Goal: Task Accomplishment & Management: Manage account settings

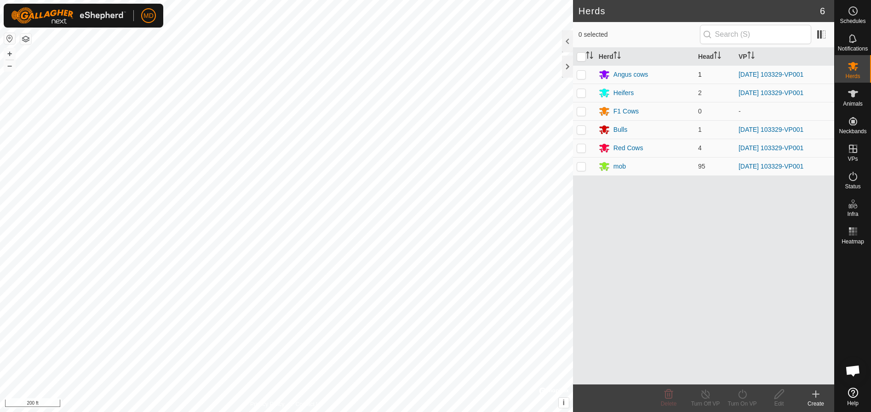
click at [579, 74] on p-checkbox at bounding box center [580, 74] width 9 height 7
checkbox input "true"
click at [580, 91] on p-checkbox at bounding box center [580, 92] width 9 height 7
checkbox input "true"
click at [581, 109] on p-checkbox at bounding box center [580, 111] width 9 height 7
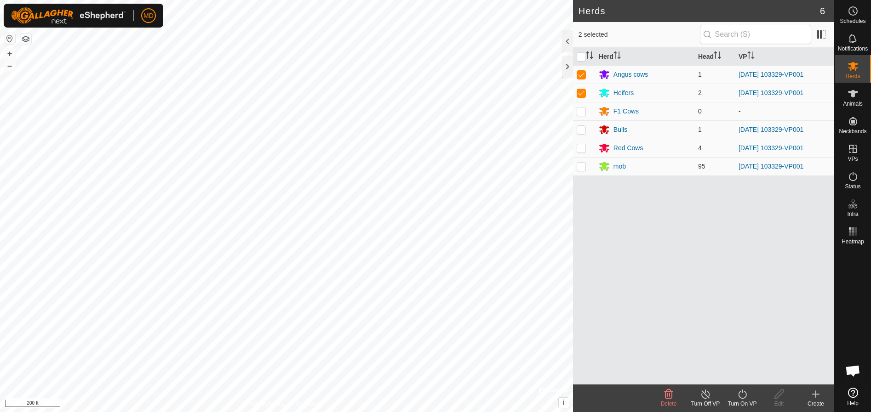
checkbox input "true"
click at [581, 131] on p-checkbox at bounding box center [580, 129] width 9 height 7
checkbox input "true"
click at [579, 147] on p-checkbox at bounding box center [580, 147] width 9 height 7
checkbox input "true"
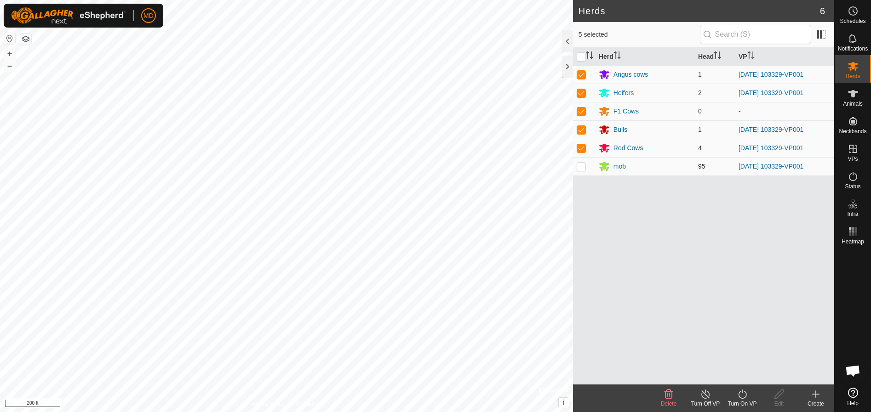
click at [580, 165] on p-checkbox at bounding box center [580, 166] width 9 height 7
checkbox input "true"
click at [742, 395] on icon at bounding box center [741, 394] width 11 height 11
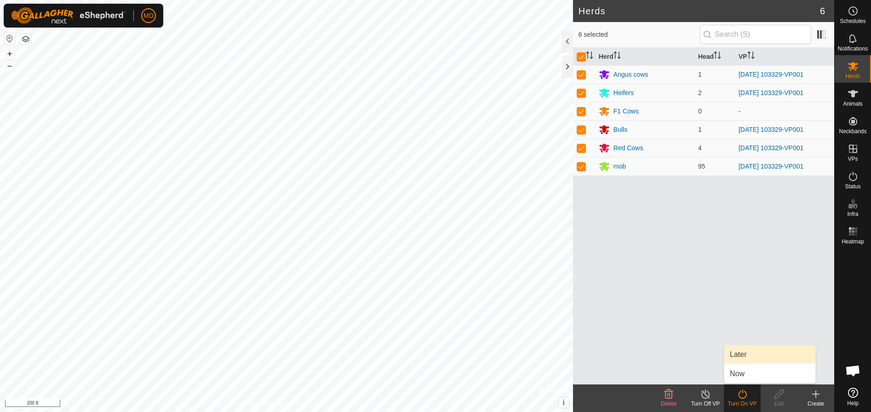
click at [735, 352] on link "Later" at bounding box center [769, 355] width 91 height 18
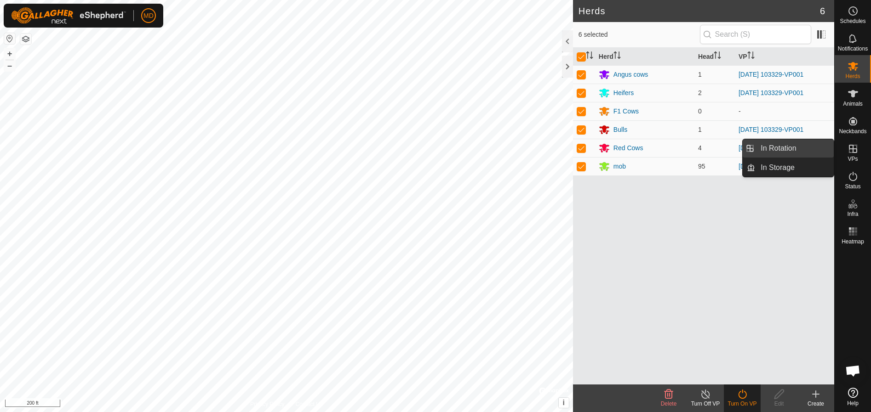
click at [787, 145] on link "In Rotation" at bounding box center [794, 148] width 79 height 18
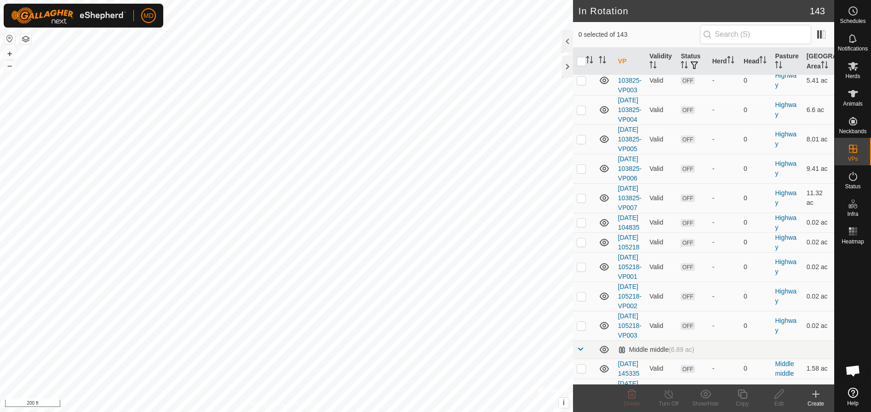
scroll to position [2023, 0]
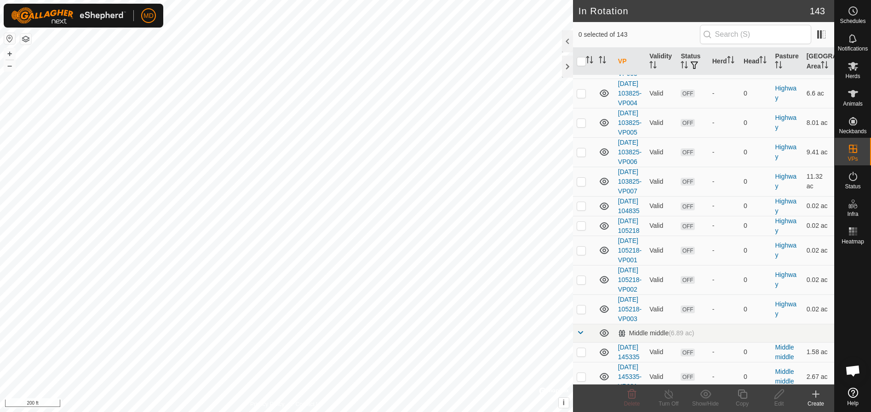
checkbox input "false"
click at [846, 13] on es-schedule-vp-svg-icon at bounding box center [852, 11] width 17 height 15
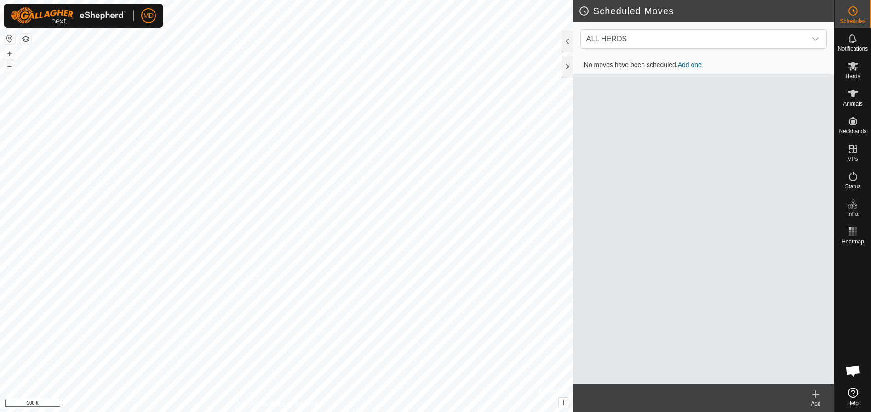
click at [690, 63] on link "Add one" at bounding box center [690, 64] width 24 height 7
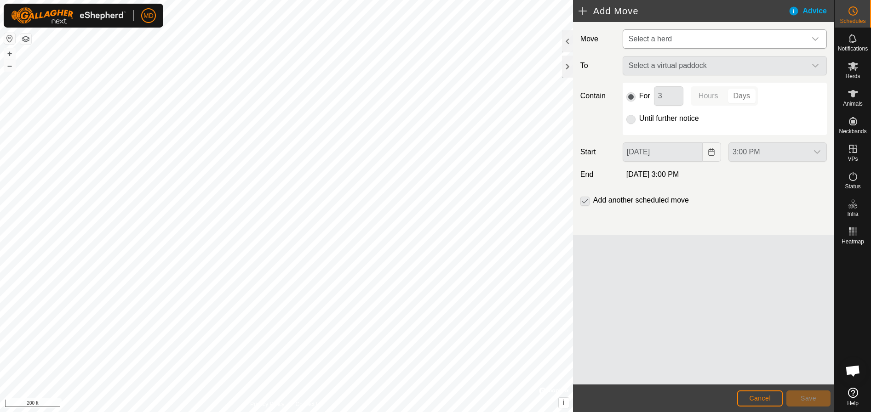
click at [814, 38] on icon "dropdown trigger" at bounding box center [814, 38] width 7 height 7
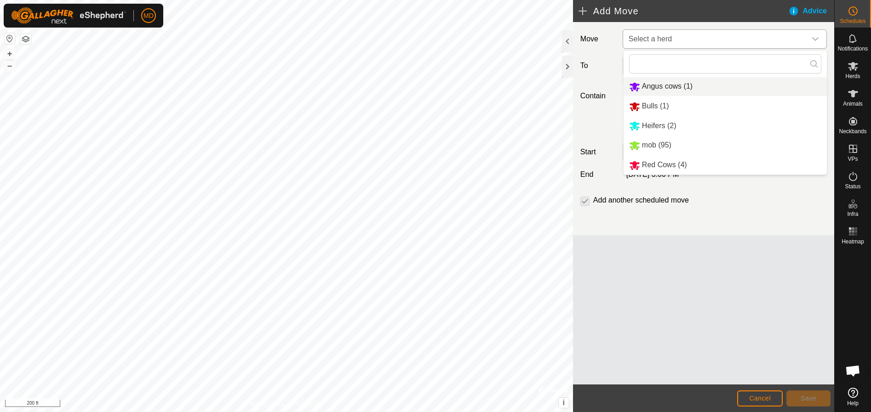
click at [657, 91] on li "Angus cows (1)" at bounding box center [724, 86] width 203 height 19
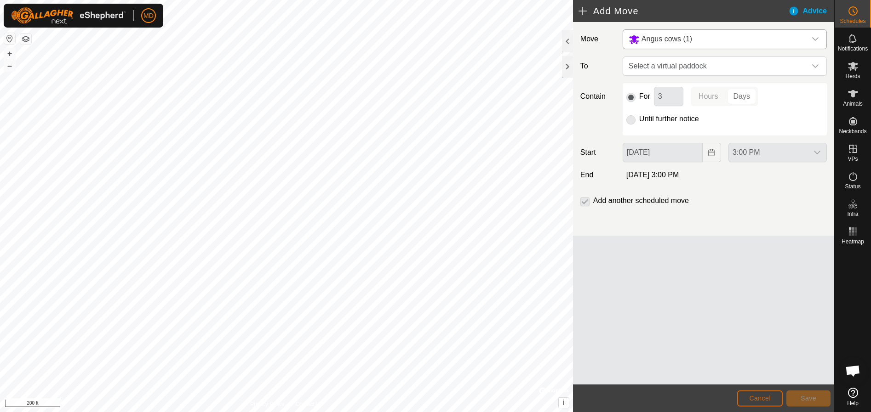
click at [759, 397] on span "Cancel" at bounding box center [760, 398] width 22 height 7
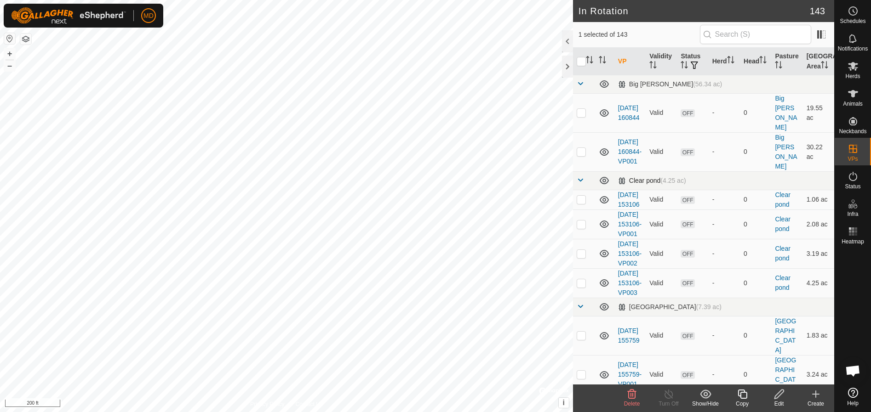
checkbox input "true"
checkbox input "false"
click at [851, 73] on es-mob-svg-icon at bounding box center [852, 66] width 17 height 15
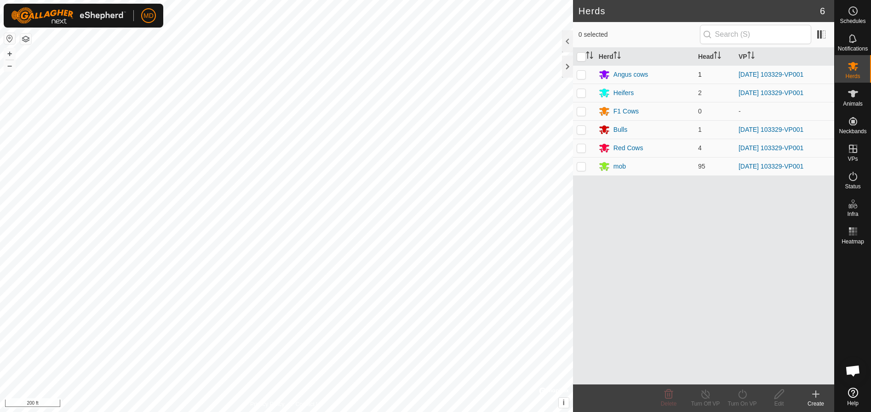
click at [577, 75] on p-checkbox at bounding box center [580, 74] width 9 height 7
checkbox input "true"
click at [740, 397] on icon at bounding box center [741, 394] width 11 height 11
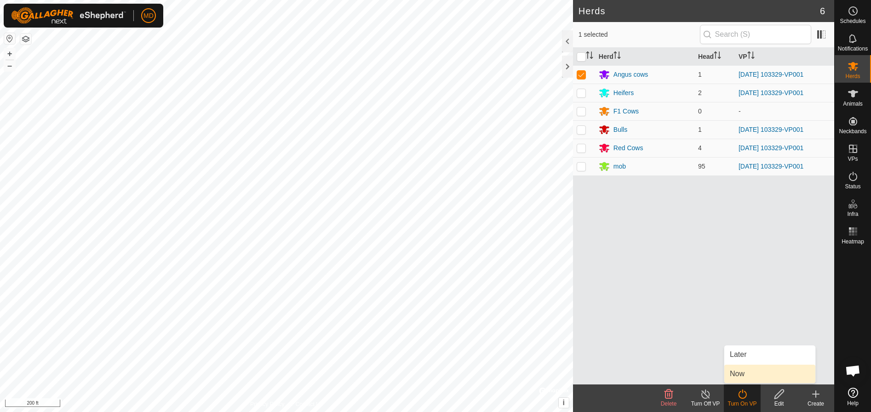
click at [735, 374] on link "Now" at bounding box center [769, 374] width 91 height 18
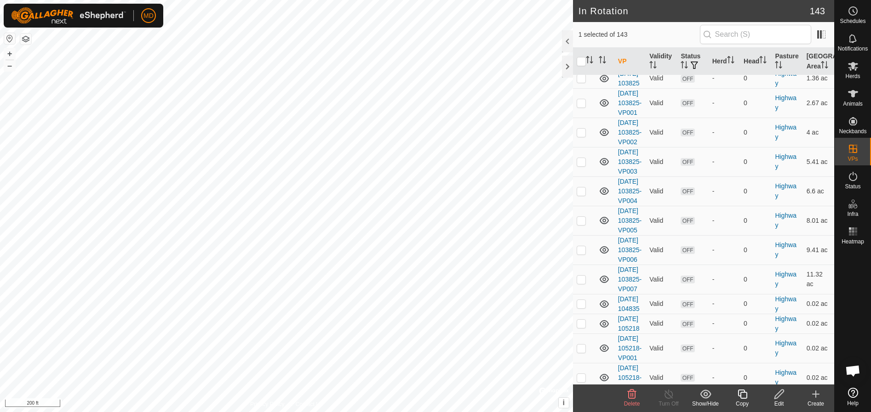
scroll to position [1931, 0]
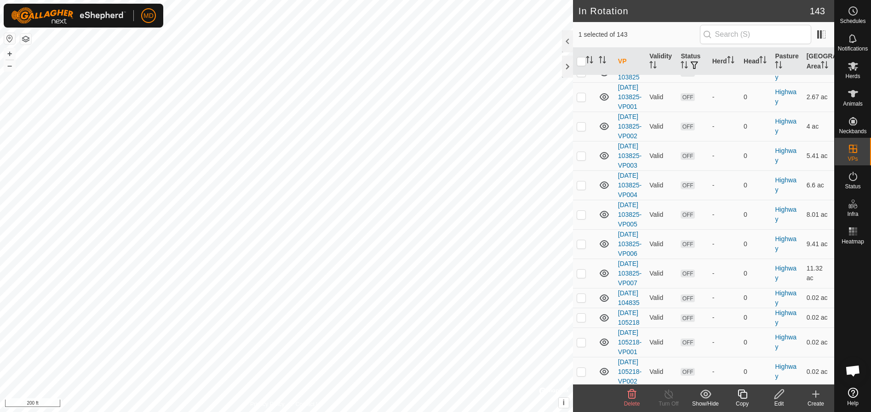
checkbox input "true"
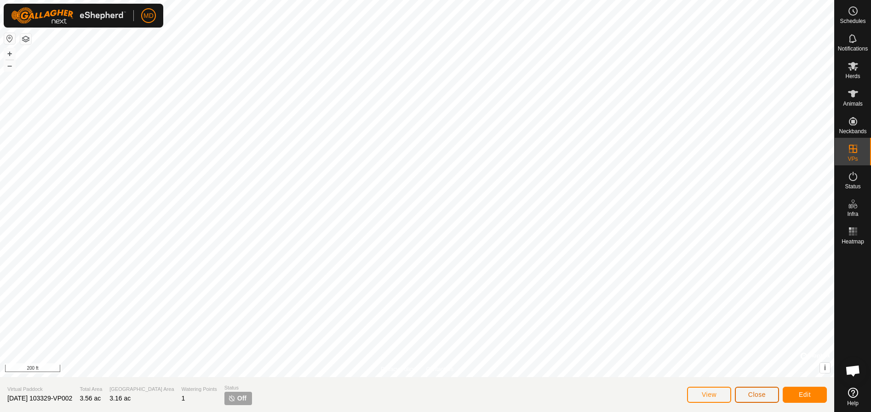
click at [755, 392] on span "Close" at bounding box center [756, 394] width 17 height 7
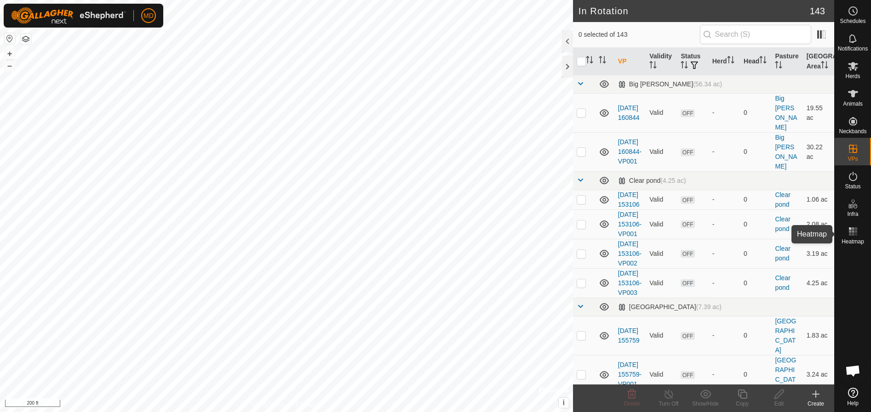
click at [857, 228] on icon at bounding box center [852, 231] width 11 height 11
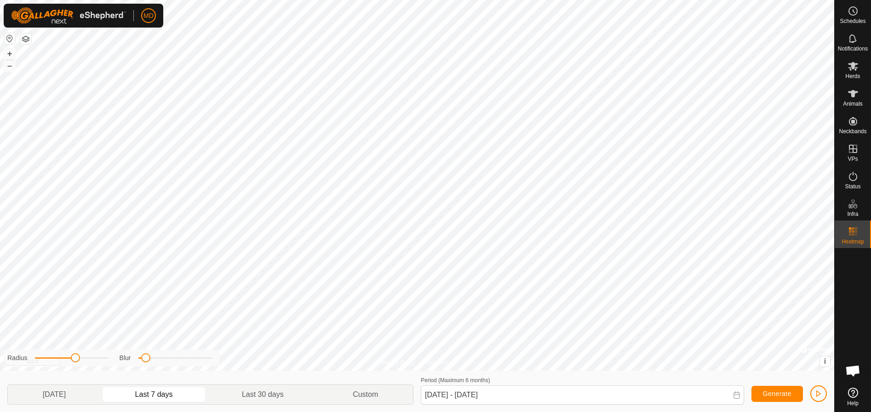
click at [738, 397] on icon at bounding box center [736, 395] width 7 height 7
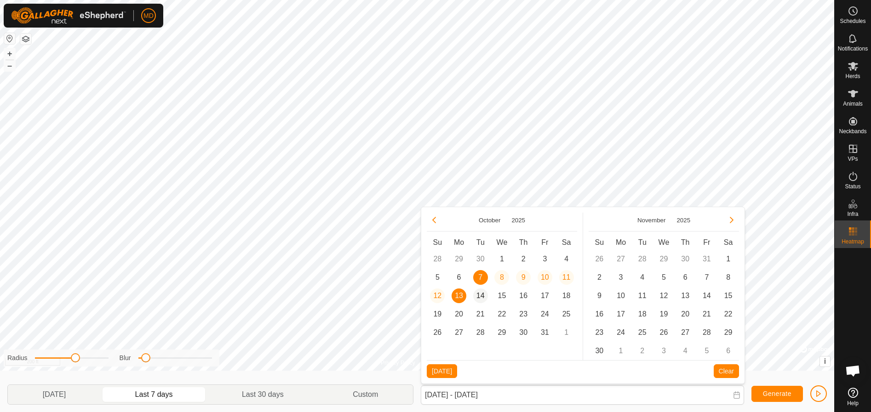
click at [478, 293] on span "14" at bounding box center [480, 296] width 15 height 15
type input "[DATE]"
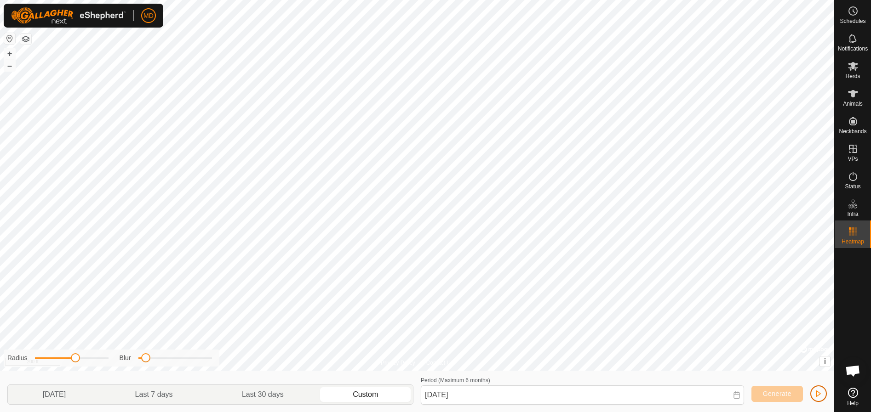
click at [817, 392] on span "button" at bounding box center [818, 393] width 7 height 7
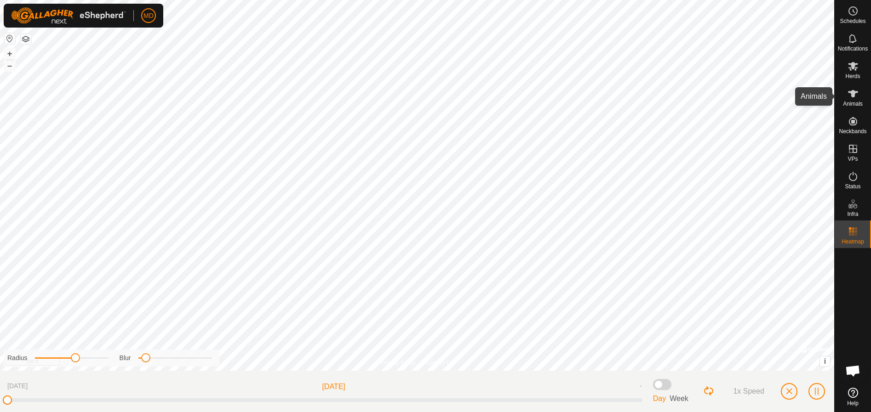
click at [843, 97] on div "Animals" at bounding box center [852, 97] width 36 height 28
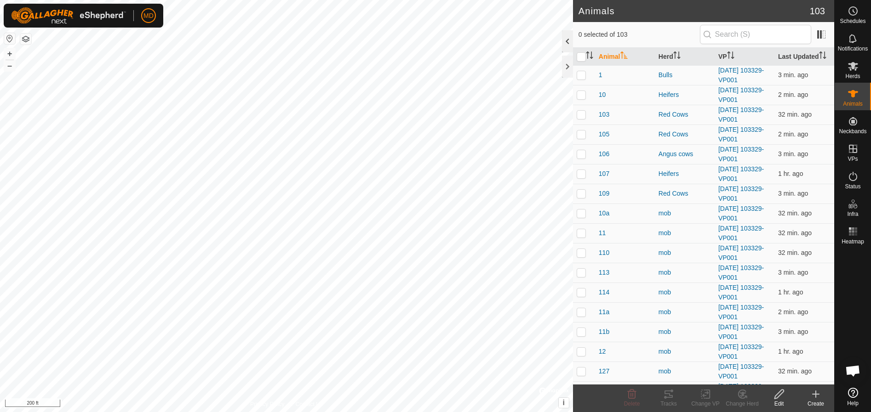
click at [565, 43] on div at bounding box center [567, 41] width 11 height 22
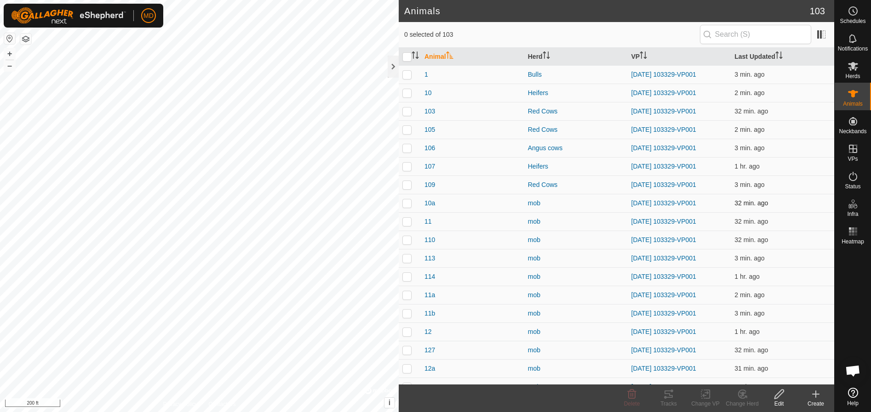
click at [406, 204] on p-checkbox at bounding box center [406, 203] width 9 height 7
checkbox input "true"
click at [779, 398] on icon at bounding box center [778, 394] width 11 height 11
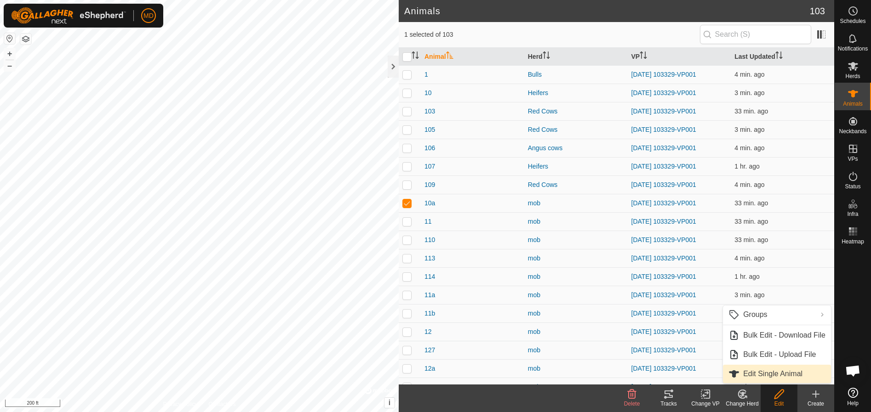
click at [755, 373] on link "Edit Single Animal" at bounding box center [777, 374] width 108 height 18
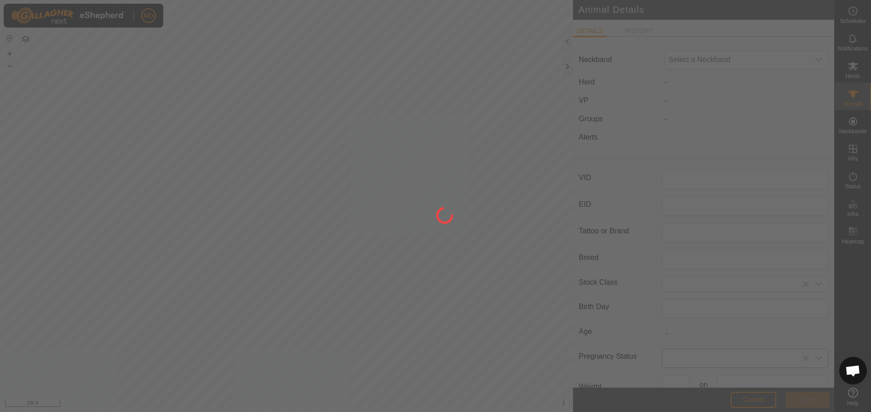
type input "10a"
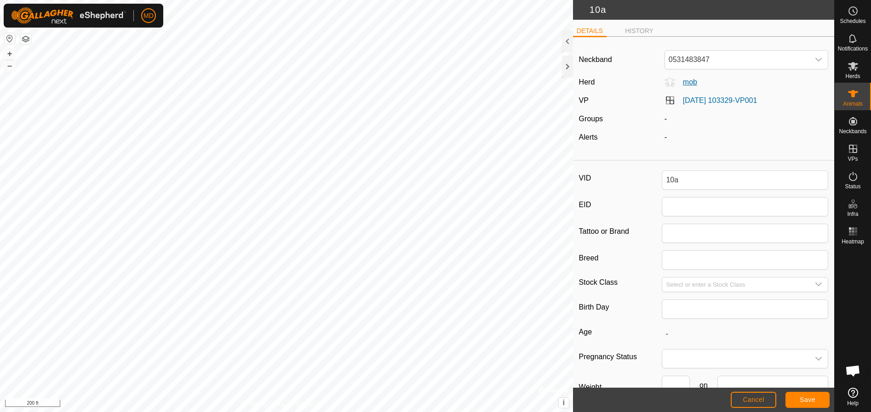
click at [685, 83] on span "mob" at bounding box center [686, 82] width 22 height 8
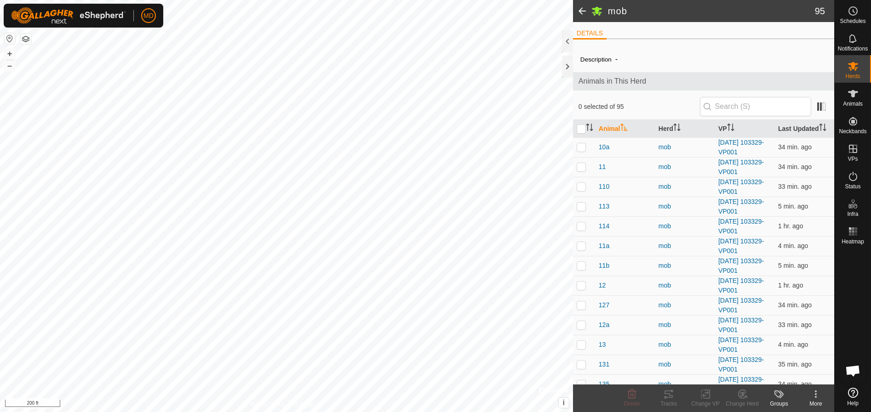
click at [583, 8] on span at bounding box center [582, 11] width 18 height 22
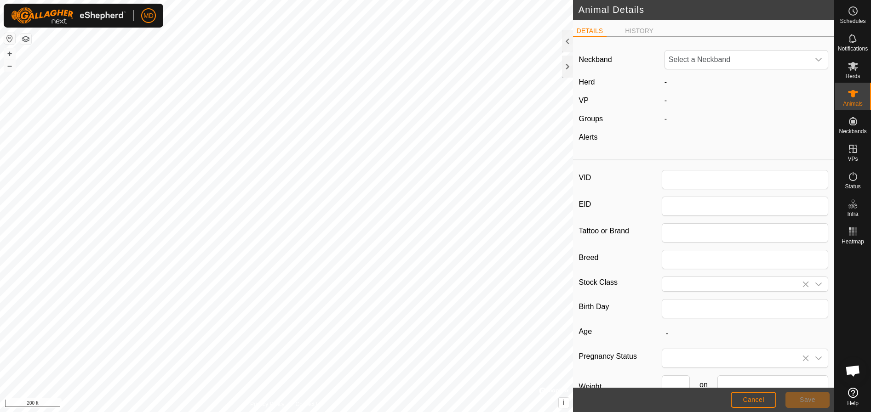
type input "10a"
click at [816, 285] on div "dropdown trigger" at bounding box center [818, 285] width 18 height 14
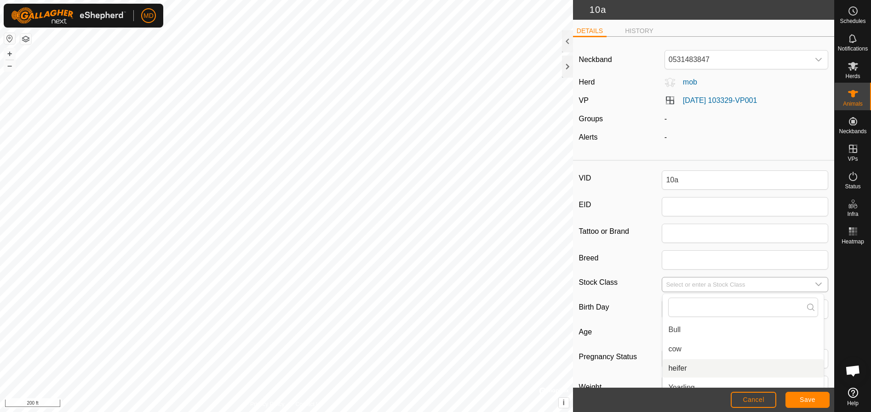
click at [677, 367] on li "heifer" at bounding box center [742, 368] width 161 height 18
type input "heifer"
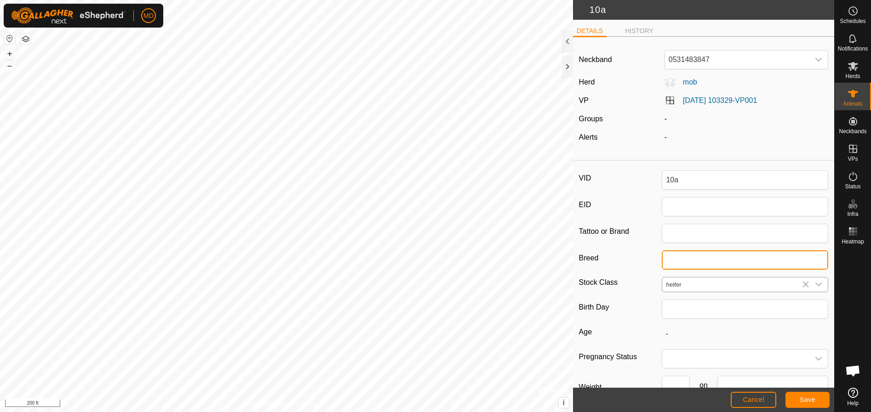
click at [671, 260] on input "Breed" at bounding box center [745, 260] width 166 height 19
type input "Red Angus X"
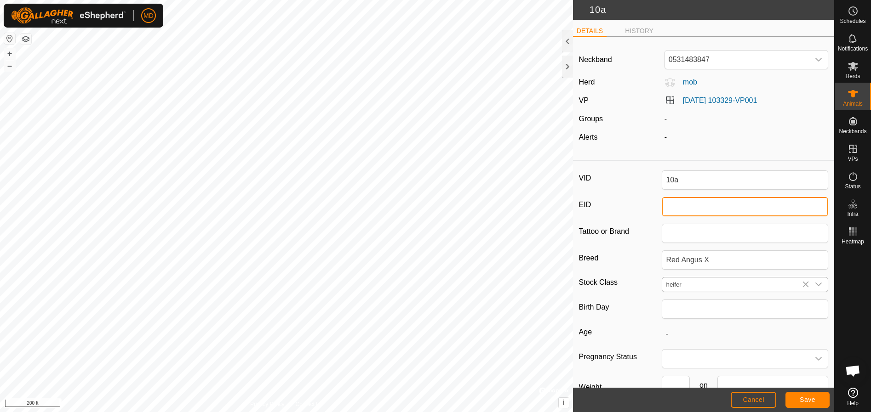
click at [669, 206] on input "EID" at bounding box center [745, 206] width 166 height 19
click at [809, 397] on span "Save" at bounding box center [807, 399] width 16 height 7
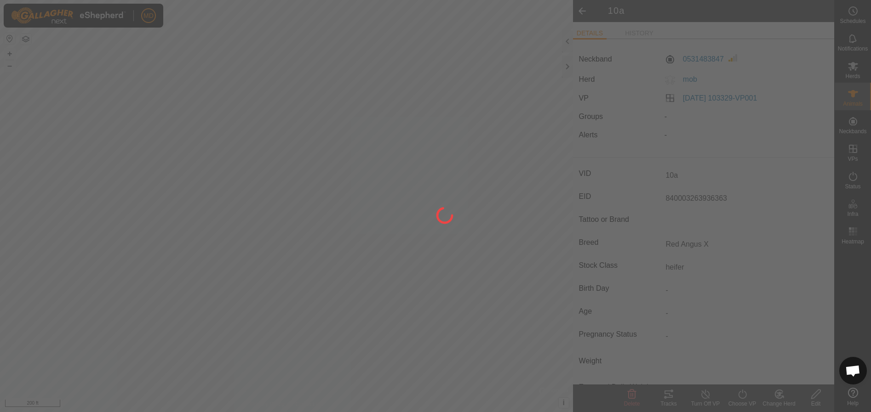
type input "-"
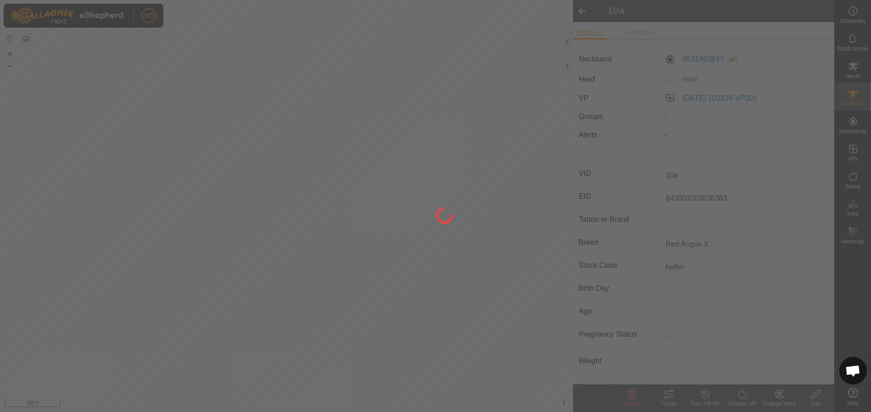
type input "-"
type input "840003263936363"
type input "Red Angus X"
type input "0 kg"
type input "heifer"
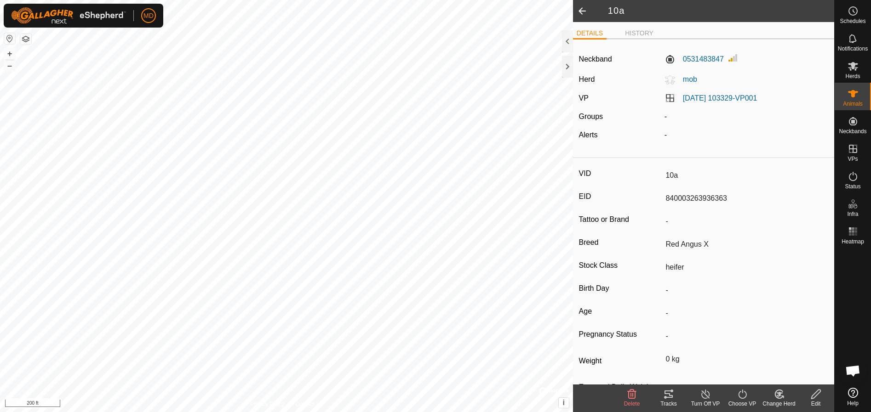
click at [780, 397] on icon at bounding box center [778, 394] width 11 height 11
click at [778, 354] on link "Choose Herd..." at bounding box center [806, 355] width 91 height 18
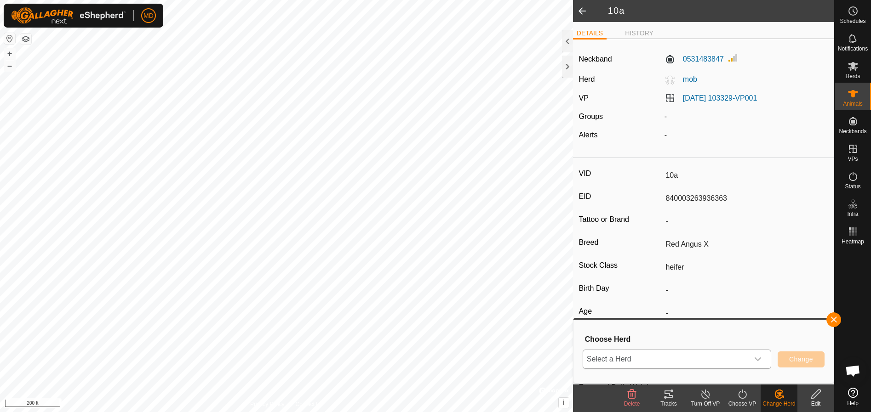
click at [759, 359] on icon "dropdown trigger" at bounding box center [757, 359] width 7 height 7
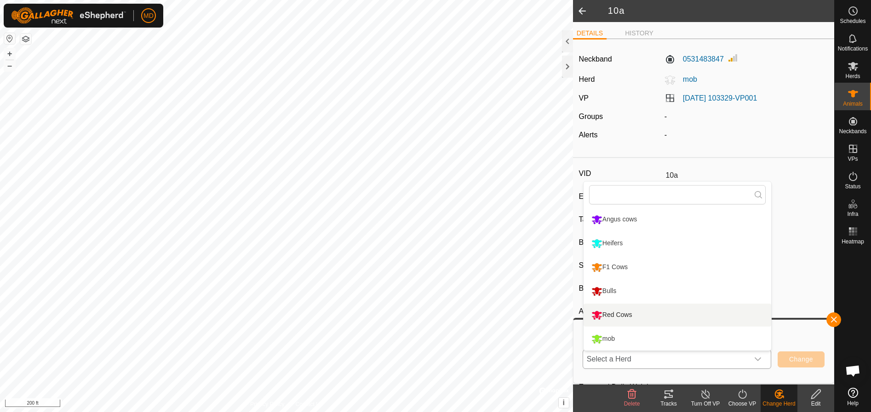
click at [615, 310] on li "Red Cows" at bounding box center [677, 315] width 188 height 23
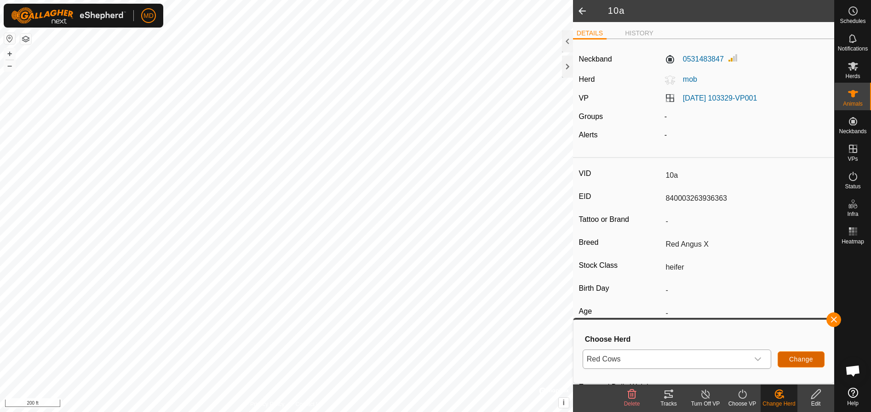
click at [805, 358] on span "Change" at bounding box center [801, 359] width 24 height 7
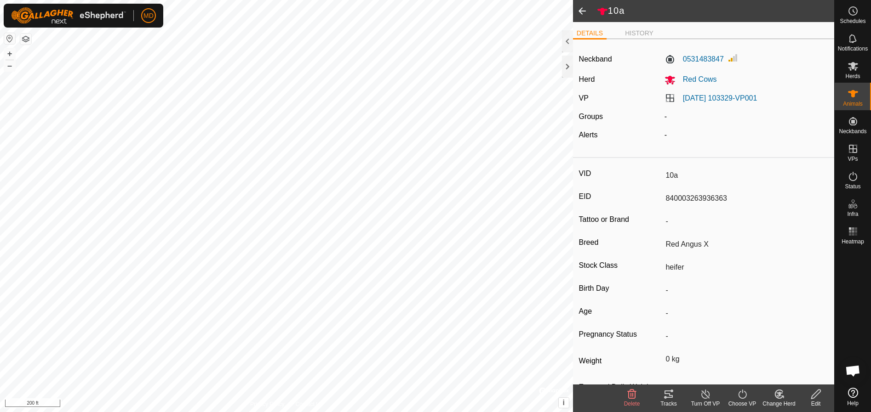
click at [583, 9] on span at bounding box center [582, 11] width 18 height 22
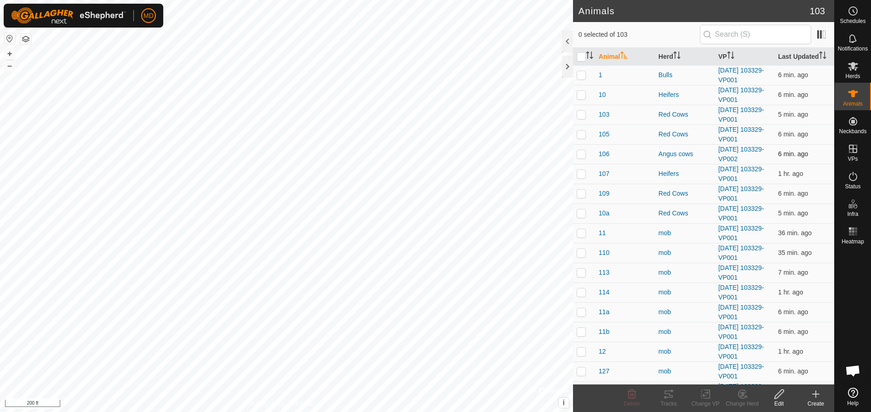
click at [582, 155] on p-checkbox at bounding box center [580, 153] width 9 height 7
checkbox input "true"
click at [739, 394] on icon at bounding box center [741, 394] width 11 height 11
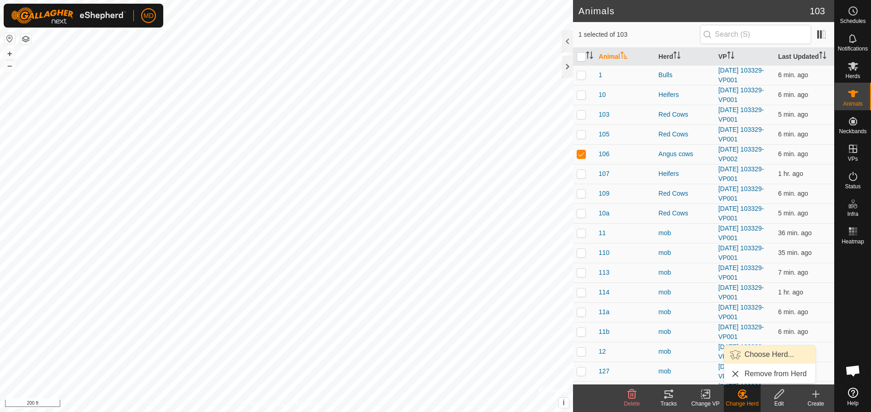
click at [732, 352] on link "Choose Herd..." at bounding box center [769, 355] width 91 height 18
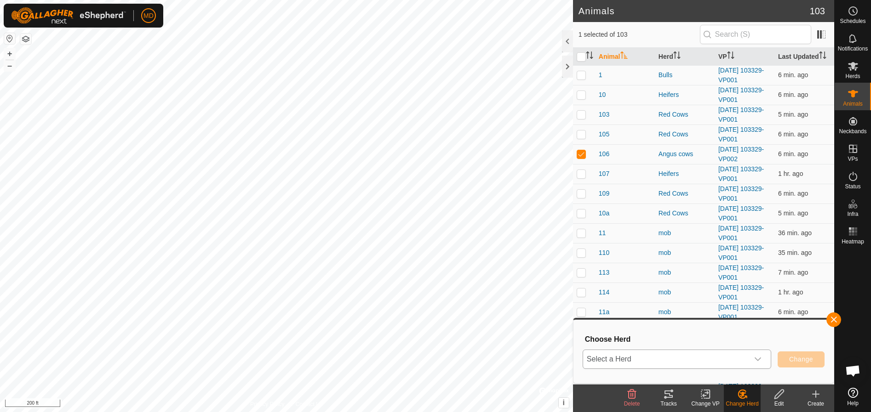
click at [757, 360] on icon "dropdown trigger" at bounding box center [757, 360] width 6 height 4
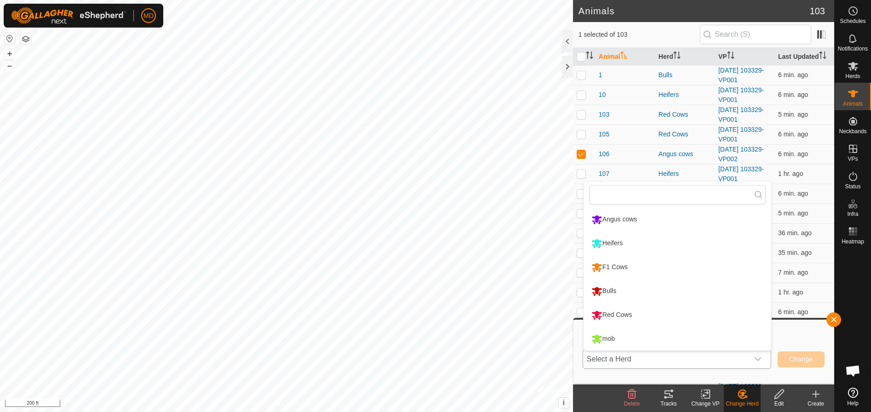
click at [605, 313] on li "Red Cows" at bounding box center [677, 315] width 188 height 23
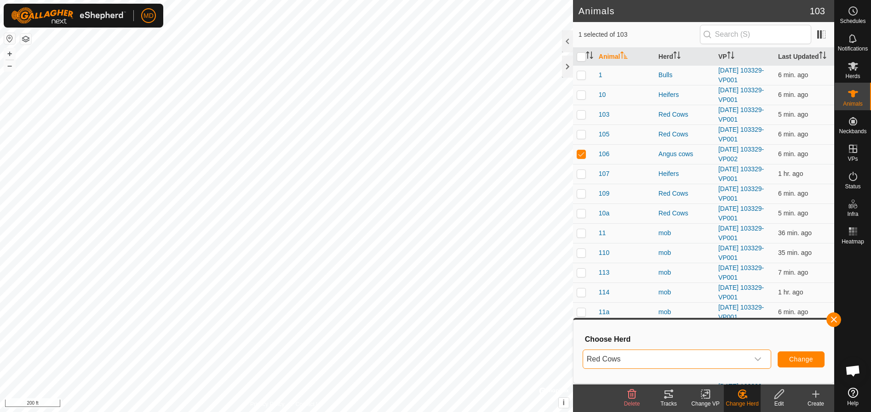
click at [779, 396] on icon at bounding box center [778, 394] width 9 height 9
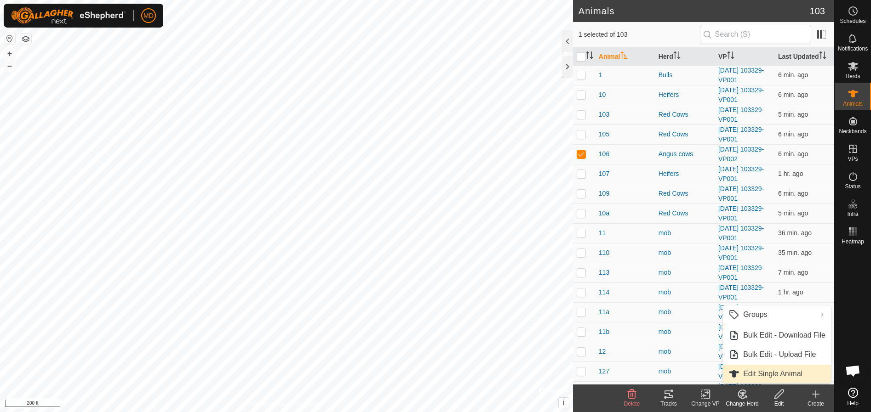
click at [749, 371] on link "Edit Single Animal" at bounding box center [777, 374] width 108 height 18
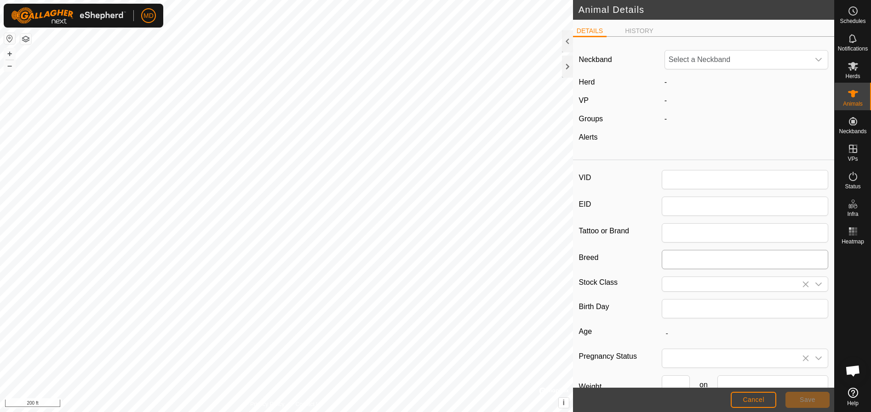
type input "106"
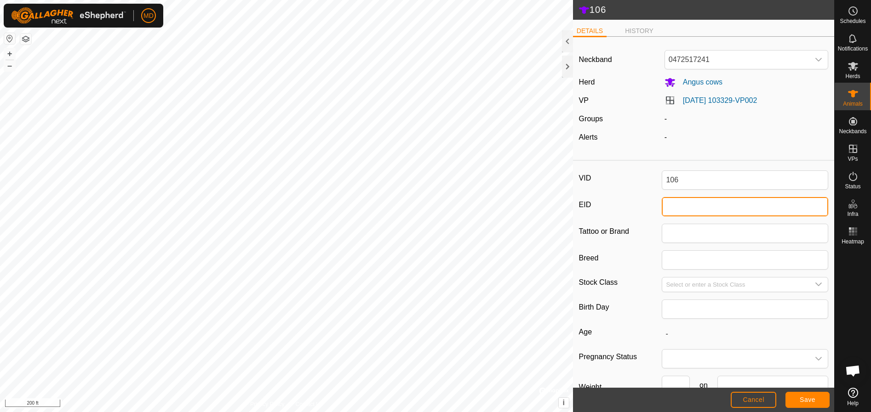
click at [670, 207] on input "EID" at bounding box center [745, 206] width 166 height 19
type input "840003263352"
click at [815, 285] on icon "dropdown trigger" at bounding box center [818, 284] width 7 height 7
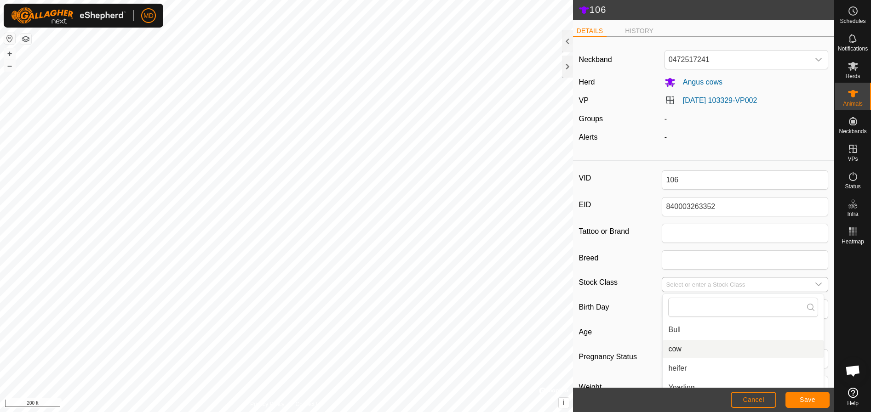
click at [676, 347] on li "cow" at bounding box center [742, 349] width 161 height 18
type input "cow"
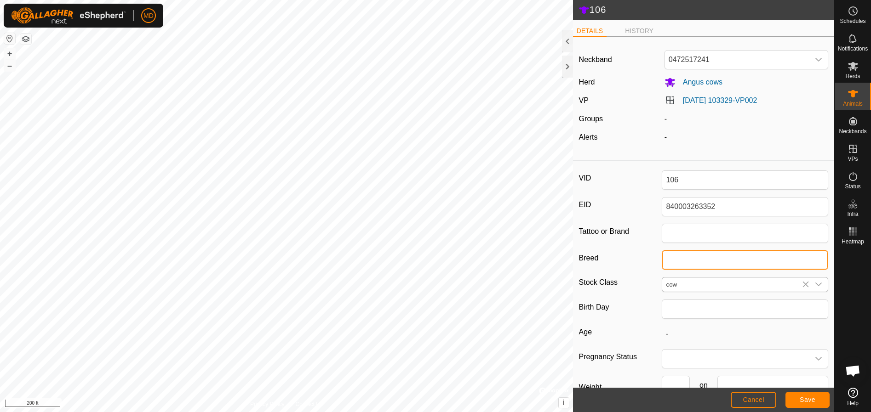
click at [672, 259] on input "Breed" at bounding box center [745, 260] width 166 height 19
type input "Black Angus"
click at [804, 399] on span "Save" at bounding box center [807, 399] width 16 height 7
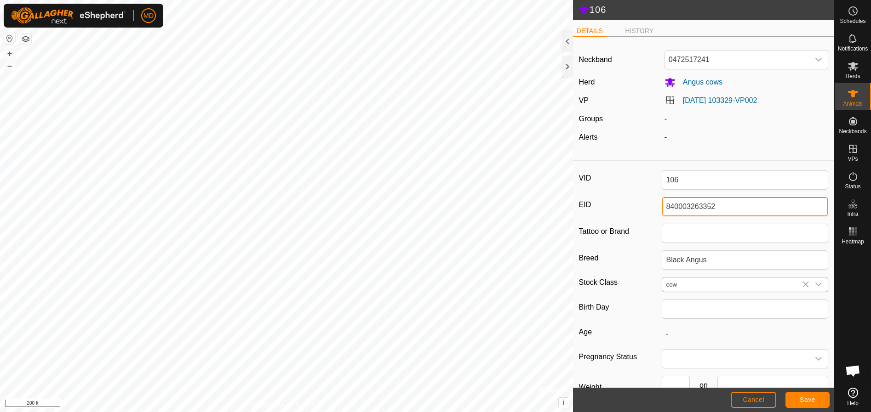
click at [701, 205] on input "840003263352" at bounding box center [745, 206] width 166 height 19
click at [804, 397] on span "Save" at bounding box center [807, 399] width 16 height 7
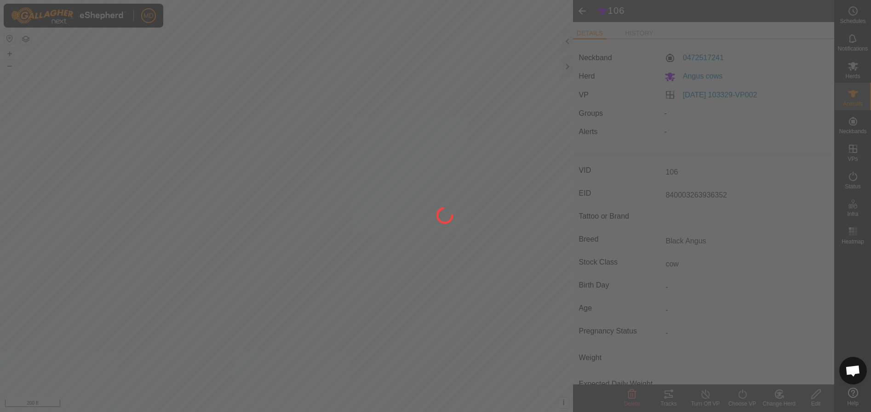
type input "840003263936352"
type input "-"
type input "Black Angus"
type input "0 kg"
type input "-"
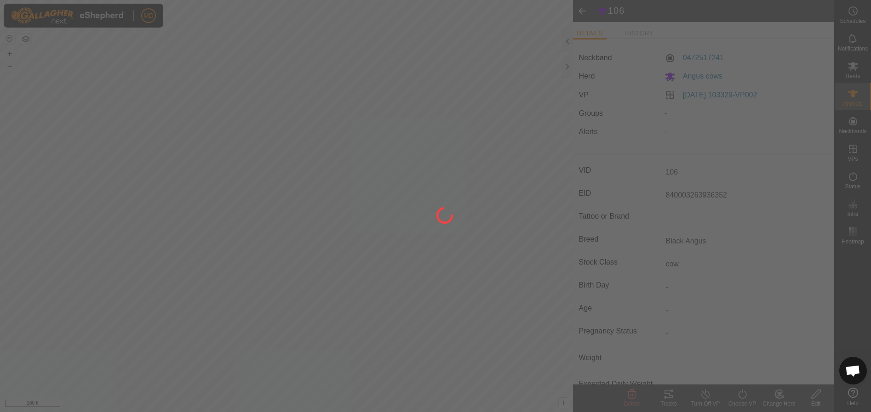
type input "cow"
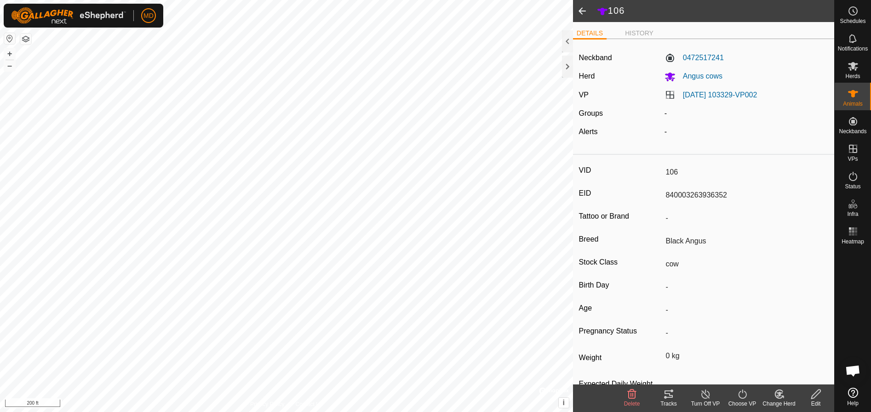
click at [580, 11] on span at bounding box center [582, 11] width 18 height 22
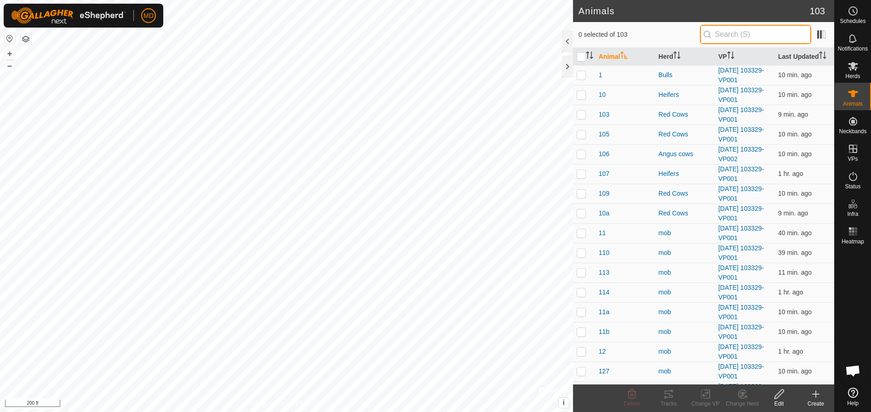
click at [722, 33] on input "text" at bounding box center [755, 34] width 111 height 19
click at [730, 32] on input "9" at bounding box center [755, 34] width 111 height 19
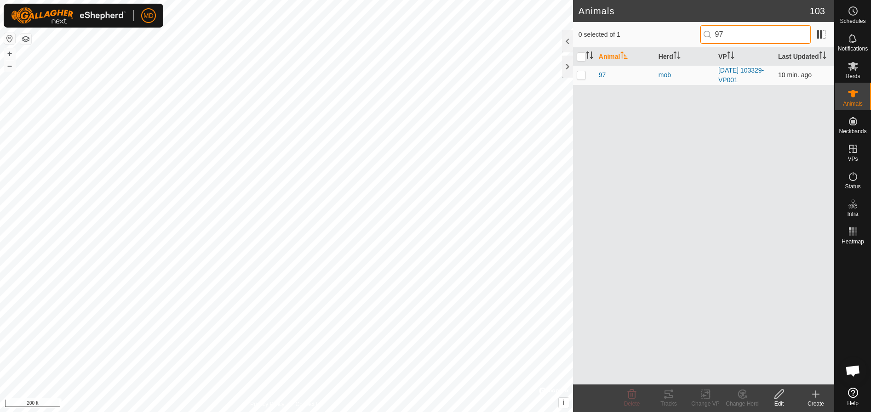
type input "97"
click at [581, 74] on p-checkbox at bounding box center [580, 74] width 9 height 7
checkbox input "true"
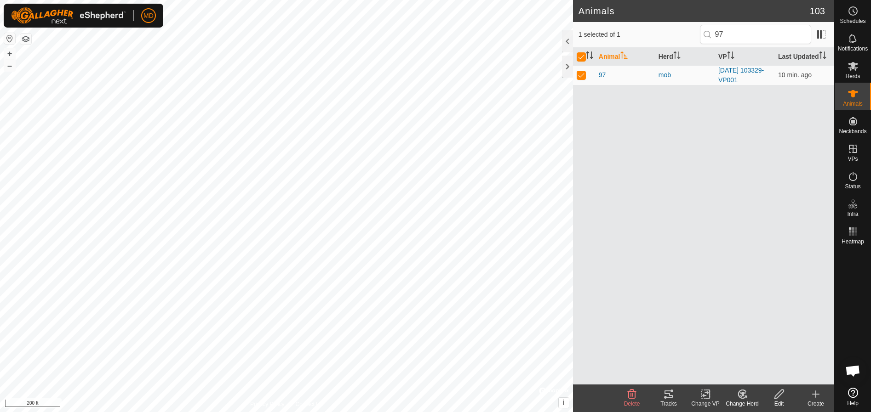
click at [777, 396] on icon at bounding box center [778, 394] width 11 height 11
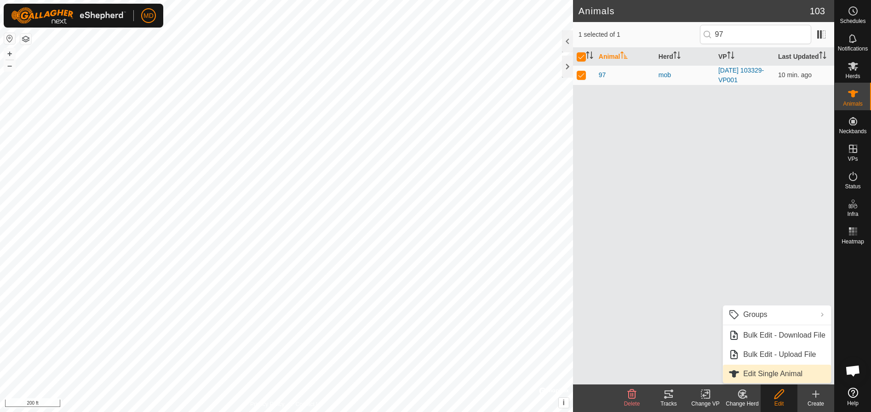
click at [749, 372] on link "Edit Single Animal" at bounding box center [777, 374] width 108 height 18
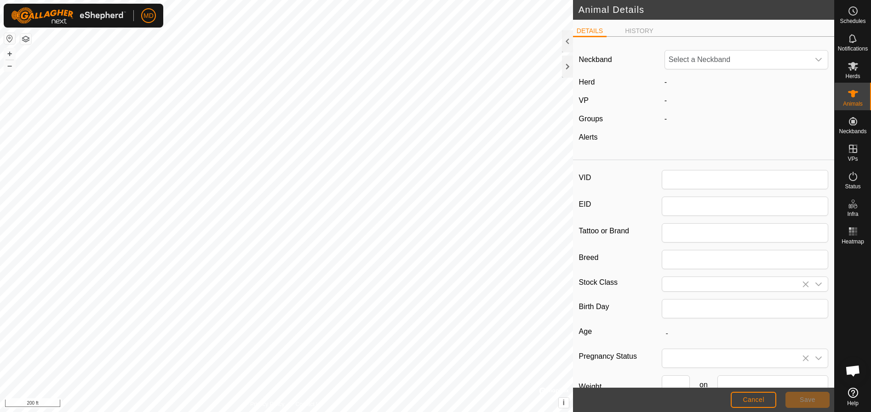
type input "97"
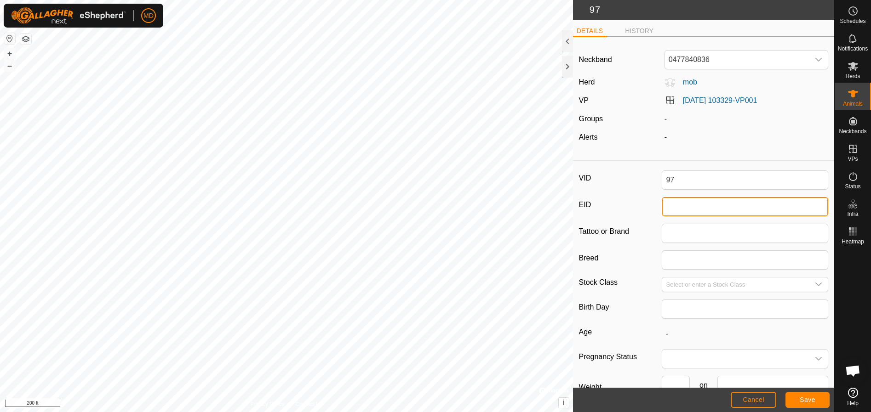
click at [673, 209] on input "EID" at bounding box center [745, 206] width 166 height 19
type input "840003263936386"
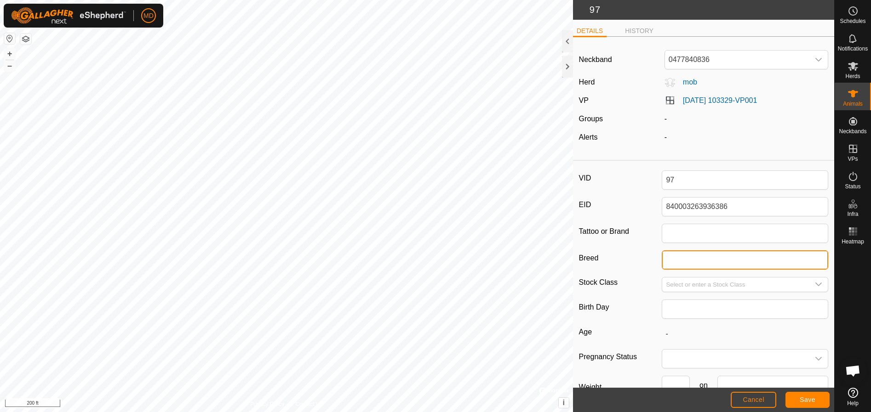
click at [668, 261] on input "Breed" at bounding box center [745, 260] width 166 height 19
type input "Red Angus X"
click at [815, 284] on icon "dropdown trigger" at bounding box center [818, 284] width 7 height 7
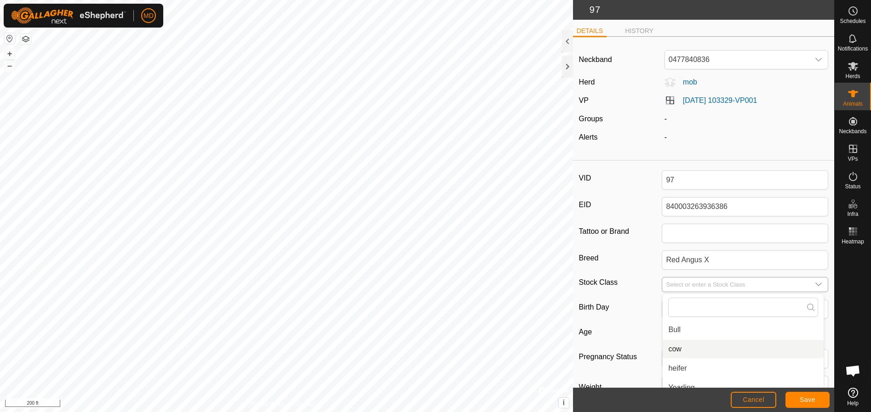
click at [671, 346] on li "cow" at bounding box center [742, 349] width 161 height 18
type input "cow"
click at [814, 398] on span "Save" at bounding box center [807, 399] width 16 height 7
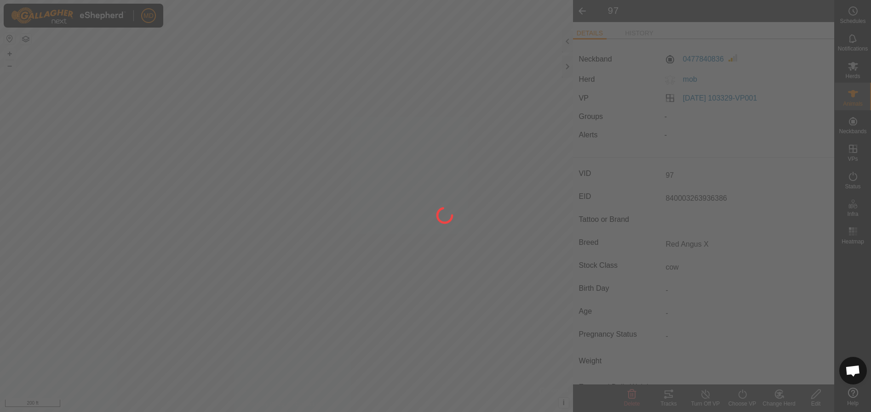
type input "840003263936386"
type input "-"
type input "Red Angus X"
type input "0 kg"
type input "-"
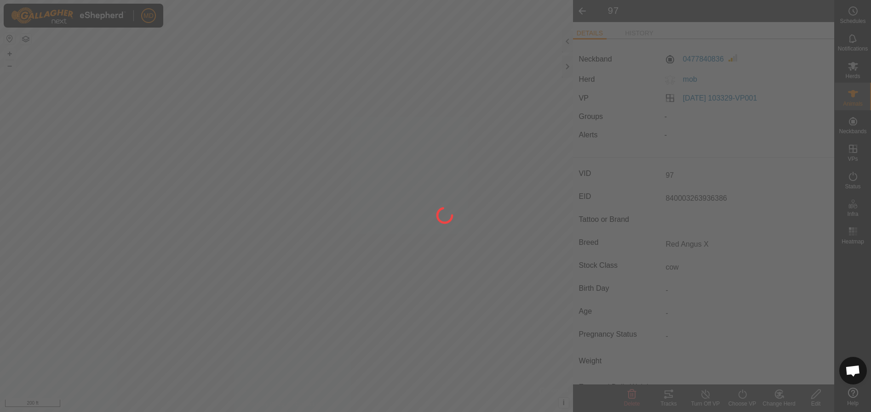
type input "cow"
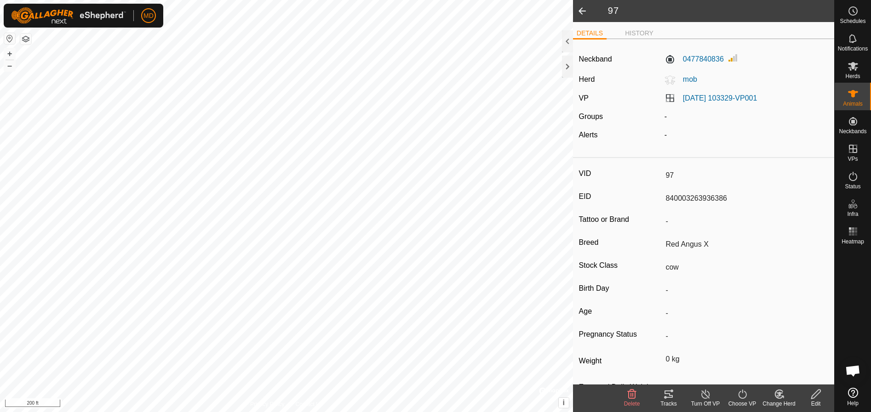
click at [782, 399] on icon at bounding box center [778, 394] width 11 height 11
click at [785, 352] on link "Choose Herd..." at bounding box center [806, 355] width 91 height 18
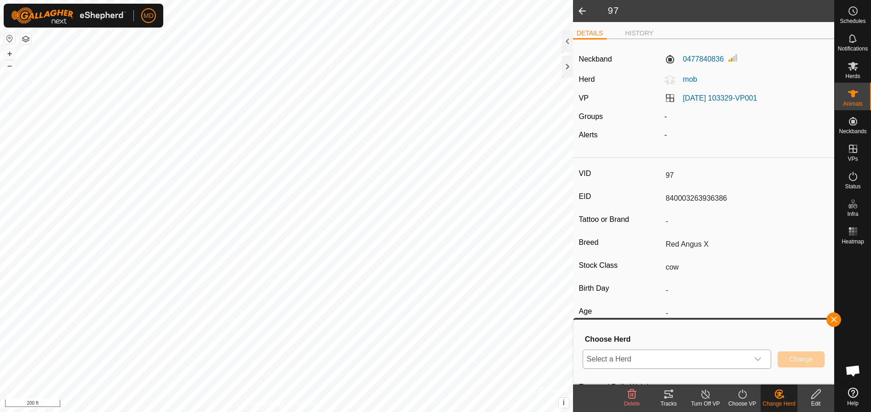
click at [758, 359] on icon "dropdown trigger" at bounding box center [757, 359] width 7 height 7
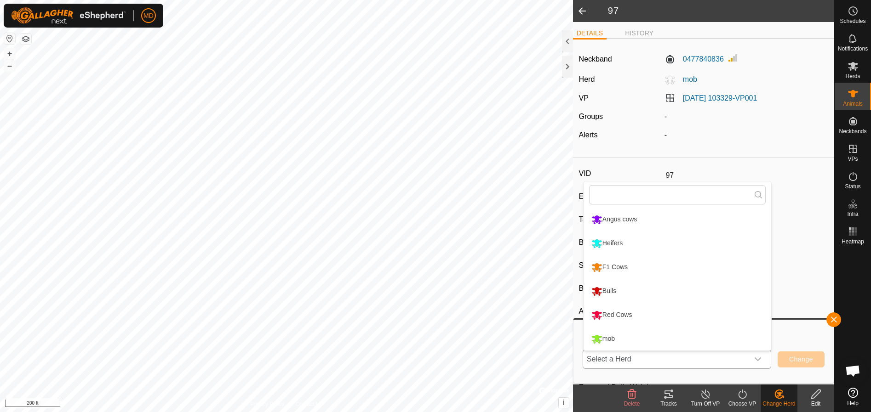
click at [613, 313] on li "Red Cows" at bounding box center [677, 315] width 188 height 23
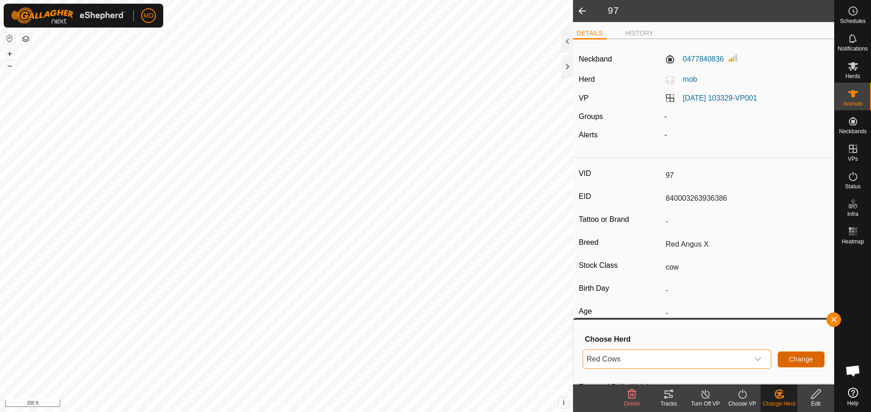
click at [802, 357] on span "Change" at bounding box center [801, 359] width 24 height 7
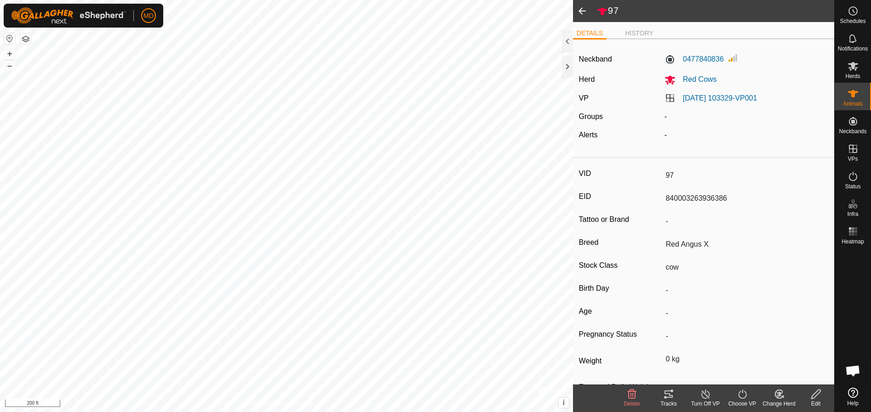
click at [582, 10] on span at bounding box center [582, 11] width 18 height 22
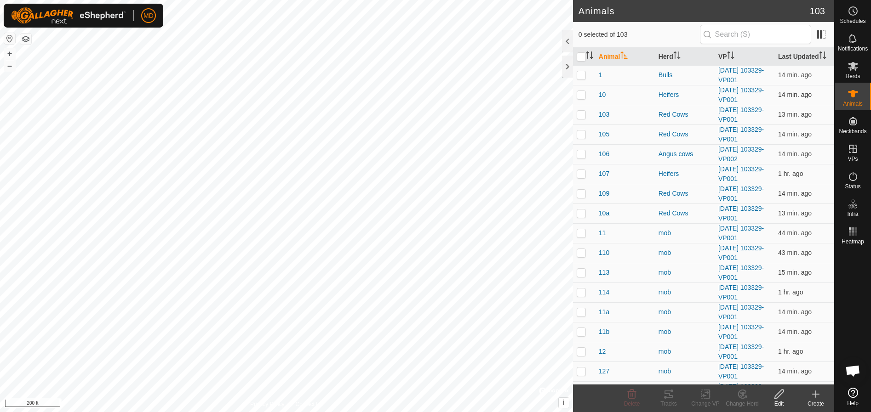
click at [577, 94] on p-checkbox at bounding box center [580, 94] width 9 height 7
checkbox input "true"
click at [777, 398] on icon at bounding box center [778, 394] width 9 height 9
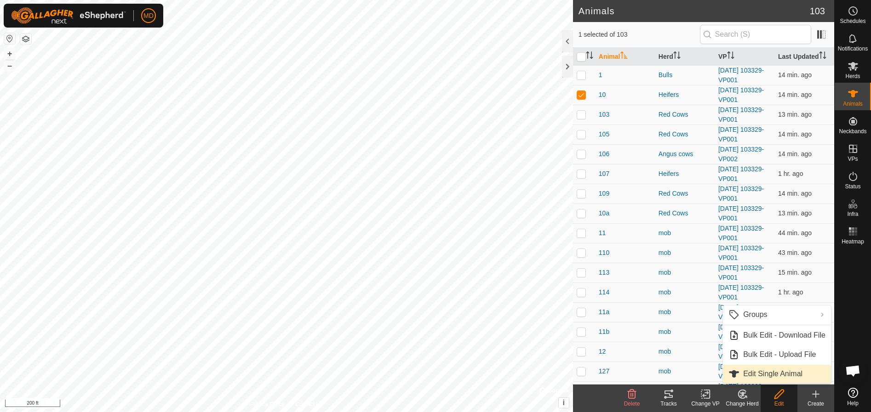
click at [757, 372] on link "Edit Single Animal" at bounding box center [777, 374] width 108 height 18
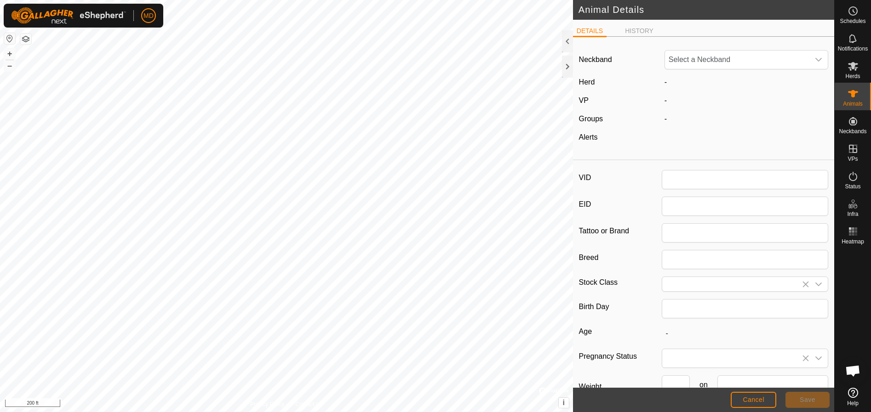
type input "10"
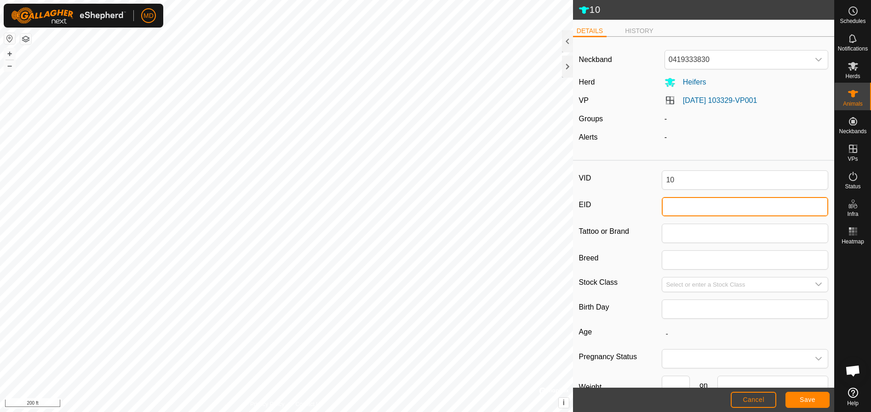
click at [668, 209] on input "EID" at bounding box center [745, 206] width 166 height 19
type input "840003263936341"
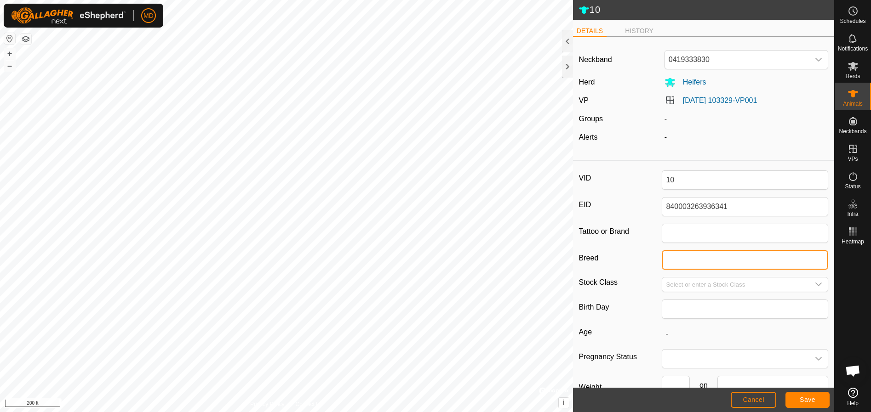
click at [667, 260] on input "Breed" at bounding box center [745, 260] width 166 height 19
type input "Red Angus"
click at [810, 398] on span "Save" at bounding box center [807, 399] width 16 height 7
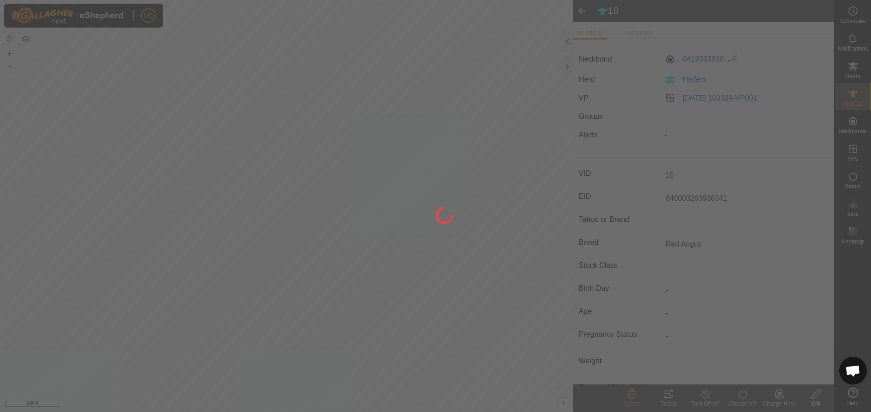
type input "-"
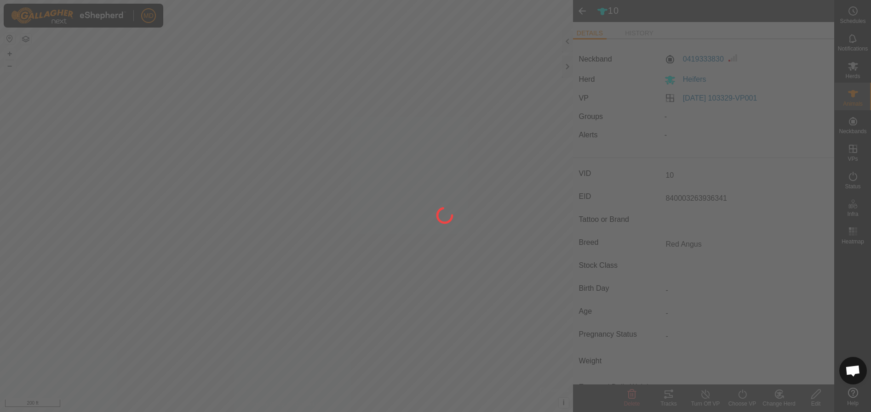
type input "-"
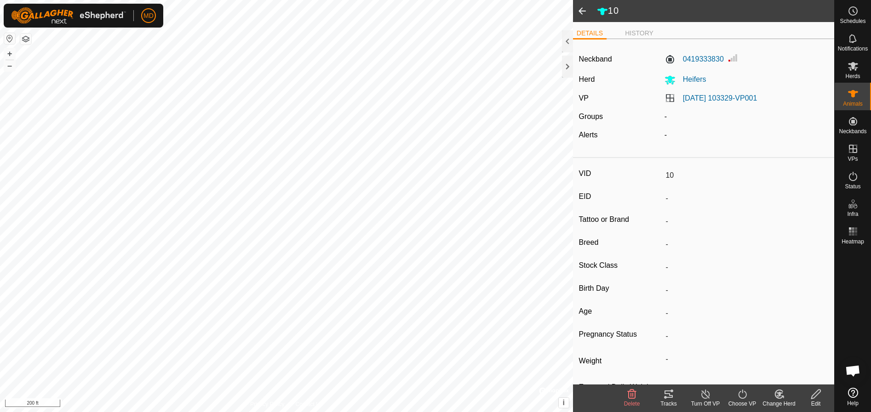
click at [775, 397] on icon at bounding box center [778, 394] width 11 height 11
click at [776, 354] on link "Choose Herd..." at bounding box center [806, 355] width 91 height 18
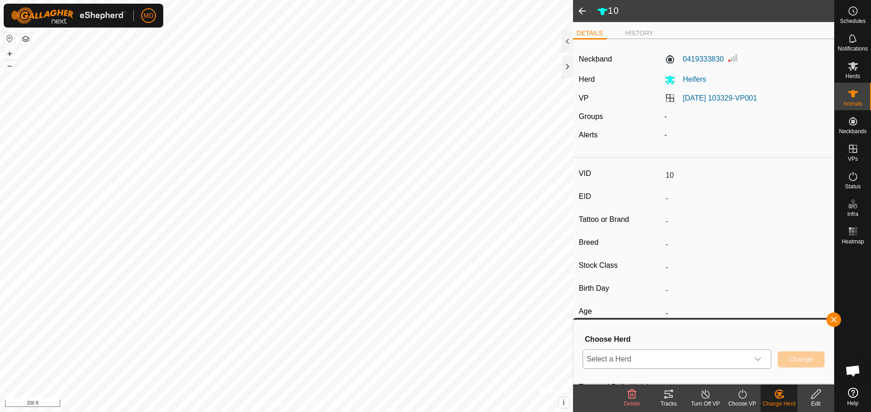
click at [760, 358] on icon "dropdown trigger" at bounding box center [757, 359] width 7 height 7
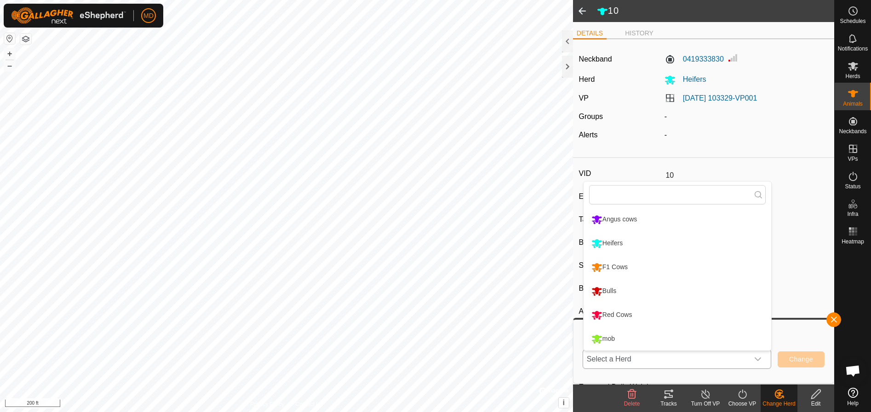
click at [599, 313] on li "Red Cows" at bounding box center [677, 315] width 188 height 23
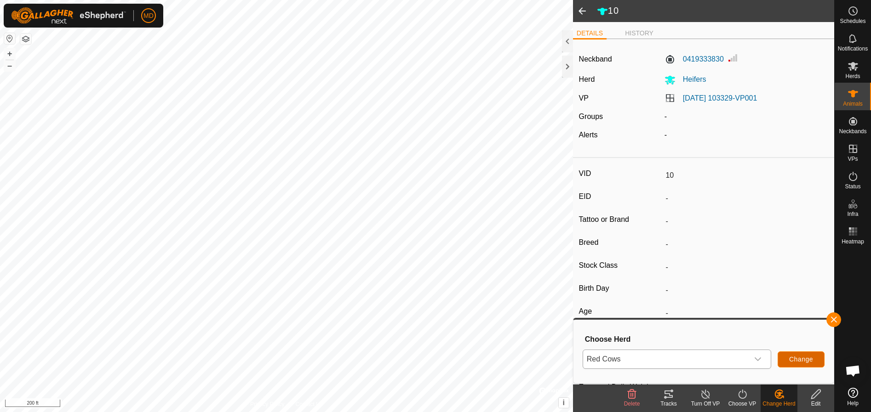
click at [792, 359] on span "Change" at bounding box center [801, 359] width 24 height 7
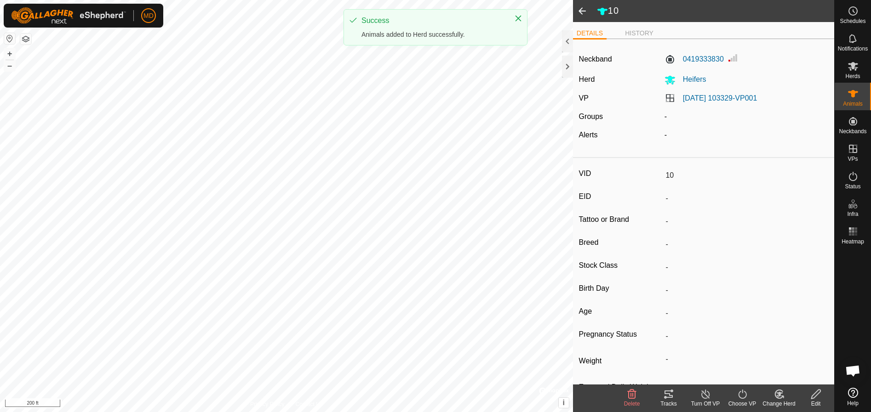
type input "840003263936341"
type input "Red Angus"
type input "0 kg"
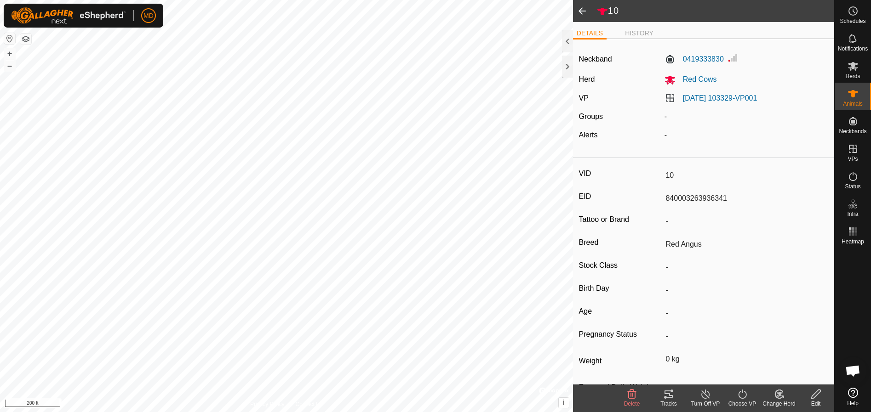
click at [816, 399] on icon at bounding box center [815, 394] width 11 height 11
type input "0"
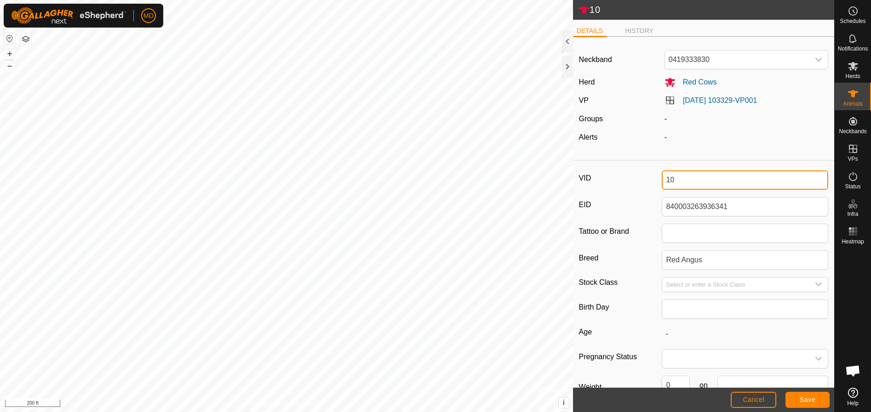
click at [673, 182] on input "10" at bounding box center [745, 180] width 166 height 19
type input "10Blue"
click at [802, 398] on span "Save" at bounding box center [807, 399] width 16 height 7
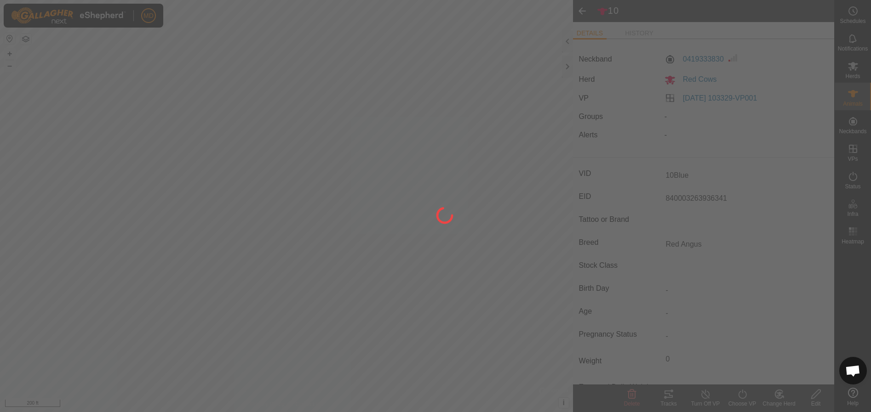
type input "-"
type input "0 kg"
type input "-"
type input "10"
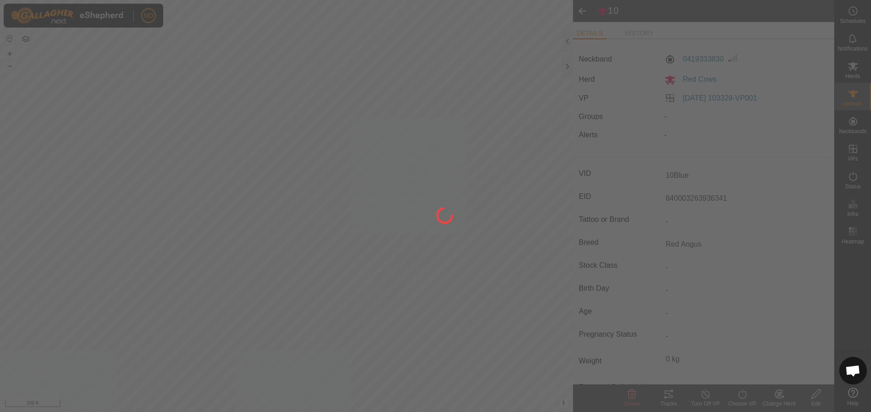
type input "-"
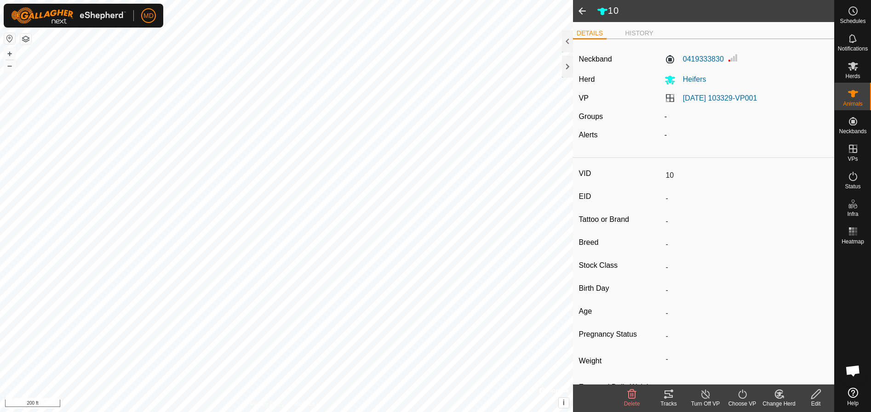
click at [582, 10] on span at bounding box center [582, 11] width 18 height 22
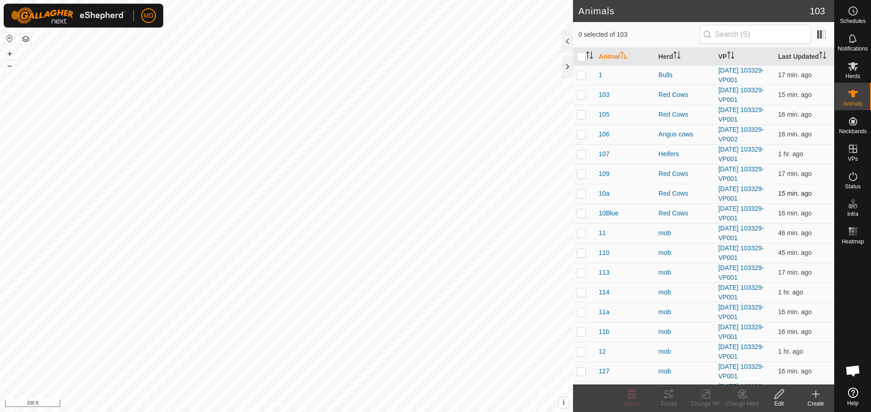
click at [582, 195] on p-checkbox at bounding box center [580, 193] width 9 height 7
checkbox input "true"
click at [778, 396] on icon at bounding box center [778, 394] width 11 height 11
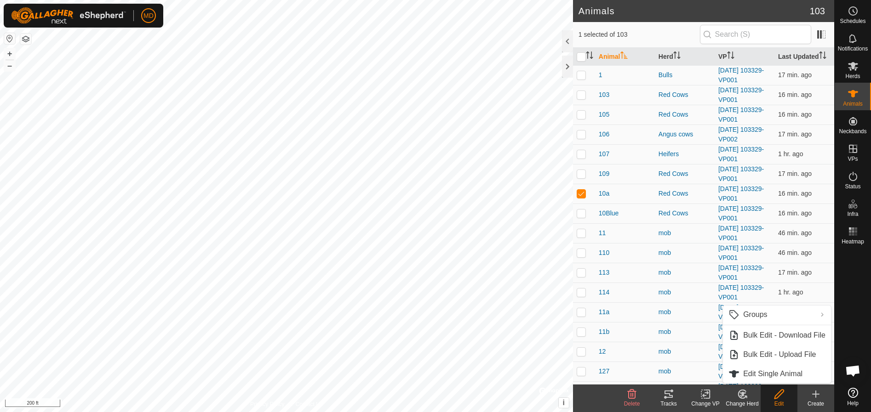
click at [782, 399] on icon at bounding box center [778, 394] width 11 height 11
click at [777, 395] on icon at bounding box center [778, 394] width 11 height 11
drag, startPoint x: 777, startPoint y: 395, endPoint x: 757, endPoint y: 371, distance: 31.0
click at [757, 371] on link "Edit Single Animal" at bounding box center [777, 374] width 108 height 18
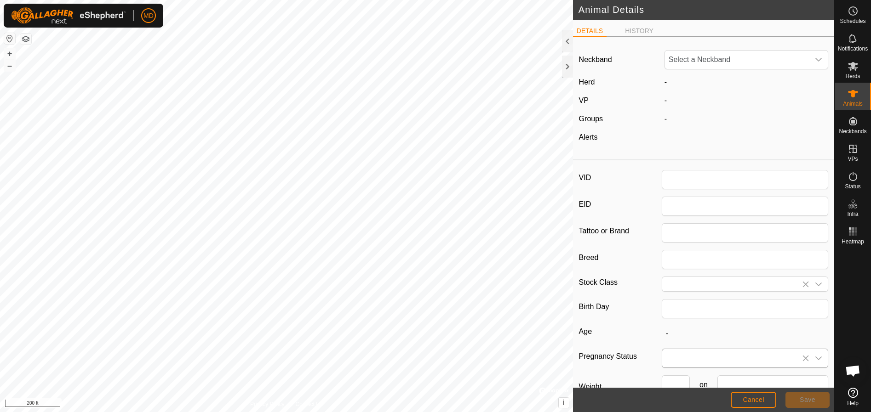
type input "10a"
type input "840003263936363"
type input "Red Angus X"
type input "heifer"
type input "0"
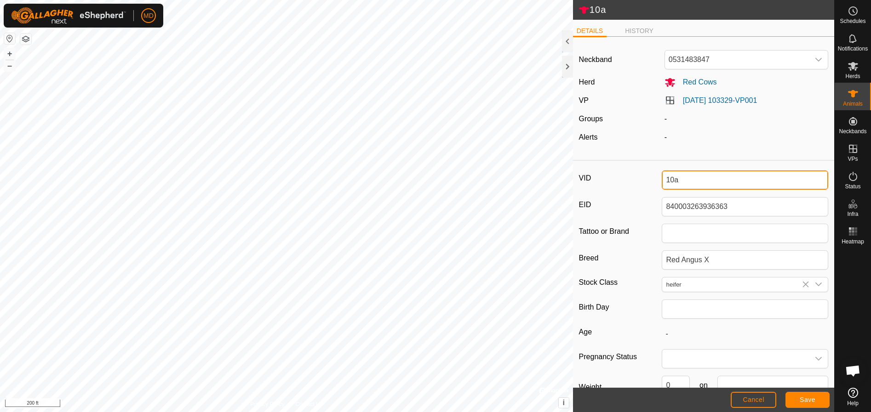
click at [675, 181] on input "10a" at bounding box center [745, 180] width 166 height 19
type input "10Red"
click at [806, 399] on span "Save" at bounding box center [807, 399] width 16 height 7
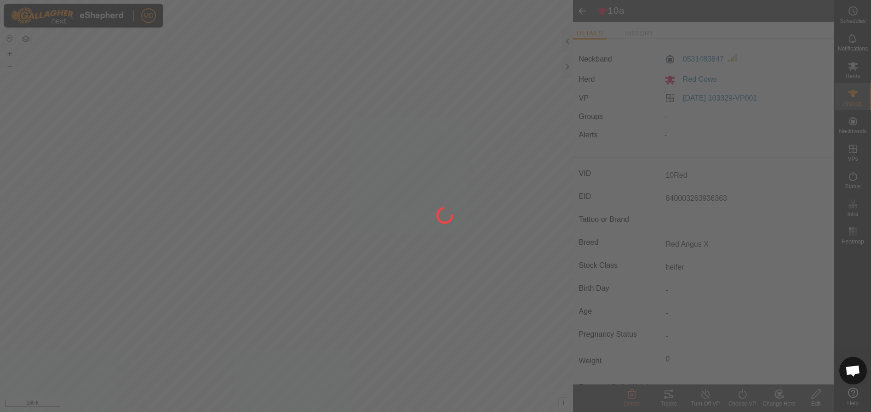
type input "-"
type input "0 kg"
type input "-"
type input "10a"
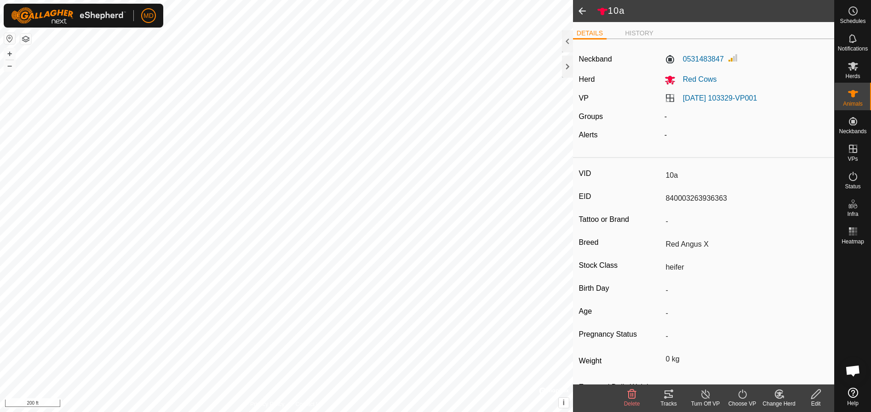
click at [675, 175] on input "10a" at bounding box center [745, 176] width 166 height 16
click at [819, 394] on icon at bounding box center [815, 394] width 11 height 11
type input "0"
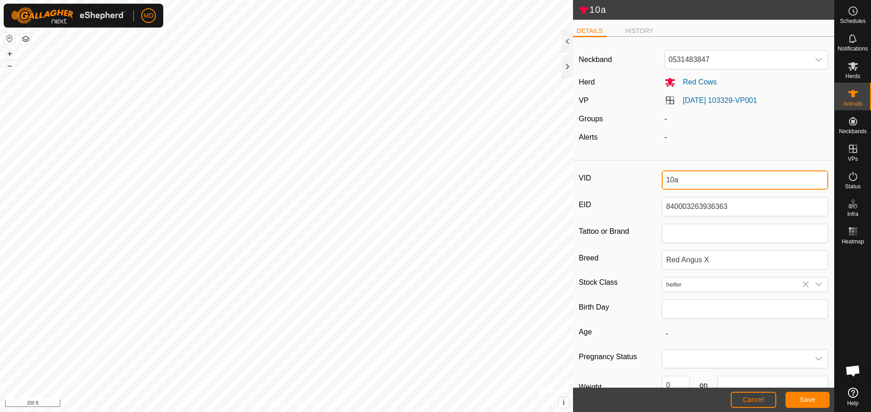
click at [678, 180] on input "10a" at bounding box center [745, 180] width 166 height 19
click at [804, 399] on span "Save" at bounding box center [807, 399] width 16 height 7
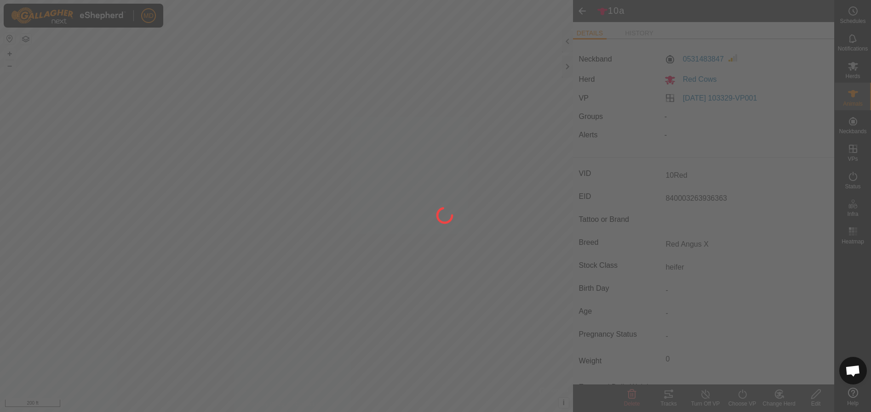
type input "10a"
type input "-"
type input "0 kg"
type input "-"
type input "10Red"
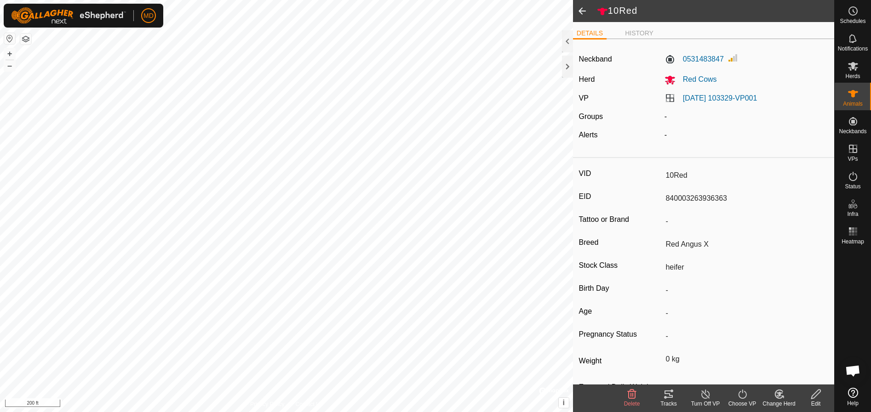
click at [580, 6] on span at bounding box center [582, 11] width 18 height 22
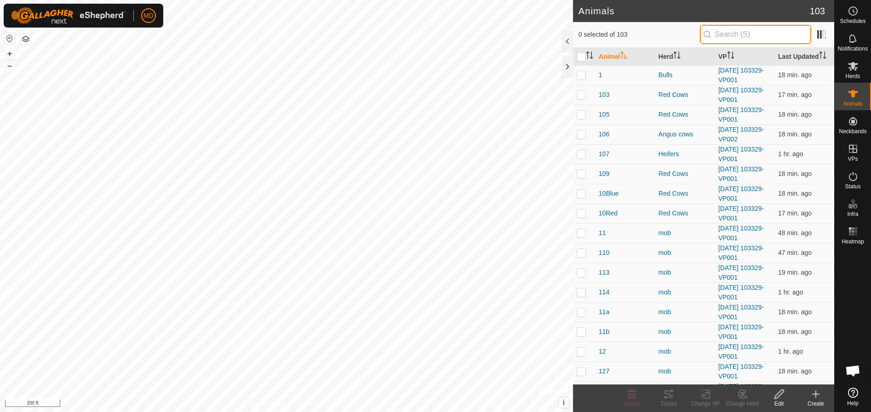
click at [721, 36] on input "text" at bounding box center [755, 34] width 111 height 19
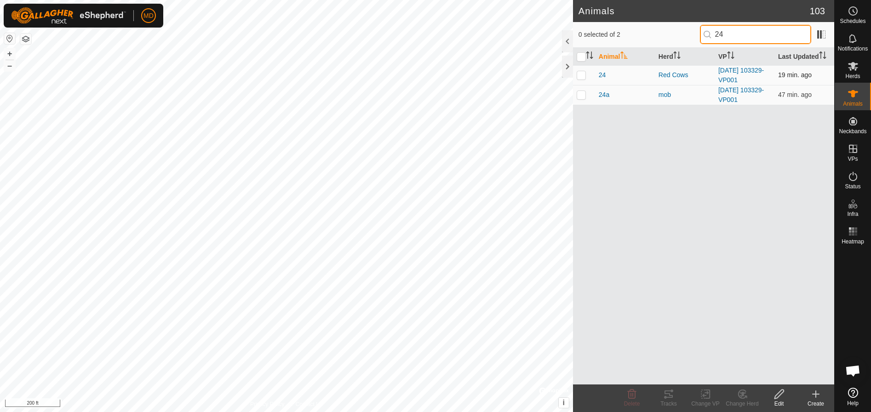
type input "24"
click at [580, 74] on p-checkbox at bounding box center [580, 74] width 9 height 7
checkbox input "true"
click at [781, 395] on icon at bounding box center [778, 394] width 9 height 9
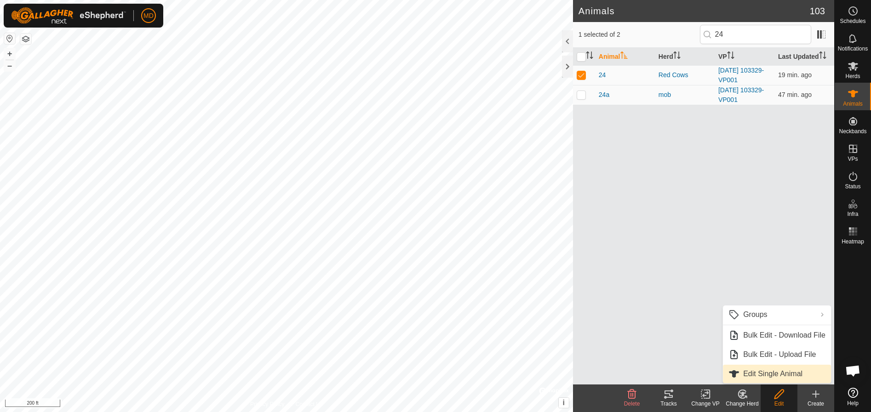
click at [749, 372] on link "Edit Single Animal" at bounding box center [777, 374] width 108 height 18
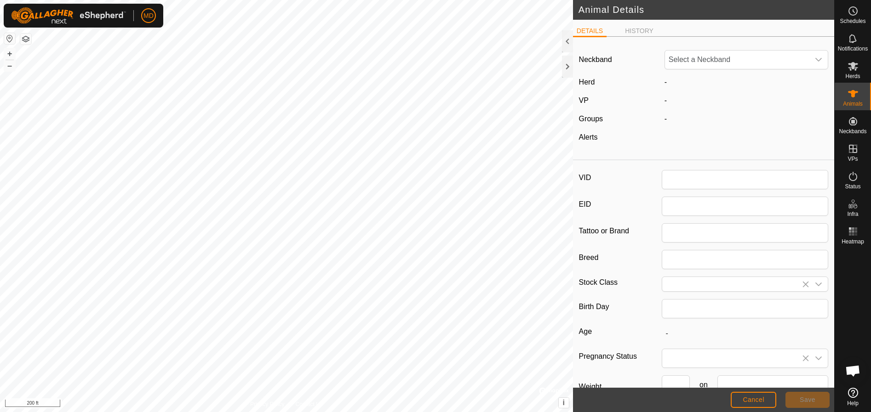
type input "24"
type input "840003263936400"
type input "Red Angus X"
type input "Yearling"
type input "0"
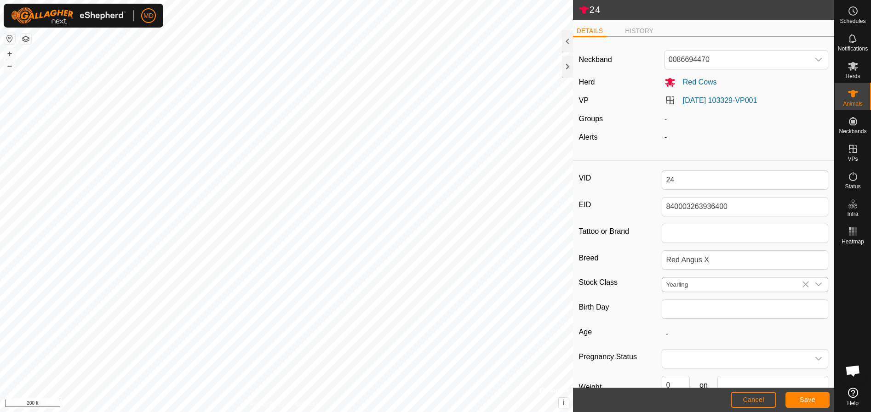
click at [815, 284] on icon "dropdown trigger" at bounding box center [818, 284] width 7 height 7
click at [678, 365] on li "heifer" at bounding box center [742, 368] width 161 height 18
type input "heifer"
click at [672, 180] on input "24" at bounding box center [745, 180] width 166 height 19
type input "24R"
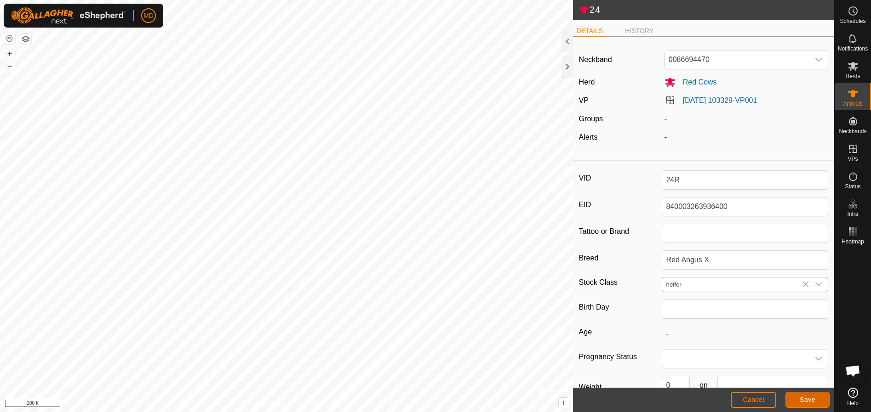
click at [804, 395] on button "Save" at bounding box center [807, 400] width 44 height 16
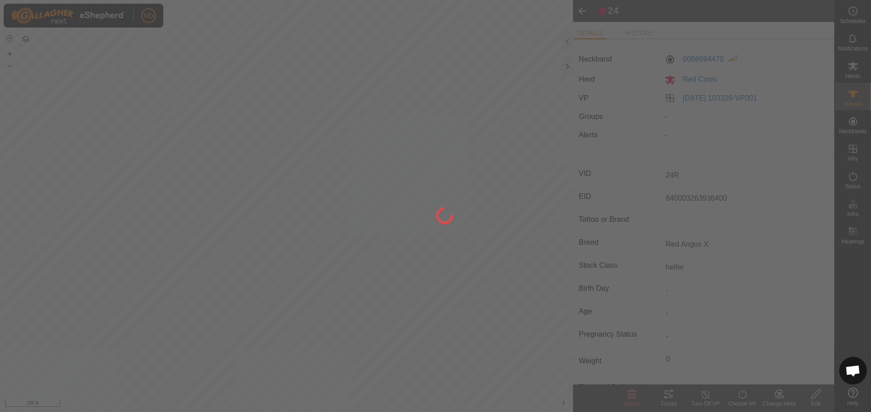
type input "-"
type input "0 kg"
type input "-"
type input "24"
type input "Yearling"
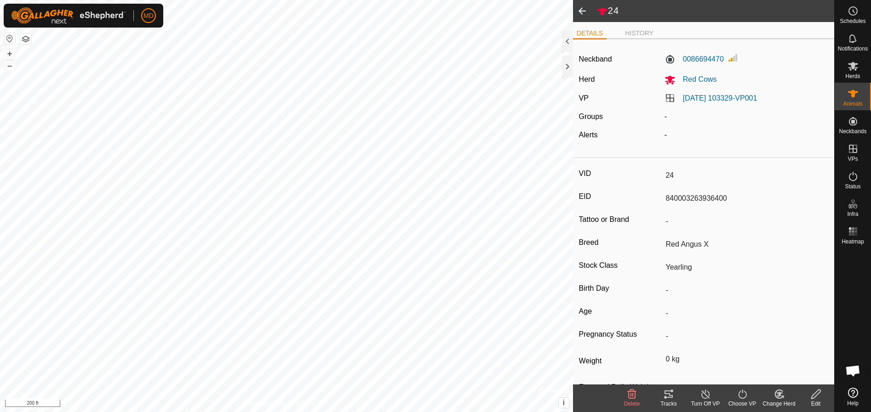
click at [584, 8] on span at bounding box center [582, 11] width 18 height 22
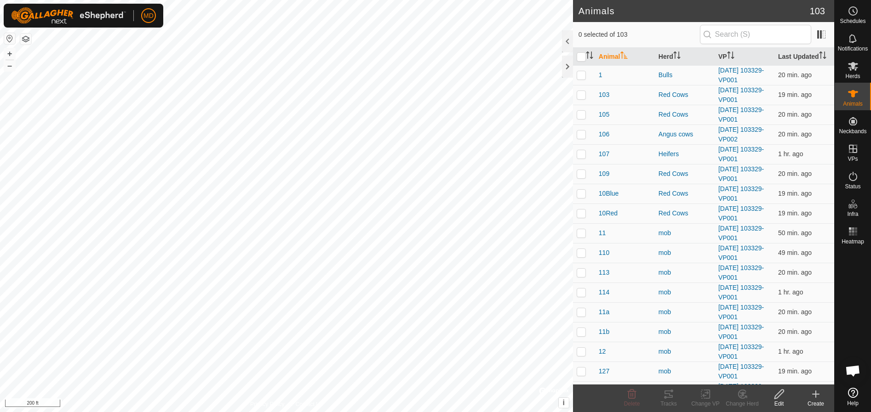
click at [711, 33] on p-inputicon at bounding box center [706, 34] width 7 height 7
click at [727, 38] on input "text" at bounding box center [755, 34] width 111 height 19
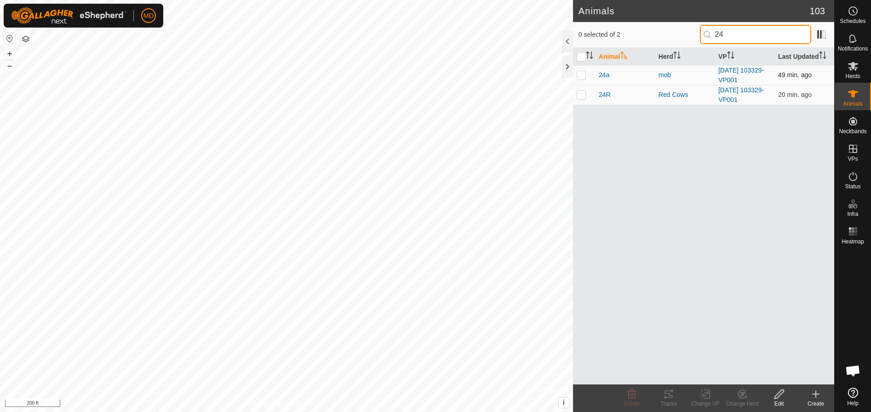
type input "24"
click at [580, 73] on p-checkbox at bounding box center [580, 74] width 9 height 7
checkbox input "true"
click at [778, 396] on icon at bounding box center [778, 394] width 9 height 9
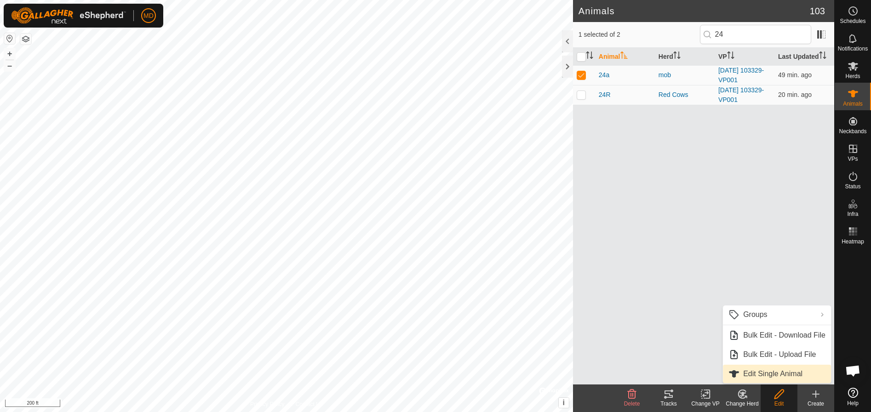
click at [766, 370] on link "Edit Single Animal" at bounding box center [777, 374] width 108 height 18
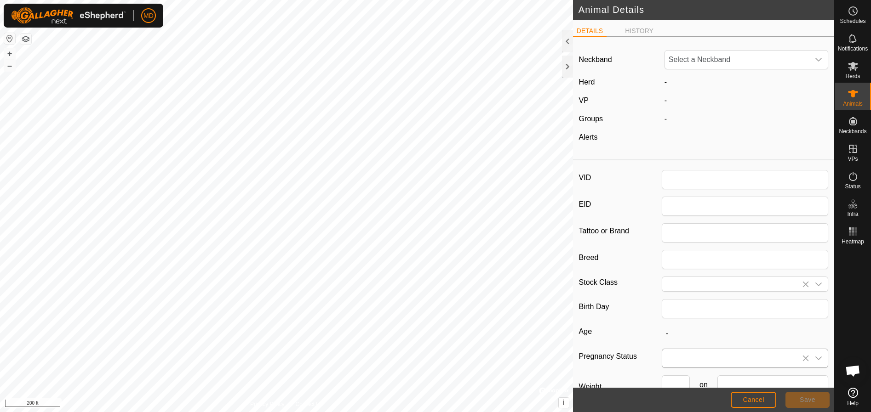
type input "24a"
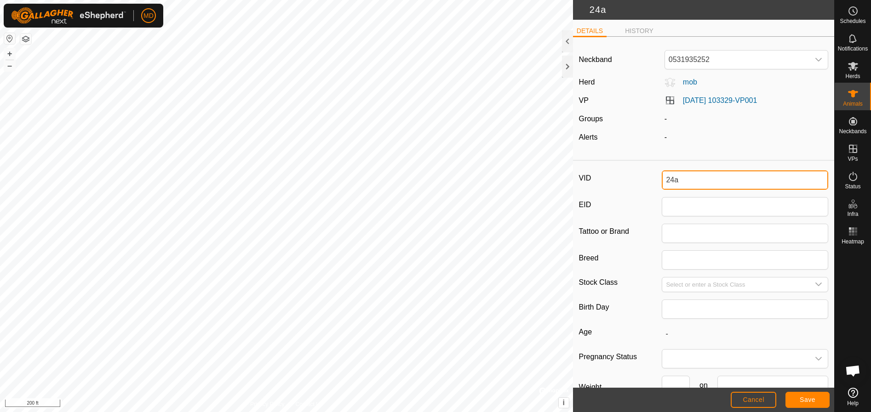
click at [680, 178] on input "24a" at bounding box center [745, 180] width 166 height 19
type input "24Org"
click at [815, 284] on icon "dropdown trigger" at bounding box center [818, 284] width 7 height 7
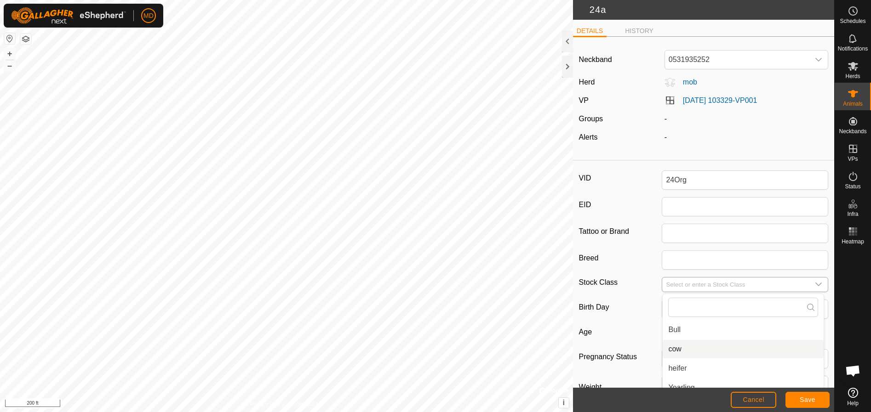
click at [673, 347] on li "cow" at bounding box center [742, 349] width 161 height 18
type input "cow"
click at [806, 399] on span "Save" at bounding box center [807, 399] width 16 height 7
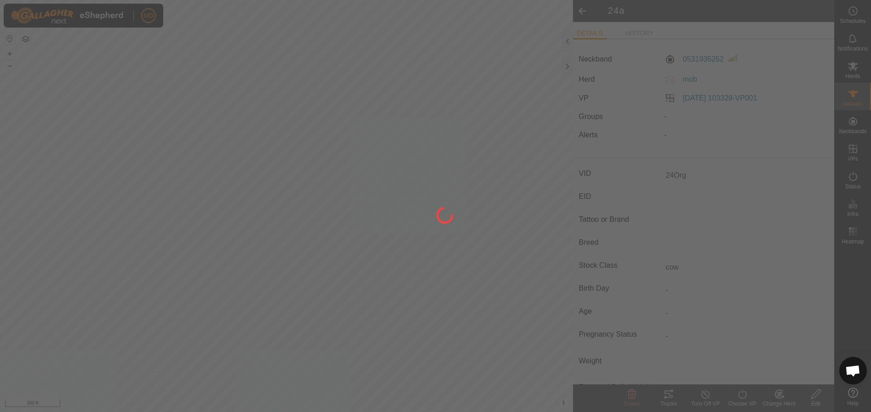
type input "-"
type input "0 kg"
type input "-"
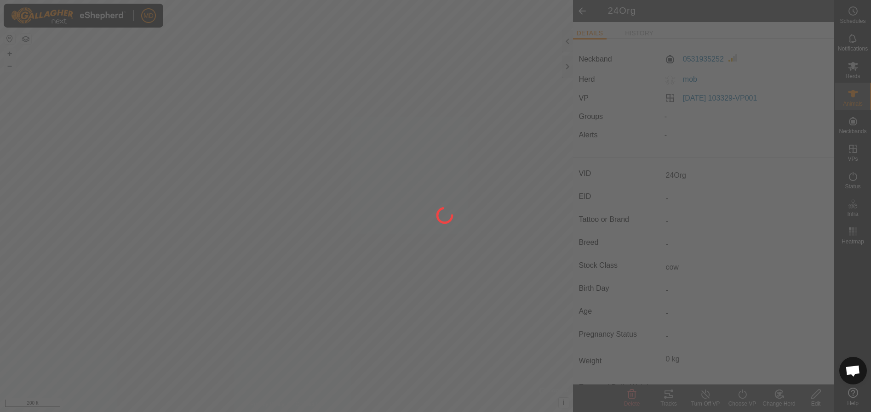
type input "24a"
type input "-"
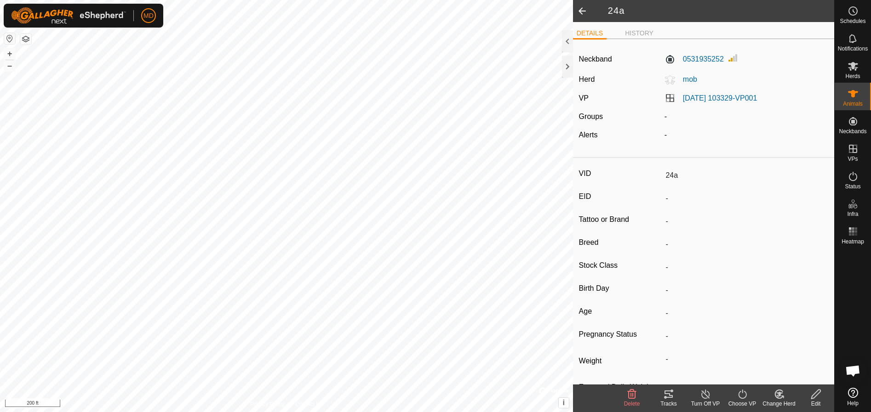
click at [778, 400] on div "Change Herd" at bounding box center [778, 404] width 37 height 8
click at [790, 350] on link "Choose Herd..." at bounding box center [806, 355] width 91 height 18
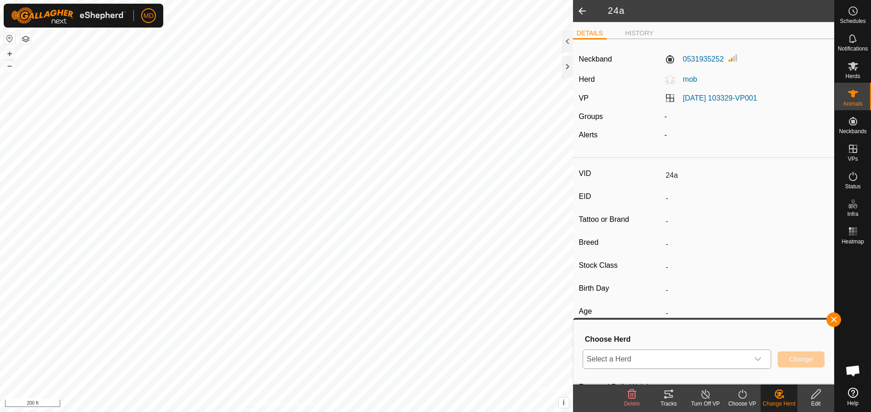
click at [762, 359] on div "dropdown trigger" at bounding box center [757, 359] width 18 height 18
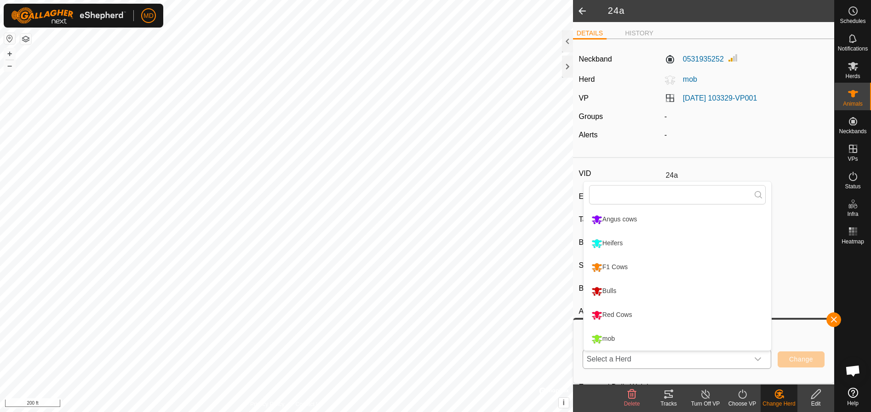
click at [604, 313] on li "Red Cows" at bounding box center [677, 315] width 188 height 23
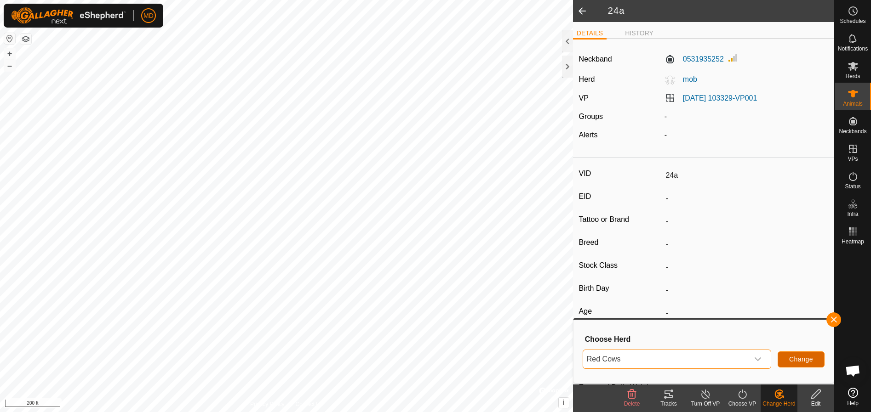
click at [800, 354] on button "Change" at bounding box center [800, 360] width 47 height 16
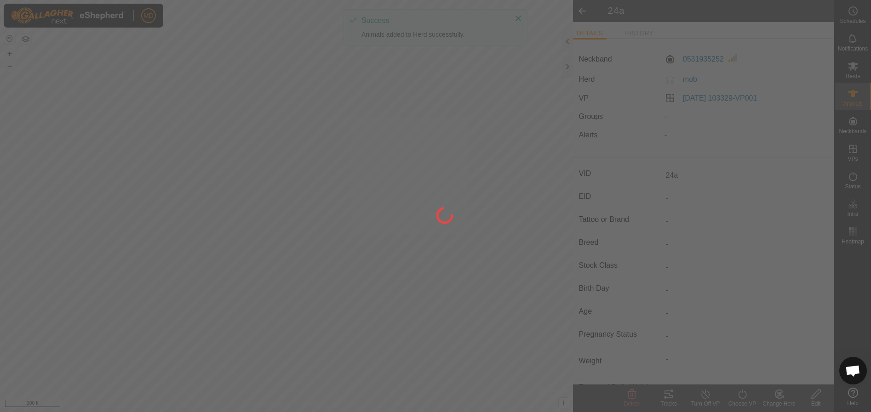
type input "24Org"
type input "0 kg"
type input "cow"
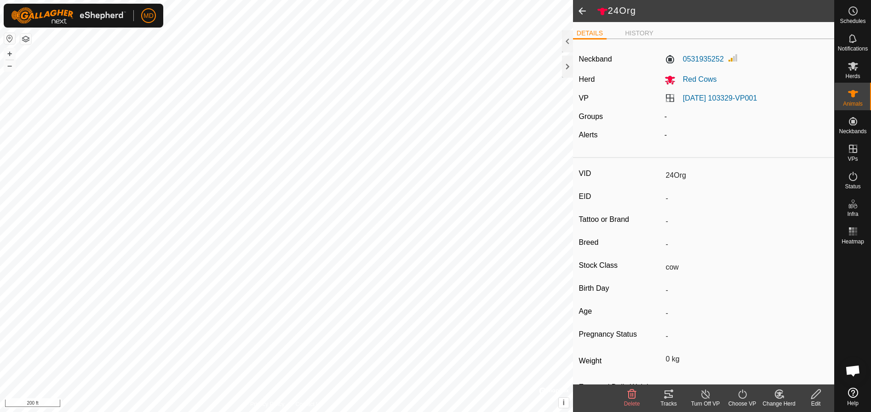
click at [581, 8] on span at bounding box center [582, 11] width 18 height 22
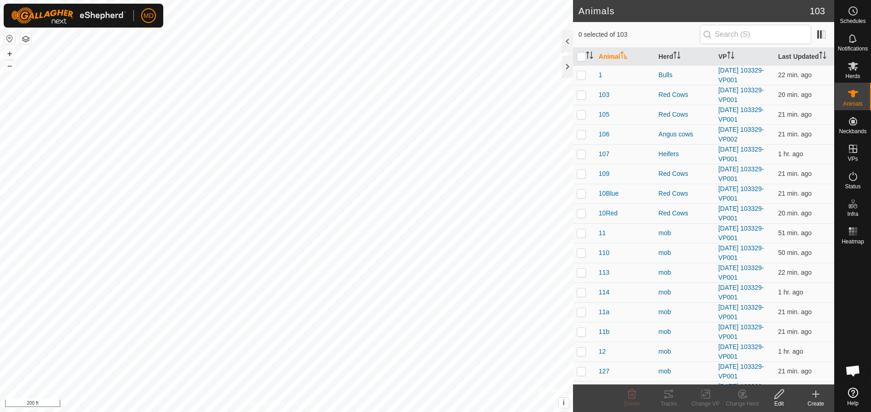
click at [711, 32] on p-inputicon at bounding box center [706, 34] width 7 height 7
click at [721, 37] on input "text" at bounding box center [755, 34] width 111 height 19
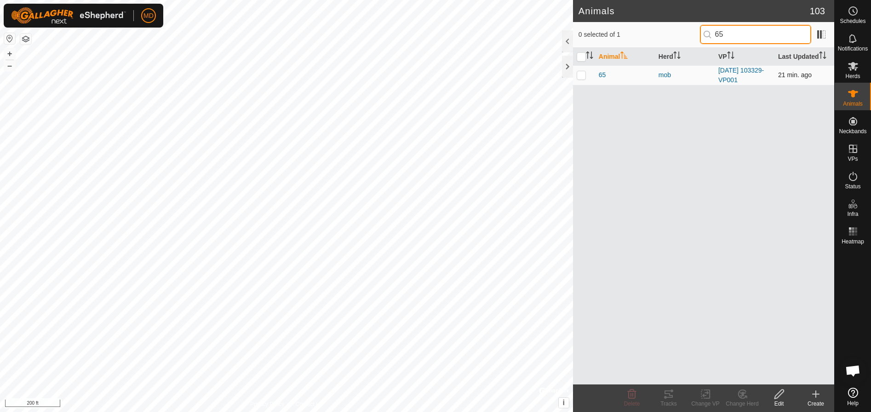
type input "65"
click at [582, 75] on p-checkbox at bounding box center [580, 74] width 9 height 7
checkbox input "true"
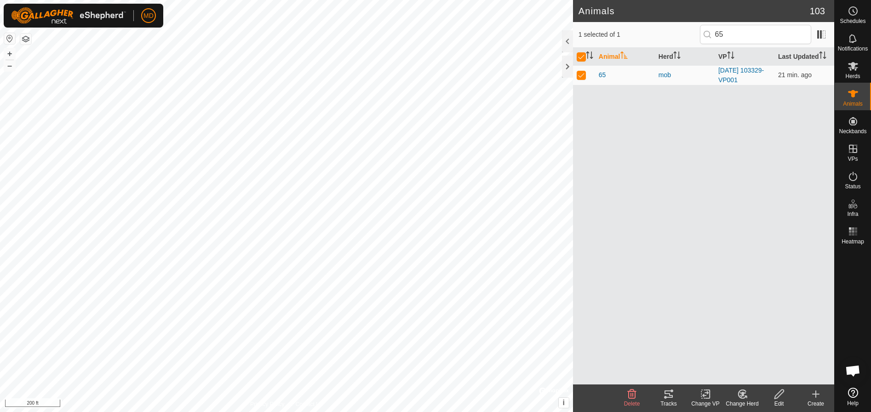
click at [780, 396] on icon at bounding box center [778, 394] width 11 height 11
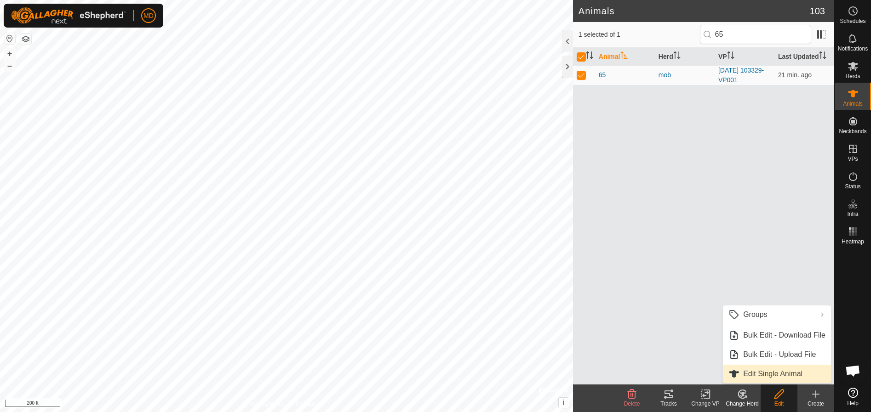
click at [752, 371] on link "Edit Single Animal" at bounding box center [777, 374] width 108 height 18
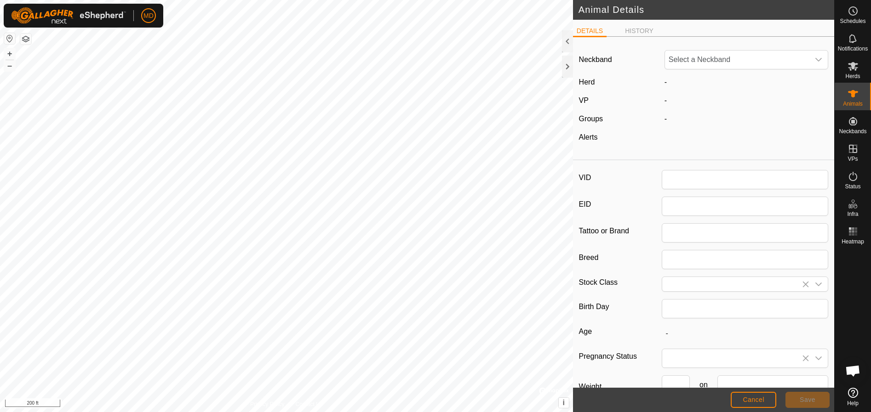
type input "65"
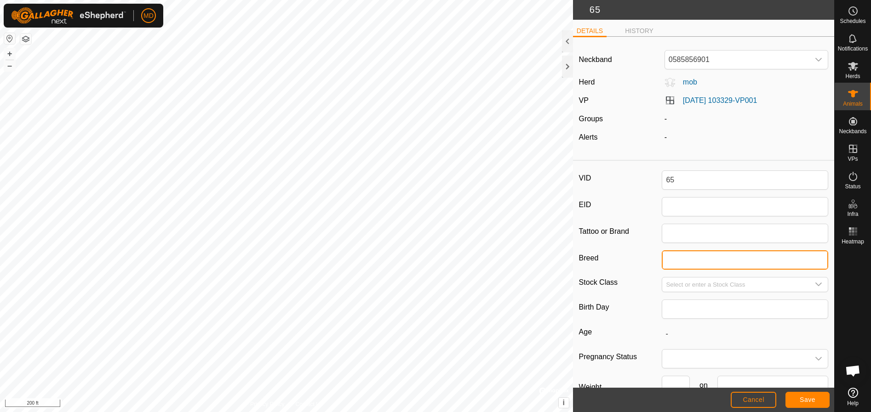
click at [664, 259] on input "Breed" at bounding box center [745, 260] width 166 height 19
type input "Red Angus X"
click at [675, 282] on input "Select or enter a Stock Class" at bounding box center [735, 285] width 147 height 14
click at [815, 284] on icon "dropdown trigger" at bounding box center [818, 284] width 7 height 7
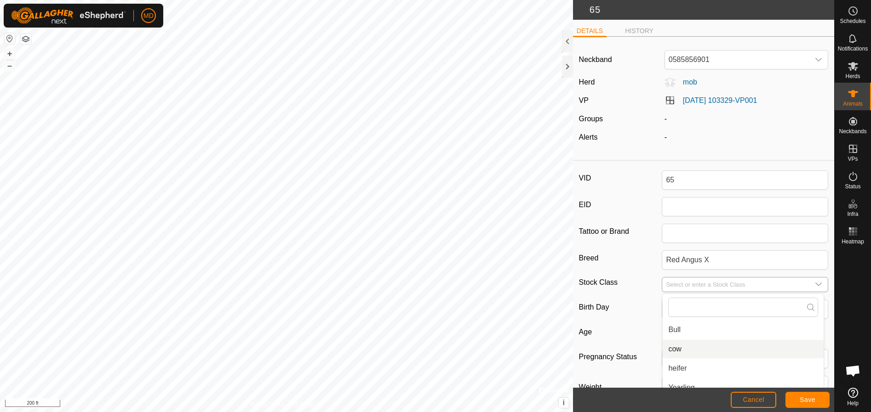
click at [676, 349] on li "cow" at bounding box center [742, 349] width 161 height 18
type input "cow"
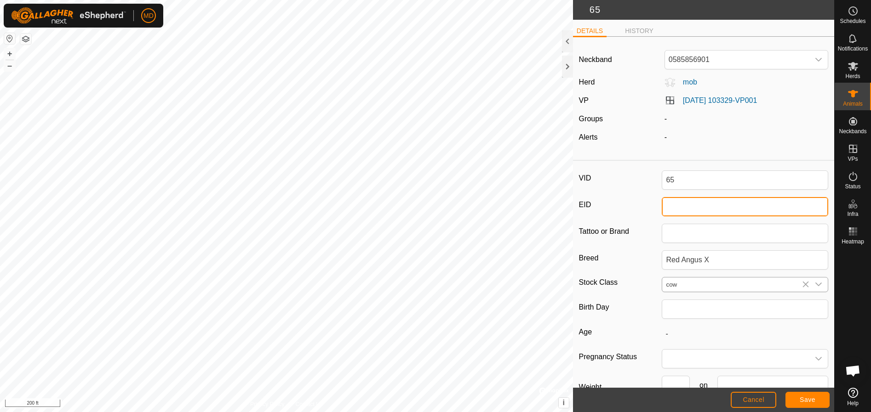
click at [671, 204] on input "EID" at bounding box center [745, 206] width 166 height 19
click at [804, 401] on span "Save" at bounding box center [807, 399] width 16 height 7
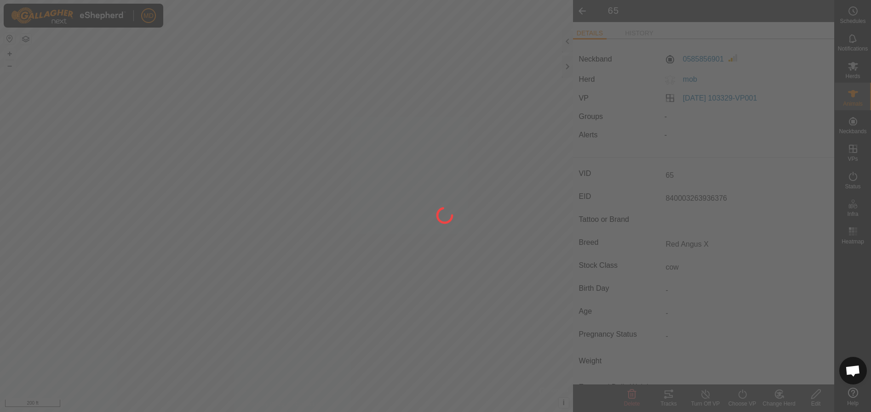
type input "-"
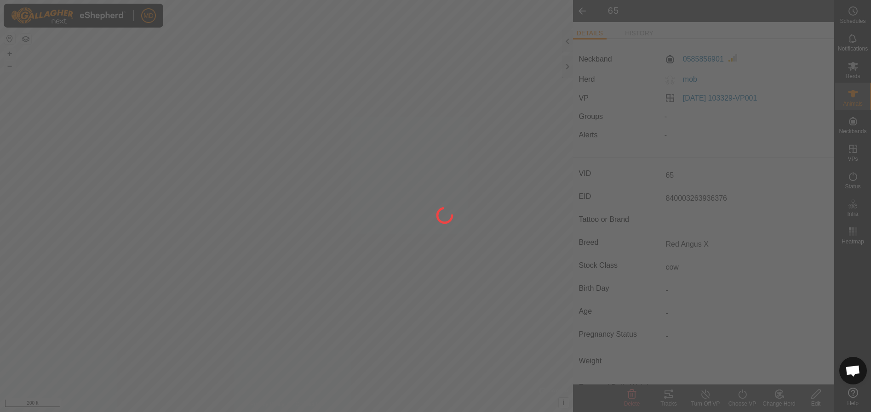
type input "-"
type input "840003263936376"
type input "Red Angus X"
type input "0 kg"
type input "cow"
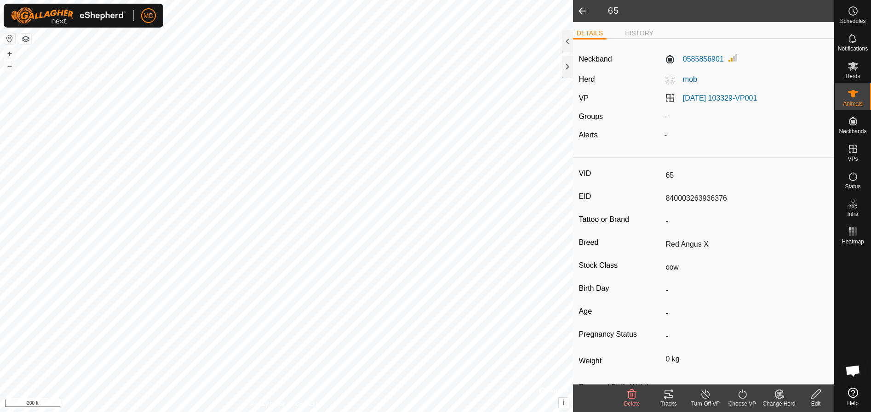
click at [774, 397] on icon at bounding box center [778, 394] width 11 height 11
click at [782, 353] on link "Choose Herd..." at bounding box center [806, 355] width 91 height 18
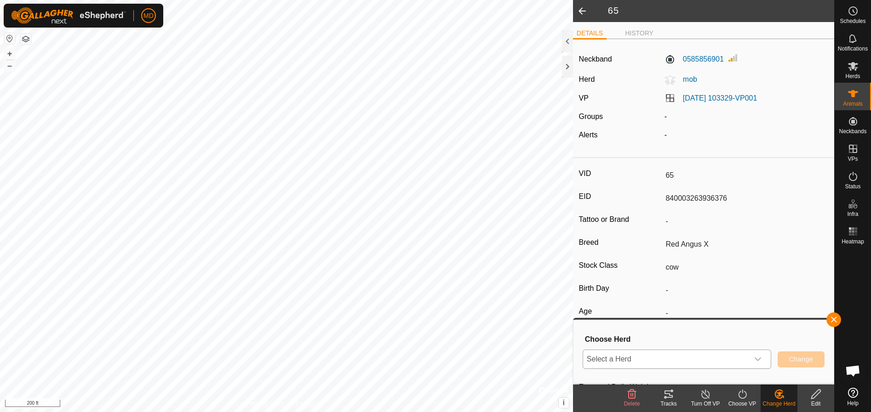
click at [759, 359] on icon "dropdown trigger" at bounding box center [757, 359] width 7 height 7
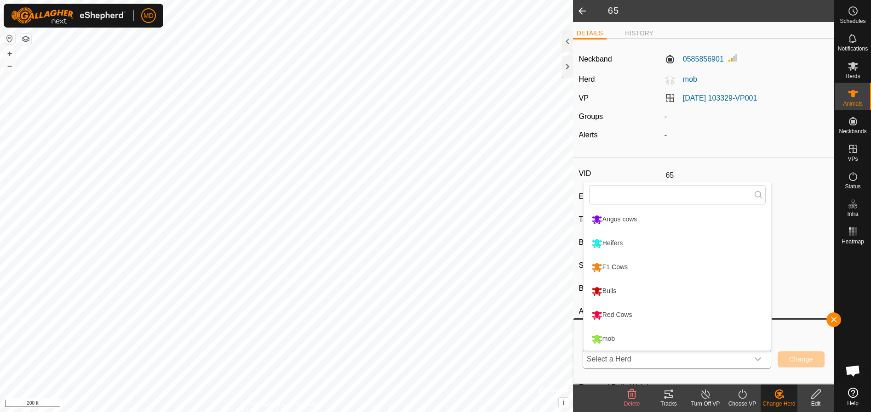
click at [630, 315] on li "Red Cows" at bounding box center [677, 315] width 188 height 23
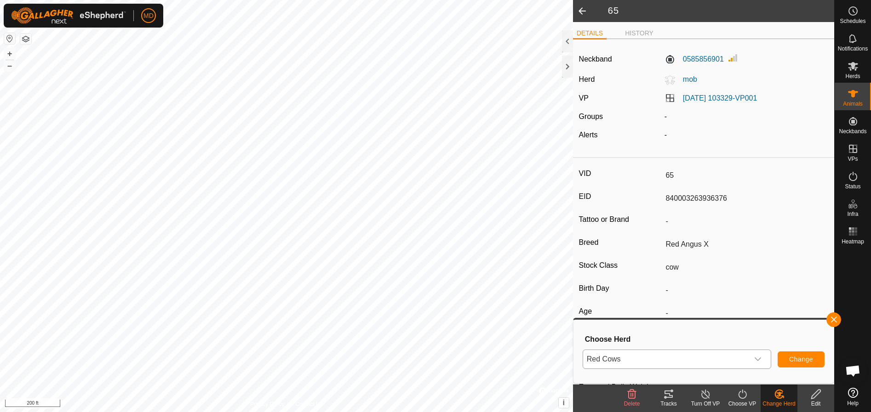
click at [580, 10] on span at bounding box center [582, 11] width 18 height 22
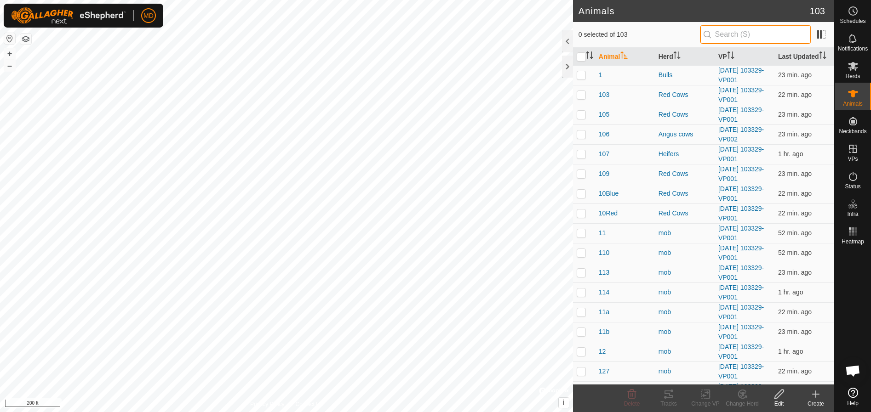
click at [723, 32] on input "text" at bounding box center [755, 34] width 111 height 19
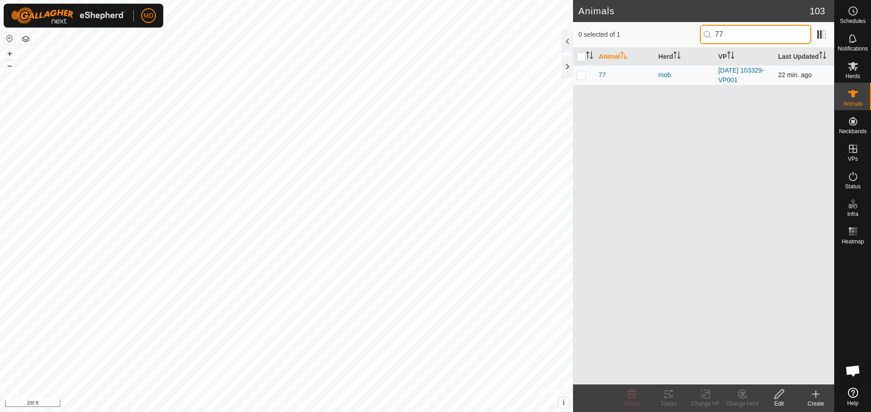
type input "77"
click at [582, 76] on p-checkbox at bounding box center [580, 74] width 9 height 7
checkbox input "true"
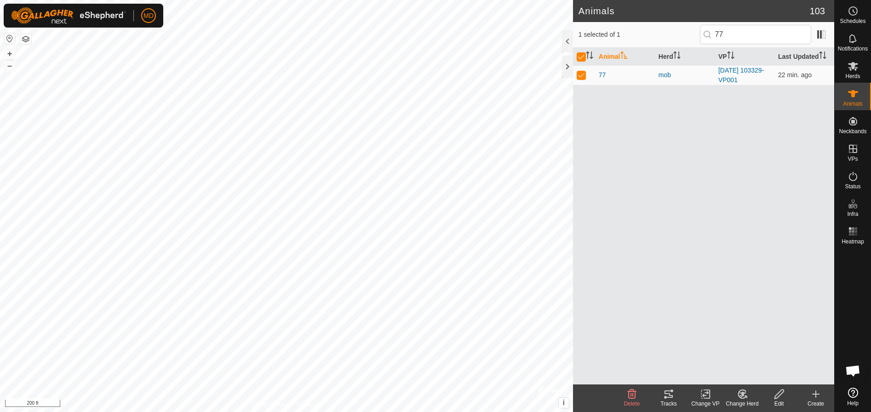
click at [779, 397] on icon at bounding box center [778, 394] width 11 height 11
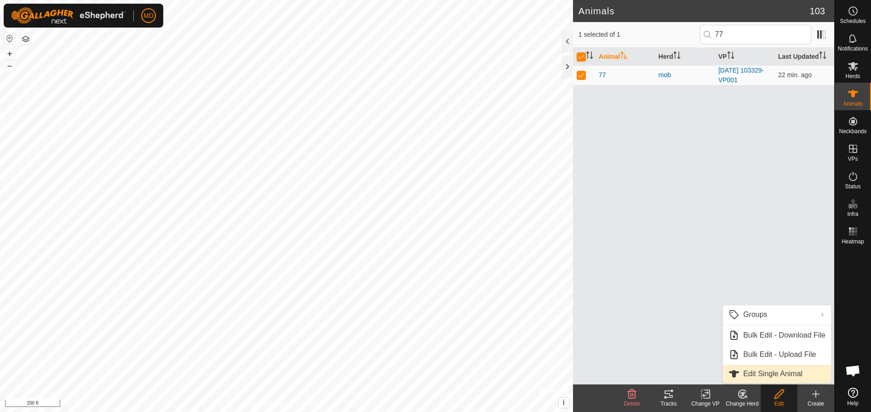
click at [756, 372] on link "Edit Single Animal" at bounding box center [777, 374] width 108 height 18
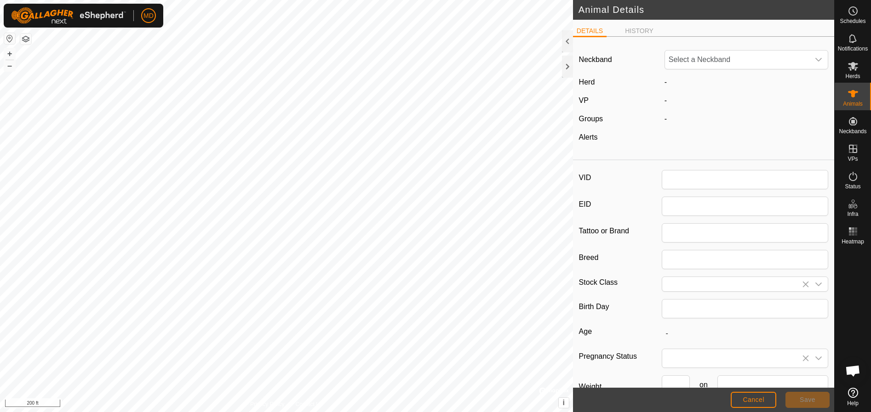
type input "77"
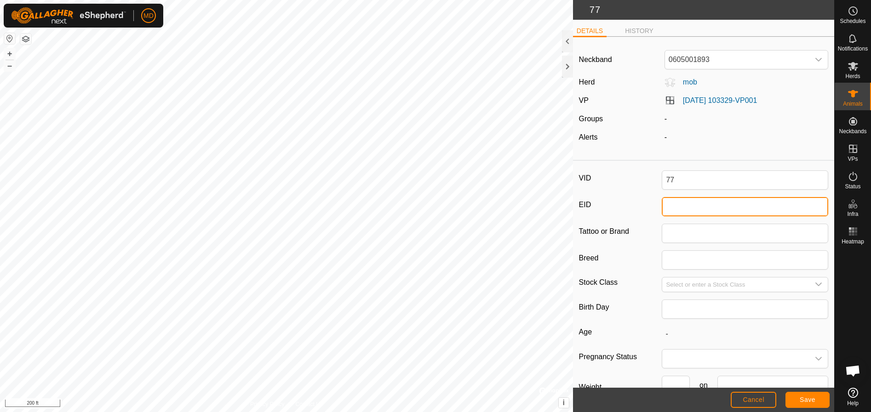
click at [667, 209] on input "EID" at bounding box center [745, 206] width 166 height 19
type input "840003263936415"
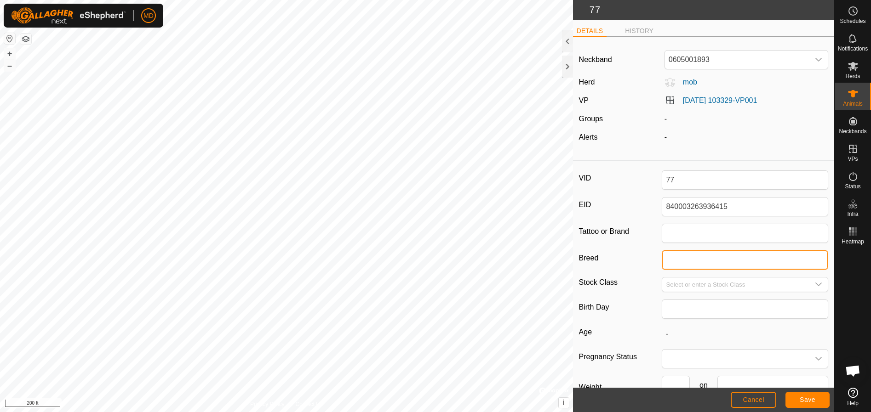
click at [686, 263] on input "Breed" at bounding box center [745, 260] width 166 height 19
type input "Red Angus X"
click at [815, 285] on icon "dropdown trigger" at bounding box center [818, 284] width 7 height 7
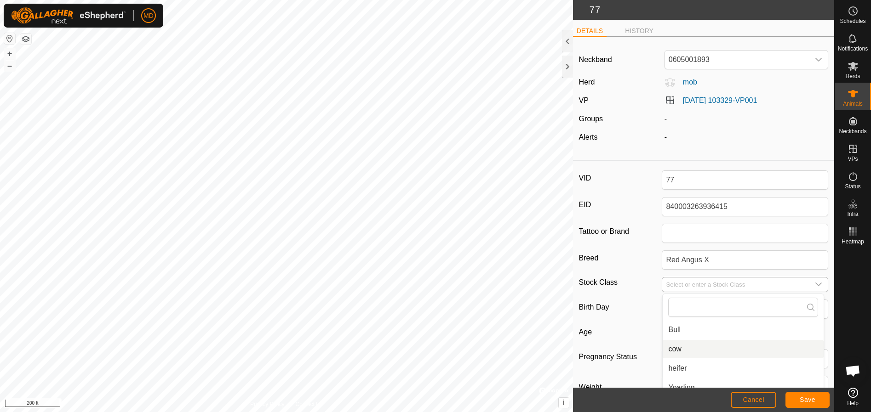
click at [673, 349] on li "cow" at bounding box center [742, 349] width 161 height 18
click at [804, 398] on span "Save" at bounding box center [807, 399] width 16 height 7
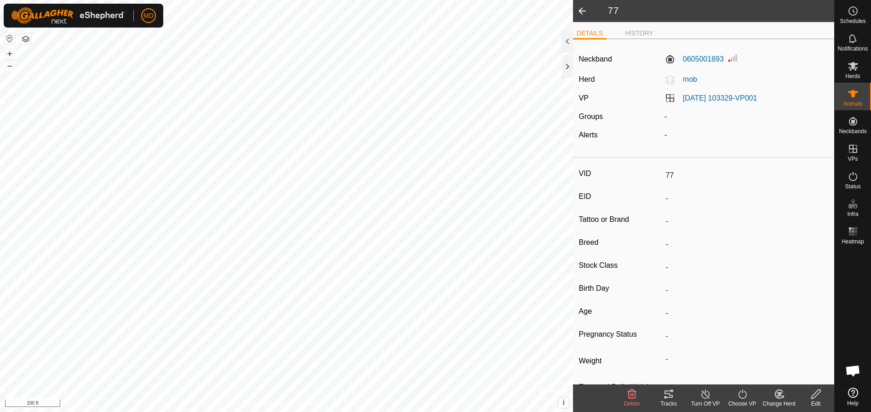
click at [780, 397] on icon at bounding box center [778, 394] width 11 height 11
click at [775, 352] on link "Choose Herd..." at bounding box center [806, 355] width 91 height 18
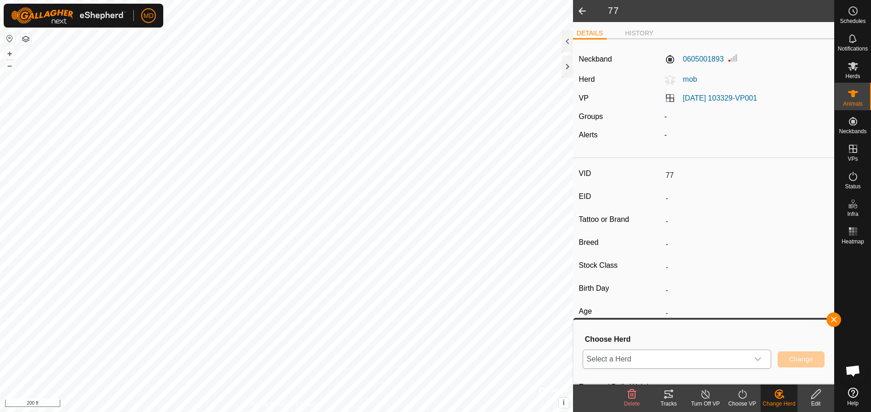
click at [761, 361] on icon "dropdown trigger" at bounding box center [757, 359] width 7 height 7
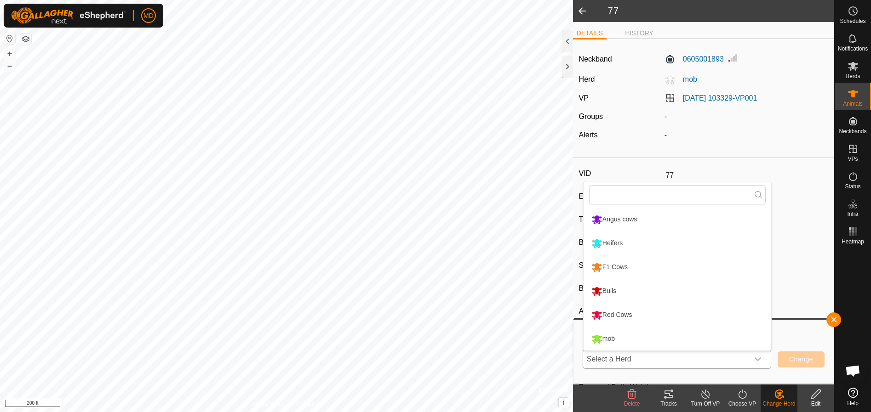
click at [616, 311] on li "Red Cows" at bounding box center [677, 315] width 188 height 23
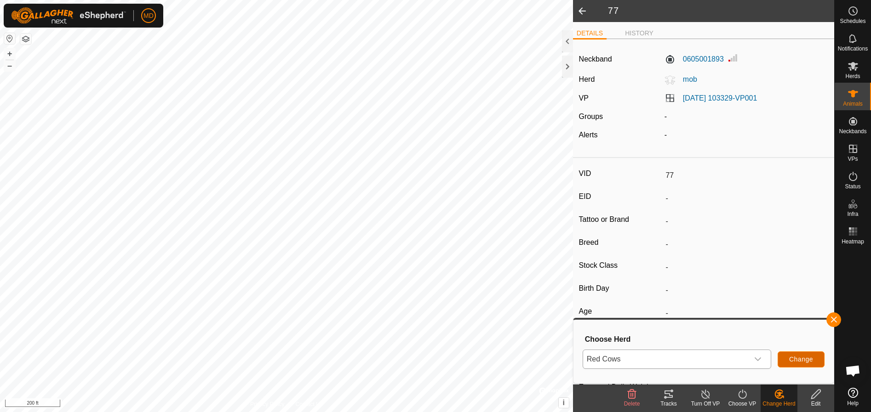
click at [799, 356] on span "Change" at bounding box center [801, 359] width 24 height 7
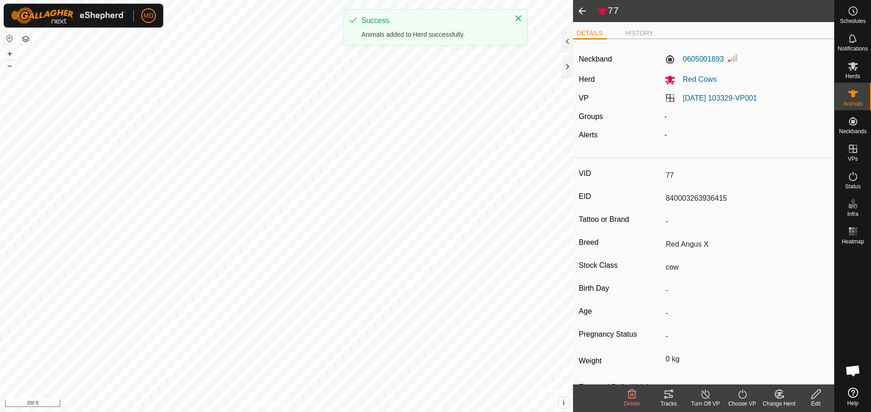
click at [579, 8] on span at bounding box center [582, 11] width 18 height 22
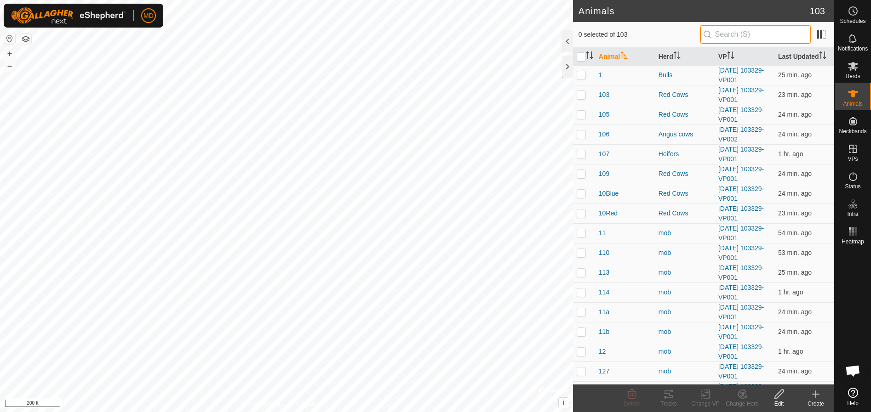
click at [722, 35] on input "text" at bounding box center [755, 34] width 111 height 19
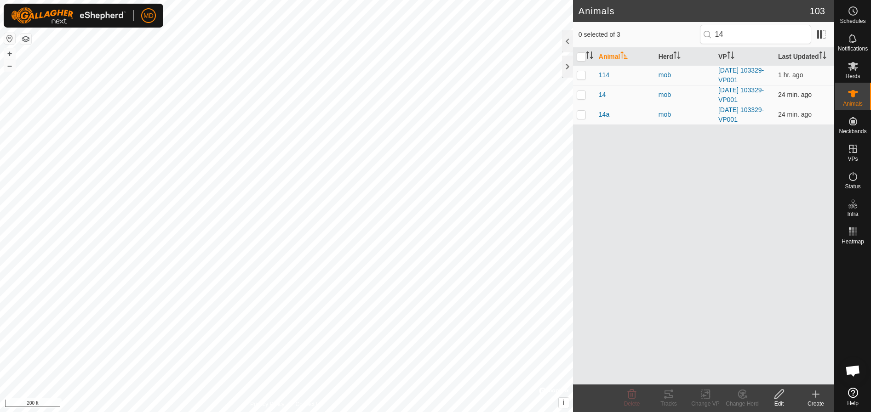
click at [580, 94] on p-checkbox at bounding box center [580, 94] width 9 height 7
click at [778, 396] on icon at bounding box center [778, 394] width 9 height 9
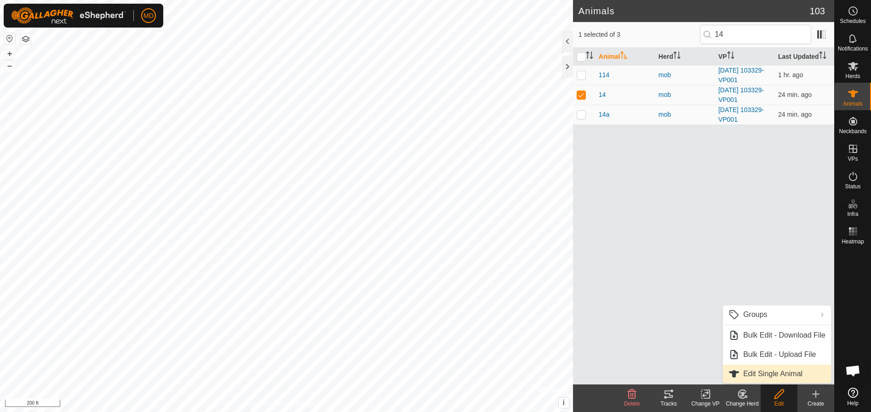
click at [753, 372] on link "Edit Single Animal" at bounding box center [777, 374] width 108 height 18
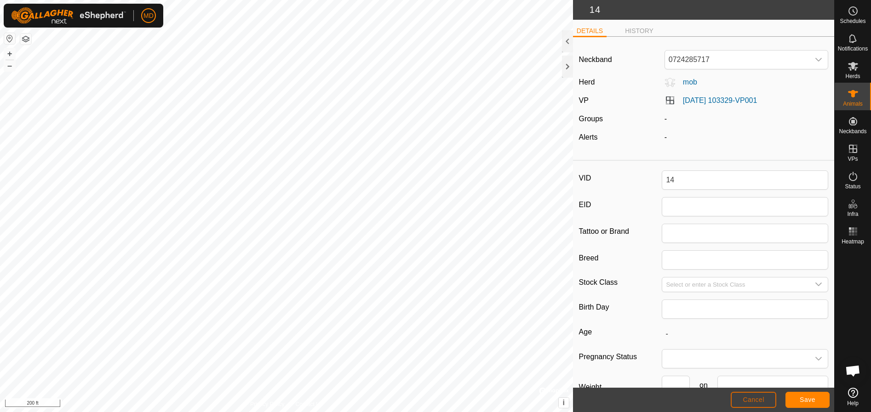
click at [755, 396] on span "Cancel" at bounding box center [753, 399] width 22 height 7
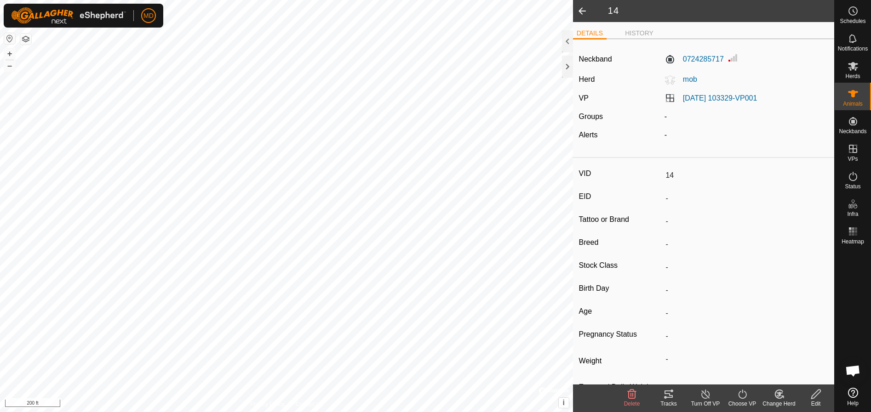
click at [580, 6] on span at bounding box center [582, 11] width 18 height 22
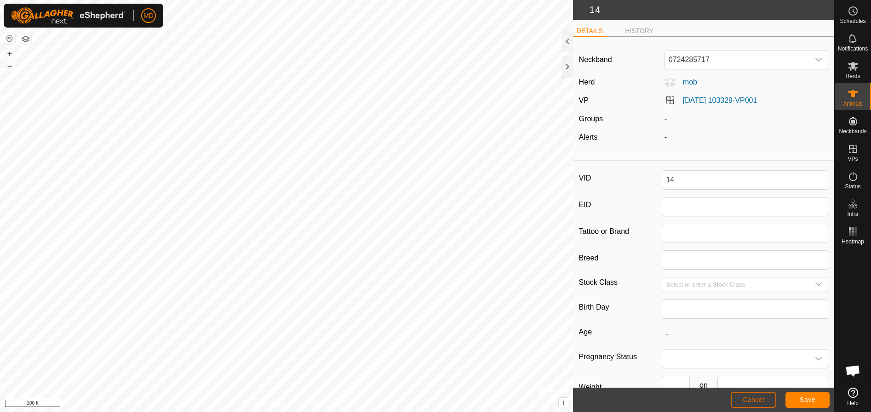
click at [750, 399] on span "Cancel" at bounding box center [753, 399] width 22 height 7
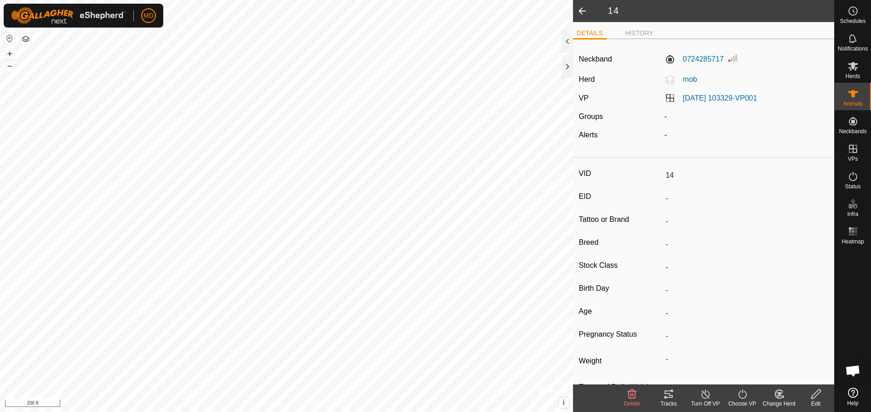
click at [814, 400] on div "Edit" at bounding box center [815, 404] width 37 height 8
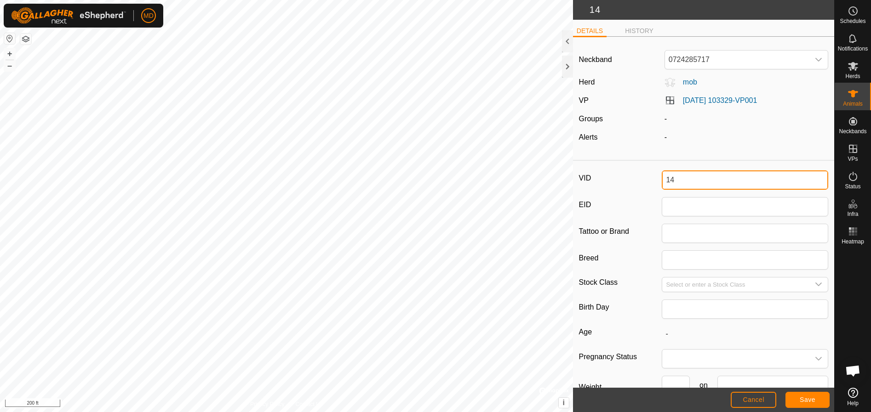
click at [673, 181] on input "14" at bounding box center [745, 180] width 166 height 19
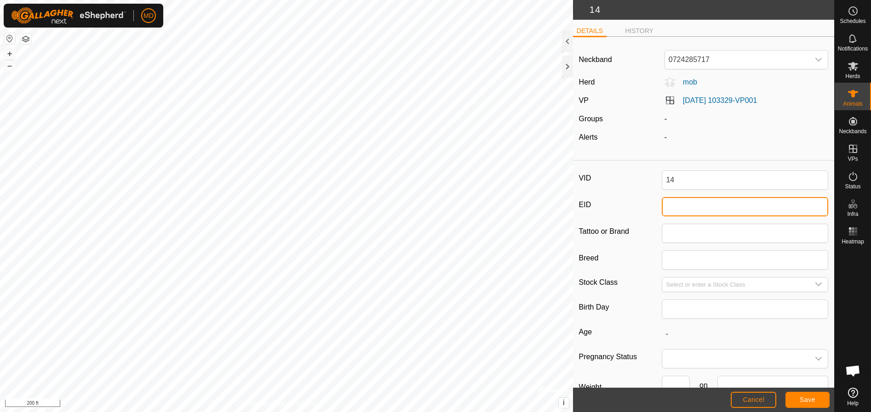
click at [677, 213] on input "EID" at bounding box center [745, 206] width 166 height 19
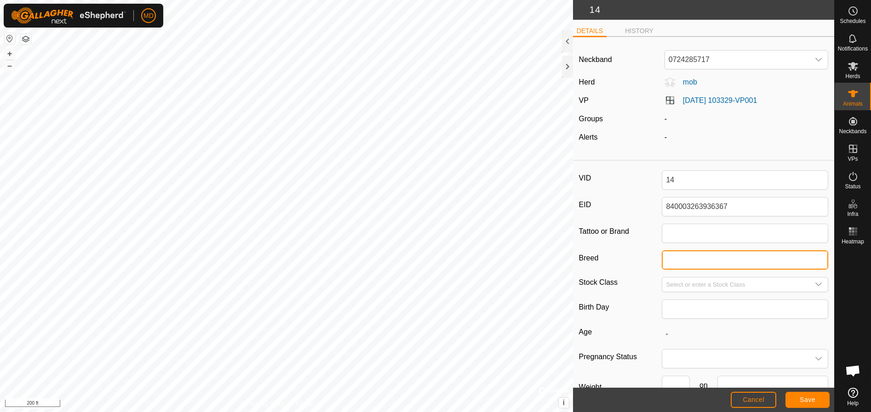
click at [679, 265] on input "Breed" at bounding box center [745, 260] width 166 height 19
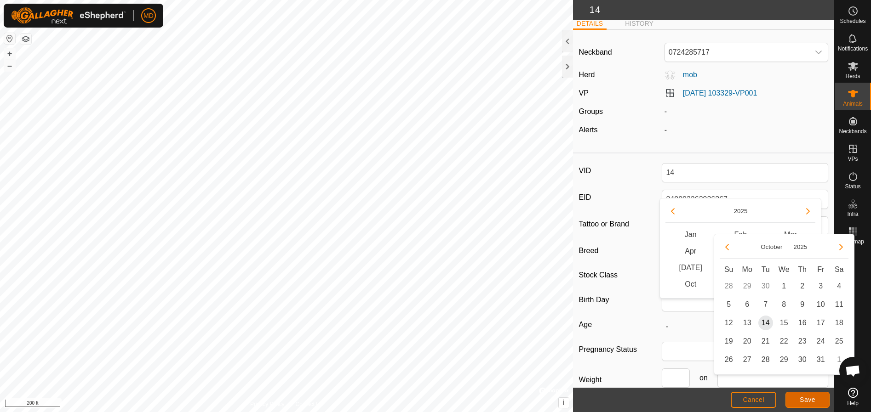
click at [799, 399] on button "Save" at bounding box center [807, 400] width 44 height 16
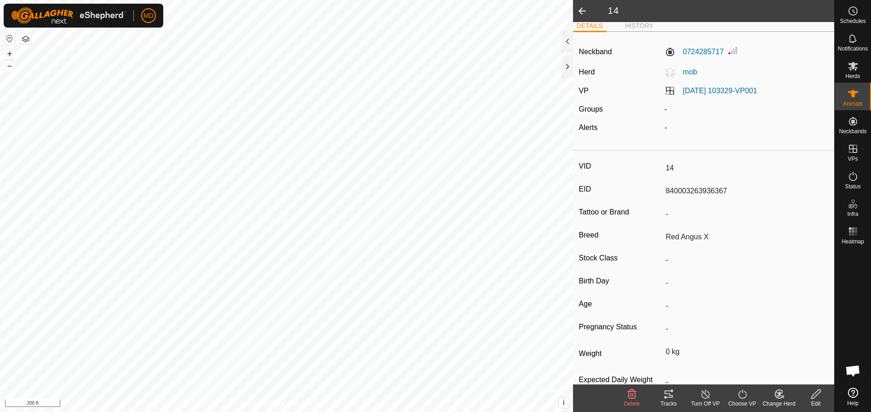
click at [818, 396] on icon at bounding box center [815, 394] width 11 height 11
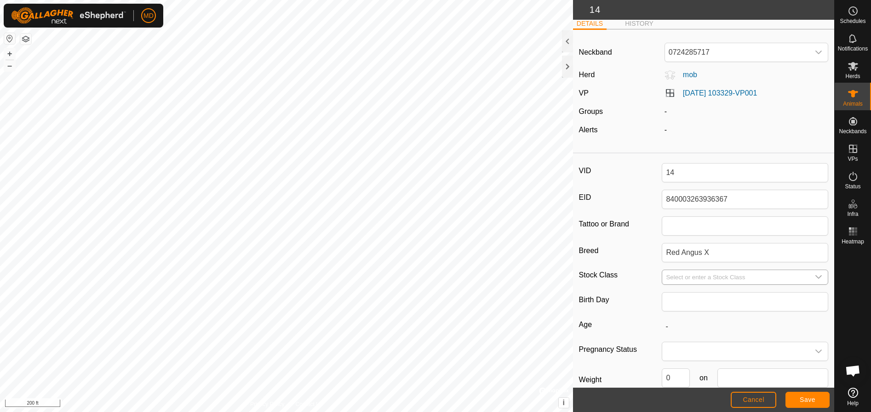
click at [815, 277] on icon "dropdown trigger" at bounding box center [818, 278] width 6 height 4
click at [676, 357] on li "heifer" at bounding box center [742, 361] width 161 height 18
click at [810, 394] on button "Save" at bounding box center [807, 400] width 44 height 16
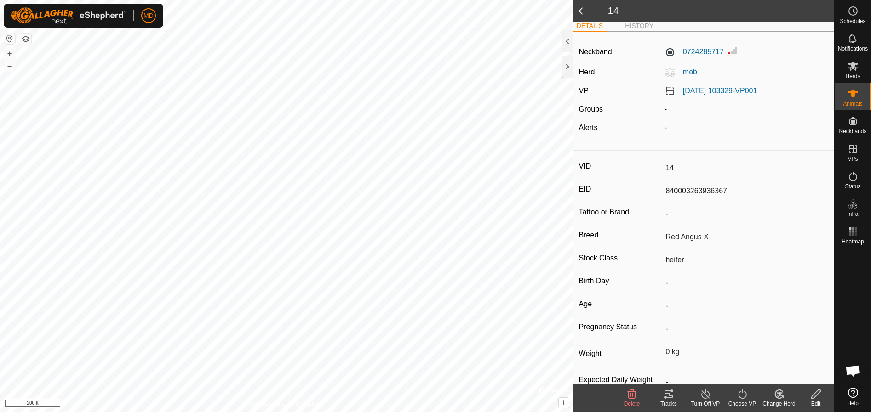
click at [782, 395] on icon at bounding box center [778, 394] width 11 height 11
click at [776, 350] on link "Choose Herd..." at bounding box center [806, 355] width 91 height 18
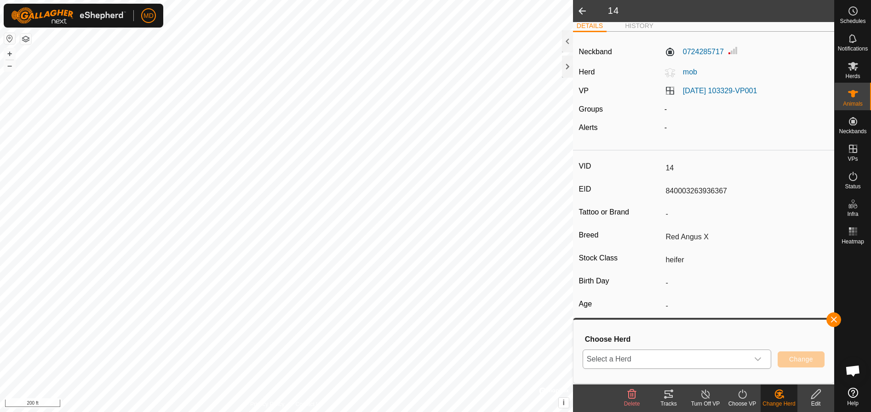
click at [760, 358] on icon "dropdown trigger" at bounding box center [757, 359] width 7 height 7
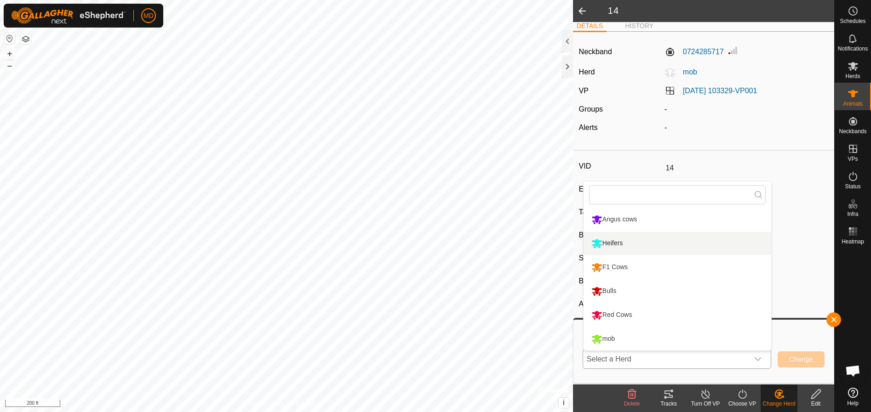
click at [597, 241] on li "Heifers" at bounding box center [677, 243] width 188 height 23
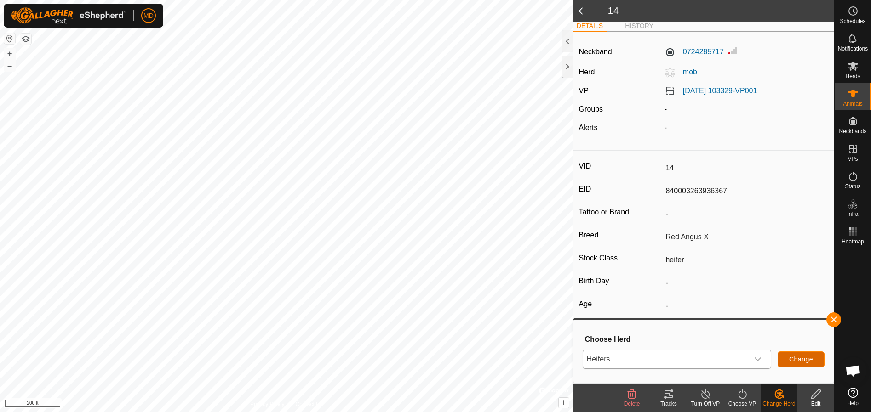
click at [797, 356] on span "Change" at bounding box center [801, 359] width 24 height 7
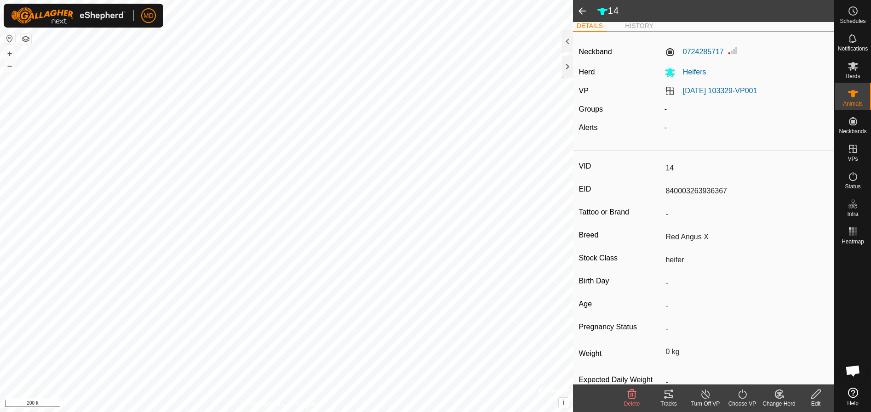
click at [580, 9] on span at bounding box center [582, 11] width 18 height 22
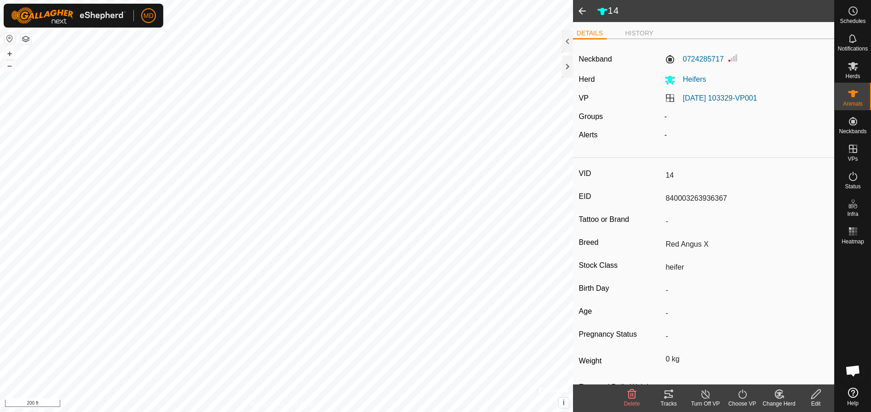
click at [580, 9] on span at bounding box center [582, 11] width 18 height 22
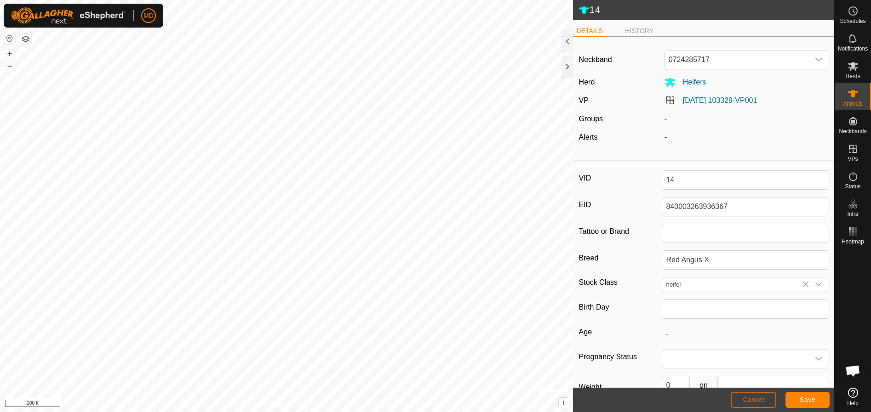
click at [753, 399] on span "Cancel" at bounding box center [753, 399] width 22 height 7
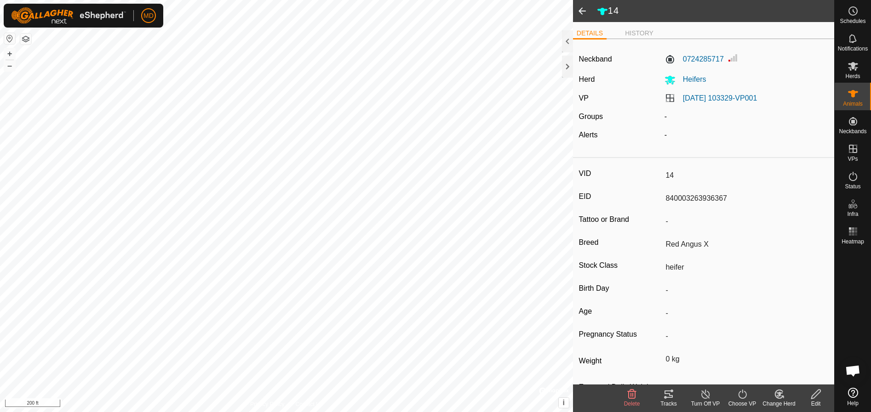
click at [580, 6] on span at bounding box center [582, 11] width 18 height 22
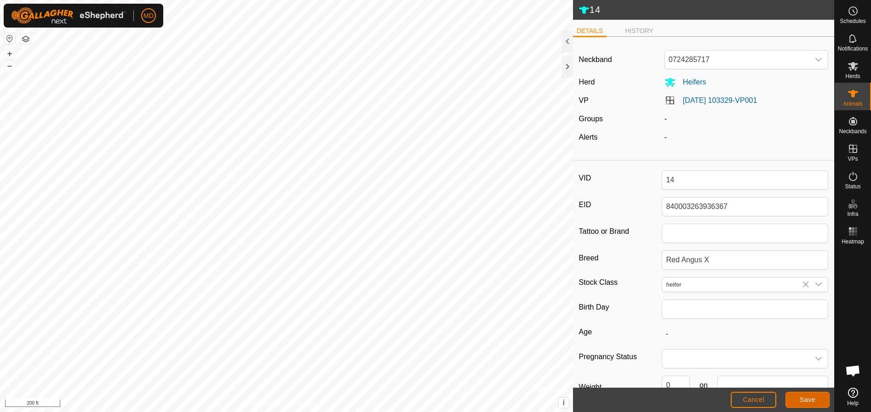
click at [800, 397] on span "Save" at bounding box center [807, 399] width 16 height 7
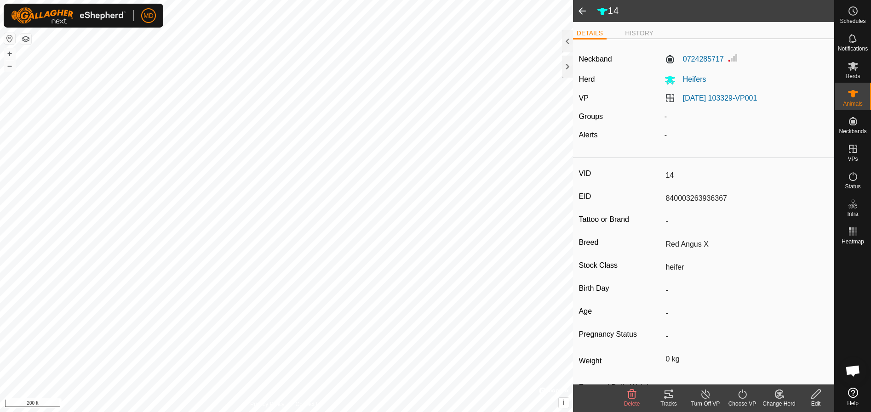
click at [580, 9] on span at bounding box center [582, 11] width 18 height 22
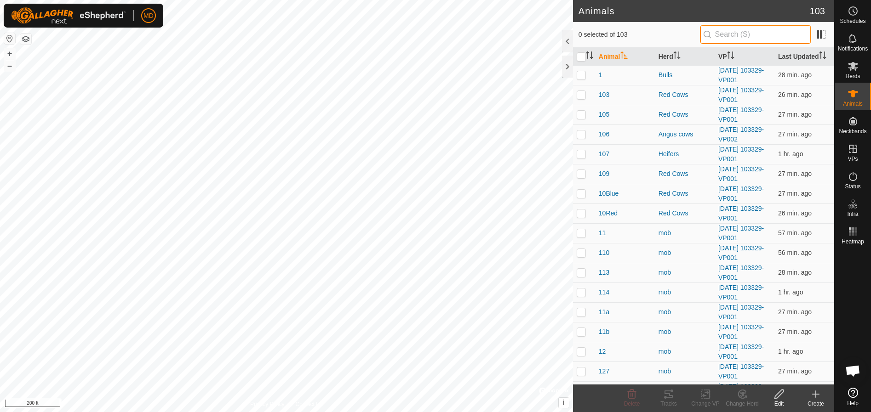
click at [720, 34] on input "text" at bounding box center [755, 34] width 111 height 19
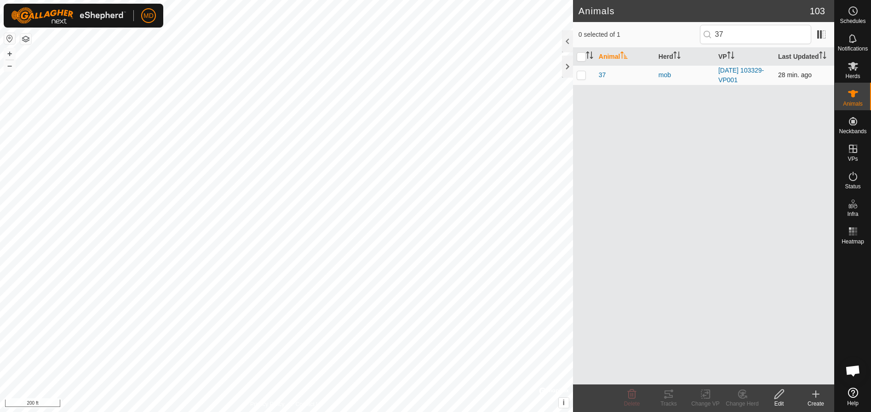
click at [581, 74] on p-checkbox at bounding box center [580, 74] width 9 height 7
click at [780, 399] on icon at bounding box center [778, 394] width 11 height 11
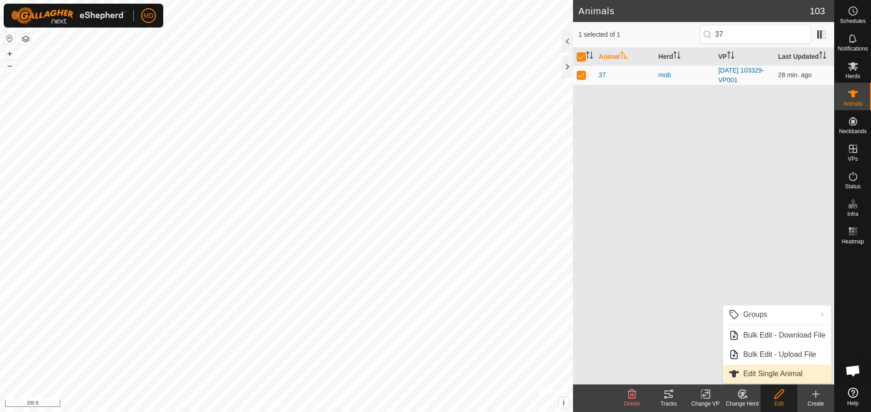
click at [749, 370] on link "Edit Single Animal" at bounding box center [777, 374] width 108 height 18
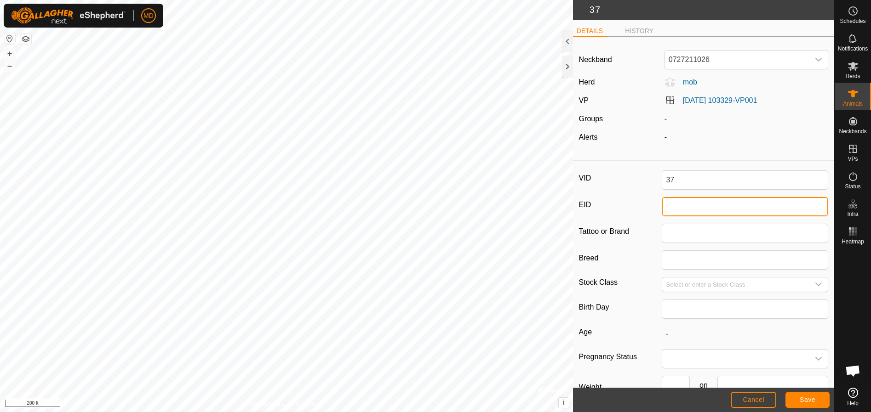
click at [668, 212] on input "EID" at bounding box center [745, 206] width 166 height 19
click at [815, 285] on icon "dropdown trigger" at bounding box center [818, 284] width 7 height 7
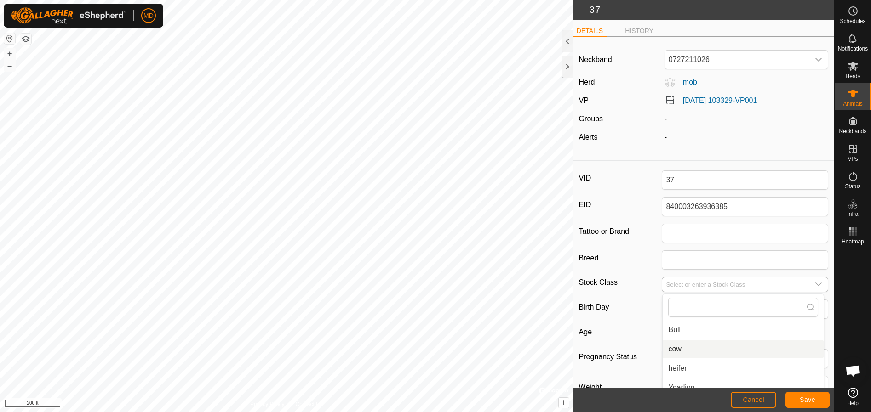
click at [671, 348] on li "cow" at bounding box center [742, 349] width 161 height 18
click at [802, 397] on span "Save" at bounding box center [807, 399] width 16 height 7
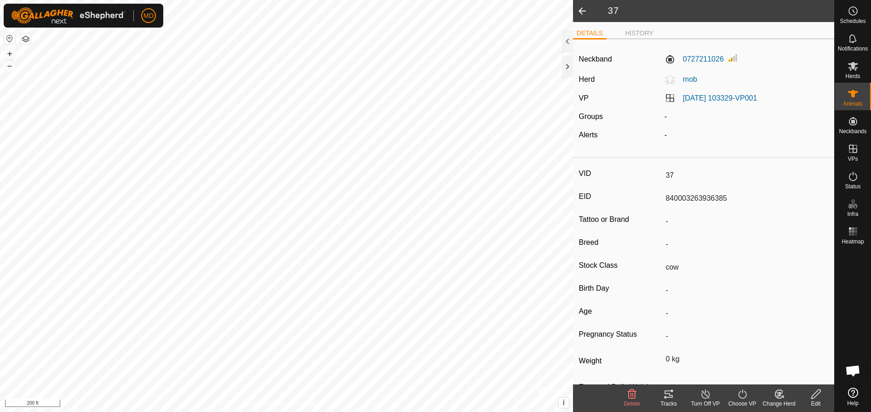
click at [777, 395] on icon at bounding box center [778, 394] width 11 height 11
click at [772, 351] on link "Choose Herd..." at bounding box center [806, 355] width 91 height 18
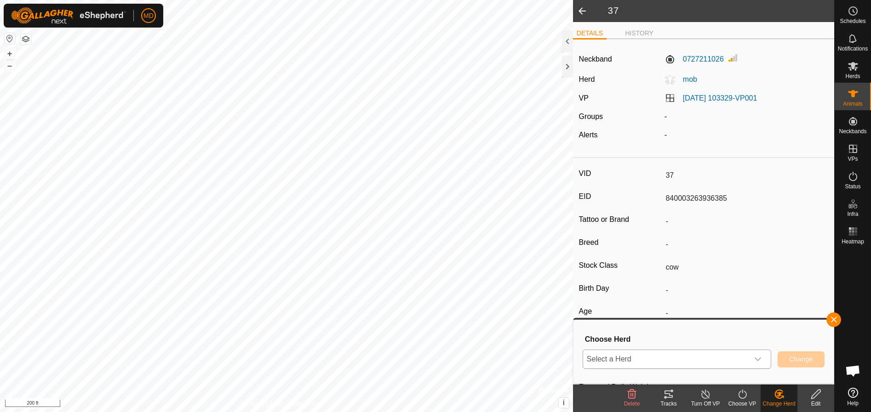
click at [761, 360] on icon "dropdown trigger" at bounding box center [757, 359] width 7 height 7
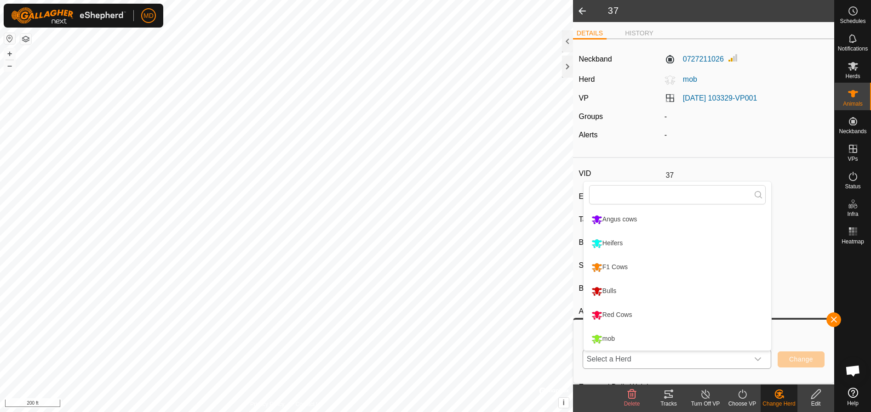
click at [644, 264] on li "F1 Cows" at bounding box center [677, 267] width 188 height 23
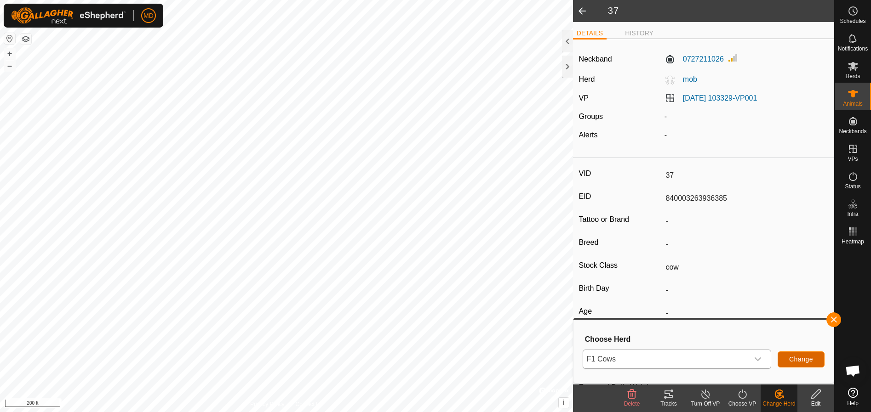
click at [803, 359] on span "Change" at bounding box center [801, 359] width 24 height 7
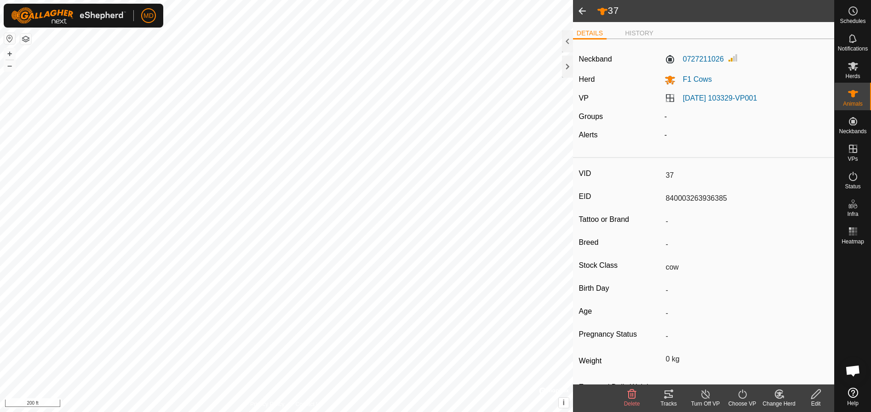
click at [818, 397] on icon at bounding box center [815, 394] width 11 height 11
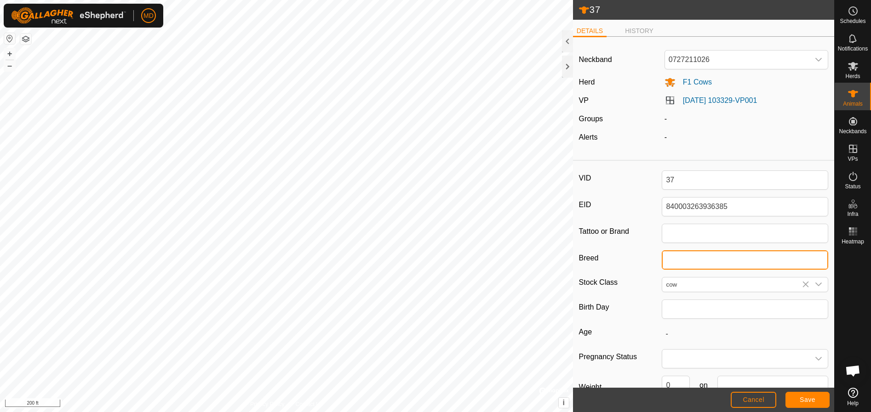
click at [676, 262] on input "Breed" at bounding box center [745, 260] width 166 height 19
click at [800, 398] on span "Save" at bounding box center [807, 399] width 16 height 7
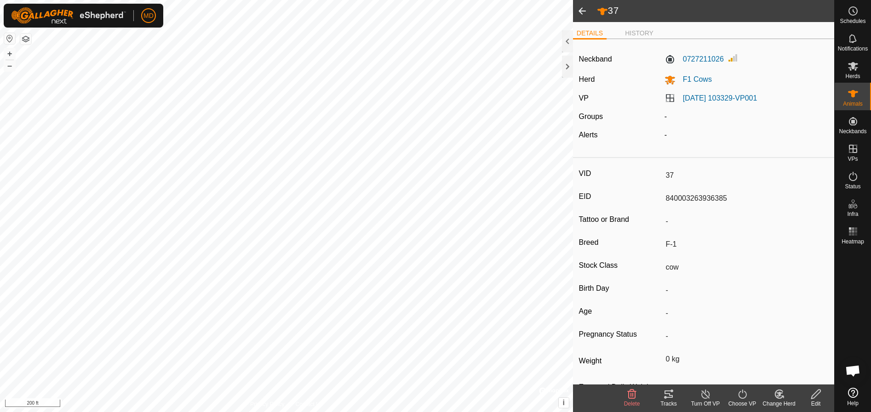
click at [577, 9] on span at bounding box center [582, 11] width 18 height 22
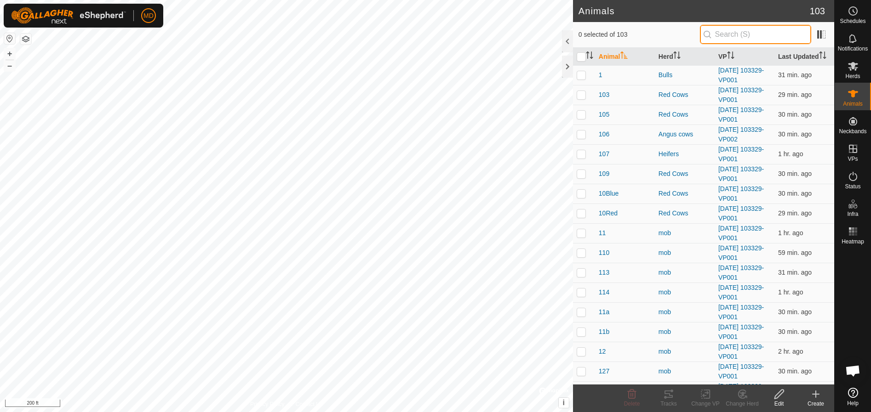
click at [722, 36] on input "text" at bounding box center [755, 34] width 111 height 19
click at [779, 396] on icon at bounding box center [778, 394] width 9 height 9
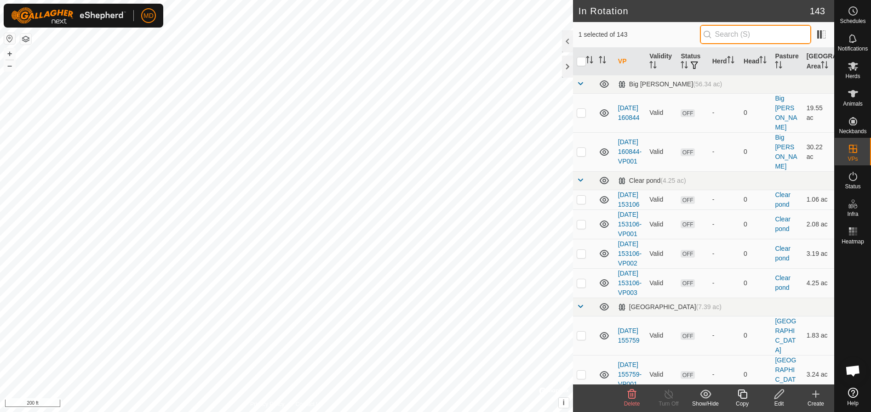
click at [732, 33] on input "text" at bounding box center [755, 34] width 111 height 19
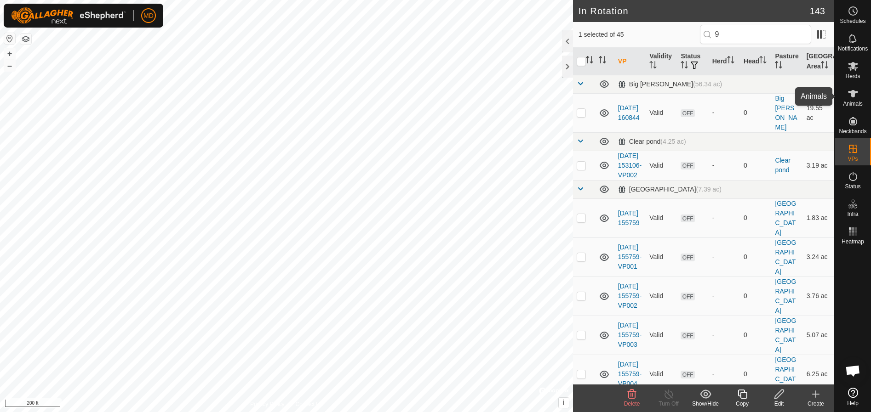
click at [850, 96] on icon at bounding box center [852, 93] width 11 height 11
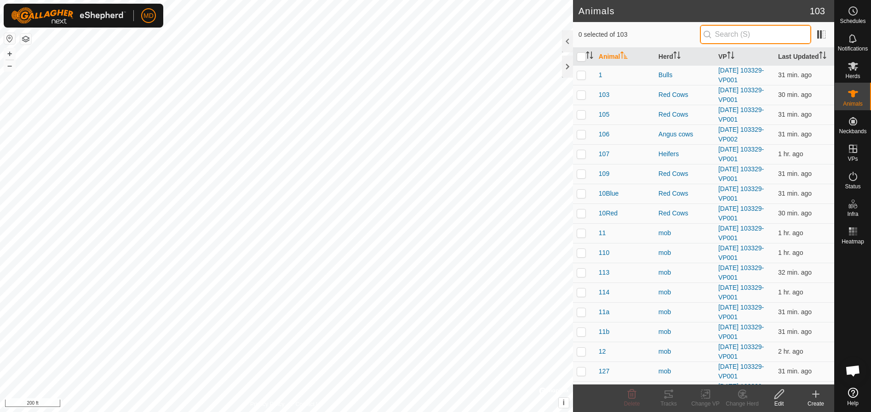
click at [720, 37] on input "text" at bounding box center [755, 34] width 111 height 19
click at [778, 400] on div "Edit" at bounding box center [778, 404] width 37 height 8
click at [734, 35] on input "9" at bounding box center [755, 34] width 111 height 19
click at [581, 55] on input "checkbox" at bounding box center [580, 56] width 9 height 9
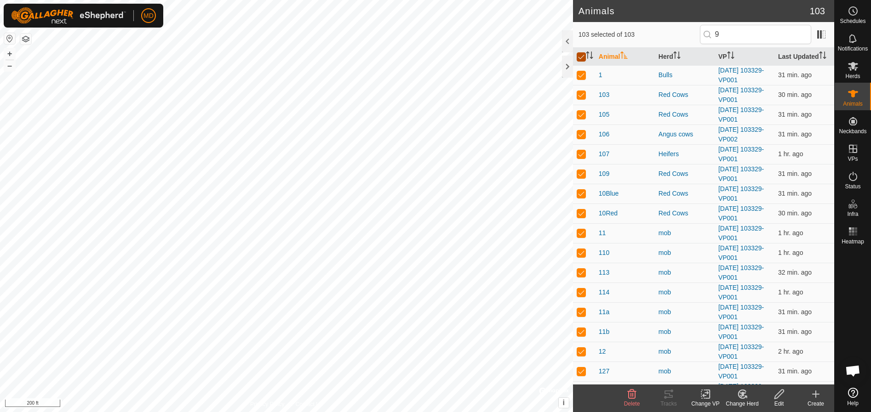
click at [581, 54] on input "checkbox" at bounding box center [580, 56] width 9 height 9
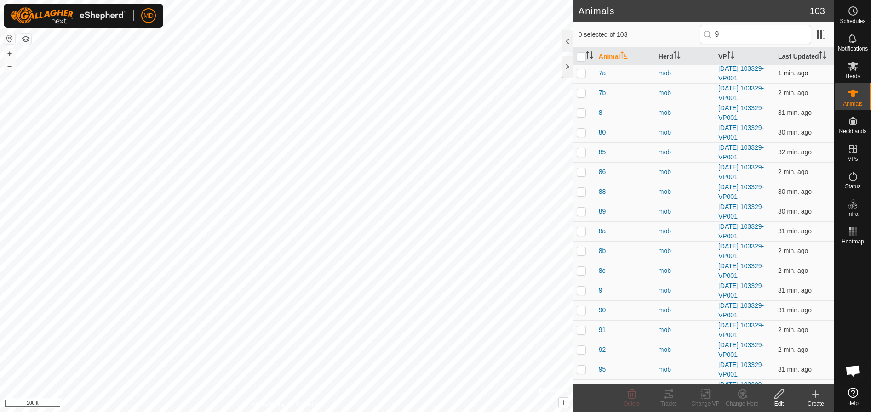
scroll to position [1634, 0]
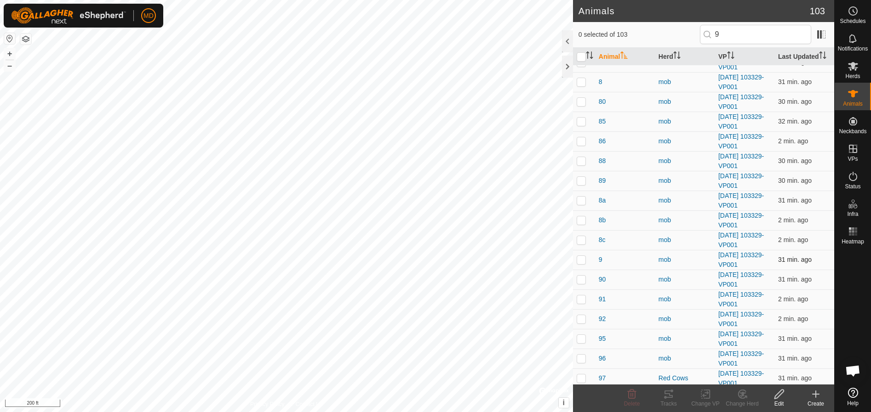
click at [577, 257] on p-checkbox at bounding box center [580, 259] width 9 height 7
click at [776, 394] on icon at bounding box center [778, 394] width 9 height 9
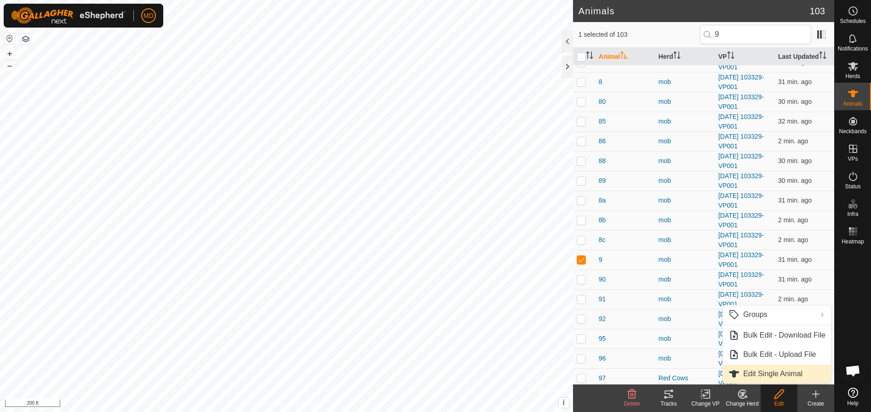
click at [748, 372] on link "Edit Single Animal" at bounding box center [777, 374] width 108 height 18
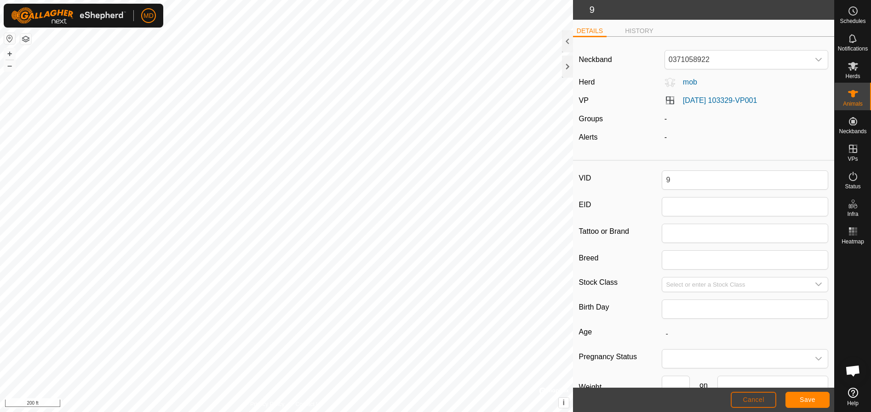
click at [756, 399] on span "Cancel" at bounding box center [753, 399] width 22 height 7
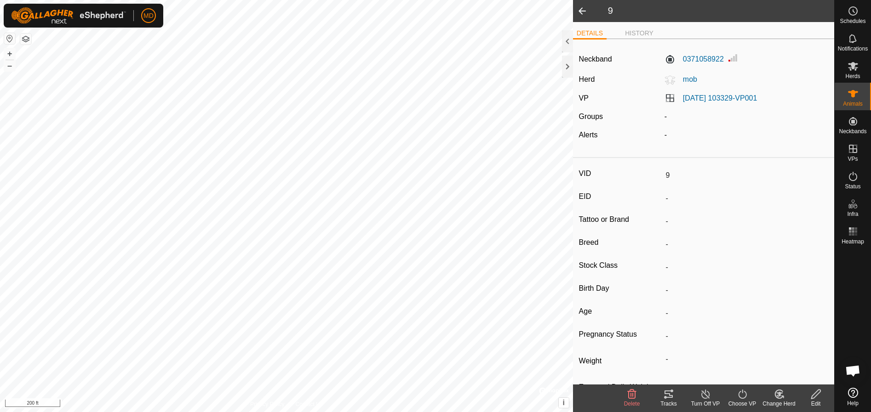
click at [581, 11] on span at bounding box center [582, 11] width 18 height 22
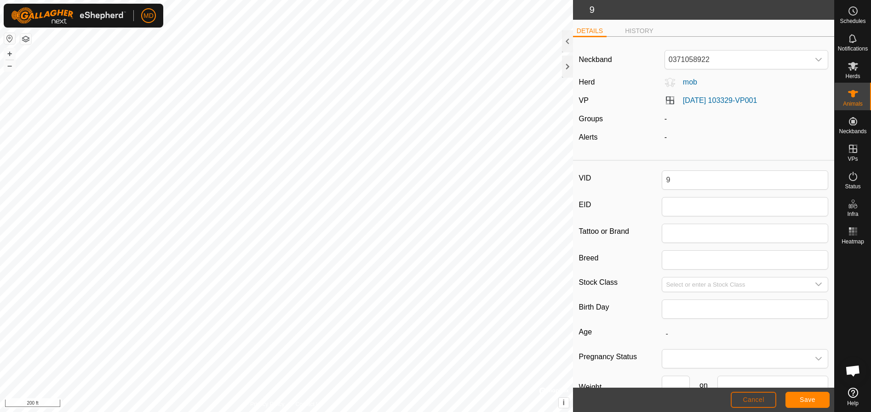
click at [750, 396] on span "Cancel" at bounding box center [753, 399] width 22 height 7
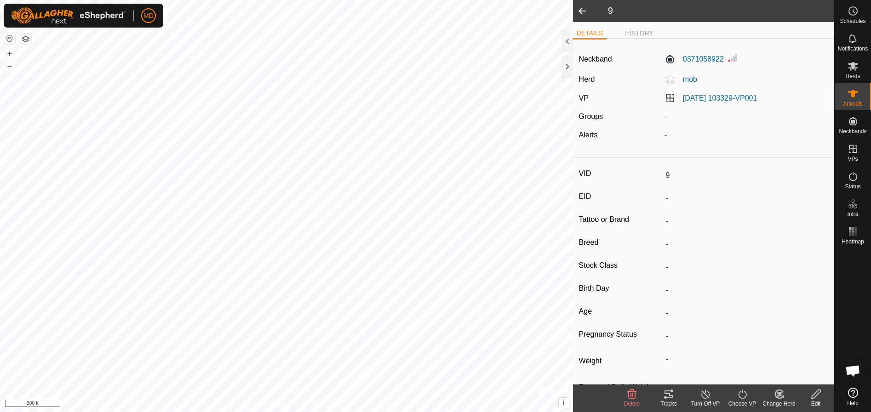
click at [576, 7] on span at bounding box center [582, 11] width 18 height 22
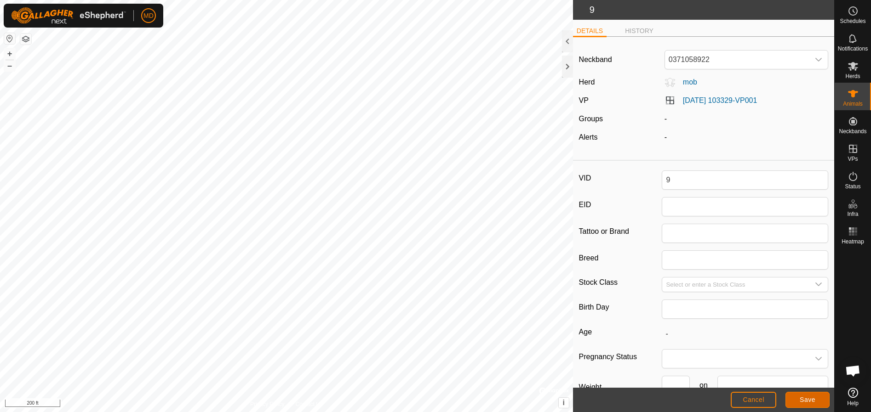
click at [807, 397] on span "Save" at bounding box center [807, 399] width 16 height 7
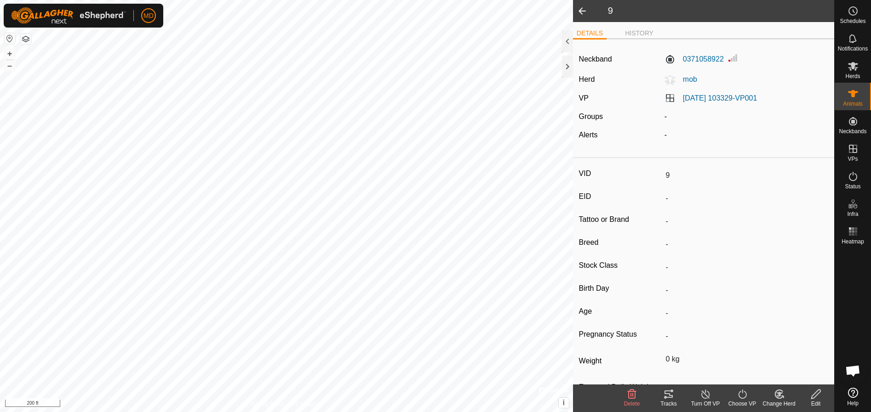
click at [817, 398] on icon at bounding box center [815, 394] width 11 height 11
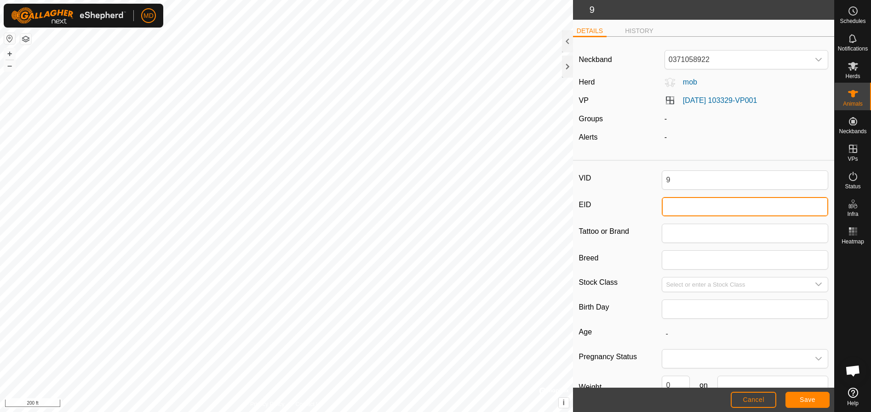
click at [668, 212] on input "EID" at bounding box center [745, 206] width 166 height 19
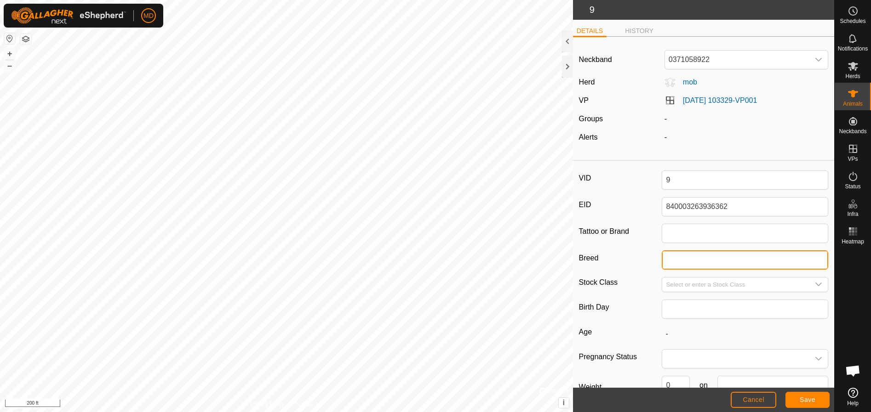
click at [673, 263] on input "Breed" at bounding box center [745, 260] width 166 height 19
click at [815, 285] on icon "dropdown trigger" at bounding box center [818, 285] width 6 height 4
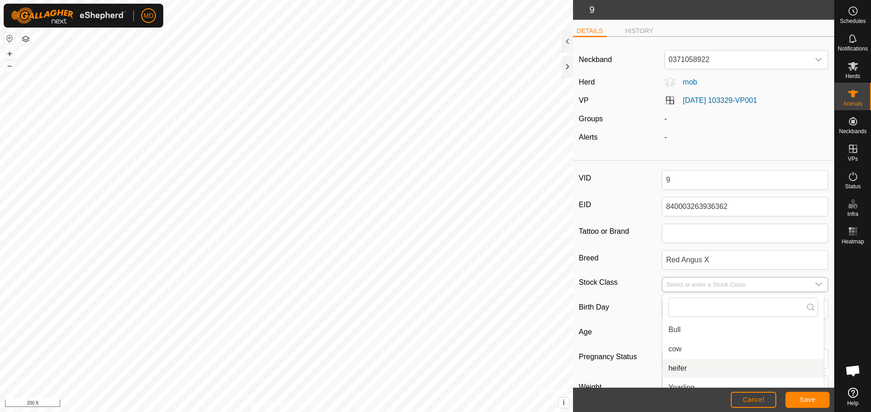
click at [678, 366] on li "heifer" at bounding box center [742, 368] width 161 height 18
click at [803, 398] on span "Save" at bounding box center [807, 399] width 16 height 7
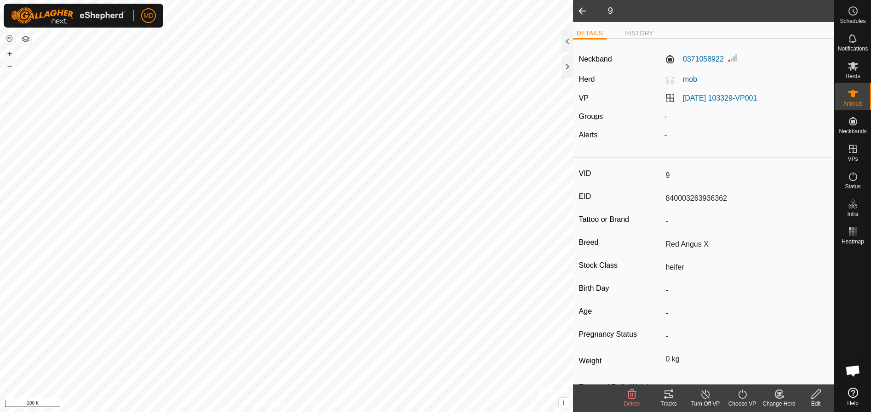
click at [780, 394] on icon at bounding box center [779, 394] width 6 height 5
click at [773, 351] on link "Choose Herd..." at bounding box center [806, 355] width 91 height 18
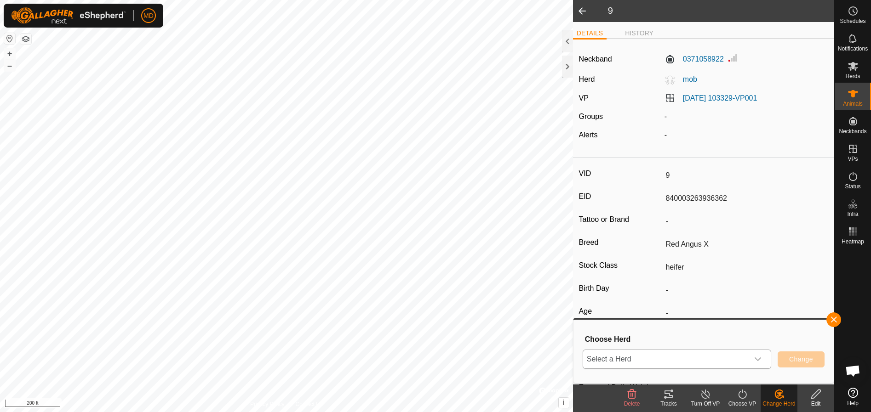
click at [757, 359] on icon "dropdown trigger" at bounding box center [757, 359] width 7 height 7
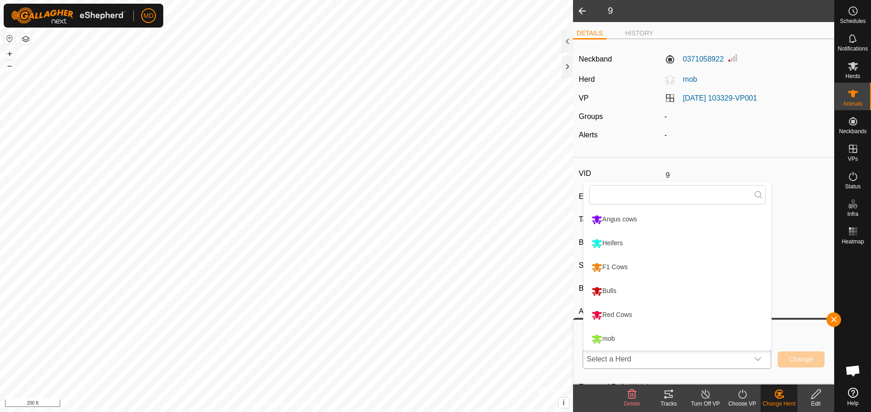
click at [610, 239] on li "Heifers" at bounding box center [677, 243] width 188 height 23
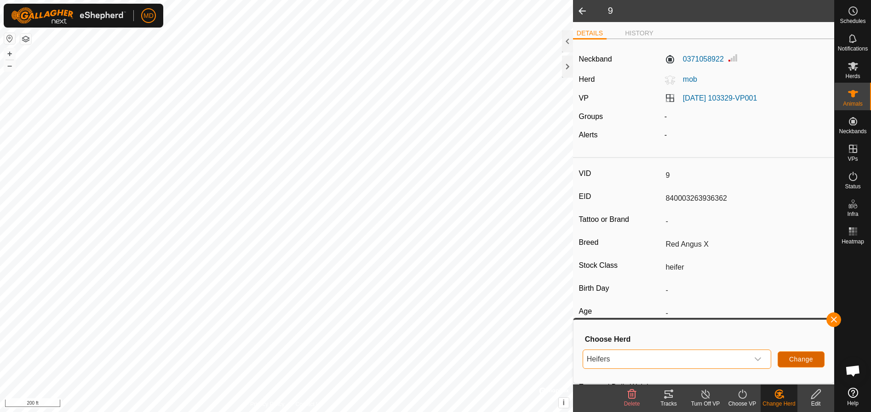
click at [802, 355] on button "Change" at bounding box center [800, 360] width 47 height 16
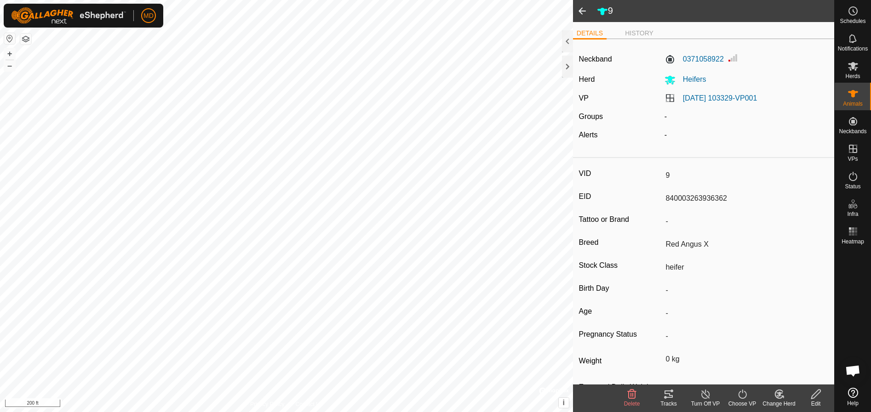
click at [579, 11] on span at bounding box center [582, 11] width 18 height 22
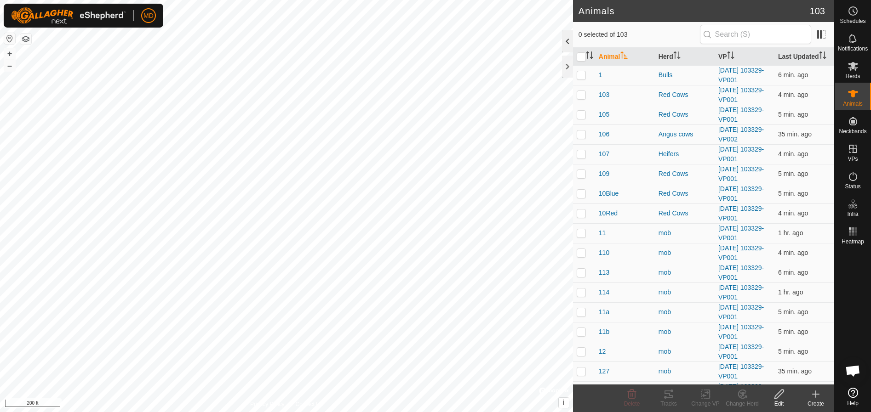
click at [566, 40] on div at bounding box center [567, 41] width 11 height 22
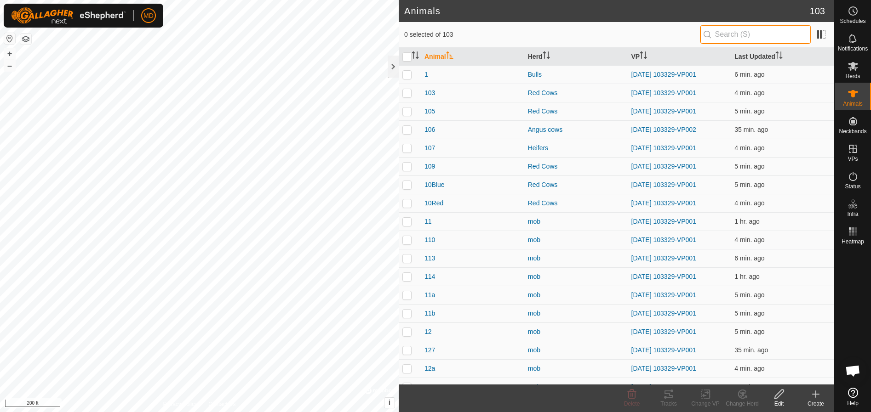
click at [724, 33] on input "text" at bounding box center [755, 34] width 111 height 19
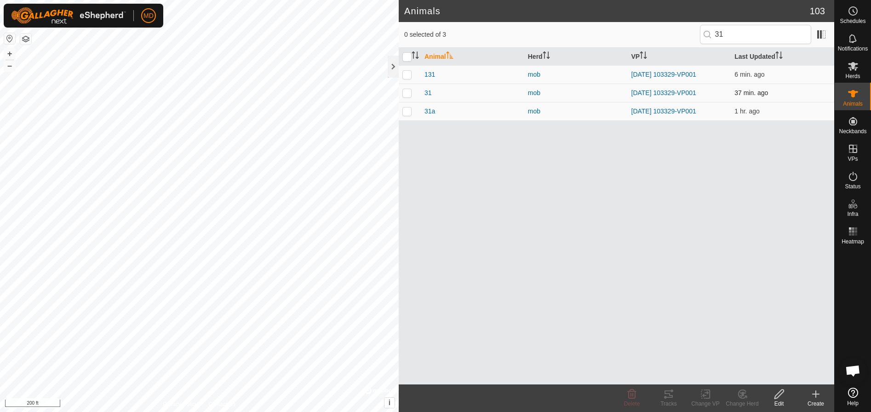
click at [408, 92] on p-checkbox at bounding box center [406, 92] width 9 height 7
click at [777, 397] on icon at bounding box center [778, 394] width 11 height 11
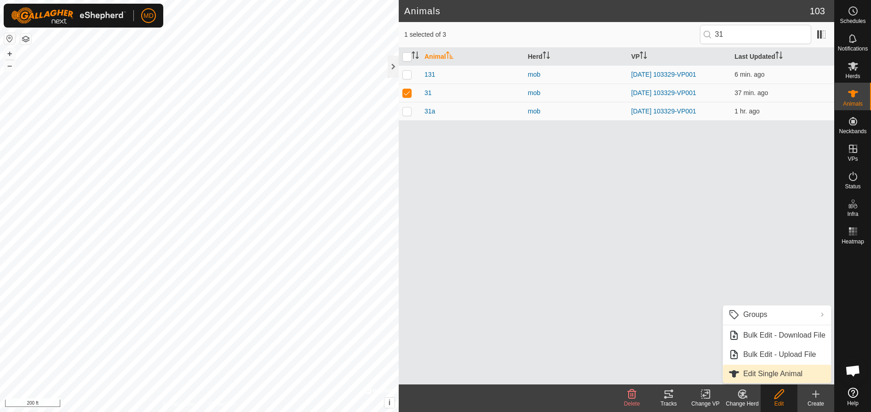
click at [754, 372] on link "Edit Single Animal" at bounding box center [777, 374] width 108 height 18
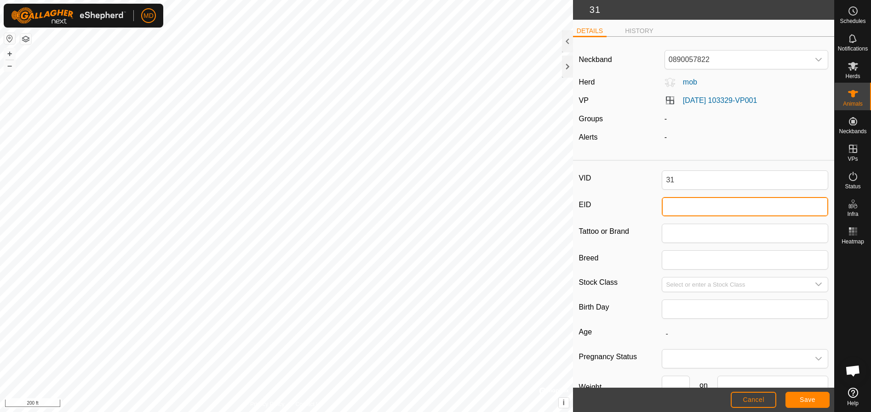
click at [672, 206] on input "EID" at bounding box center [745, 206] width 166 height 19
click at [806, 398] on span "Save" at bounding box center [807, 399] width 16 height 7
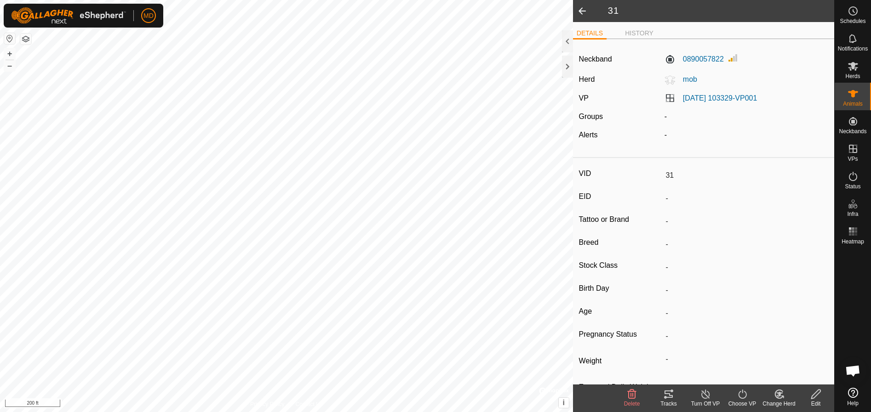
click at [820, 398] on icon at bounding box center [815, 394] width 11 height 11
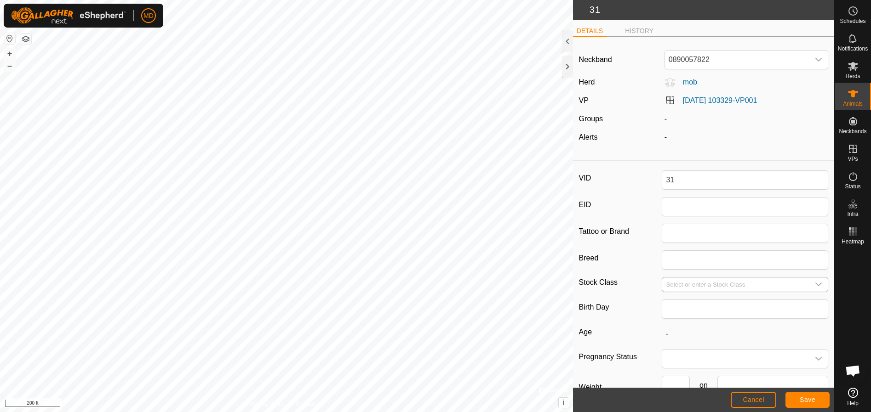
click at [815, 283] on icon "dropdown trigger" at bounding box center [818, 284] width 7 height 7
click at [674, 348] on li "cow" at bounding box center [742, 349] width 161 height 18
click at [666, 258] on input "Breed" at bounding box center [745, 260] width 166 height 19
click at [667, 209] on input "EID" at bounding box center [745, 206] width 166 height 19
click at [799, 400] on button "Save" at bounding box center [807, 400] width 44 height 16
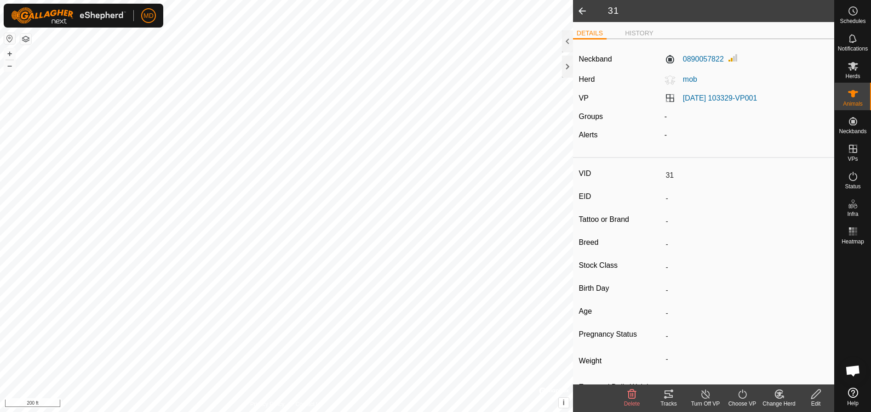
click at [776, 394] on icon at bounding box center [778, 394] width 11 height 11
click at [777, 352] on link "Choose Herd..." at bounding box center [806, 355] width 91 height 18
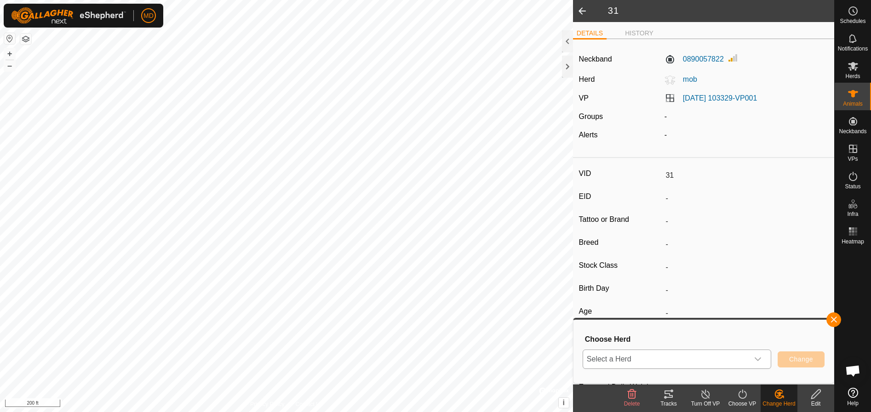
click at [757, 359] on icon "dropdown trigger" at bounding box center [757, 359] width 7 height 7
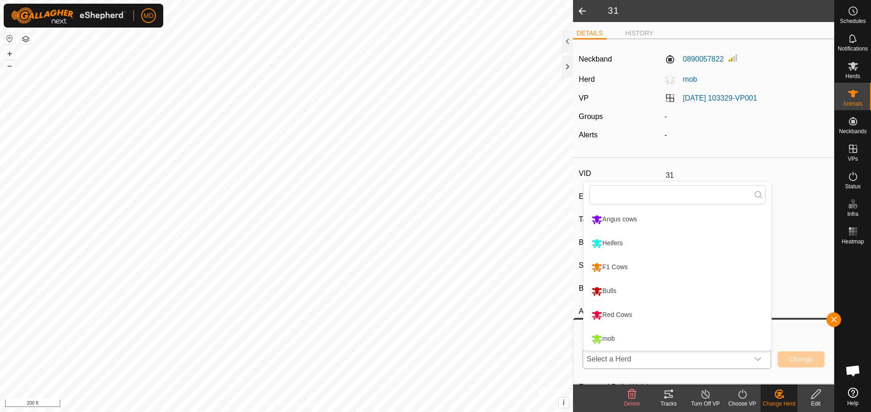
click at [606, 311] on li "Red Cows" at bounding box center [677, 315] width 188 height 23
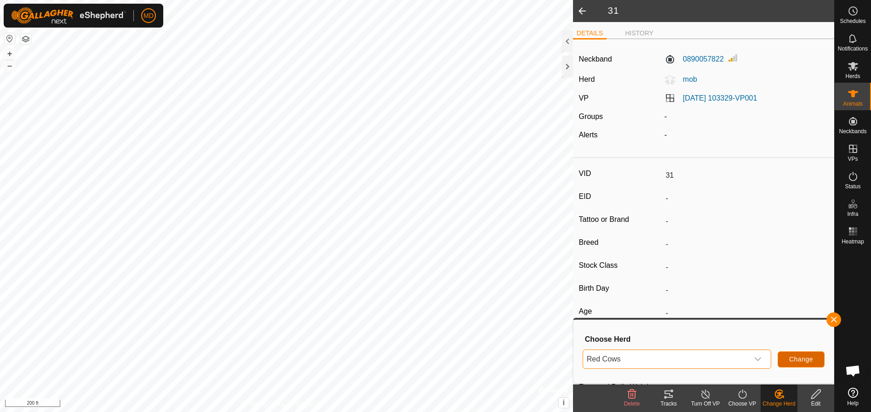
click at [792, 360] on span "Change" at bounding box center [801, 359] width 24 height 7
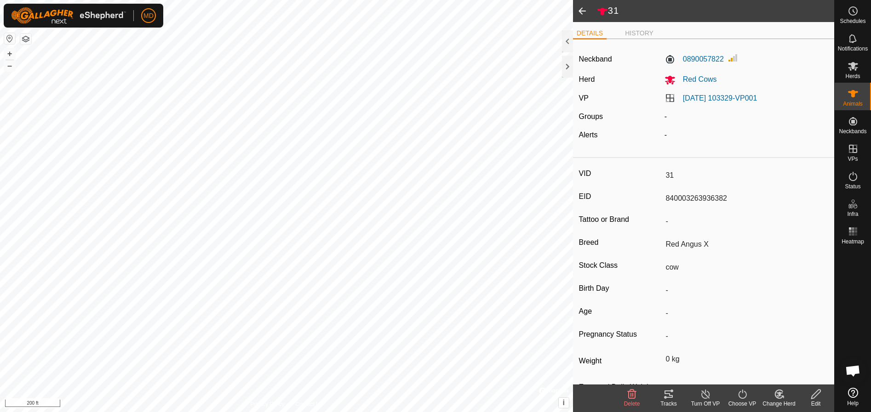
click at [584, 8] on span at bounding box center [582, 11] width 18 height 22
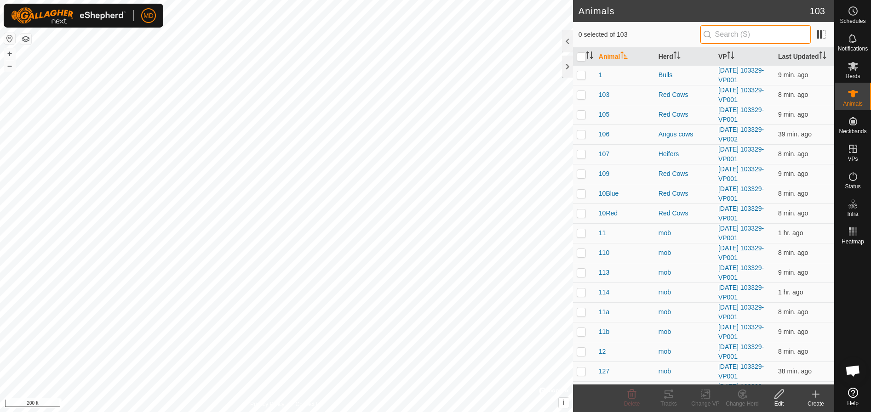
click at [735, 32] on input "text" at bounding box center [755, 34] width 111 height 19
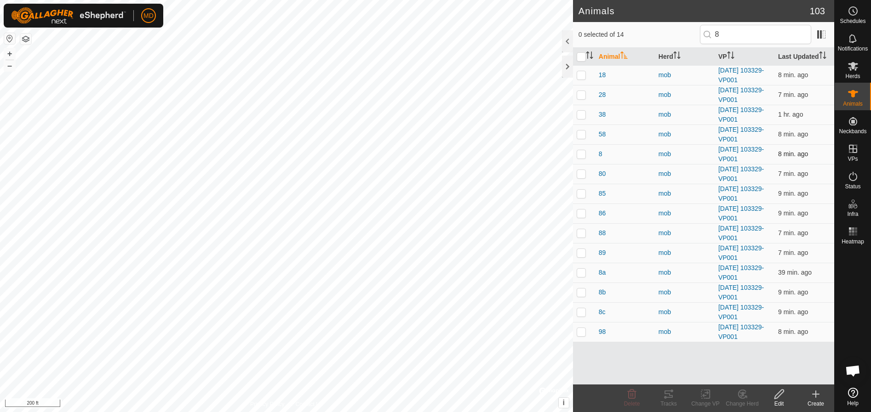
click at [583, 154] on p-checkbox at bounding box center [580, 153] width 9 height 7
click at [777, 398] on icon at bounding box center [778, 394] width 9 height 9
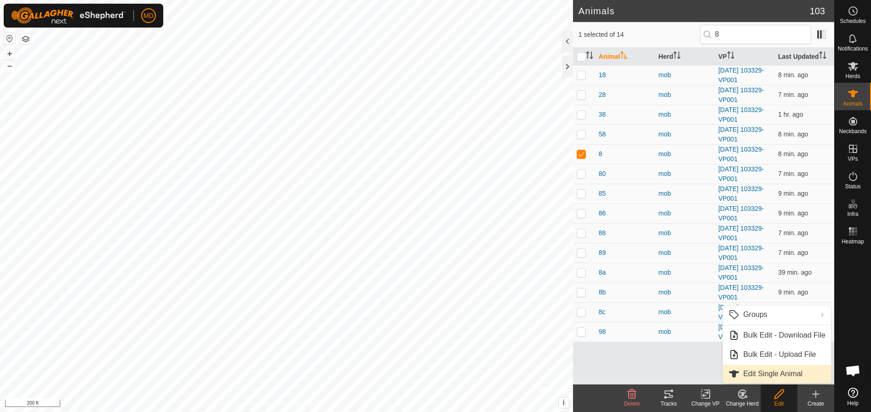
click at [753, 374] on link "Edit Single Animal" at bounding box center [777, 374] width 108 height 18
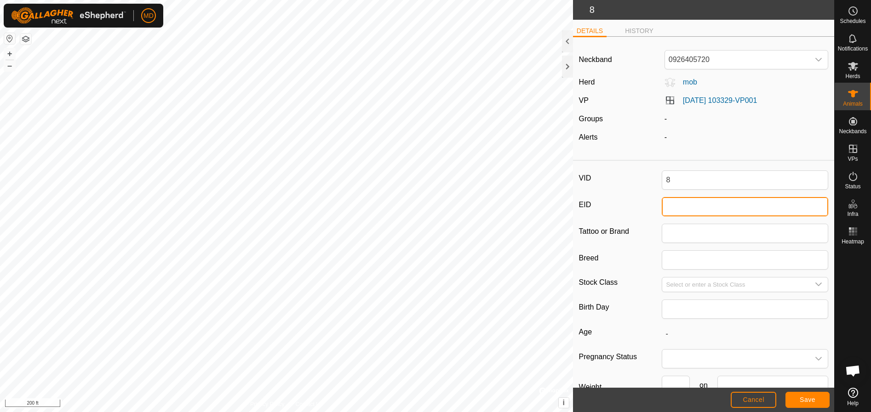
click at [676, 208] on input "EID" at bounding box center [745, 206] width 166 height 19
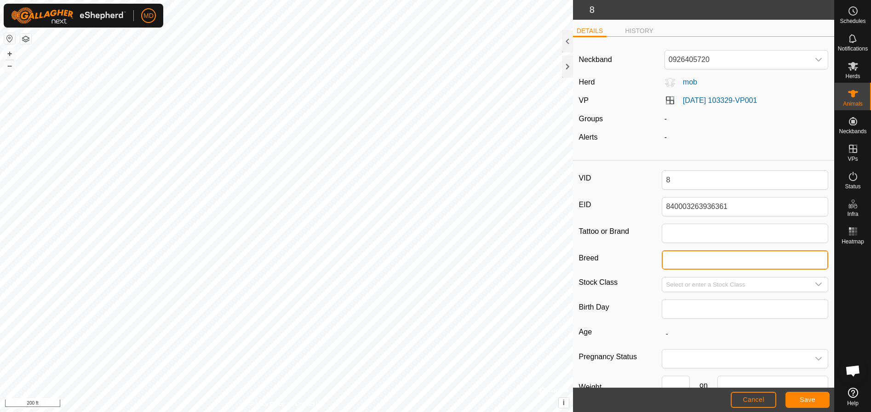
click at [666, 264] on input "Breed" at bounding box center [745, 260] width 166 height 19
click at [815, 284] on icon "dropdown trigger" at bounding box center [818, 284] width 7 height 7
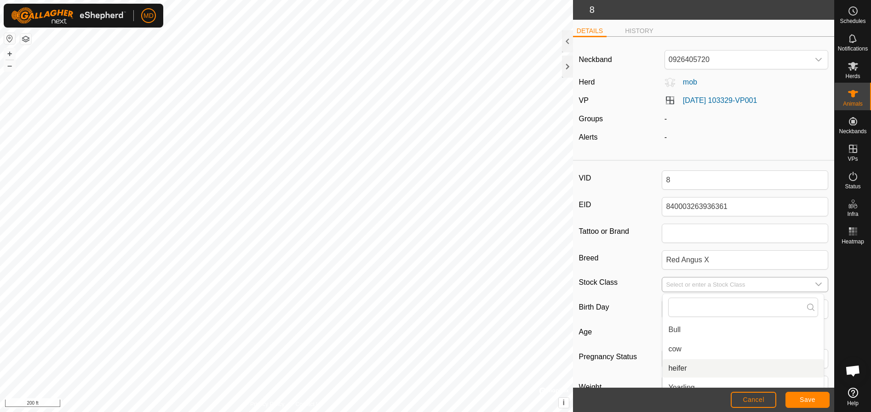
click at [674, 367] on li "heifer" at bounding box center [742, 368] width 161 height 18
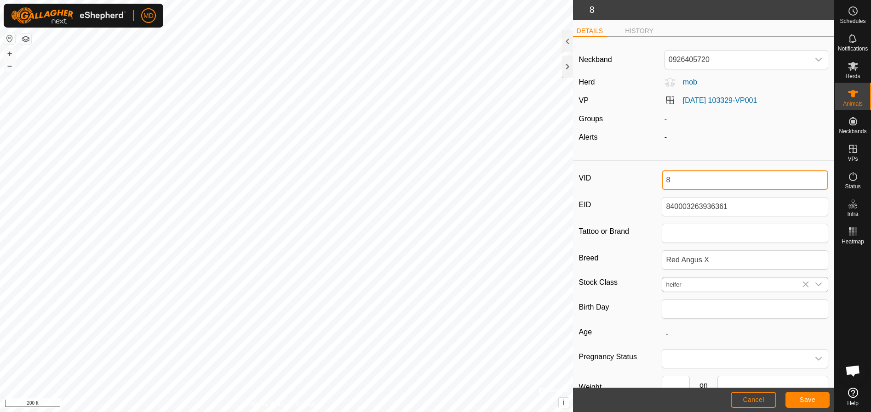
click at [669, 179] on input "8" at bounding box center [745, 180] width 166 height 19
click at [805, 399] on span "Save" at bounding box center [807, 399] width 16 height 7
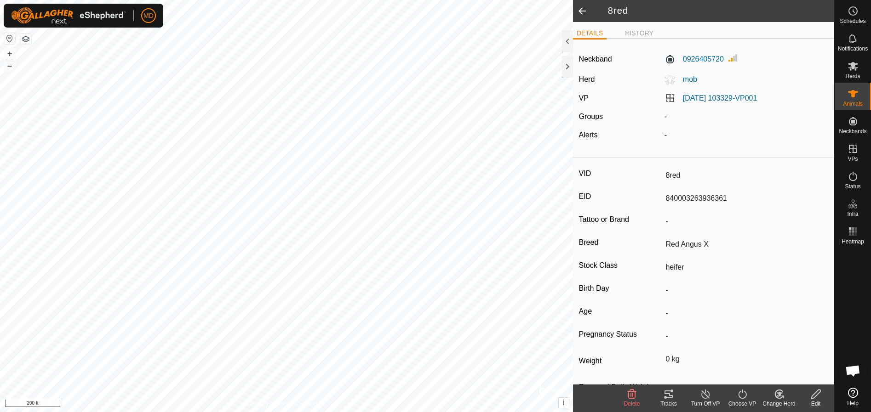
click at [778, 396] on icon at bounding box center [779, 394] width 6 height 5
click at [779, 350] on link "Choose Herd..." at bounding box center [806, 355] width 91 height 18
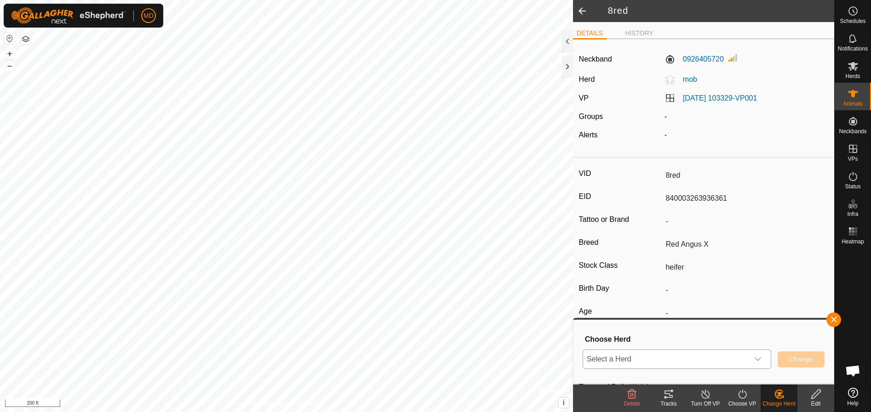
click at [759, 358] on icon "dropdown trigger" at bounding box center [757, 359] width 7 height 7
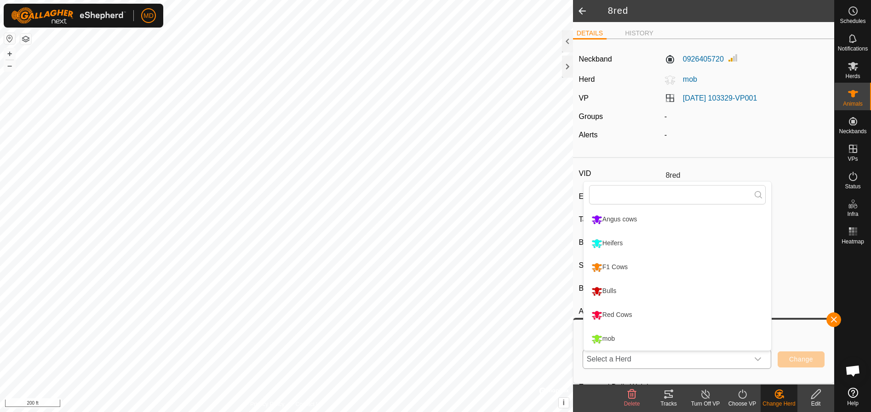
click at [608, 238] on li "Heifers" at bounding box center [677, 243] width 188 height 23
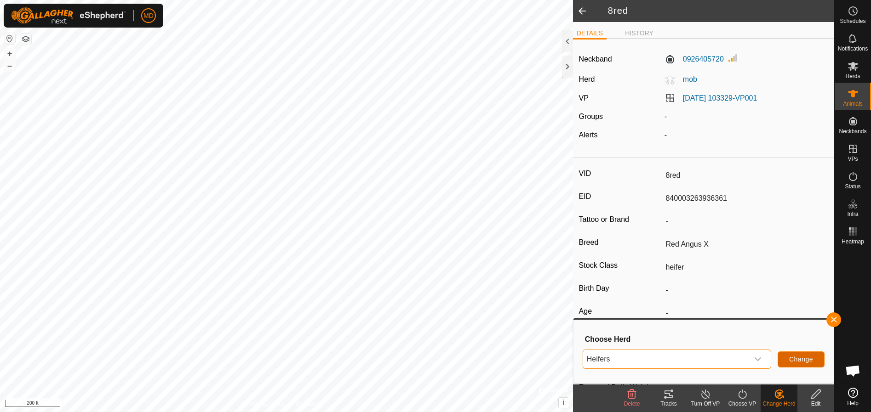
click at [804, 356] on span "Change" at bounding box center [801, 359] width 24 height 7
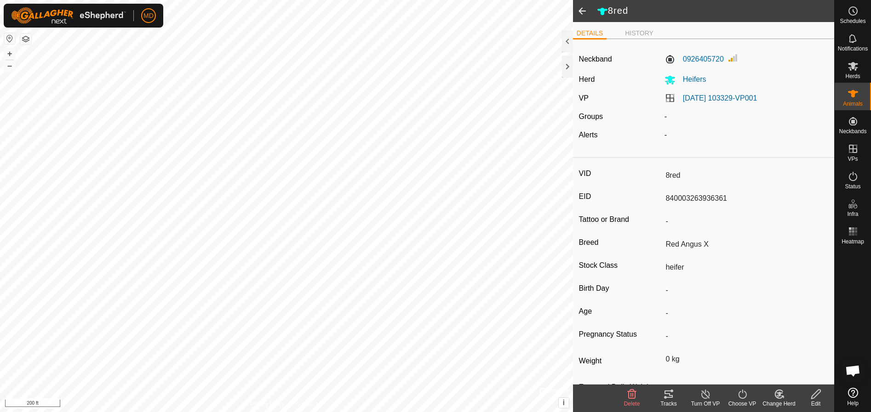
click at [579, 7] on span at bounding box center [582, 11] width 18 height 22
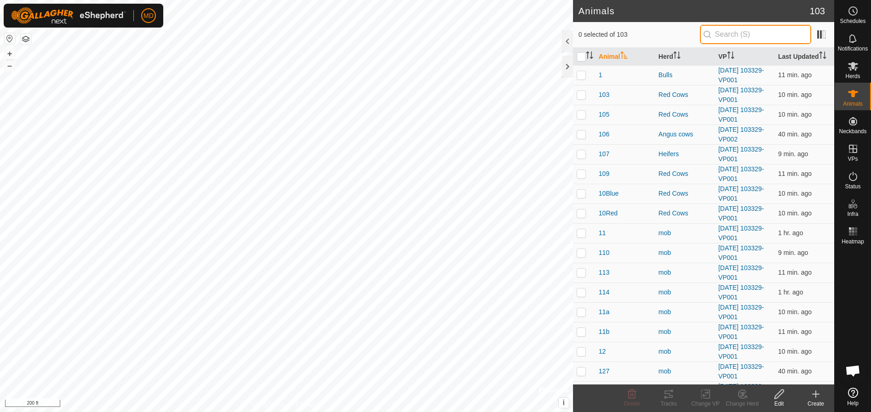
click at [727, 33] on input "text" at bounding box center [755, 34] width 111 height 19
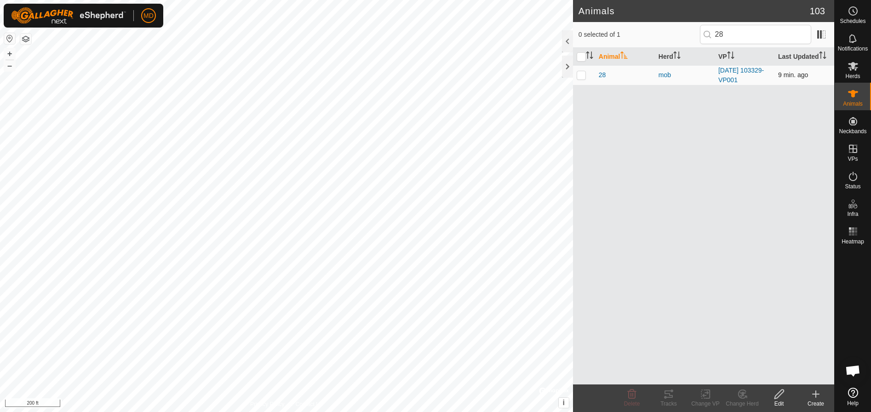
click at [582, 74] on p-checkbox at bounding box center [580, 74] width 9 height 7
click at [781, 397] on icon at bounding box center [778, 394] width 11 height 11
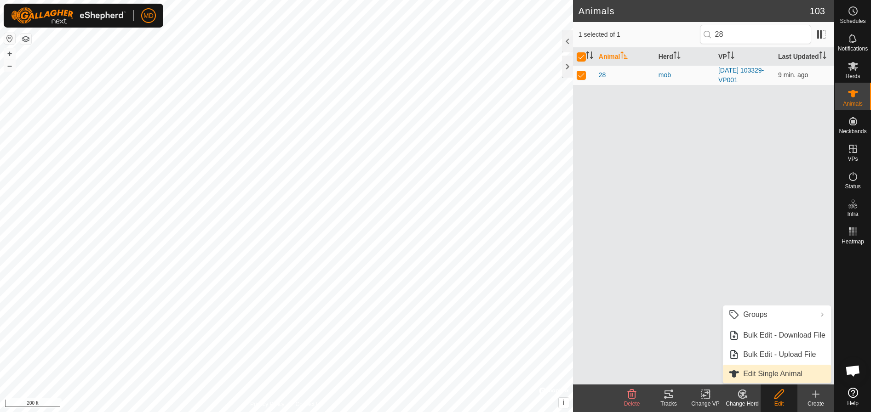
click at [754, 373] on link "Edit Single Animal" at bounding box center [777, 374] width 108 height 18
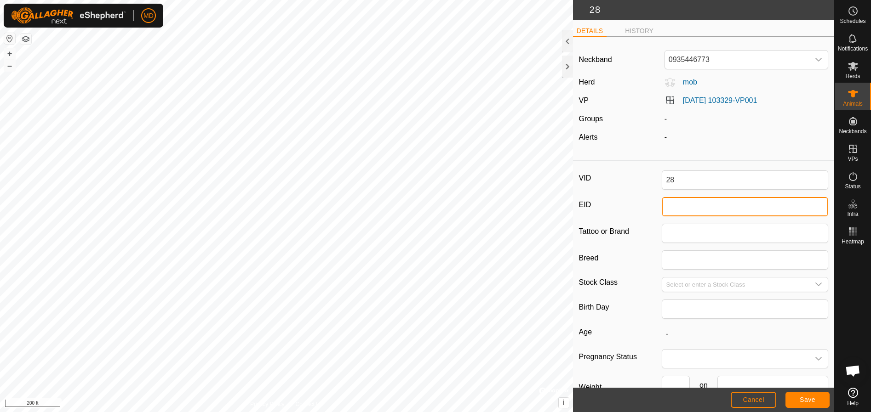
click at [667, 209] on input "EID" at bounding box center [745, 206] width 166 height 19
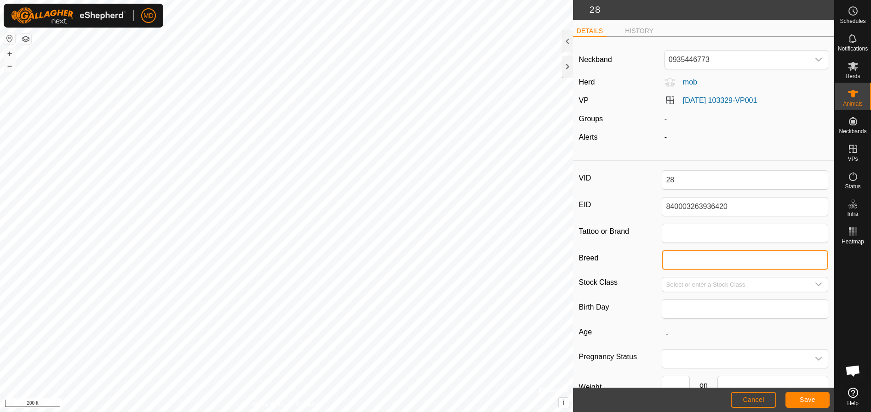
click at [678, 262] on input "Breed" at bounding box center [745, 260] width 166 height 19
click at [815, 285] on icon "dropdown trigger" at bounding box center [818, 284] width 7 height 7
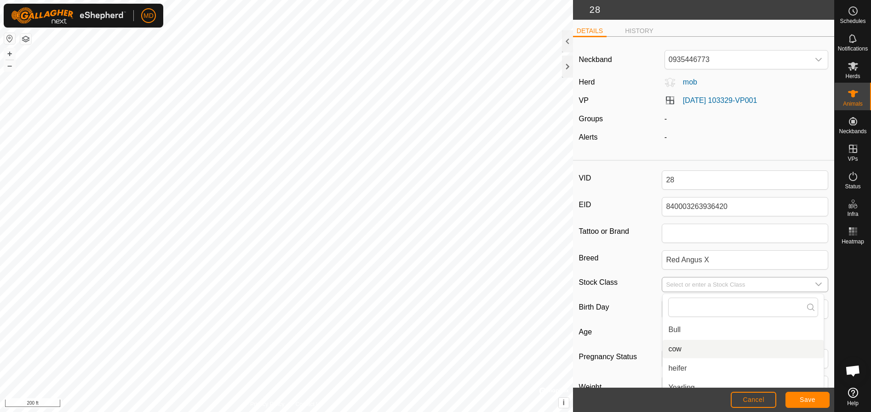
click at [674, 349] on li "cow" at bounding box center [742, 349] width 161 height 18
click at [810, 400] on span "Save" at bounding box center [807, 399] width 16 height 7
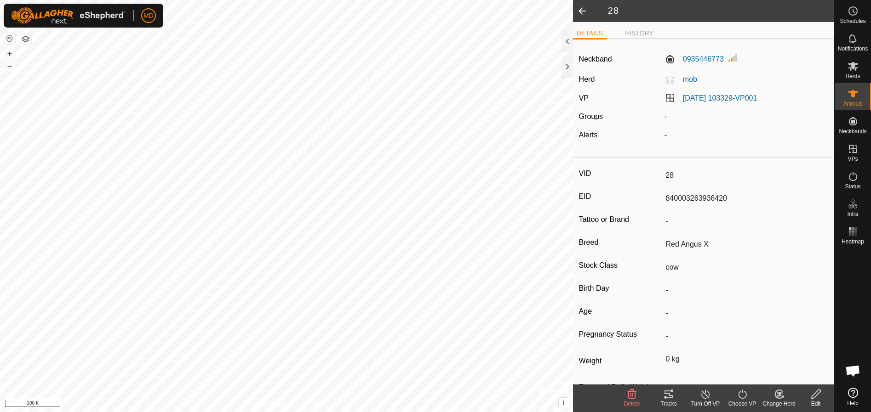
click at [779, 394] on icon at bounding box center [779, 394] width 6 height 5
click at [787, 354] on link "Choose Herd..." at bounding box center [806, 355] width 91 height 18
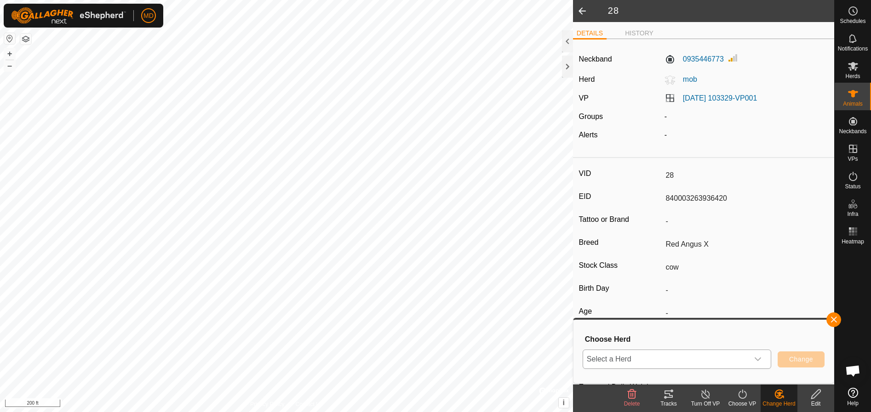
click at [758, 360] on icon "dropdown trigger" at bounding box center [757, 360] width 6 height 4
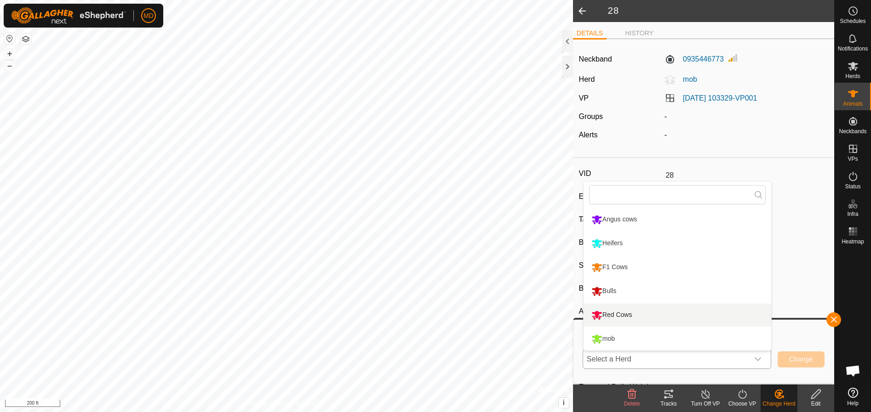
click at [595, 314] on li "Red Cows" at bounding box center [677, 315] width 188 height 23
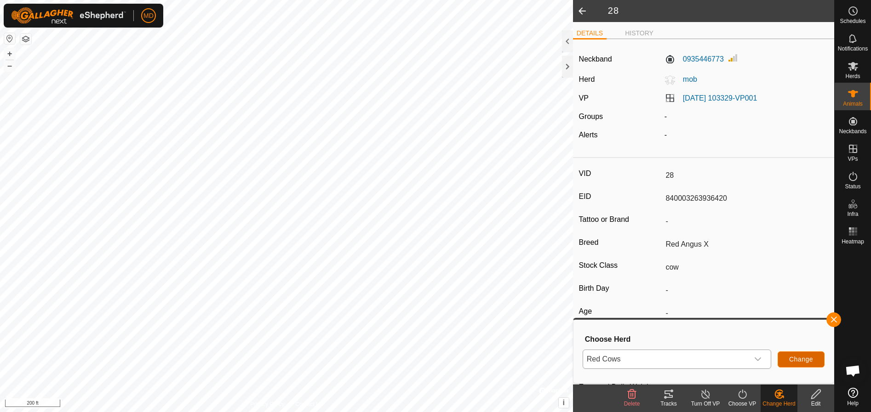
click at [794, 358] on span "Change" at bounding box center [801, 359] width 24 height 7
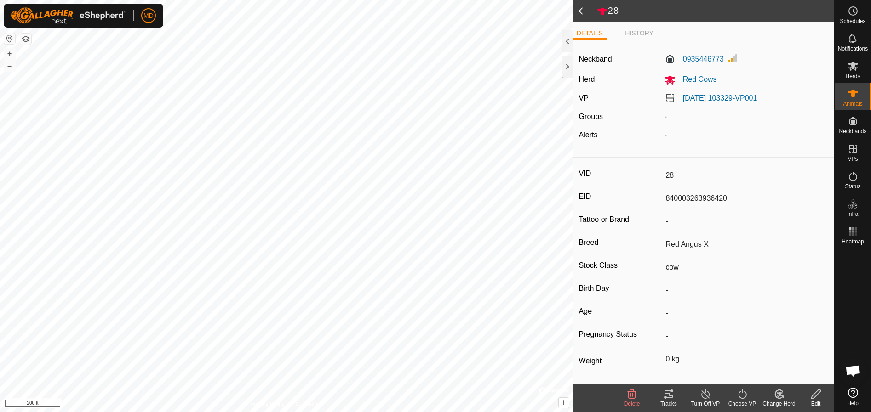
click at [581, 6] on span at bounding box center [582, 11] width 18 height 22
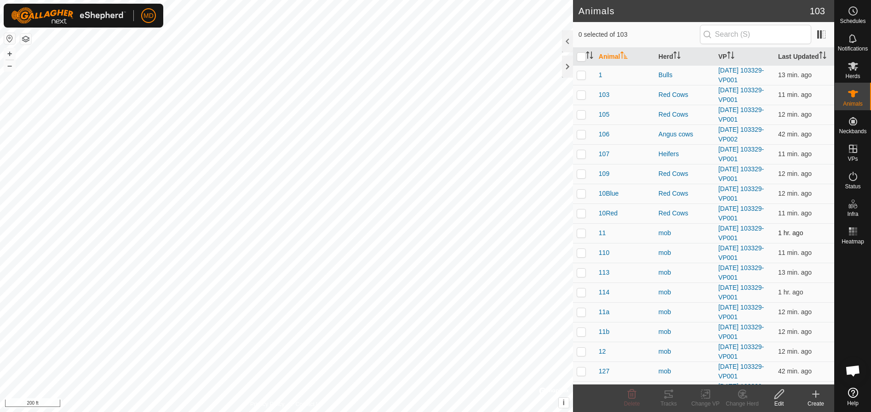
click at [580, 231] on p-checkbox at bounding box center [580, 232] width 9 height 7
click at [781, 399] on icon at bounding box center [778, 394] width 11 height 11
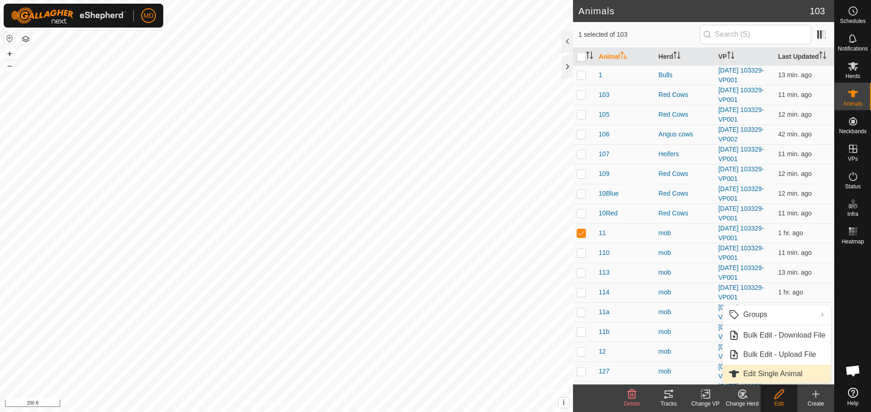
click at [756, 372] on link "Edit Single Animal" at bounding box center [777, 374] width 108 height 18
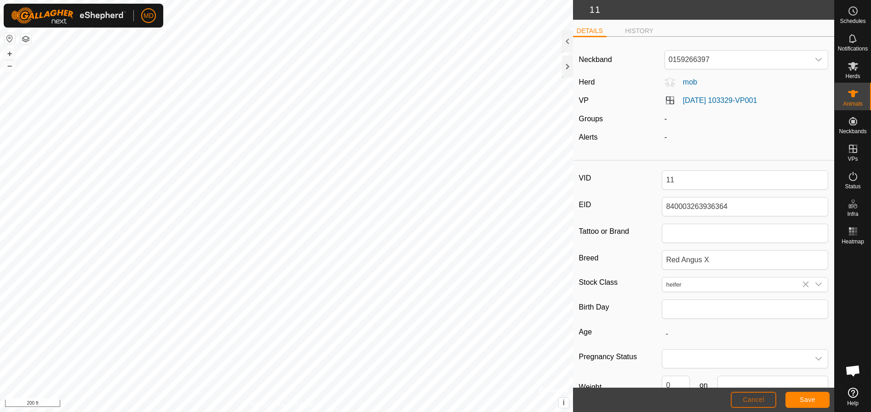
click at [754, 397] on span "Cancel" at bounding box center [753, 399] width 22 height 7
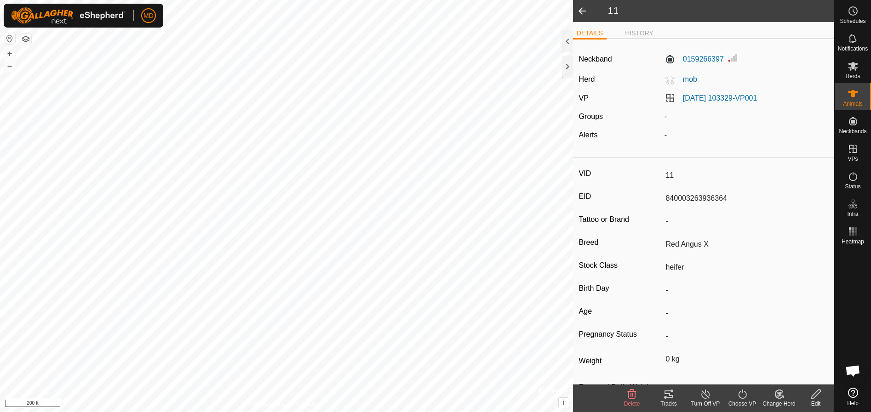
click at [582, 6] on span at bounding box center [582, 11] width 18 height 22
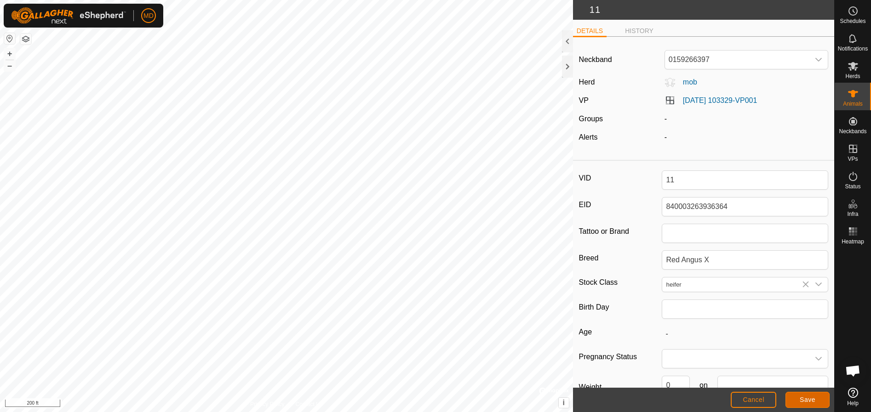
click at [801, 399] on span "Save" at bounding box center [807, 399] width 16 height 7
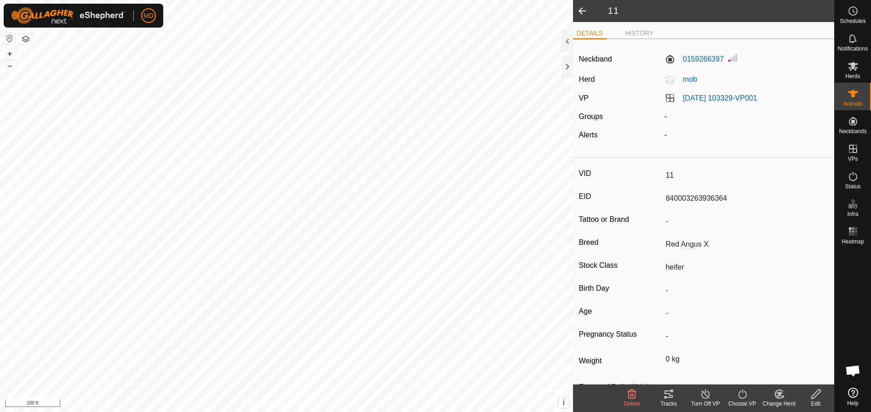
click at [582, 7] on span at bounding box center [582, 11] width 18 height 22
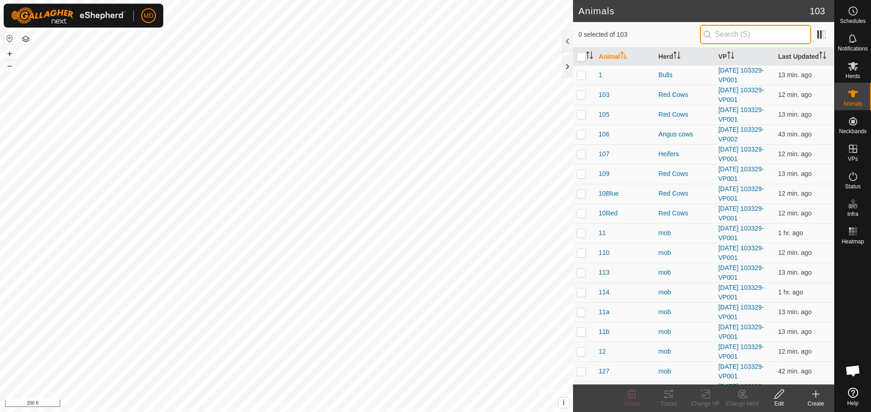
click at [724, 34] on input "text" at bounding box center [755, 34] width 111 height 19
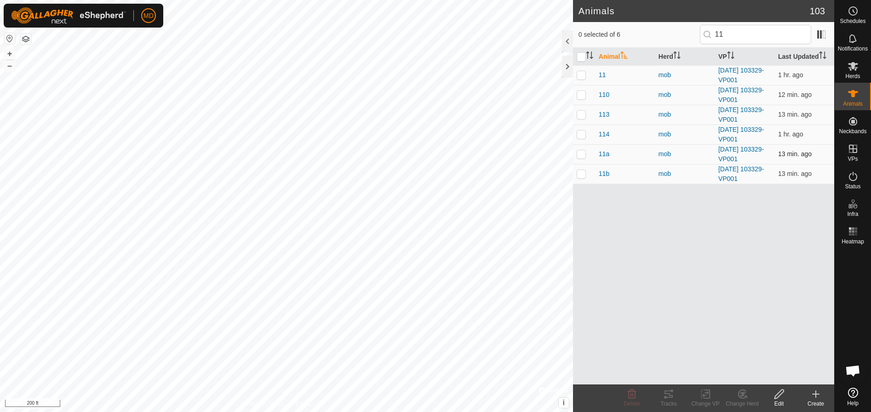
click at [579, 153] on p-checkbox at bounding box center [580, 153] width 9 height 7
click at [779, 399] on icon at bounding box center [778, 394] width 11 height 11
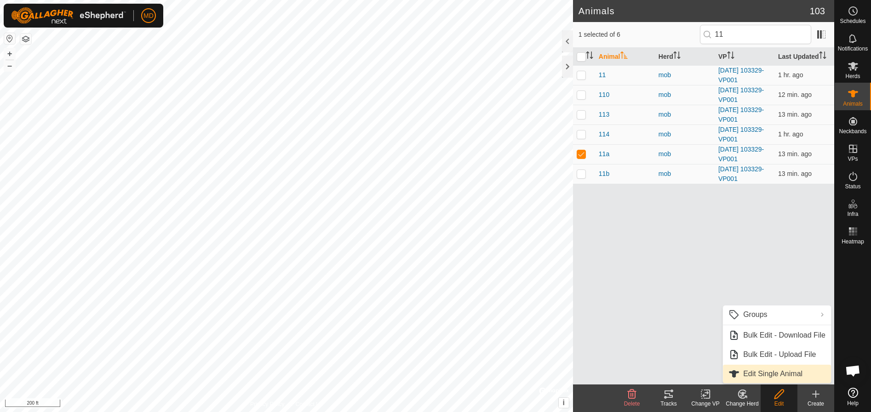
click at [758, 373] on link "Edit Single Animal" at bounding box center [777, 374] width 108 height 18
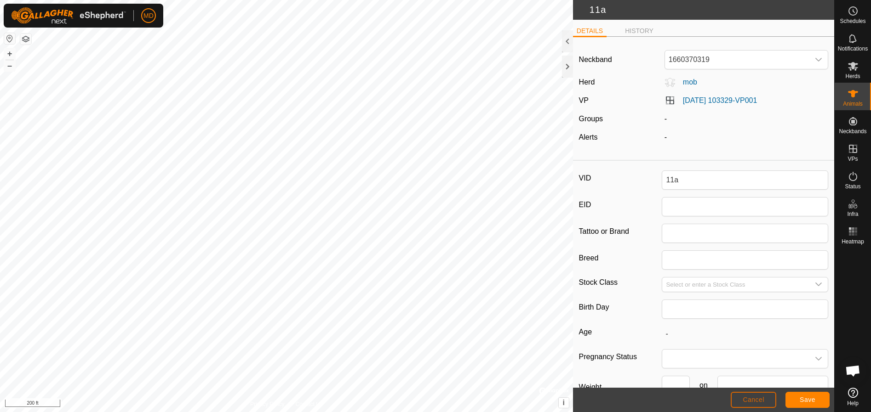
click at [757, 398] on span "Cancel" at bounding box center [753, 399] width 22 height 7
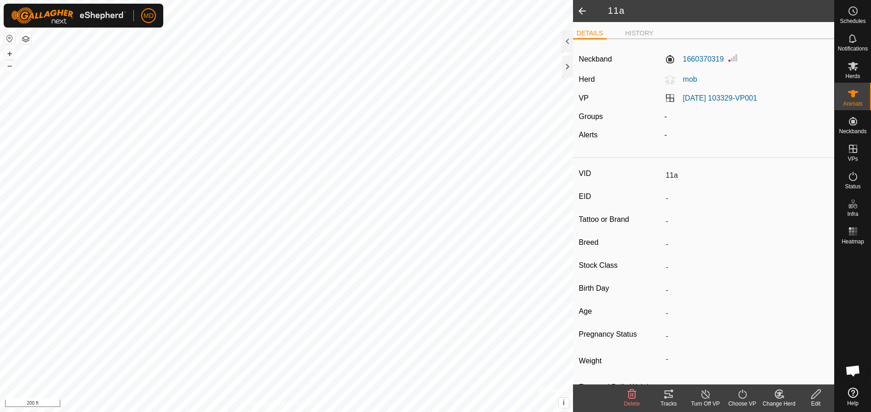
click at [579, 11] on span at bounding box center [582, 11] width 18 height 22
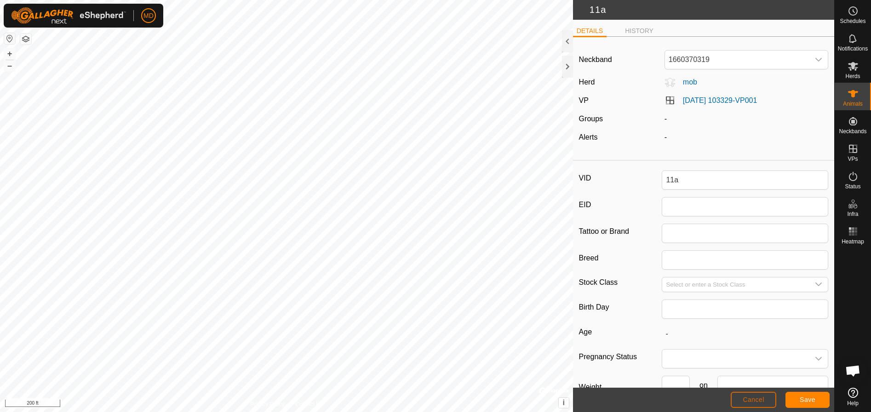
click at [745, 396] on span "Cancel" at bounding box center [753, 399] width 22 height 7
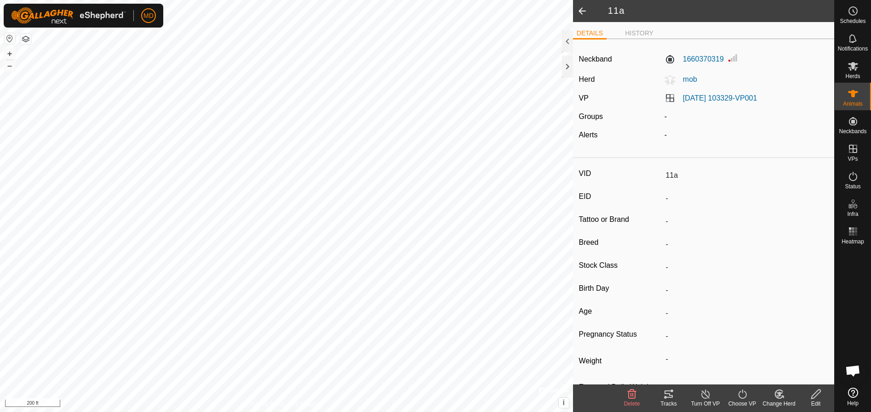
click at [587, 10] on span at bounding box center [582, 11] width 18 height 22
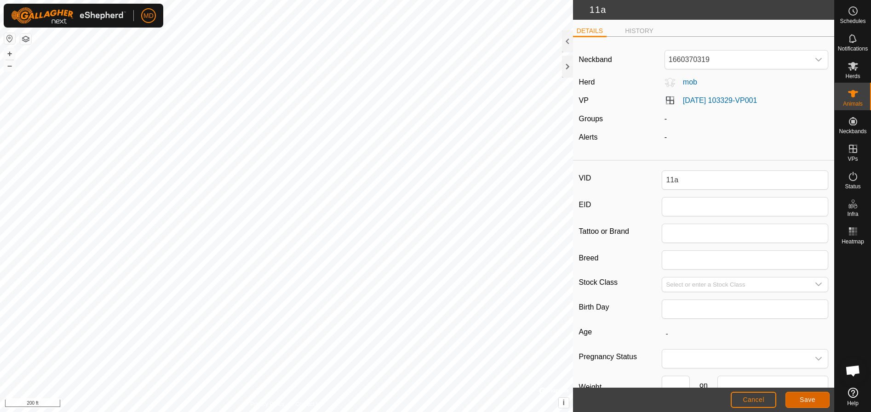
click at [812, 400] on span "Save" at bounding box center [807, 399] width 16 height 7
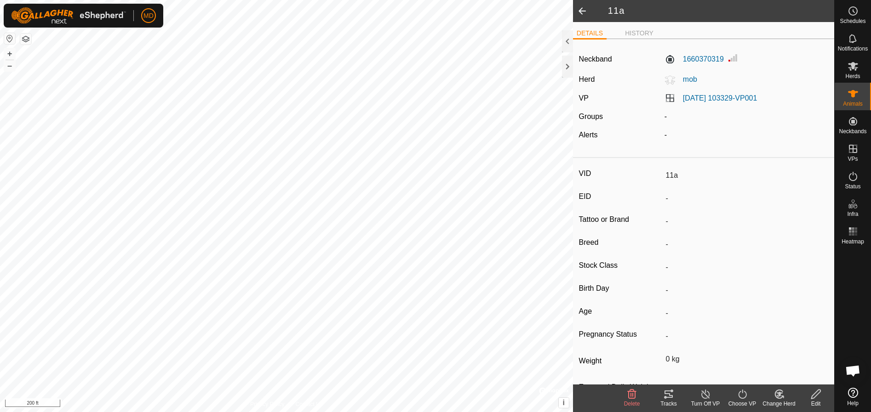
click at [583, 9] on span at bounding box center [582, 11] width 18 height 22
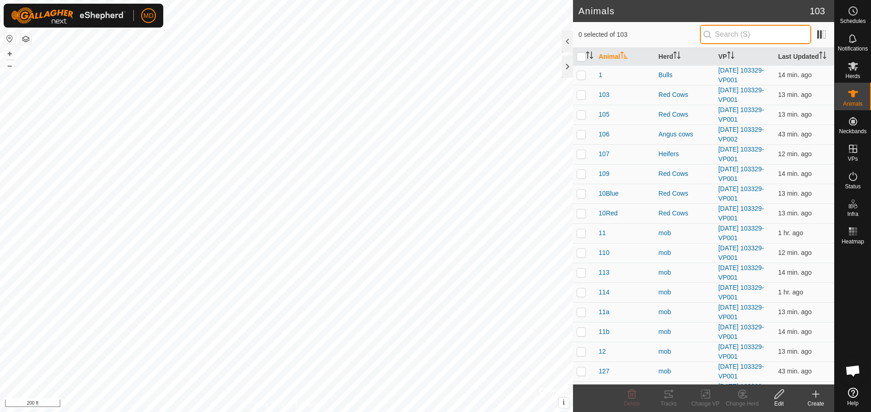
click at [727, 34] on input "text" at bounding box center [755, 34] width 111 height 19
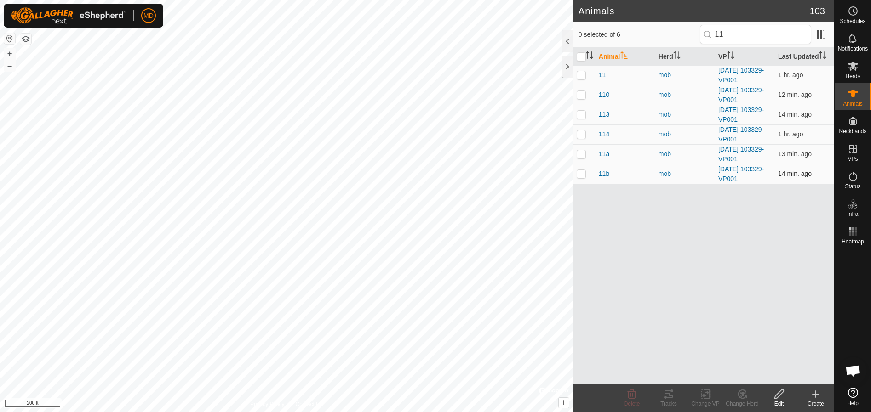
click at [582, 175] on p-checkbox at bounding box center [580, 173] width 9 height 7
click at [778, 396] on icon at bounding box center [778, 394] width 9 height 9
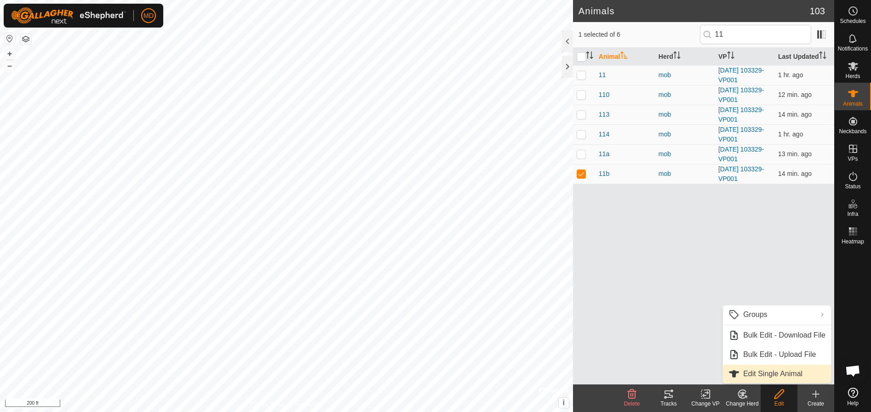
click at [752, 374] on link "Edit Single Animal" at bounding box center [777, 374] width 108 height 18
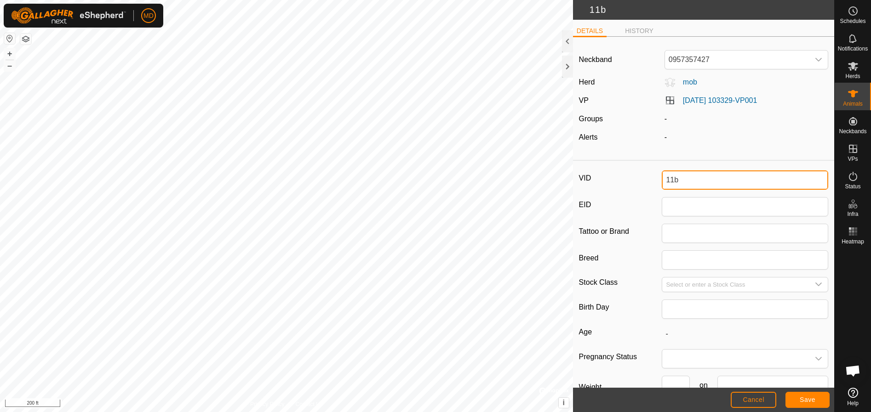
click at [676, 182] on input "11b" at bounding box center [745, 180] width 166 height 19
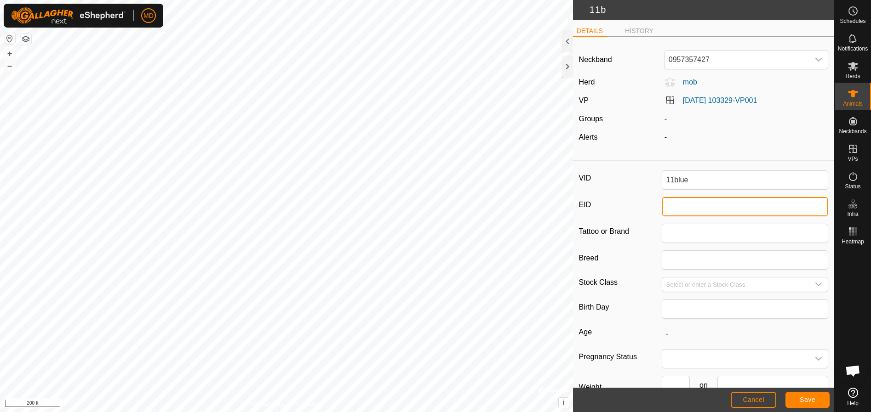
click at [668, 208] on input "EID" at bounding box center [745, 206] width 166 height 19
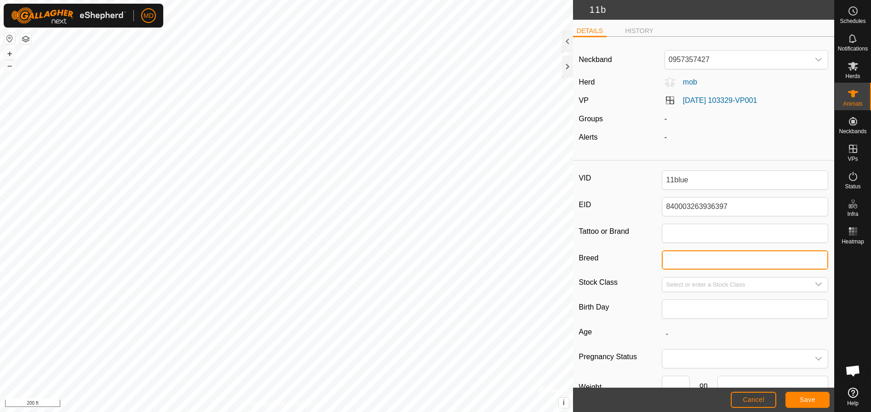
click at [669, 259] on input "Breed" at bounding box center [745, 260] width 166 height 19
click at [700, 259] on input "Red Angus" at bounding box center [745, 260] width 166 height 19
click at [752, 154] on article "Neckband 0957357427 Herd mob VP [DATE] 103329-VP001 Groups - Alerts - VID 11blu…" at bounding box center [703, 246] width 261 height 405
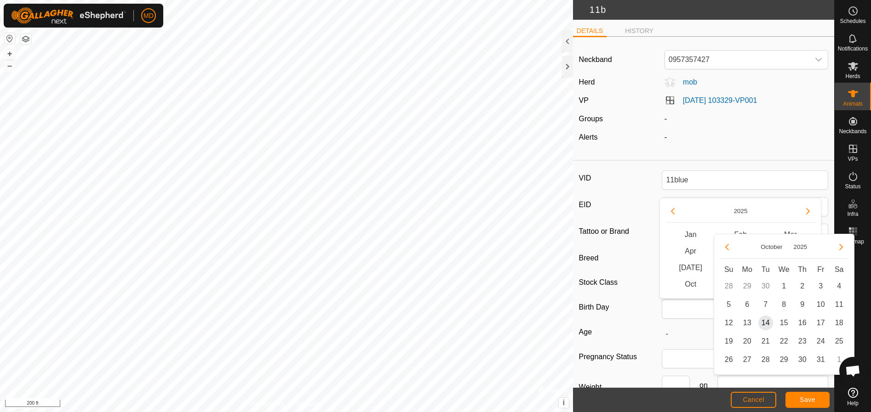
scroll to position [7, 0]
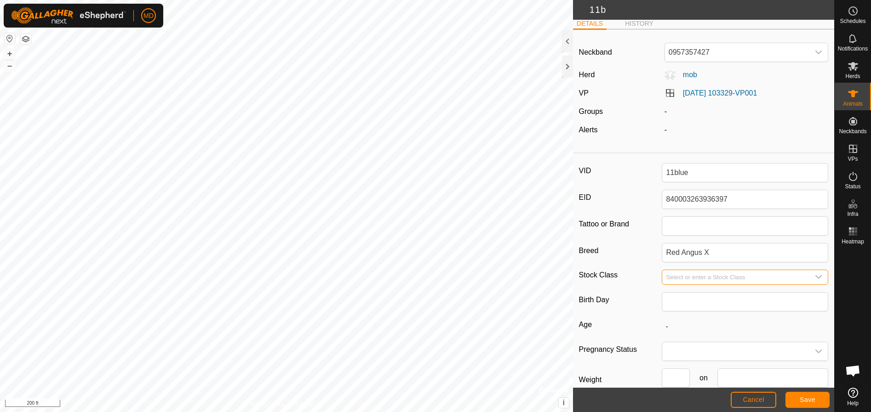
click at [682, 279] on input "Select or enter a Stock Class" at bounding box center [735, 277] width 147 height 14
click at [815, 277] on icon "dropdown trigger" at bounding box center [818, 277] width 7 height 7
click at [674, 341] on li "cow" at bounding box center [742, 342] width 161 height 18
click at [802, 398] on span "Save" at bounding box center [807, 399] width 16 height 7
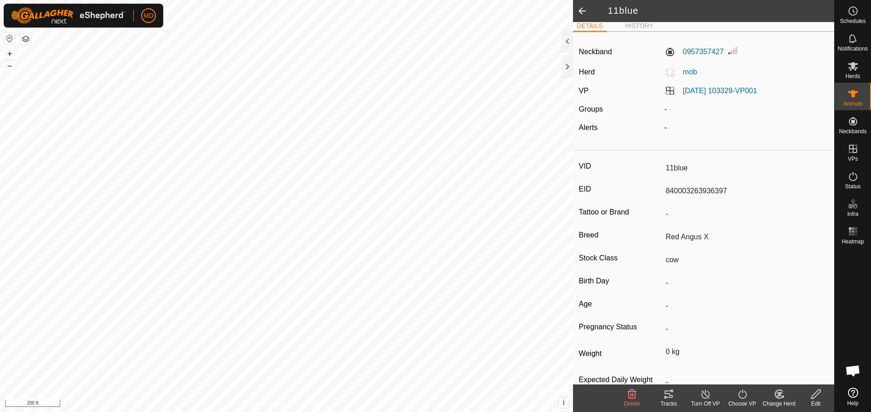
click at [585, 10] on span at bounding box center [582, 11] width 18 height 22
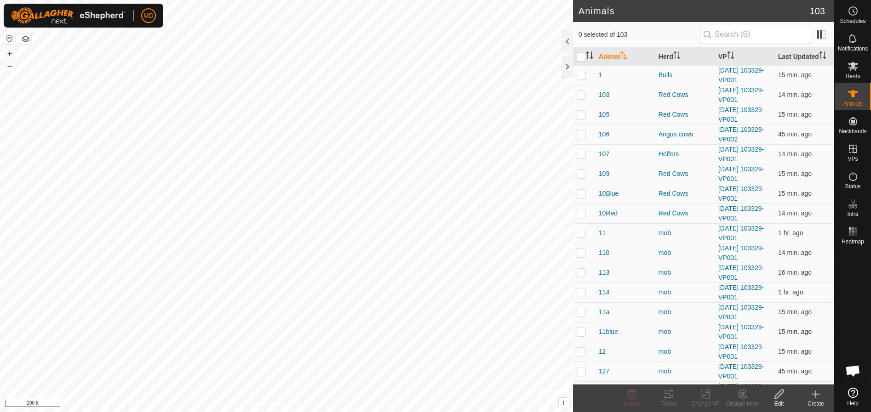
click at [581, 332] on p-checkbox at bounding box center [580, 331] width 9 height 7
click at [744, 398] on icon at bounding box center [741, 394] width 11 height 11
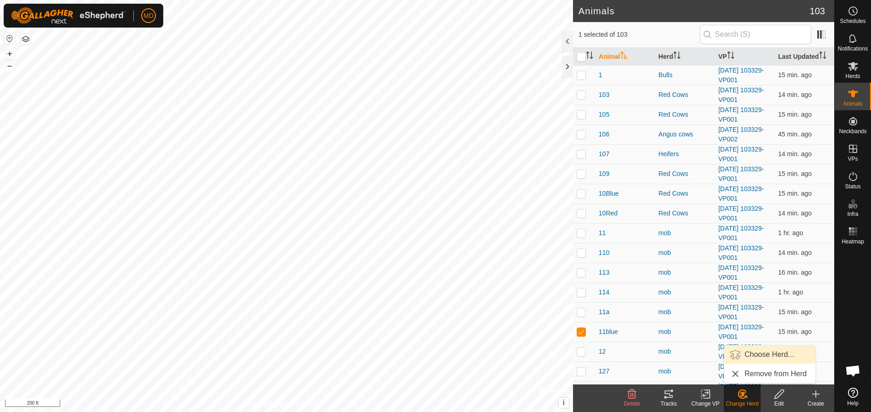
click at [737, 350] on link "Choose Herd..." at bounding box center [769, 355] width 91 height 18
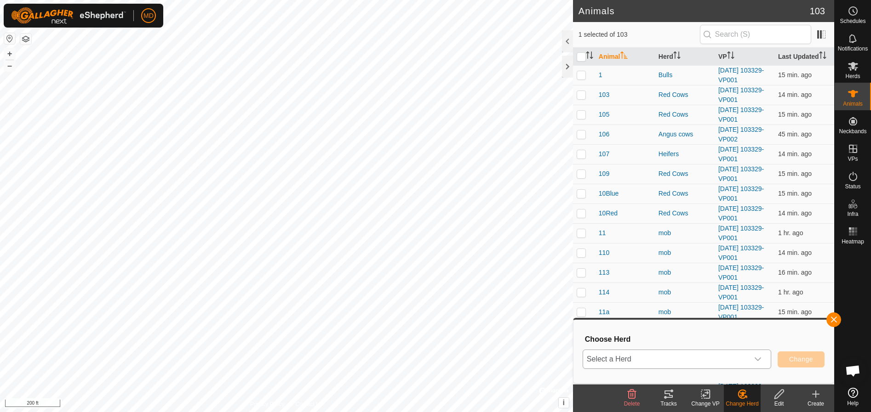
click at [757, 360] on icon "dropdown trigger" at bounding box center [757, 360] width 6 height 4
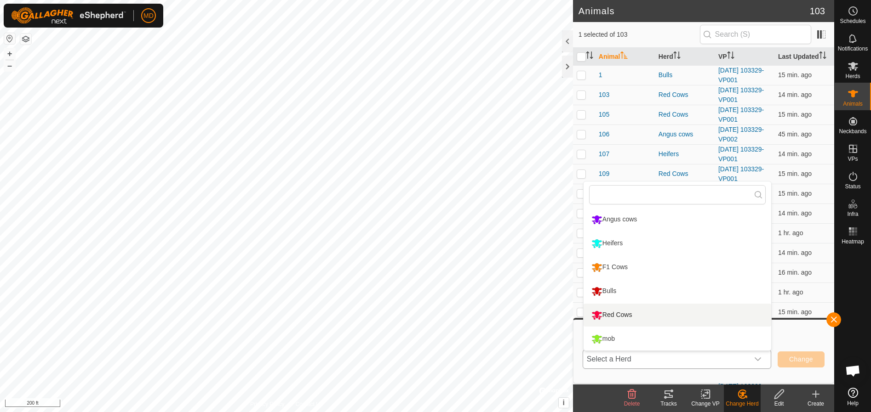
click at [607, 312] on li "Red Cows" at bounding box center [677, 315] width 188 height 23
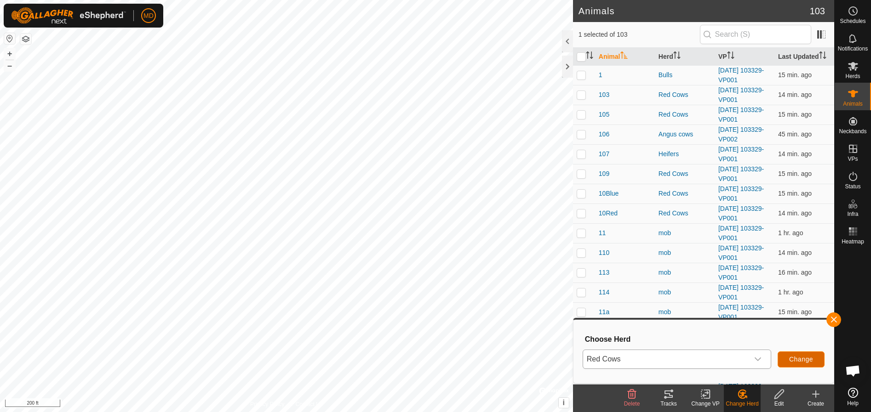
click at [799, 356] on span "Change" at bounding box center [801, 359] width 24 height 7
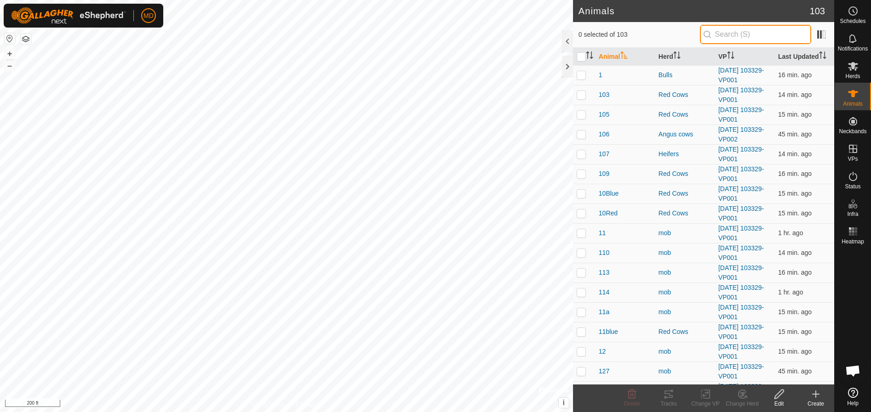
click at [726, 32] on input "text" at bounding box center [755, 34] width 111 height 19
click at [776, 396] on icon at bounding box center [778, 394] width 11 height 11
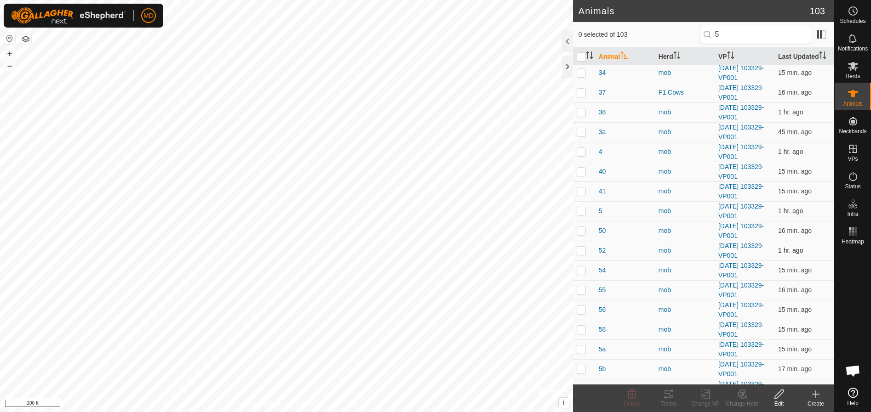
scroll to position [1011, 0]
click at [582, 210] on p-checkbox at bounding box center [580, 209] width 9 height 7
click at [779, 398] on icon at bounding box center [778, 394] width 11 height 11
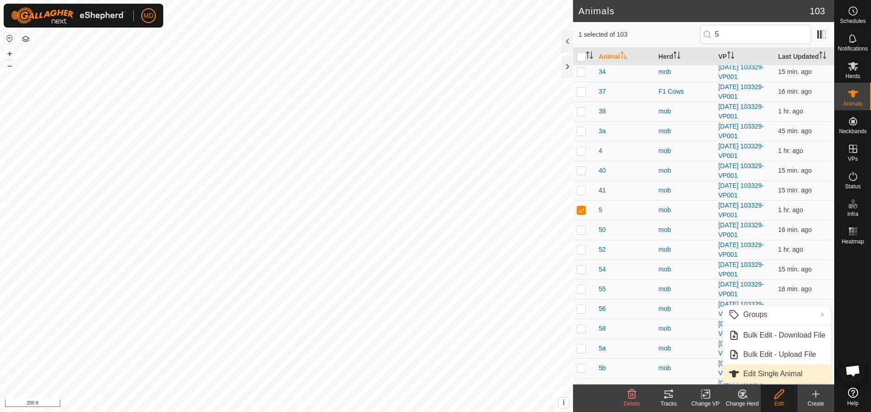
click at [757, 373] on link "Edit Single Animal" at bounding box center [777, 374] width 108 height 18
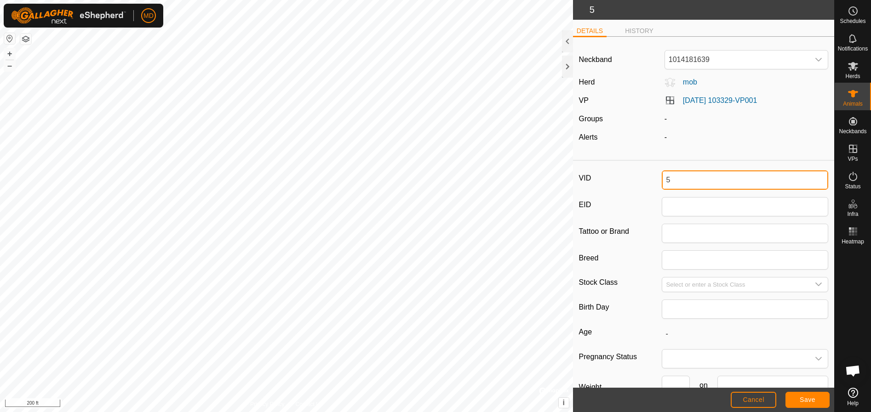
click at [671, 180] on input "5" at bounding box center [745, 180] width 166 height 19
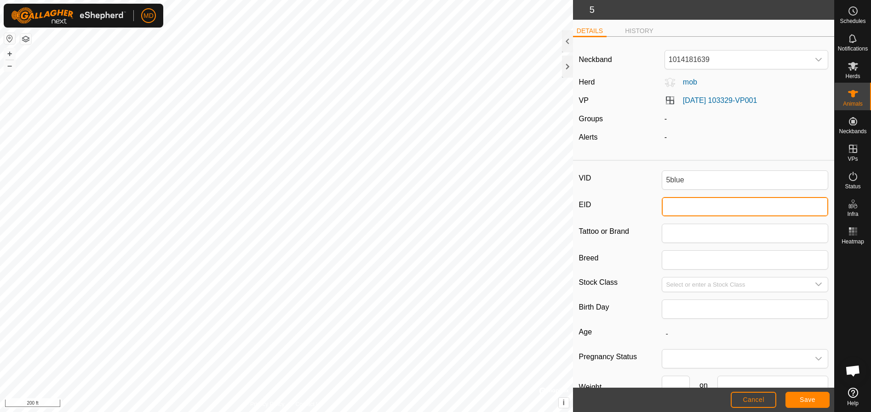
click at [664, 209] on input "EID" at bounding box center [745, 206] width 166 height 19
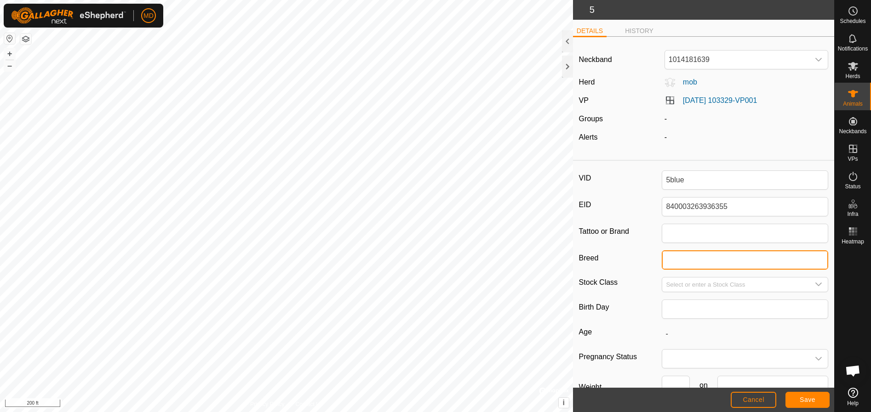
click at [673, 259] on input "Breed" at bounding box center [745, 260] width 166 height 19
click at [815, 286] on icon "dropdown trigger" at bounding box center [818, 284] width 7 height 7
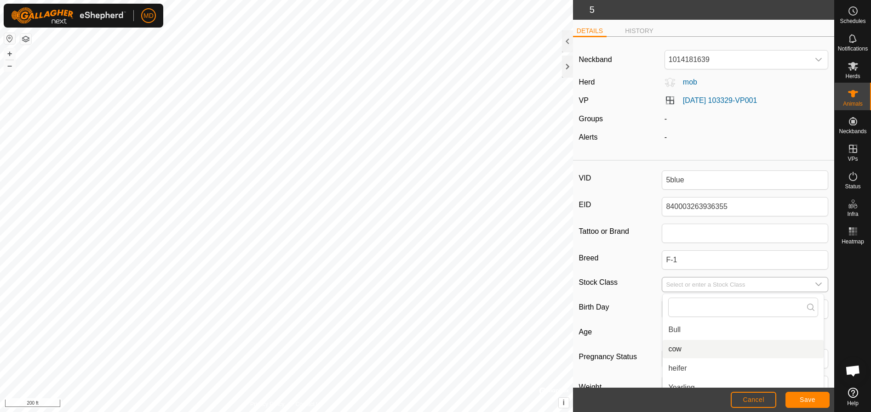
click at [676, 347] on li "cow" at bounding box center [742, 349] width 161 height 18
click at [811, 399] on span "Save" at bounding box center [807, 399] width 16 height 7
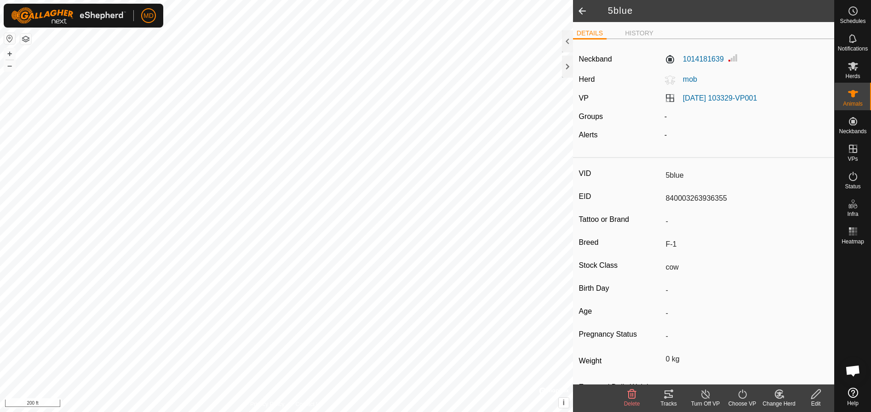
click at [782, 395] on icon at bounding box center [778, 394] width 11 height 11
click at [774, 355] on link "Choose Herd..." at bounding box center [806, 355] width 91 height 18
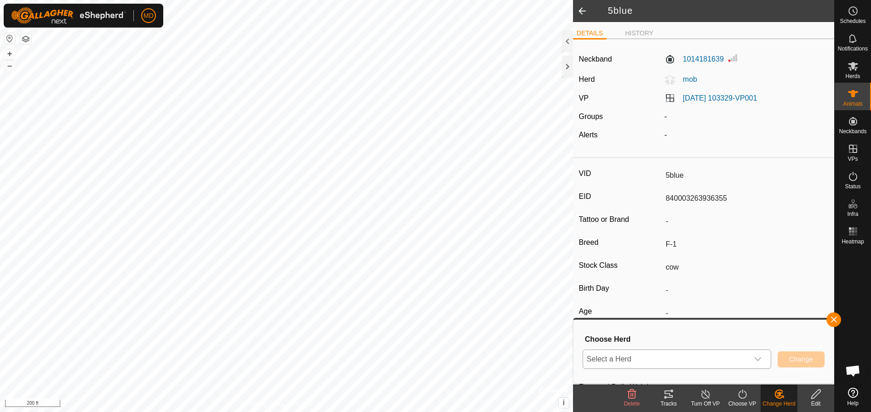
click at [759, 360] on icon "dropdown trigger" at bounding box center [757, 360] width 6 height 4
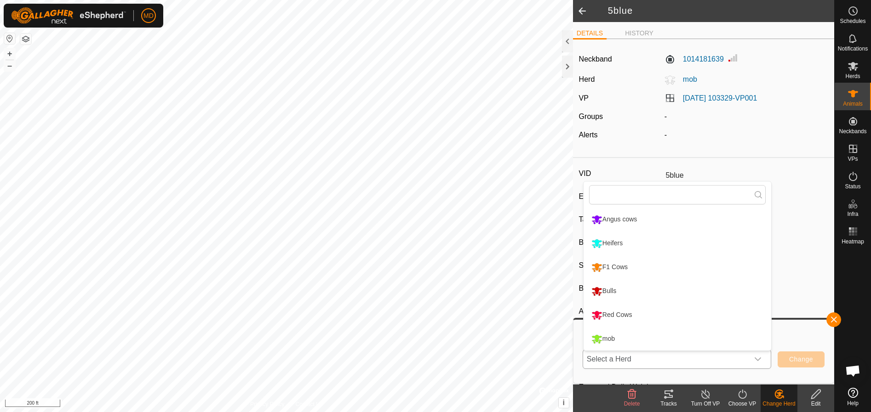
click at [597, 266] on li "F1 Cows" at bounding box center [677, 267] width 188 height 23
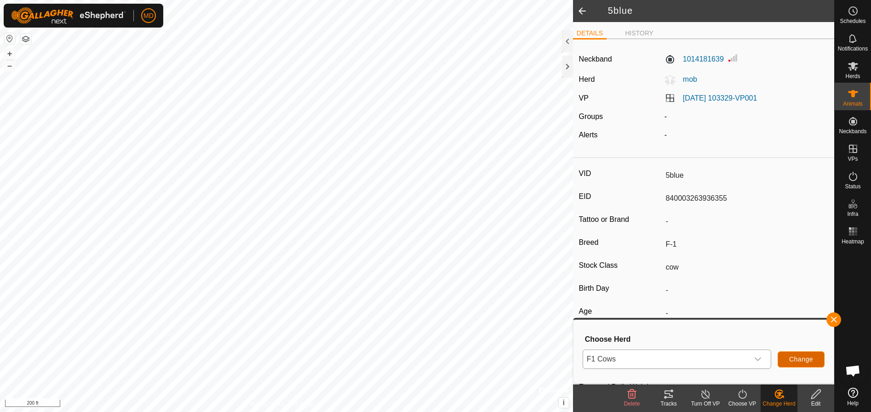
click at [797, 357] on span "Change" at bounding box center [801, 359] width 24 height 7
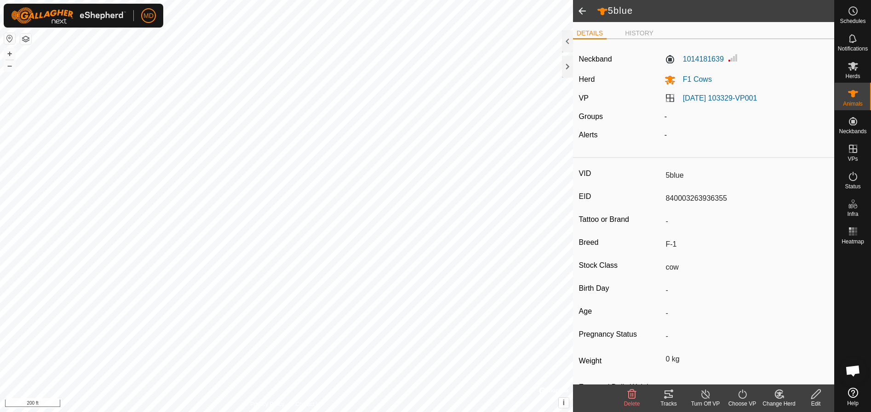
click at [583, 10] on span at bounding box center [582, 11] width 18 height 22
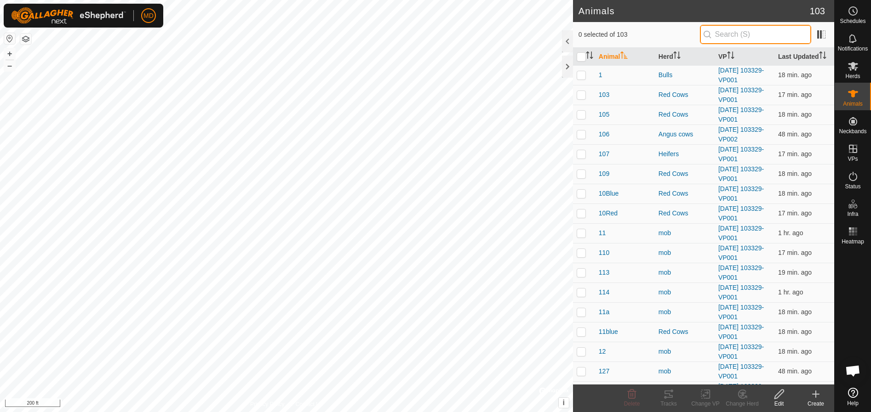
click at [720, 34] on input "text" at bounding box center [755, 34] width 111 height 19
click at [854, 65] on icon at bounding box center [853, 66] width 10 height 9
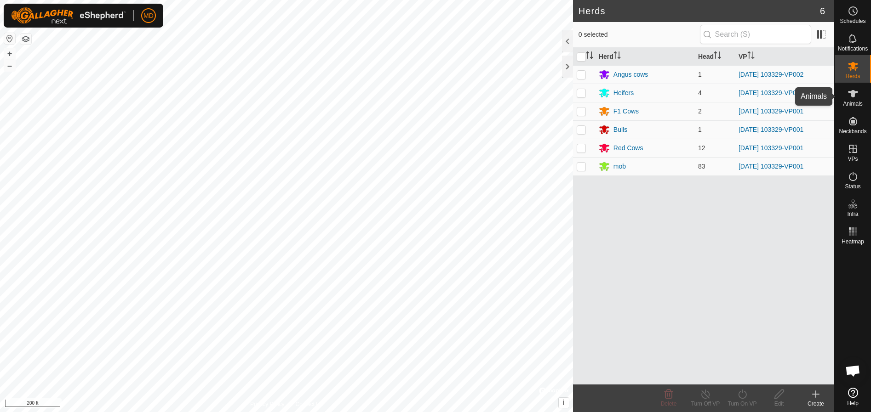
click at [852, 97] on icon at bounding box center [853, 93] width 10 height 7
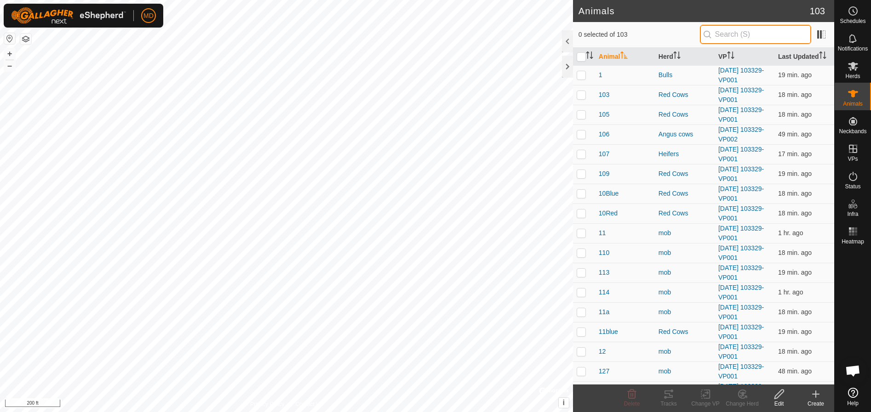
click at [725, 34] on input "text" at bounding box center [755, 34] width 111 height 19
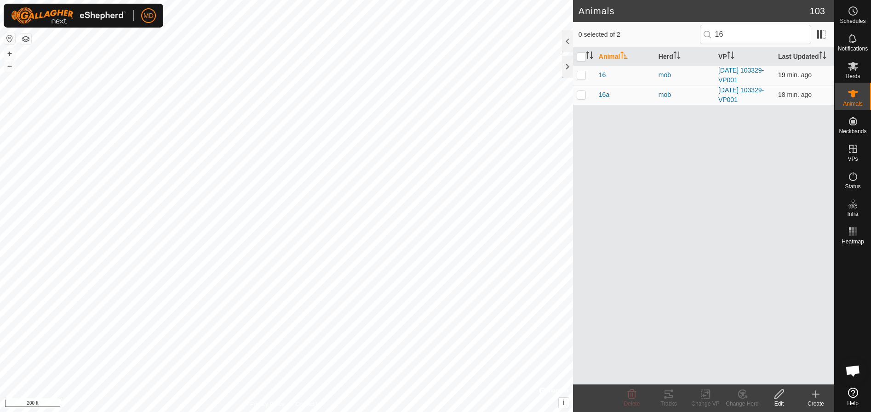
click at [583, 74] on p-checkbox at bounding box center [580, 74] width 9 height 7
click at [781, 393] on icon at bounding box center [778, 394] width 11 height 11
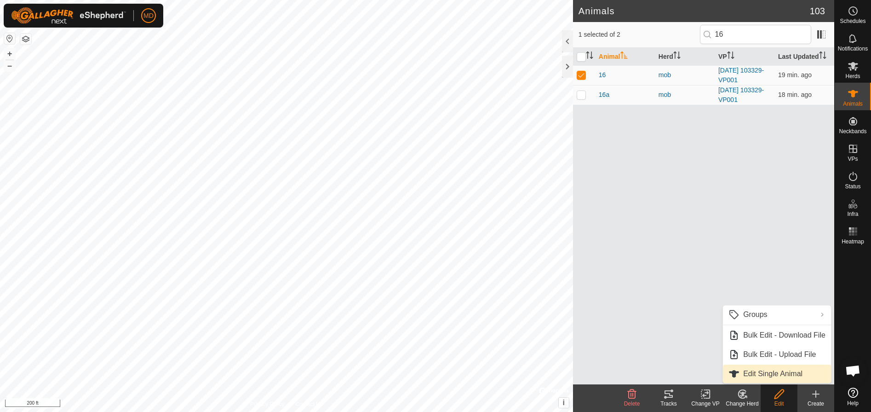
click at [753, 371] on link "Edit Single Animal" at bounding box center [777, 374] width 108 height 18
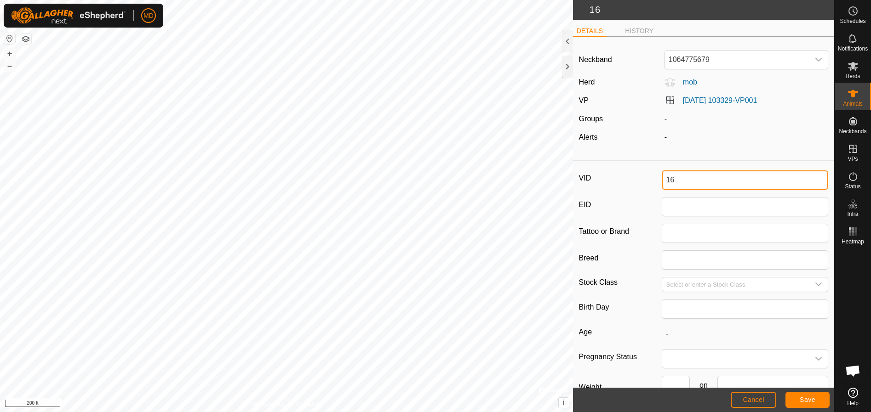
click at [676, 179] on input "16" at bounding box center [745, 180] width 166 height 19
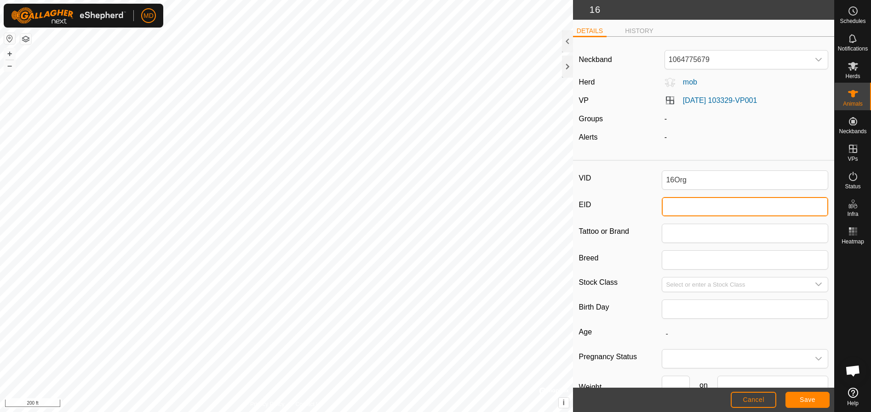
click at [666, 208] on input "EID" at bounding box center [745, 206] width 166 height 19
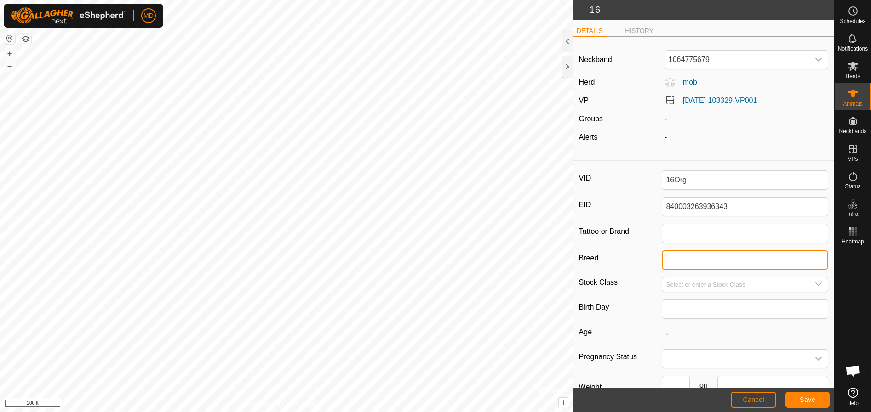
click at [672, 259] on input "Breed" at bounding box center [745, 260] width 166 height 19
click at [673, 282] on input "Select or enter a Stock Class" at bounding box center [735, 285] width 147 height 14
click at [815, 285] on icon "dropdown trigger" at bounding box center [818, 285] width 6 height 4
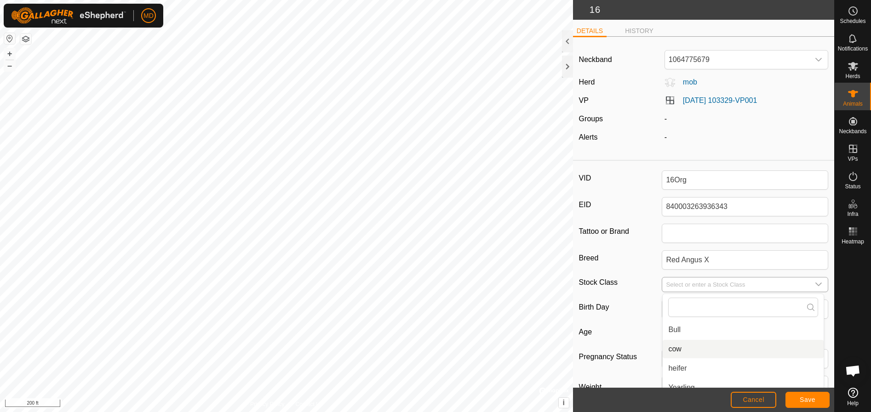
click at [672, 348] on li "cow" at bounding box center [742, 349] width 161 height 18
click at [805, 398] on span "Save" at bounding box center [807, 399] width 16 height 7
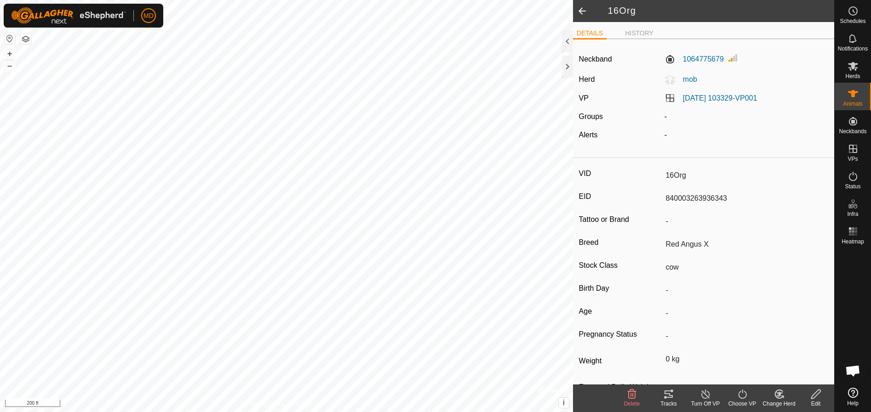
click at [780, 395] on icon at bounding box center [779, 394] width 6 height 5
click at [783, 355] on link "Choose Herd..." at bounding box center [806, 355] width 91 height 18
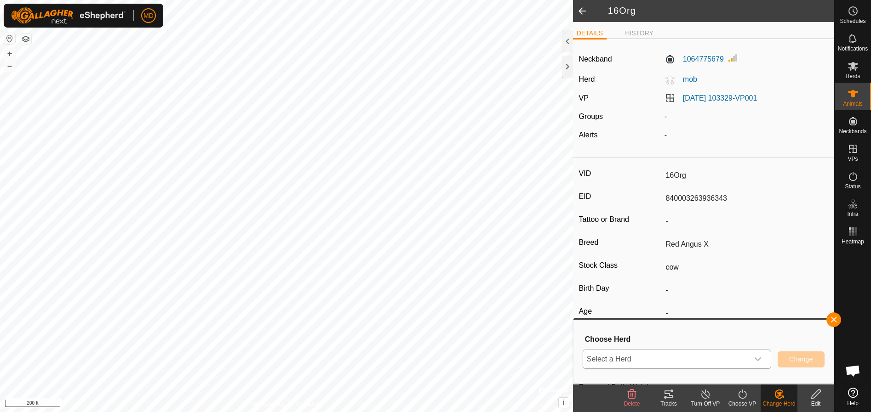
click at [759, 360] on icon "dropdown trigger" at bounding box center [757, 359] width 7 height 7
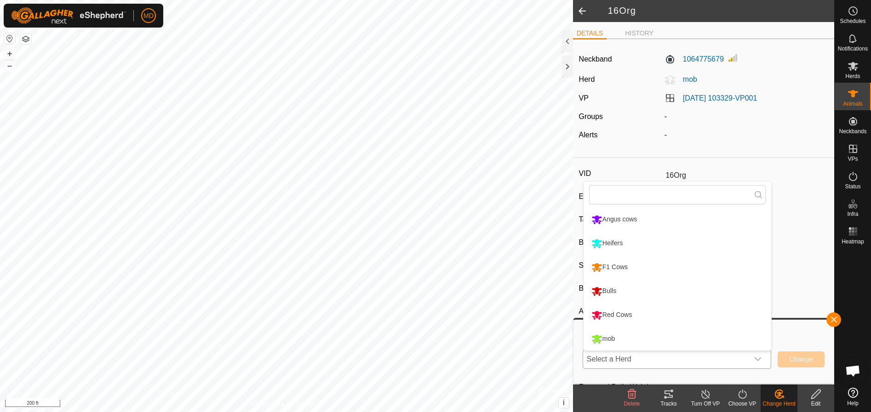
click at [619, 313] on li "Red Cows" at bounding box center [677, 315] width 188 height 23
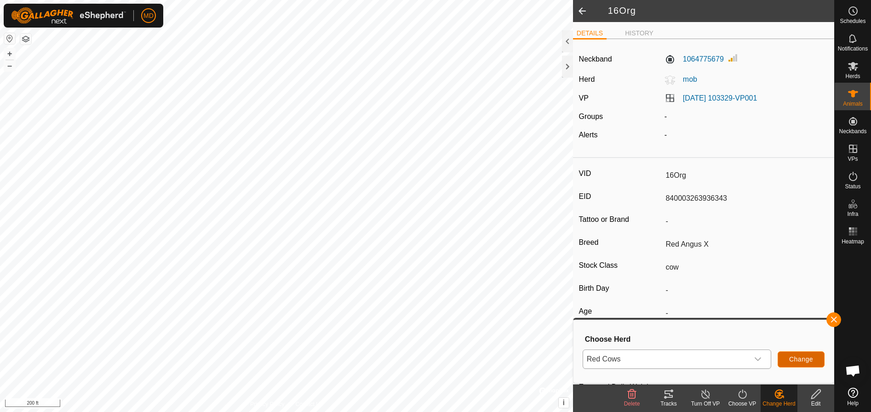
click at [798, 357] on span "Change" at bounding box center [801, 359] width 24 height 7
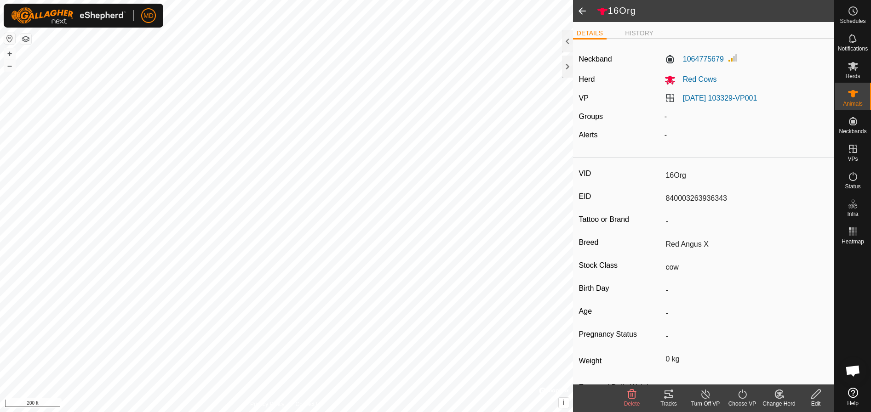
click at [583, 9] on span at bounding box center [582, 11] width 18 height 22
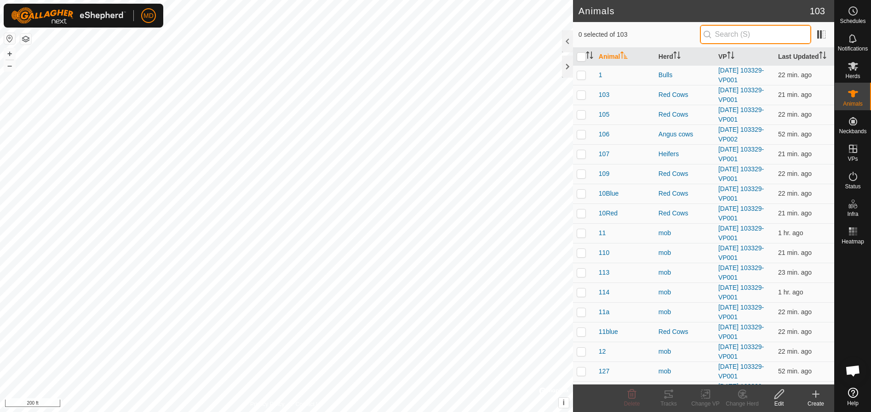
click at [725, 35] on input "text" at bounding box center [755, 34] width 111 height 19
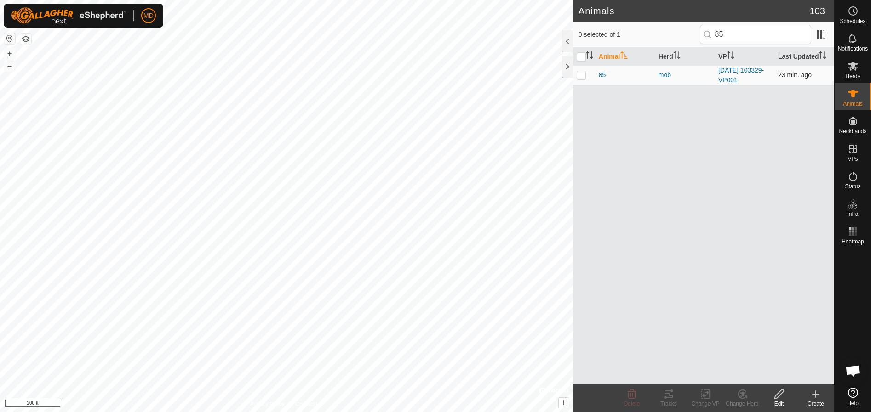
click at [579, 75] on p-checkbox at bounding box center [580, 74] width 9 height 7
click at [776, 397] on icon at bounding box center [778, 394] width 11 height 11
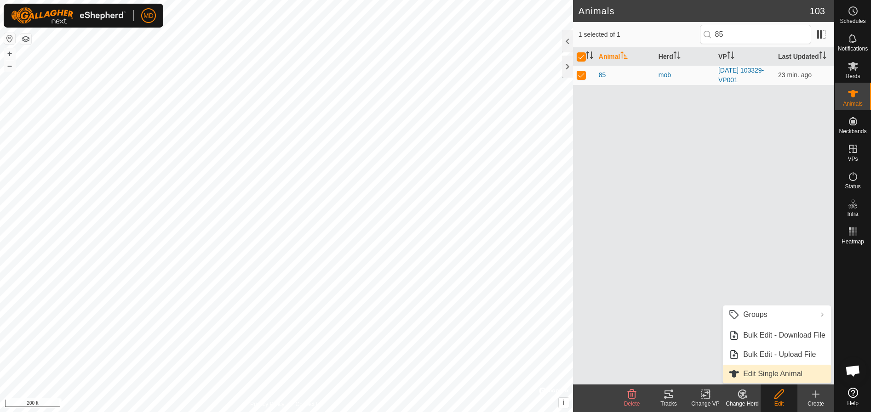
click at [773, 373] on link "Edit Single Animal" at bounding box center [777, 374] width 108 height 18
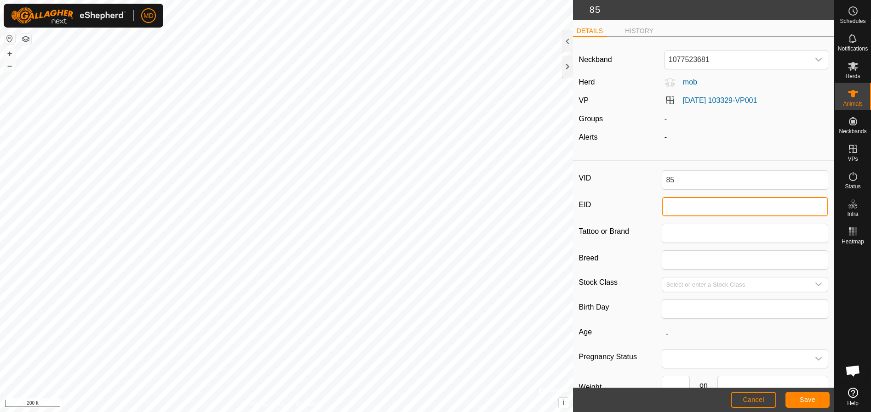
click at [665, 207] on input "EID" at bounding box center [745, 206] width 166 height 19
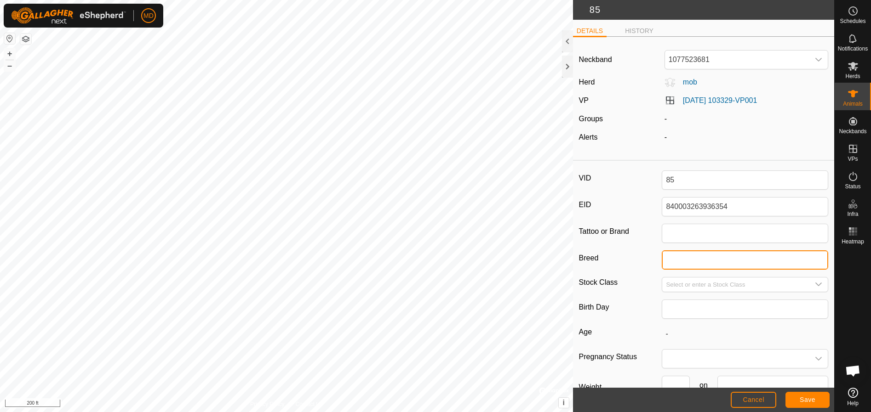
click at [664, 259] on input "Breed" at bounding box center [745, 260] width 166 height 19
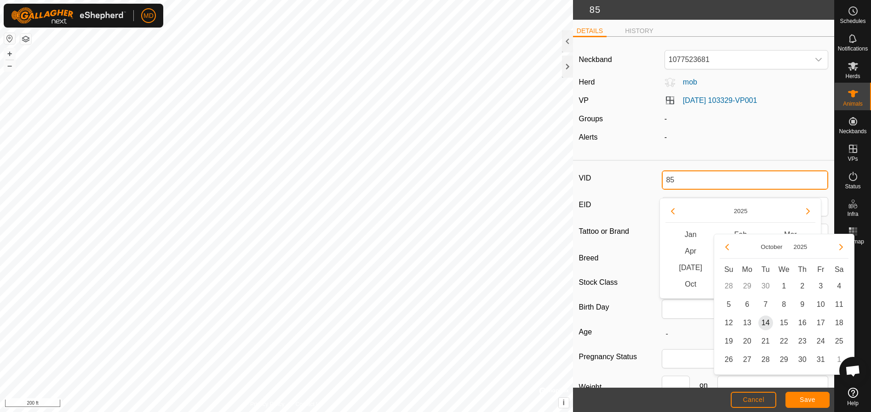
scroll to position [7, 0]
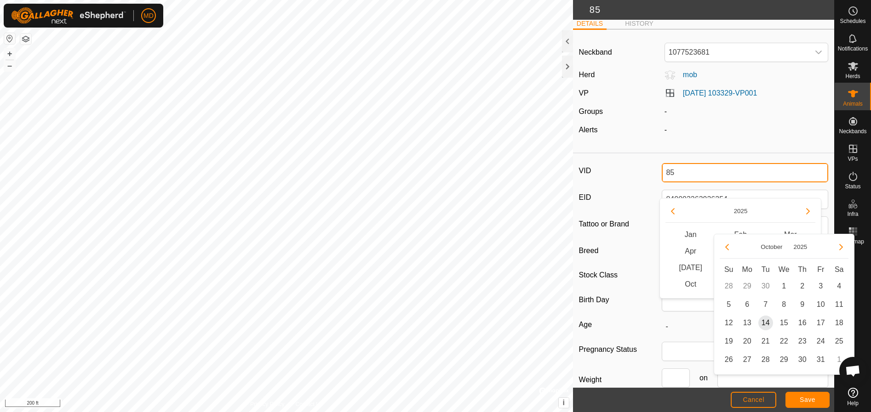
click at [714, 177] on input "85" at bounding box center [745, 172] width 166 height 19
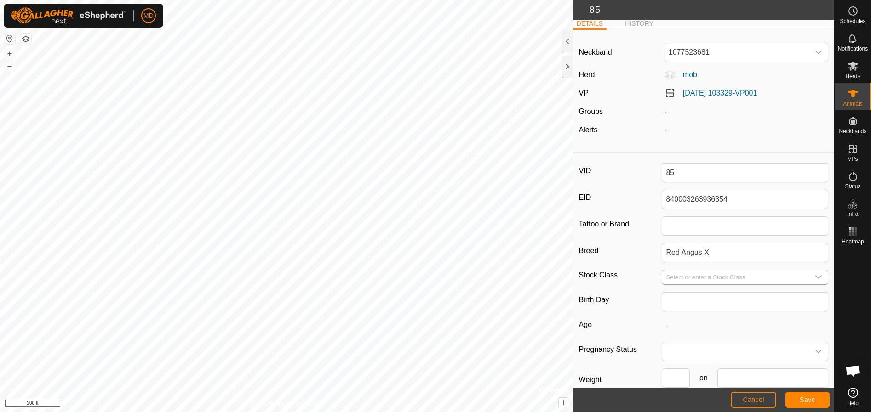
click at [815, 275] on icon "dropdown trigger" at bounding box center [818, 277] width 7 height 7
click at [676, 340] on li "cow" at bounding box center [742, 342] width 161 height 18
click at [810, 398] on span "Save" at bounding box center [807, 399] width 16 height 7
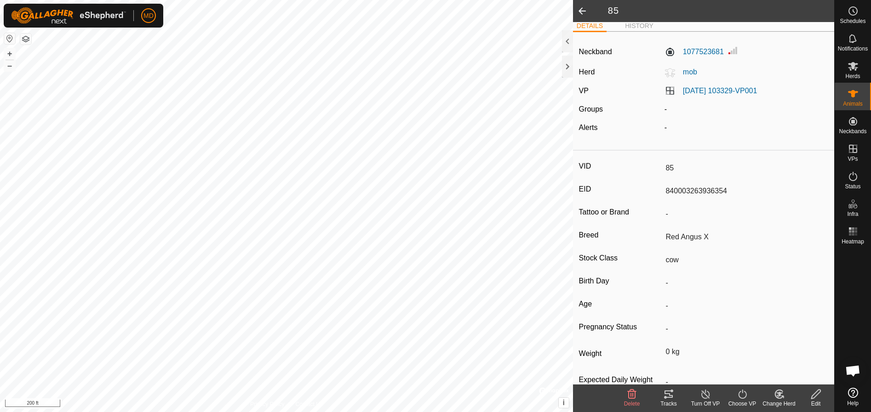
click at [778, 397] on icon at bounding box center [778, 394] width 11 height 11
click at [785, 353] on link "Choose Herd..." at bounding box center [806, 355] width 91 height 18
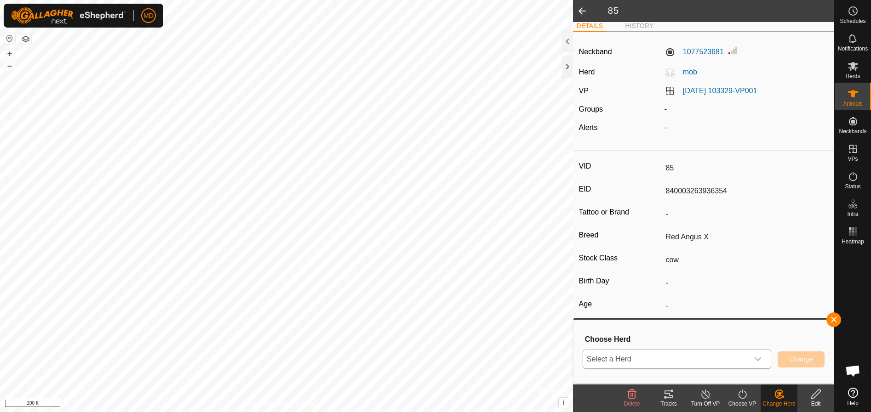
click at [759, 359] on icon "dropdown trigger" at bounding box center [757, 359] width 7 height 7
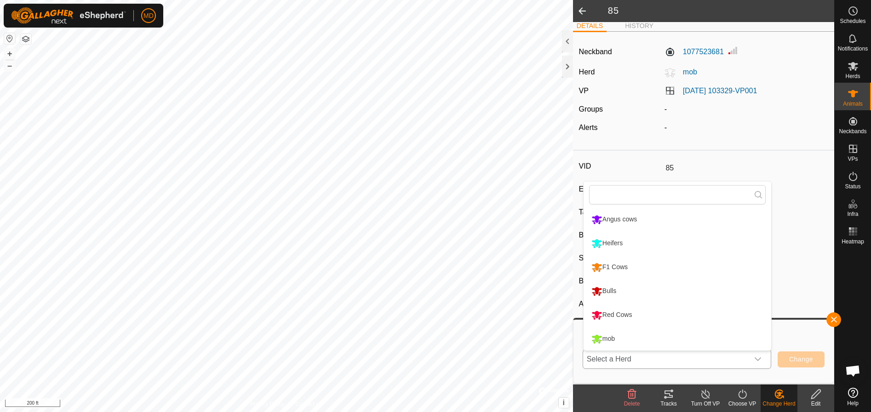
click at [604, 311] on li "Red Cows" at bounding box center [677, 315] width 188 height 23
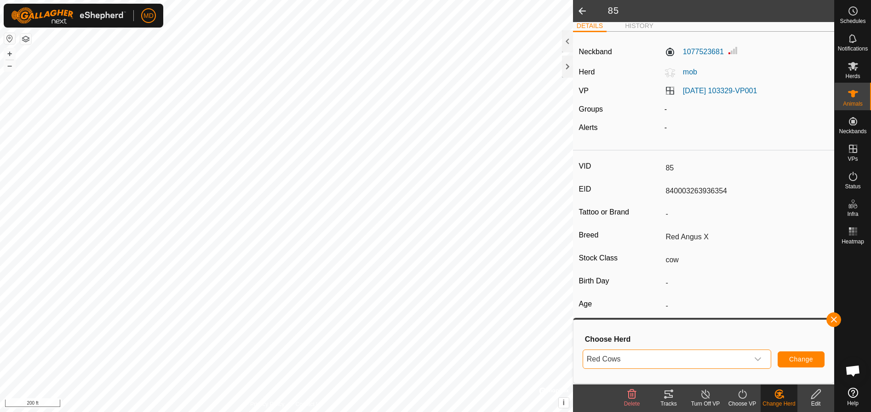
click at [757, 358] on icon "dropdown trigger" at bounding box center [757, 359] width 7 height 7
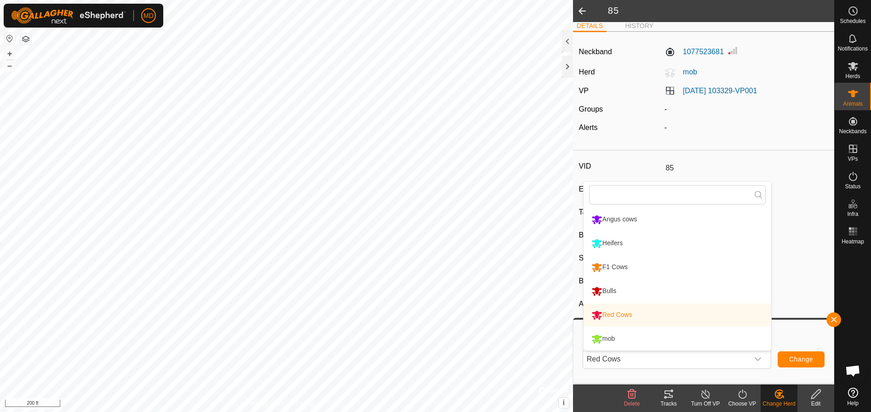
click at [610, 262] on li "F1 Cows" at bounding box center [677, 267] width 188 height 23
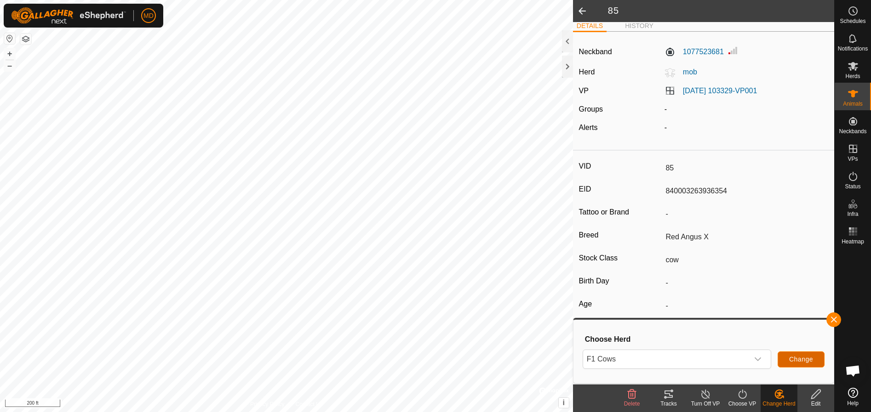
click at [799, 356] on span "Change" at bounding box center [801, 359] width 24 height 7
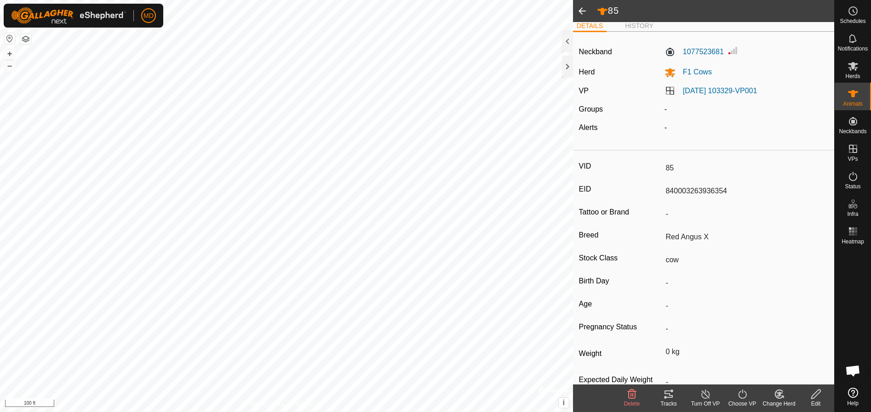
click at [739, 399] on icon at bounding box center [741, 394] width 11 height 11
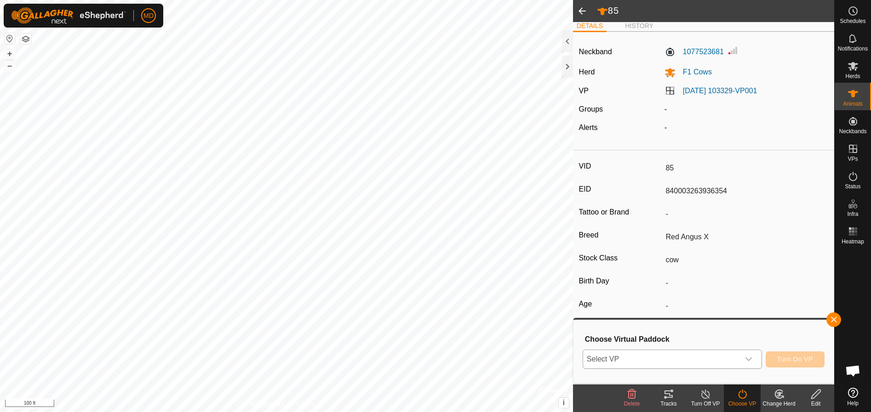
click at [752, 356] on icon "dropdown trigger" at bounding box center [748, 359] width 7 height 7
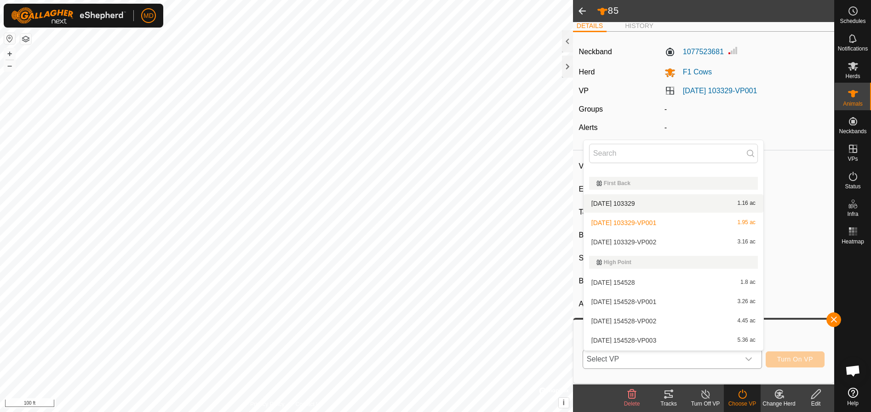
scroll to position [1149, 0]
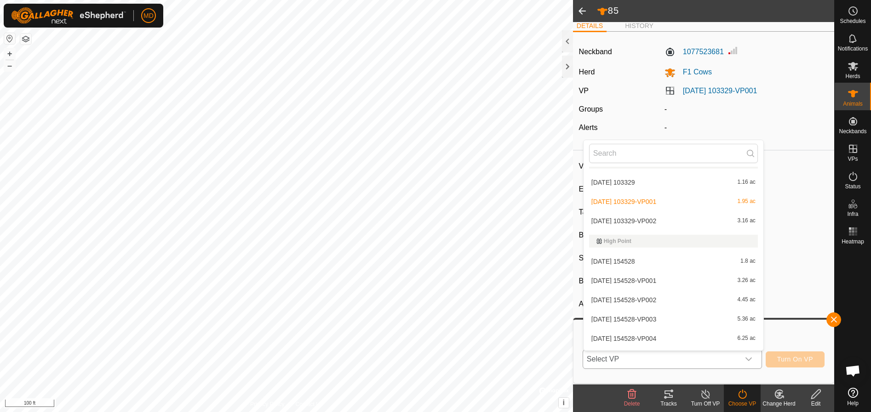
click at [653, 200] on li "[DATE] 103329-VP001 1.95 ac" at bounding box center [673, 202] width 180 height 18
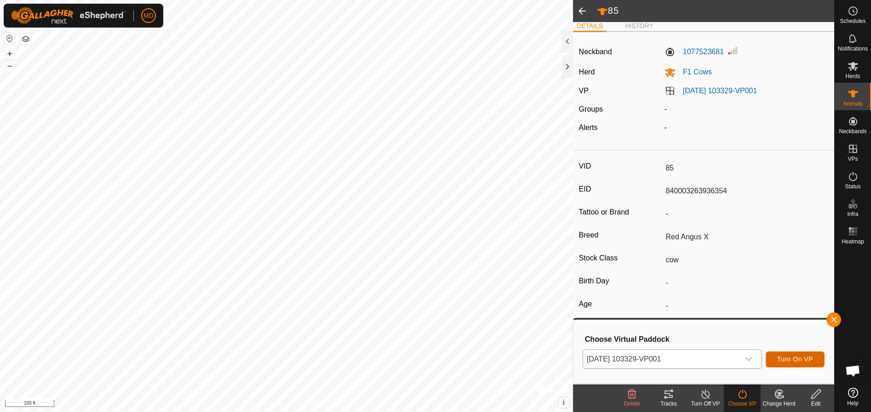
click at [795, 359] on span "Turn On VP" at bounding box center [795, 359] width 36 height 7
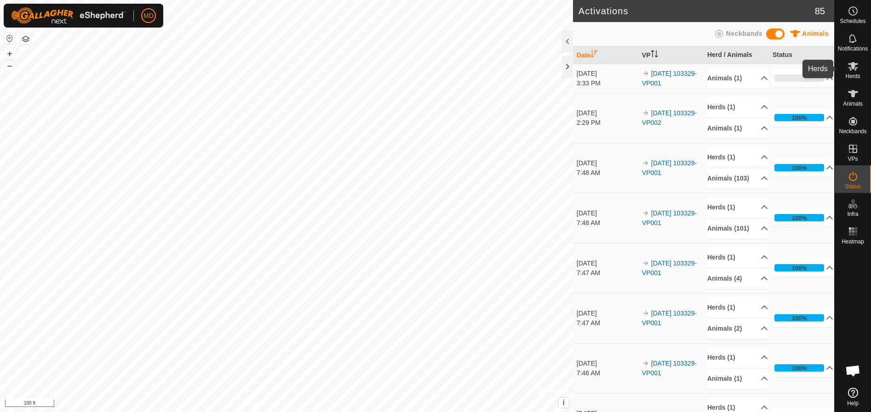
click at [852, 67] on icon at bounding box center [853, 66] width 10 height 9
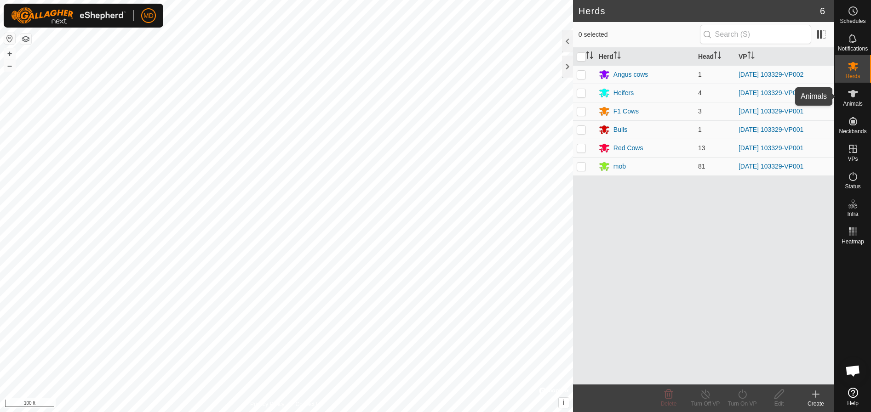
click at [843, 98] on div "Animals" at bounding box center [852, 97] width 36 height 28
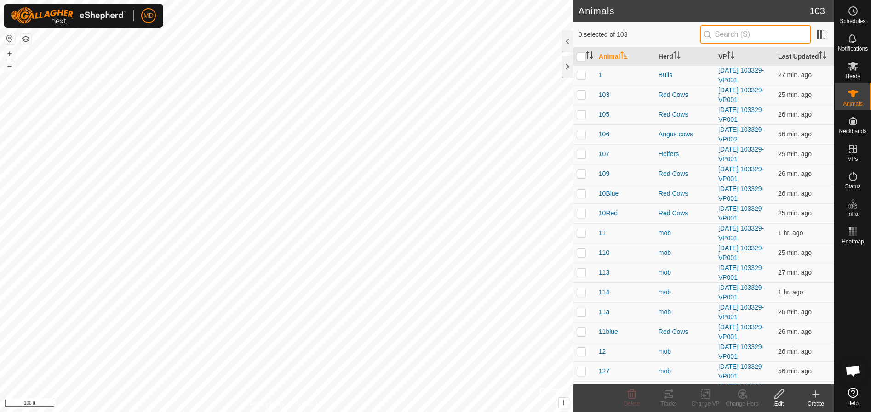
click at [721, 37] on input "text" at bounding box center [755, 34] width 111 height 19
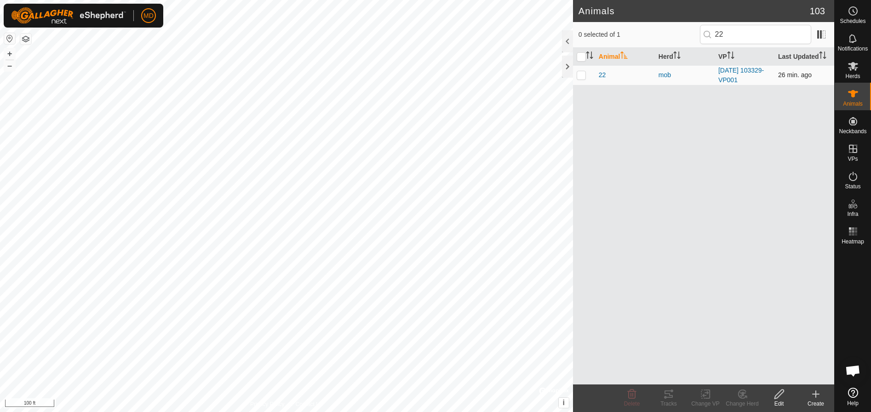
click at [580, 76] on p-checkbox at bounding box center [580, 74] width 9 height 7
click at [781, 394] on icon at bounding box center [778, 394] width 9 height 9
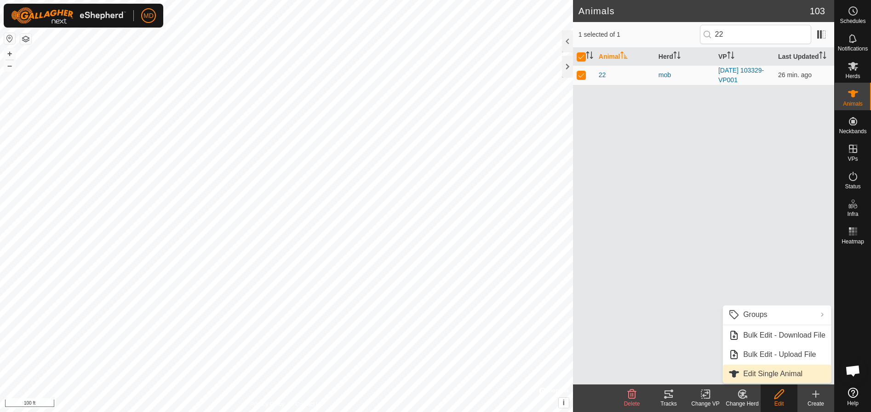
click at [749, 372] on link "Edit Single Animal" at bounding box center [777, 374] width 108 height 18
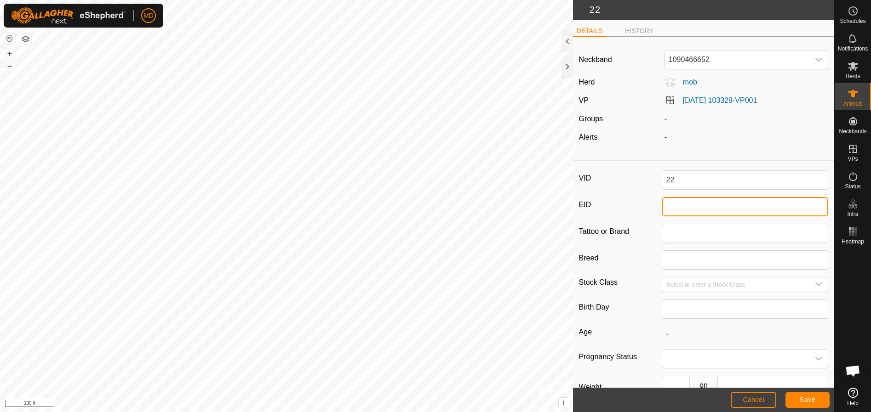
click at [665, 214] on input "EID" at bounding box center [745, 206] width 166 height 19
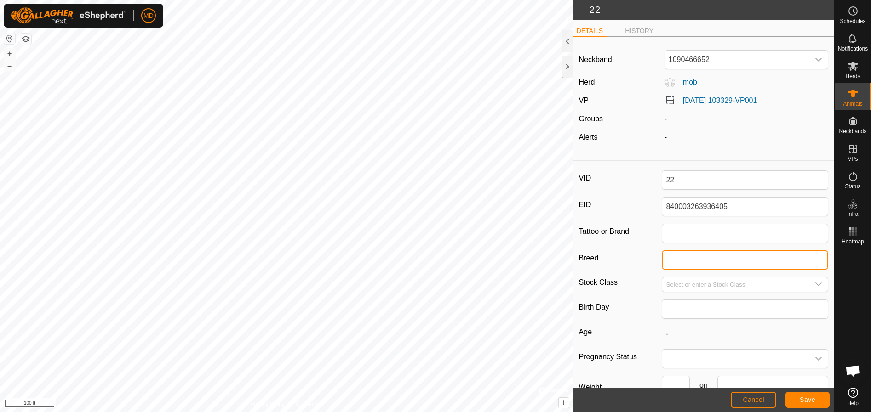
click at [668, 263] on input "Breed" at bounding box center [745, 260] width 166 height 19
click at [815, 284] on icon "dropdown trigger" at bounding box center [818, 285] width 6 height 4
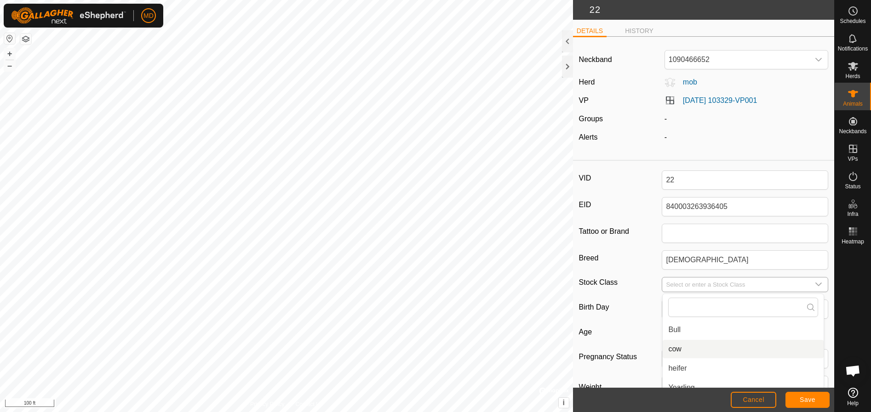
click at [672, 349] on li "cow" at bounding box center [742, 349] width 161 height 18
click at [809, 398] on span "Save" at bounding box center [807, 399] width 16 height 7
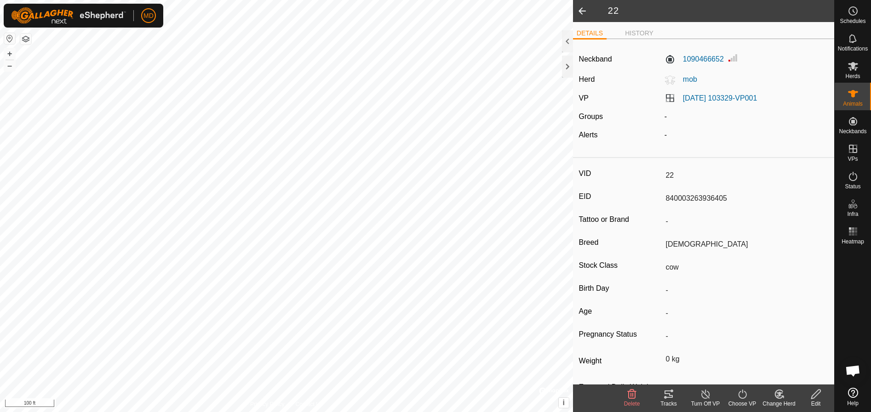
click at [776, 393] on icon at bounding box center [778, 394] width 11 height 11
click at [788, 352] on link "Choose Herd..." at bounding box center [806, 355] width 91 height 18
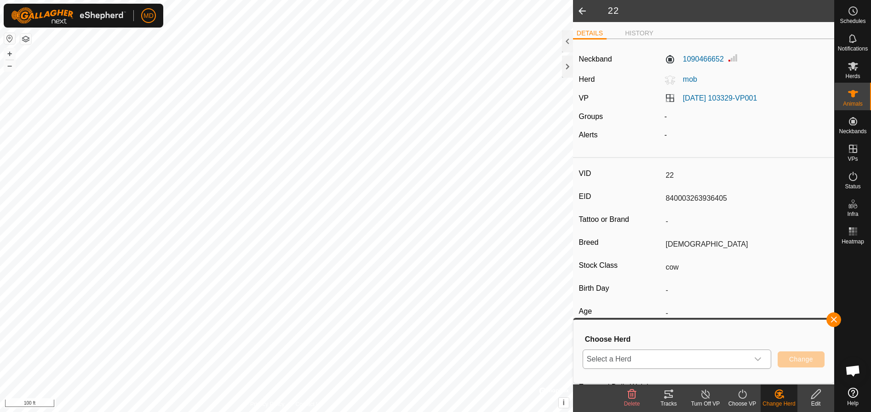
click at [759, 359] on icon "dropdown trigger" at bounding box center [757, 360] width 6 height 4
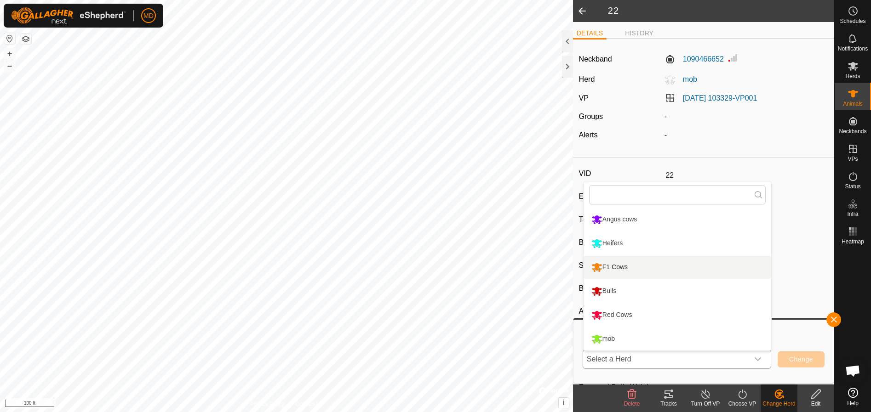
click at [606, 267] on li "F1 Cows" at bounding box center [677, 267] width 188 height 23
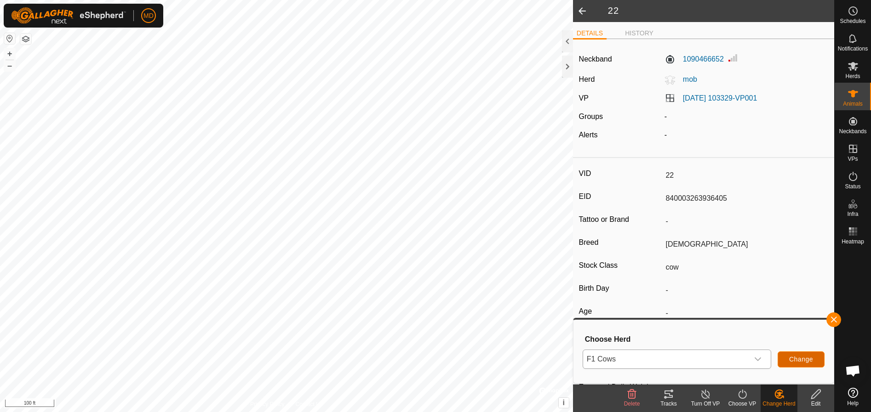
click at [801, 354] on button "Change" at bounding box center [800, 360] width 47 height 16
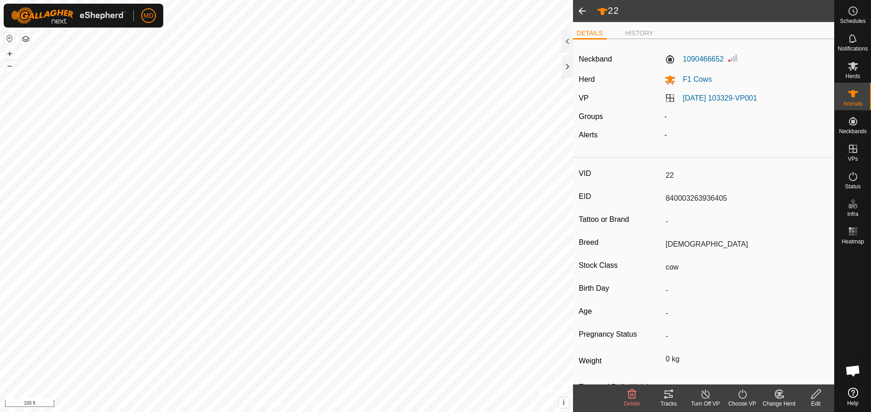
click at [584, 11] on span at bounding box center [582, 11] width 18 height 22
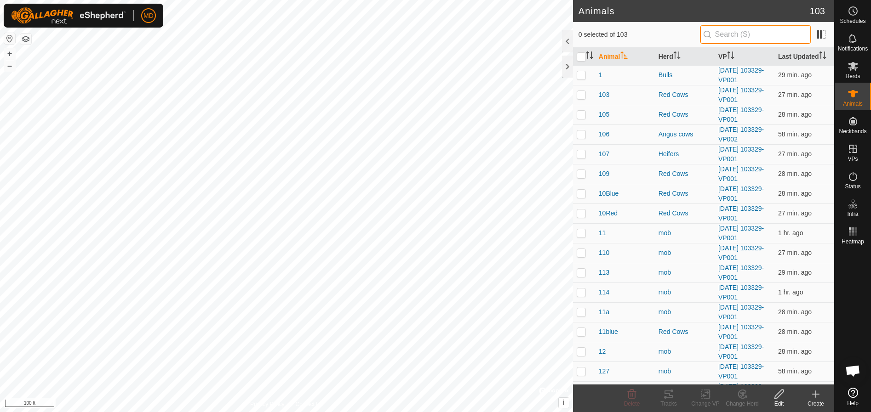
click at [721, 32] on input "text" at bounding box center [755, 34] width 111 height 19
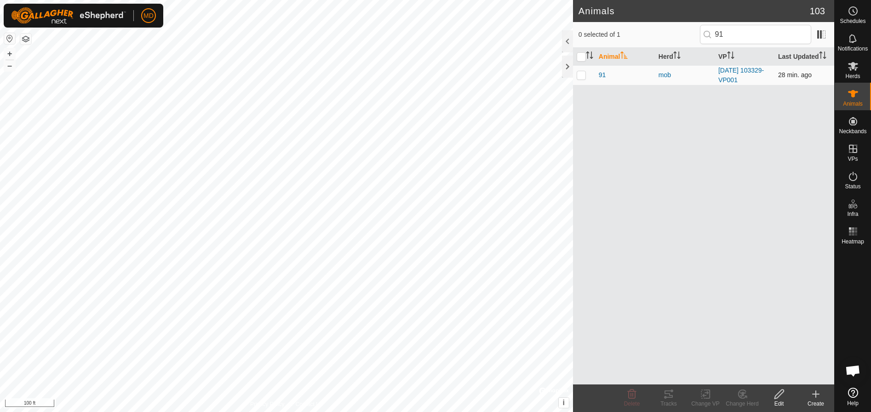
click at [581, 75] on p-checkbox at bounding box center [580, 74] width 9 height 7
click at [780, 396] on icon at bounding box center [778, 394] width 9 height 9
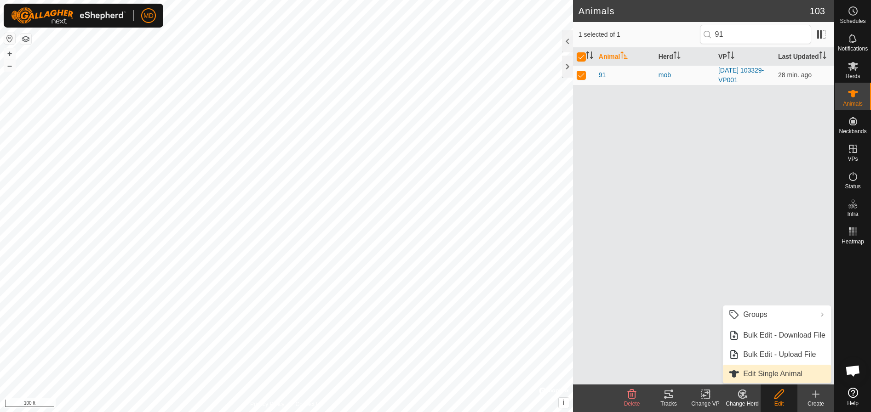
click at [773, 371] on link "Edit Single Animal" at bounding box center [777, 374] width 108 height 18
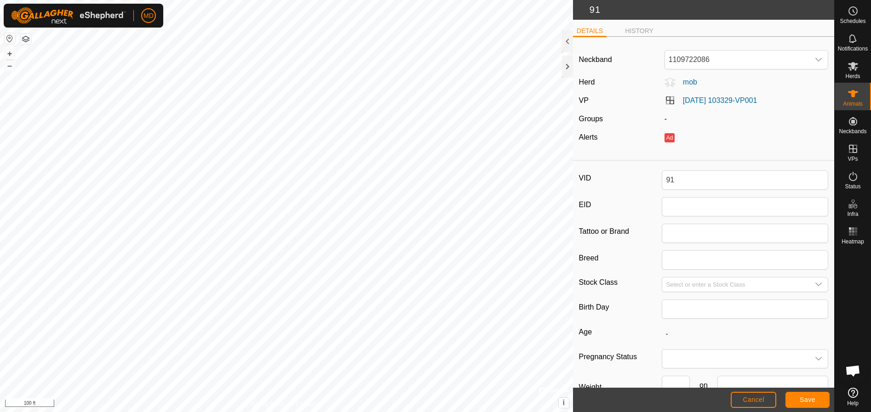
click at [668, 295] on div "91 DETAILS HISTORY Neckband 1109722086 Herd mob VP [DATE] 103329-VP001 Groups -…" at bounding box center [417, 206] width 834 height 412
click at [641, 262] on div "91 DETAILS HISTORY Neckband 1109722086 Herd mob VP [DATE] 103329-VP001 Groups -…" at bounding box center [417, 206] width 834 height 412
click at [749, 399] on span "Cancel" at bounding box center [753, 399] width 22 height 7
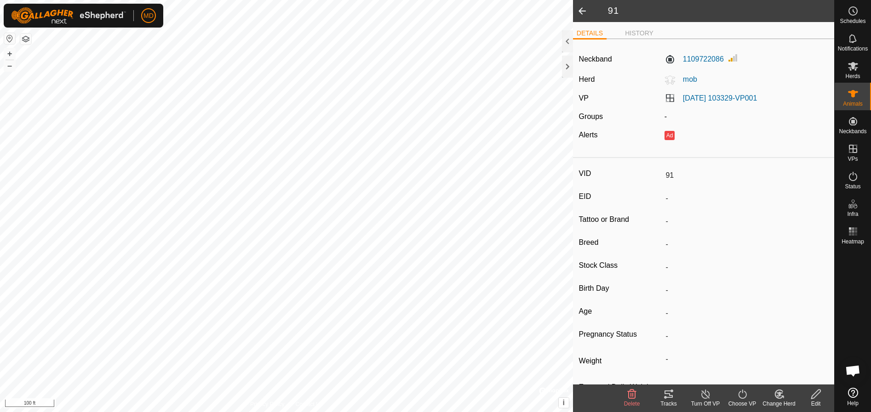
click at [583, 10] on span at bounding box center [582, 11] width 18 height 22
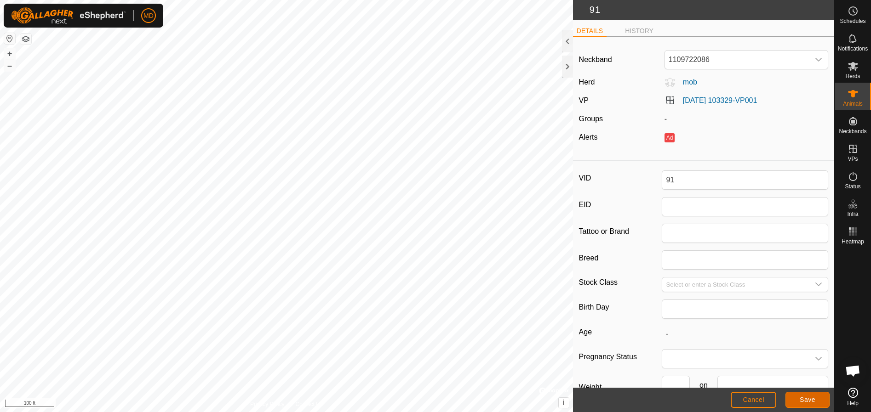
click at [808, 403] on span "Save" at bounding box center [807, 399] width 16 height 7
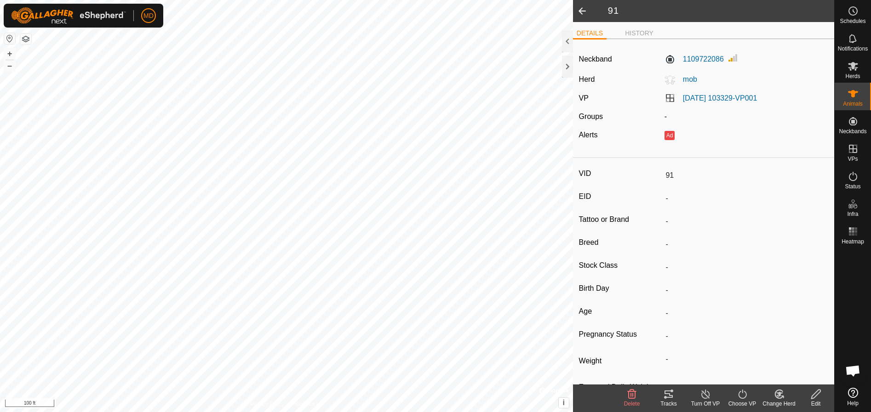
click at [579, 8] on span at bounding box center [582, 11] width 18 height 22
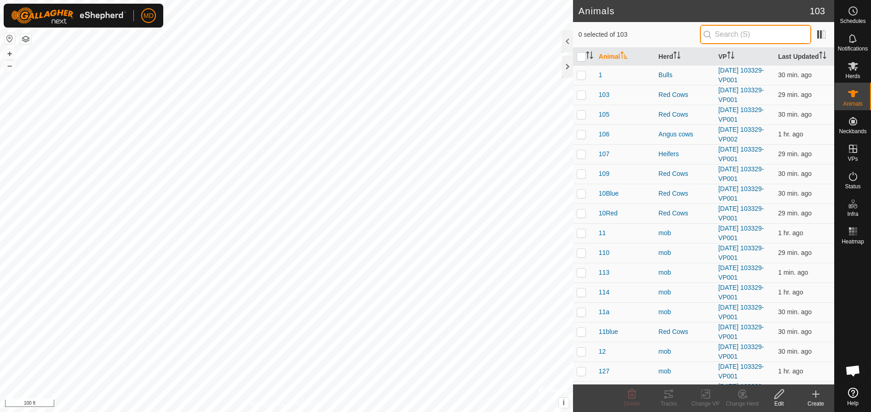
click at [722, 33] on input "text" at bounding box center [755, 34] width 111 height 19
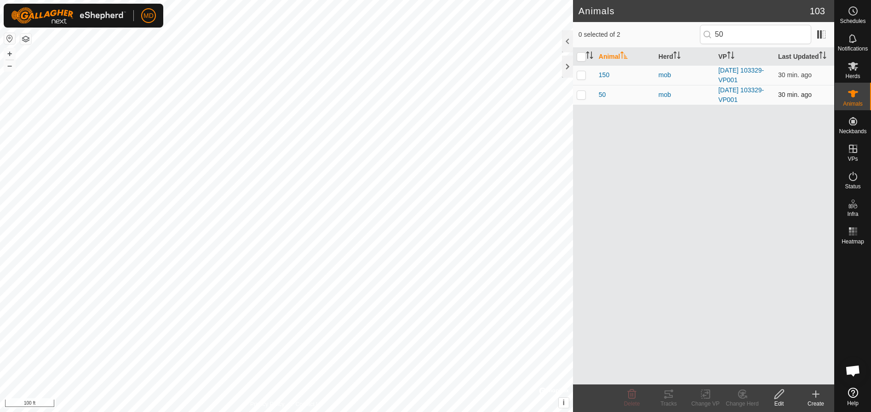
click at [580, 96] on p-checkbox at bounding box center [580, 94] width 9 height 7
click at [812, 395] on icon at bounding box center [815, 394] width 11 height 11
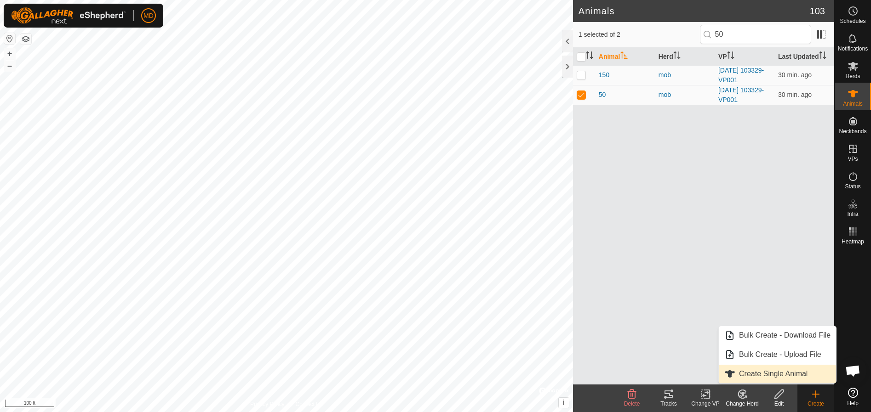
click at [750, 374] on link "Create Single Animal" at bounding box center [777, 374] width 117 height 18
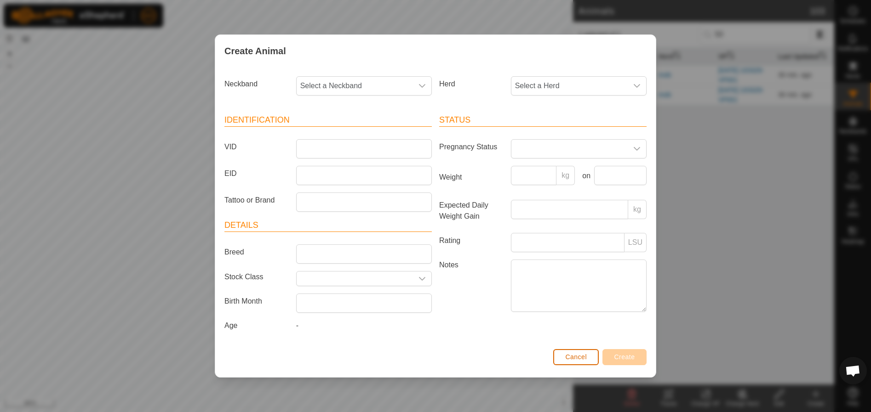
click at [571, 356] on span "Cancel" at bounding box center [576, 357] width 22 height 7
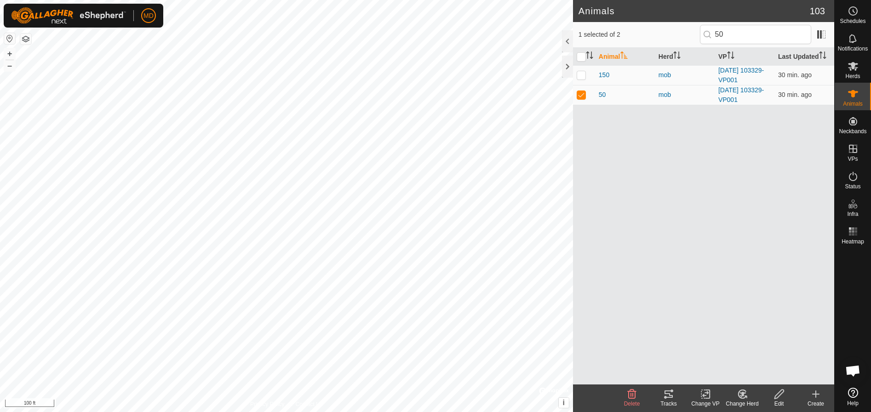
click at [778, 395] on icon at bounding box center [778, 394] width 11 height 11
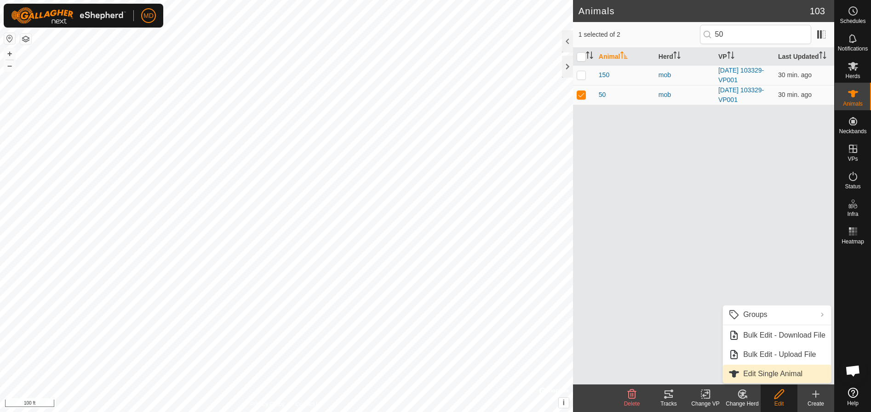
click at [757, 373] on link "Edit Single Animal" at bounding box center [777, 374] width 108 height 18
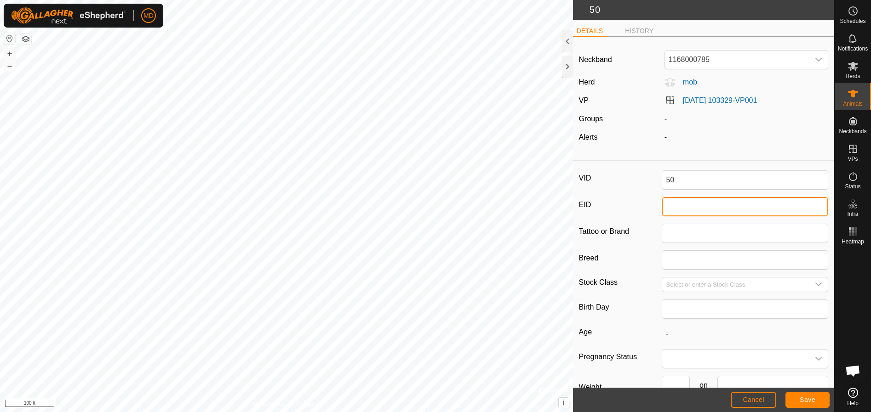
click at [668, 210] on input "EID" at bounding box center [745, 206] width 166 height 19
click at [664, 206] on input "263936391" at bounding box center [745, 206] width 166 height 19
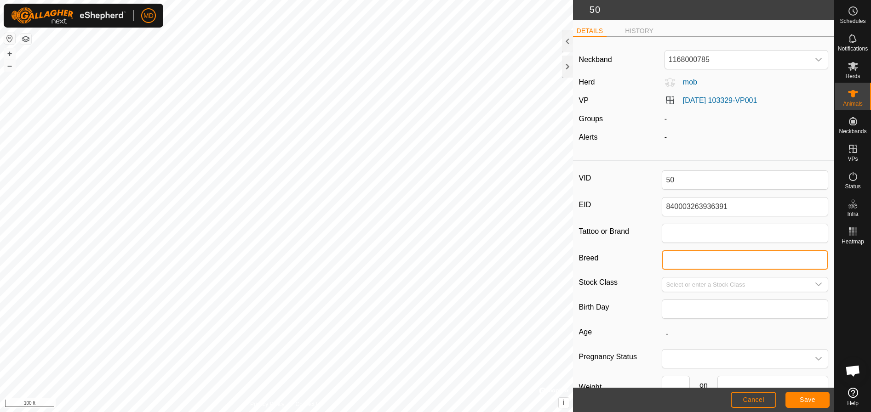
click at [670, 262] on input "Breed" at bounding box center [745, 260] width 166 height 19
click at [815, 284] on icon "dropdown trigger" at bounding box center [818, 284] width 7 height 7
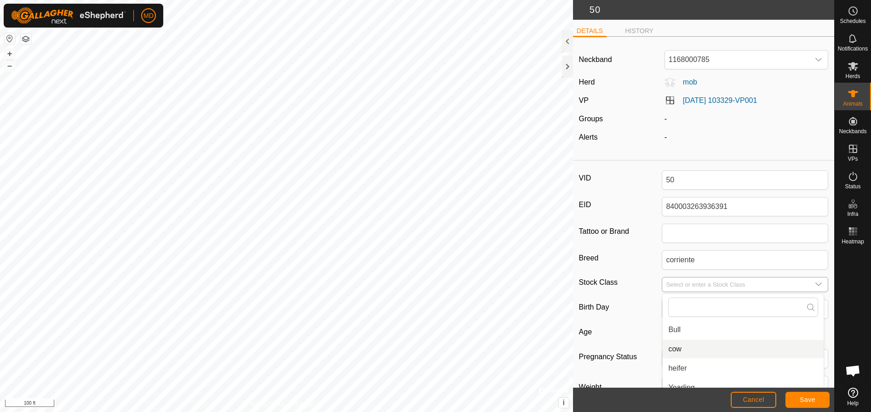
click at [674, 348] on li "cow" at bounding box center [742, 349] width 161 height 18
click at [809, 400] on span "Save" at bounding box center [807, 399] width 16 height 7
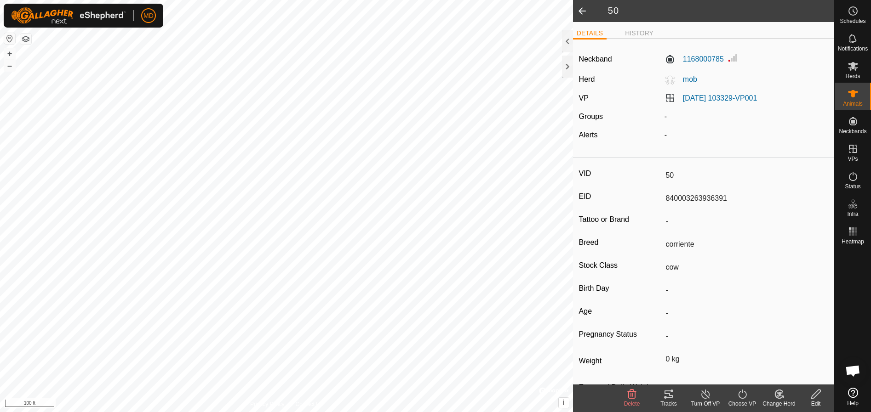
click at [777, 397] on icon at bounding box center [777, 396] width 2 height 3
click at [771, 354] on link "Choose Herd..." at bounding box center [806, 355] width 91 height 18
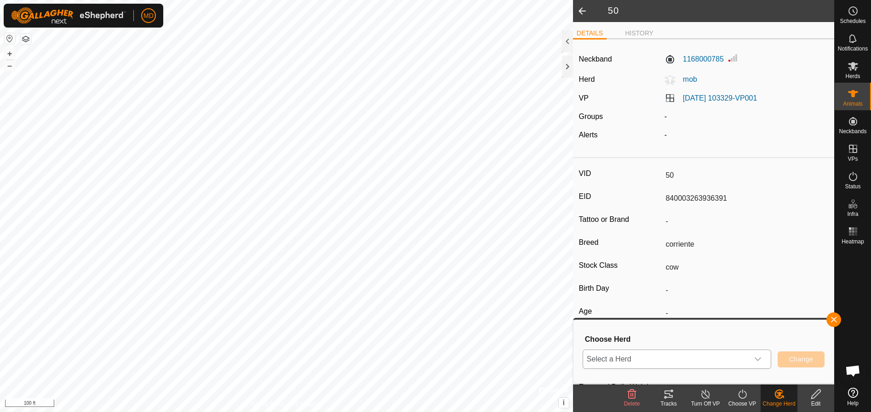
click at [758, 361] on icon "dropdown trigger" at bounding box center [757, 360] width 6 height 4
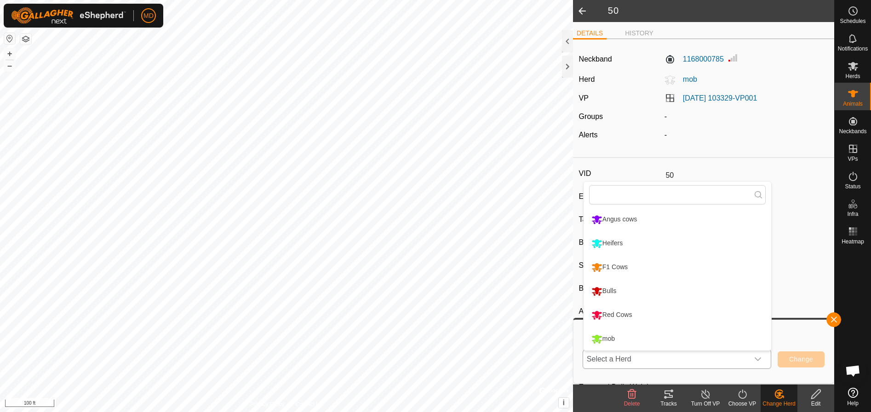
click at [633, 268] on li "F1 Cows" at bounding box center [677, 267] width 188 height 23
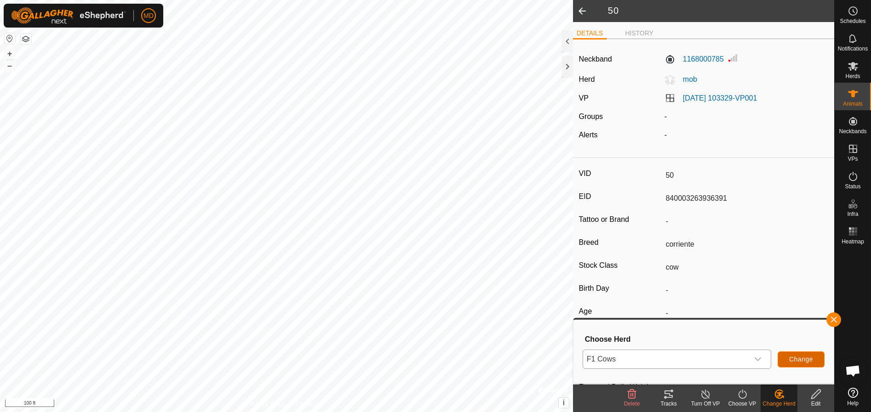
click at [794, 356] on span "Change" at bounding box center [801, 359] width 24 height 7
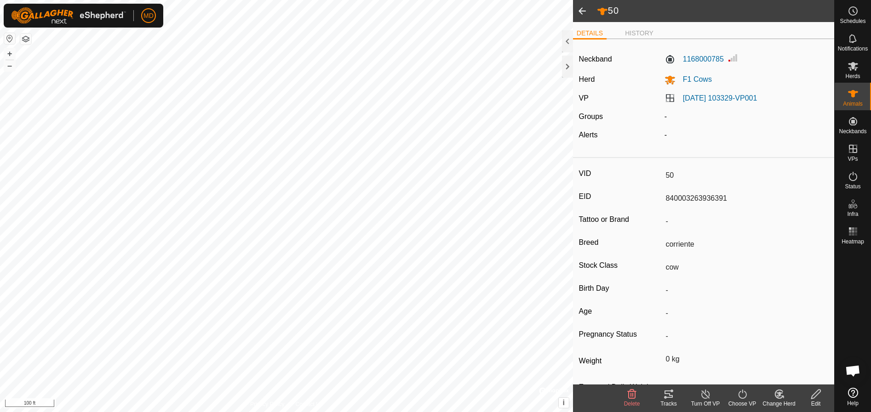
click at [580, 13] on span at bounding box center [582, 11] width 18 height 22
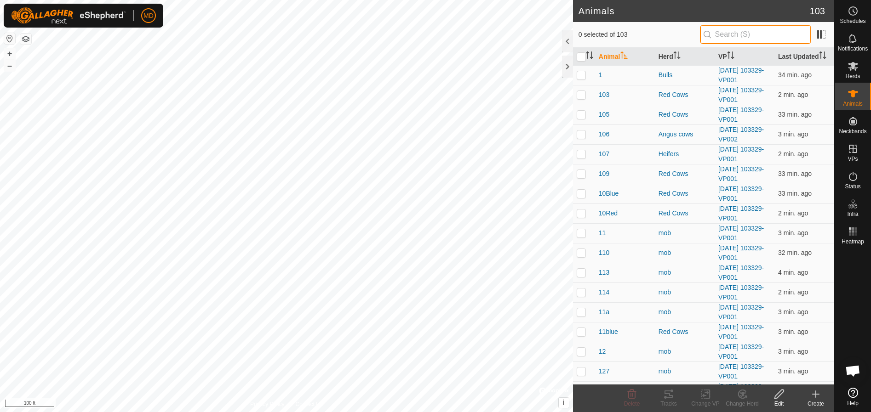
click at [732, 34] on input "text" at bounding box center [755, 34] width 111 height 19
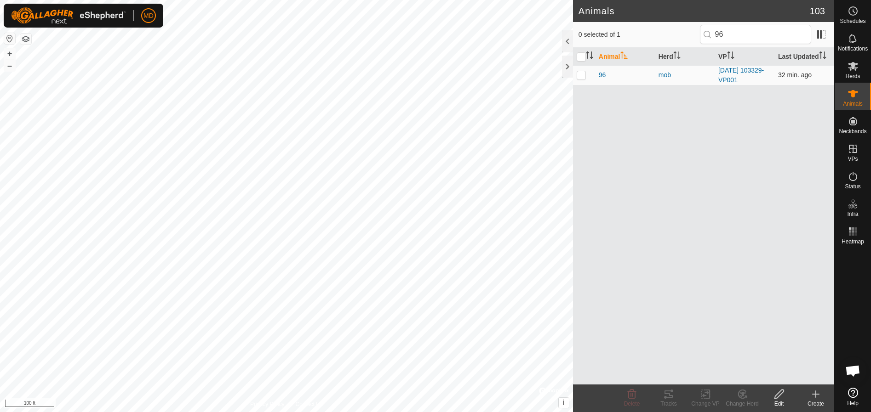
click at [582, 74] on p-checkbox at bounding box center [580, 74] width 9 height 7
click at [816, 397] on icon at bounding box center [816, 394] width 0 height 6
click at [780, 395] on icon at bounding box center [778, 394] width 9 height 9
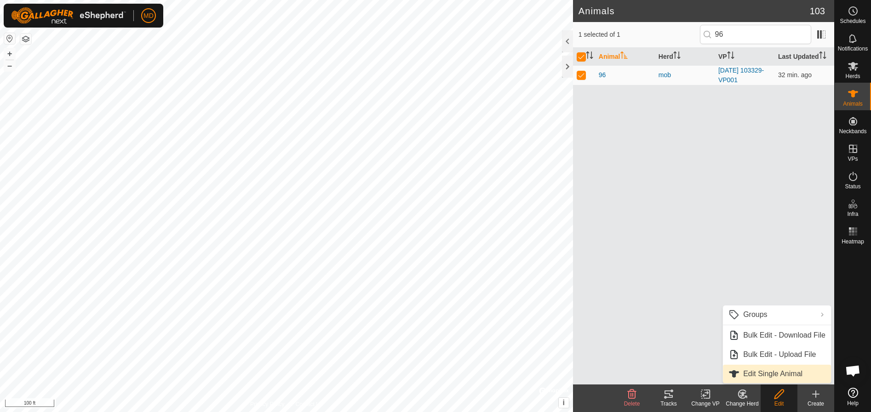
click at [747, 372] on link "Edit Single Animal" at bounding box center [777, 374] width 108 height 18
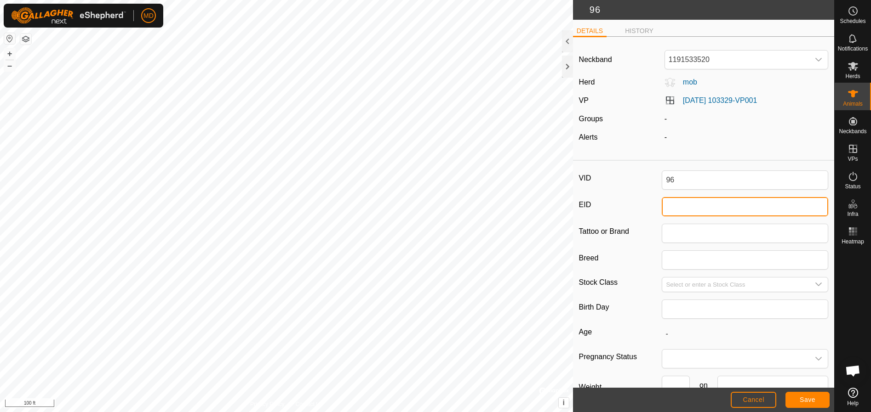
click at [668, 207] on input "EID" at bounding box center [745, 206] width 166 height 19
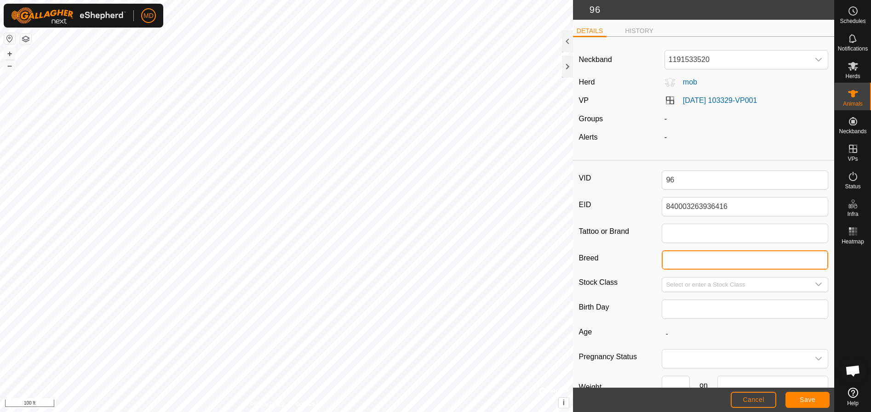
click at [662, 260] on input "Breed" at bounding box center [745, 260] width 166 height 19
click at [815, 285] on icon "dropdown trigger" at bounding box center [818, 284] width 7 height 7
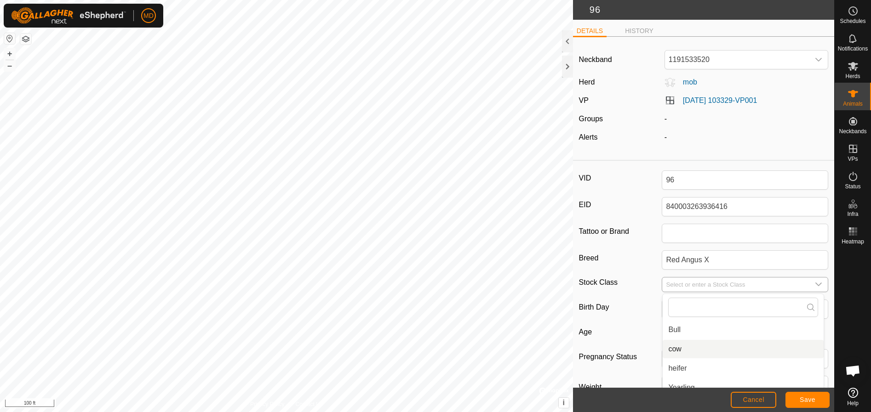
click at [669, 347] on li "cow" at bounding box center [742, 349] width 161 height 18
click at [809, 396] on span "Save" at bounding box center [807, 399] width 16 height 7
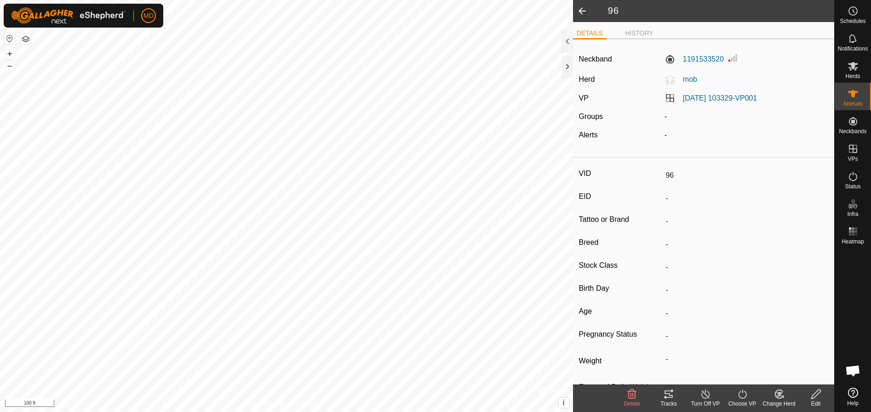
click at [777, 393] on icon at bounding box center [779, 394] width 6 height 5
click at [785, 350] on link "Choose Herd..." at bounding box center [806, 355] width 91 height 18
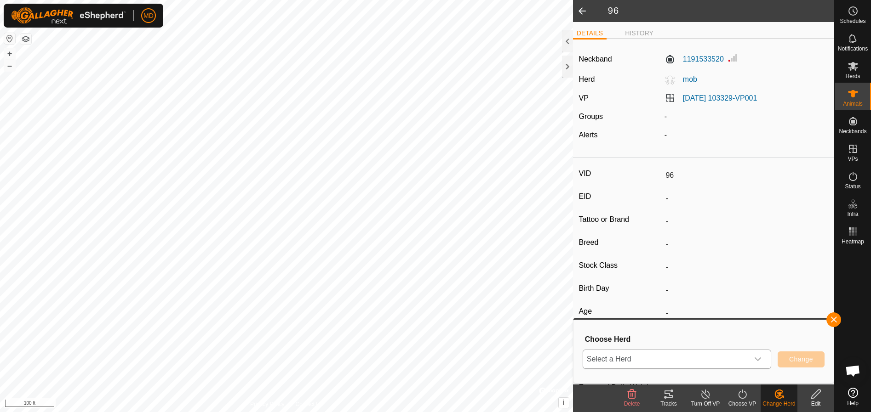
click at [760, 359] on icon "dropdown trigger" at bounding box center [757, 359] width 7 height 7
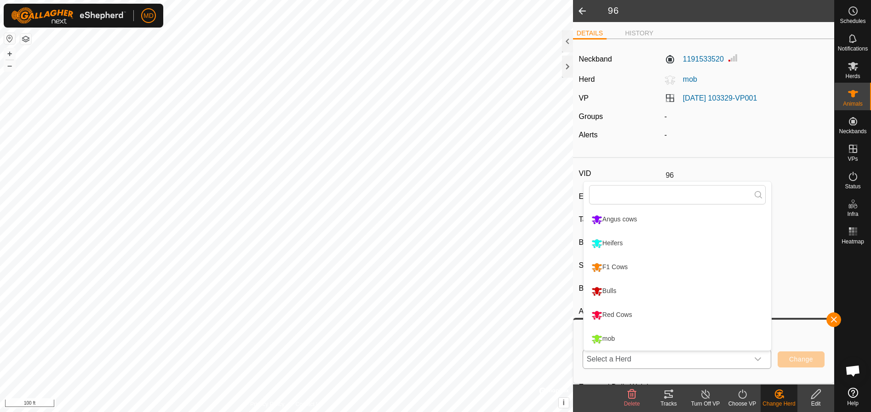
click at [624, 314] on li "Red Cows" at bounding box center [677, 315] width 188 height 23
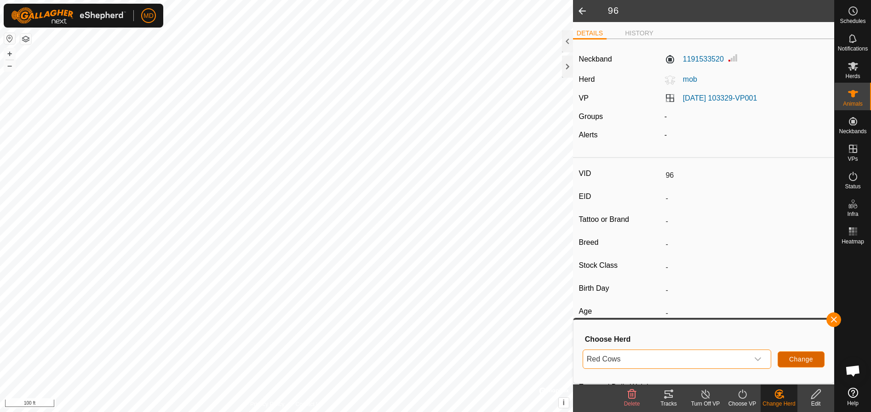
click at [803, 358] on span "Change" at bounding box center [801, 359] width 24 height 7
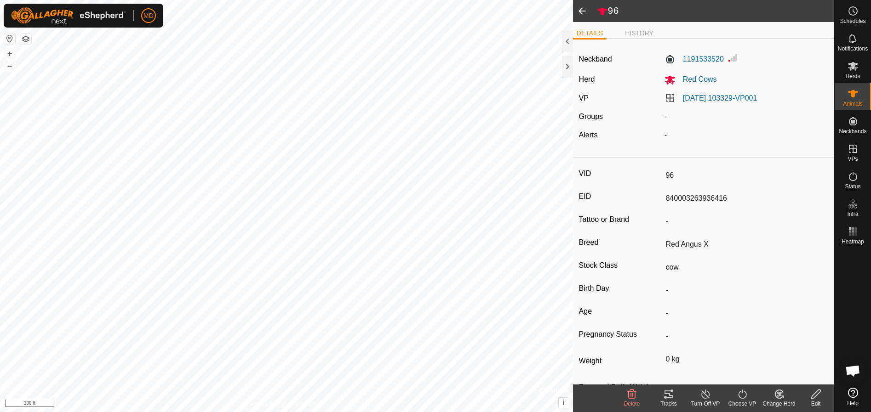
click at [580, 10] on span at bounding box center [582, 11] width 18 height 22
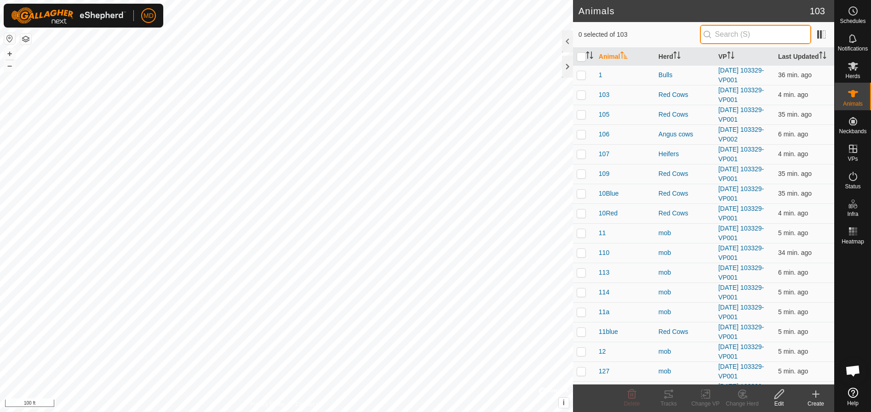
click at [731, 34] on input "text" at bounding box center [755, 34] width 111 height 19
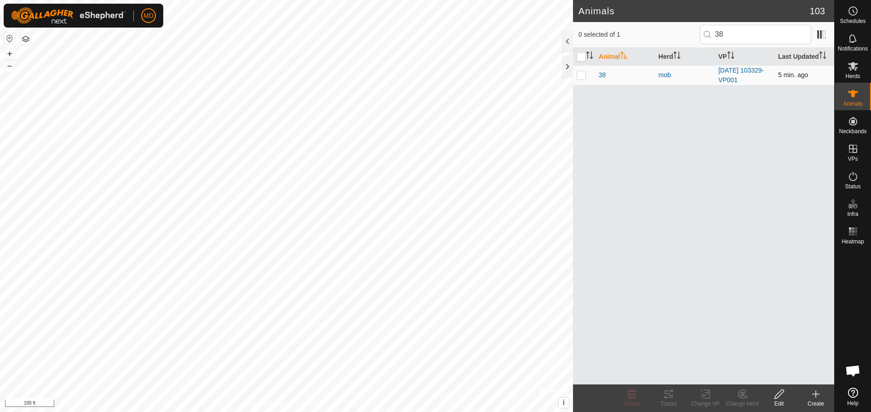
click at [584, 74] on p-checkbox at bounding box center [580, 74] width 9 height 7
click at [779, 398] on icon at bounding box center [778, 394] width 11 height 11
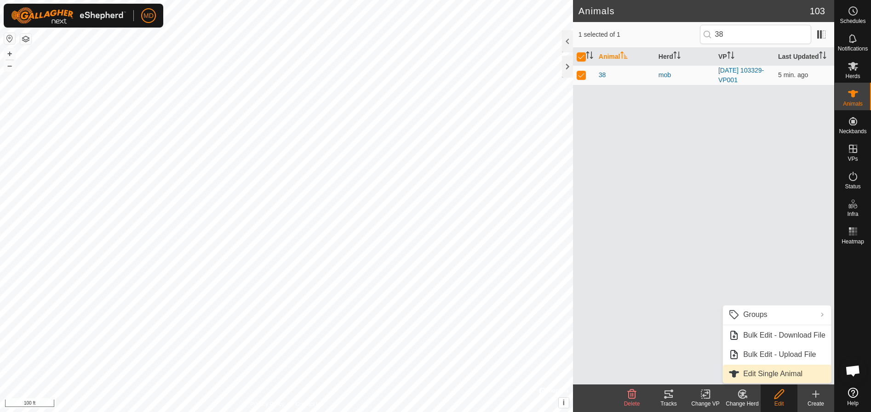
click at [753, 372] on link "Edit Single Animal" at bounding box center [777, 374] width 108 height 18
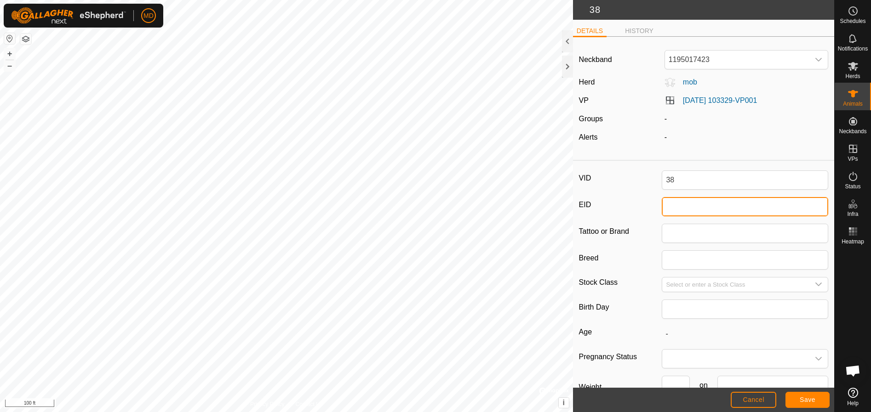
click at [676, 206] on input "EID" at bounding box center [745, 206] width 166 height 19
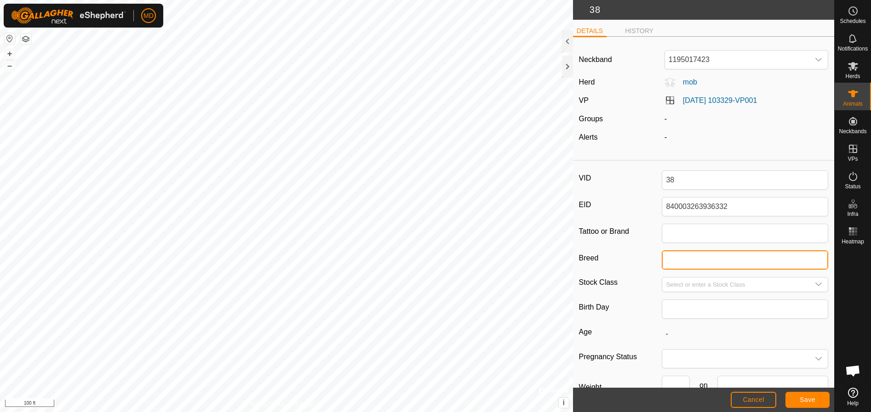
click at [667, 269] on input "Breed" at bounding box center [745, 260] width 166 height 19
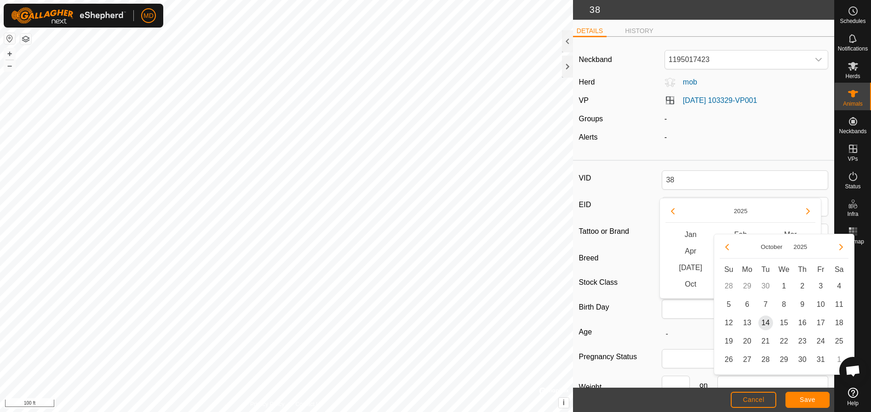
scroll to position [7, 0]
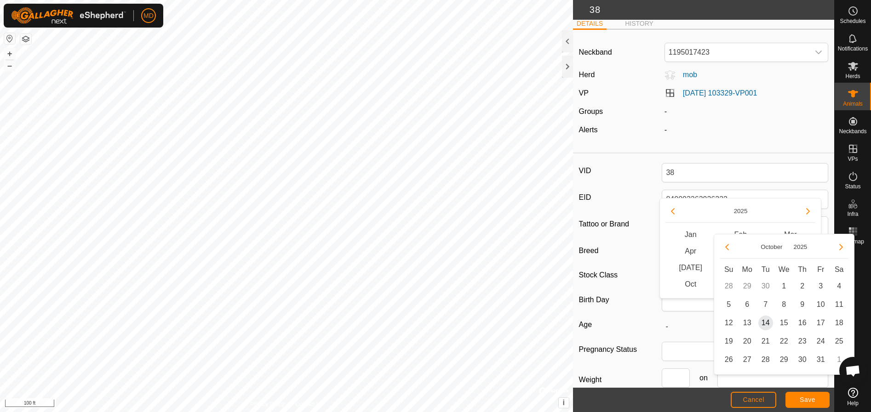
click at [636, 305] on label "Birth Day" at bounding box center [620, 300] width 83 height 16
click at [662, 262] on input "Red Angus X" at bounding box center [745, 252] width 166 height 19
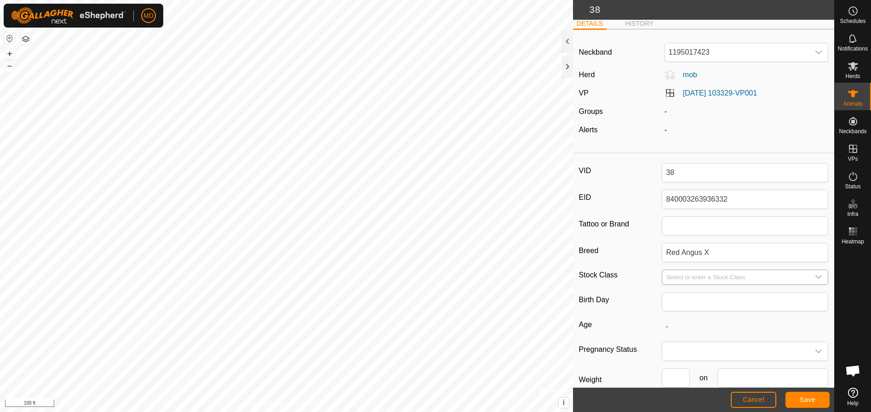
click at [815, 278] on icon "dropdown trigger" at bounding box center [818, 278] width 6 height 4
click at [672, 340] on li "cow" at bounding box center [742, 342] width 161 height 18
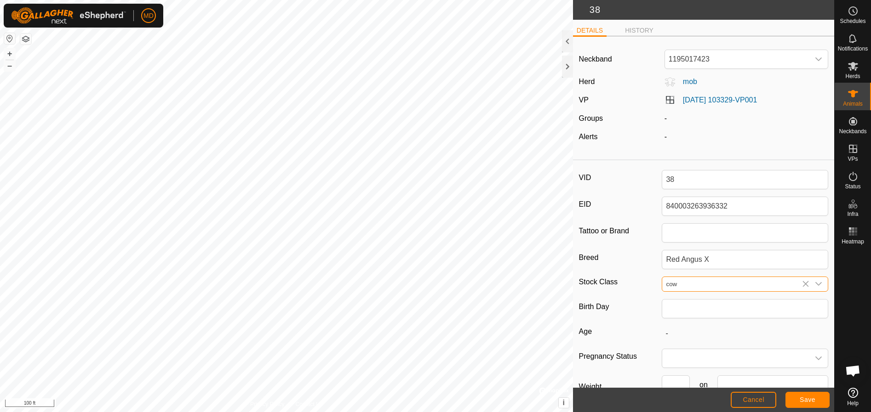
scroll to position [0, 0]
click at [806, 399] on span "Save" at bounding box center [807, 399] width 16 height 7
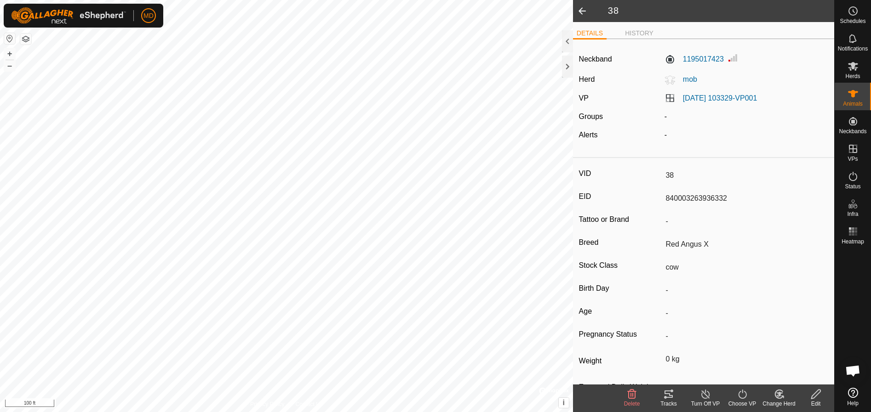
click at [778, 396] on icon at bounding box center [778, 394] width 11 height 11
click at [780, 355] on link "Choose Herd..." at bounding box center [806, 355] width 91 height 18
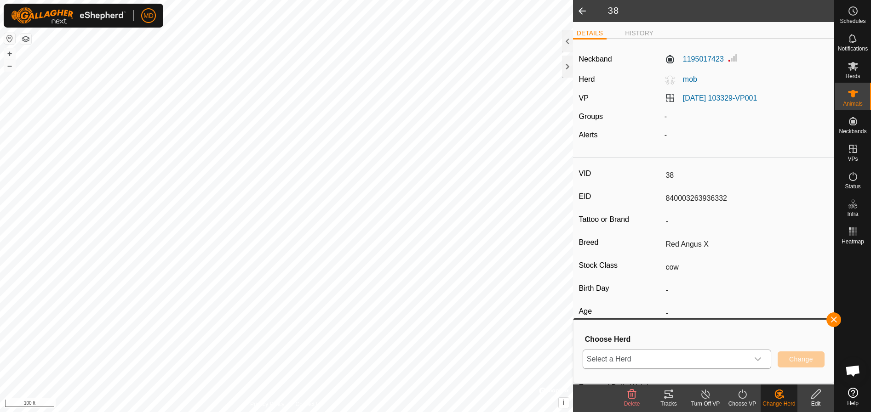
click at [758, 360] on icon "dropdown trigger" at bounding box center [757, 359] width 7 height 7
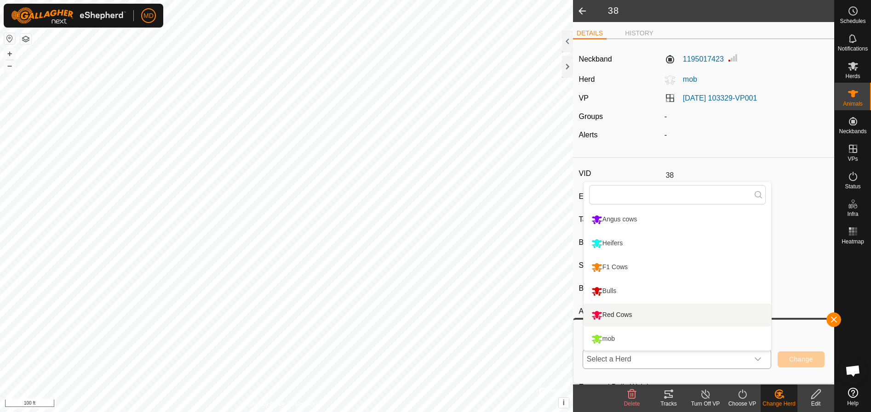
click at [606, 313] on li "Red Cows" at bounding box center [677, 315] width 188 height 23
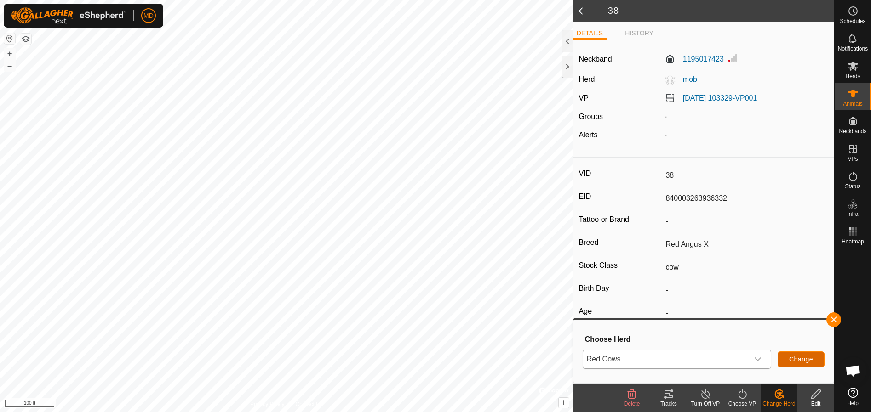
click at [804, 356] on span "Change" at bounding box center [801, 359] width 24 height 7
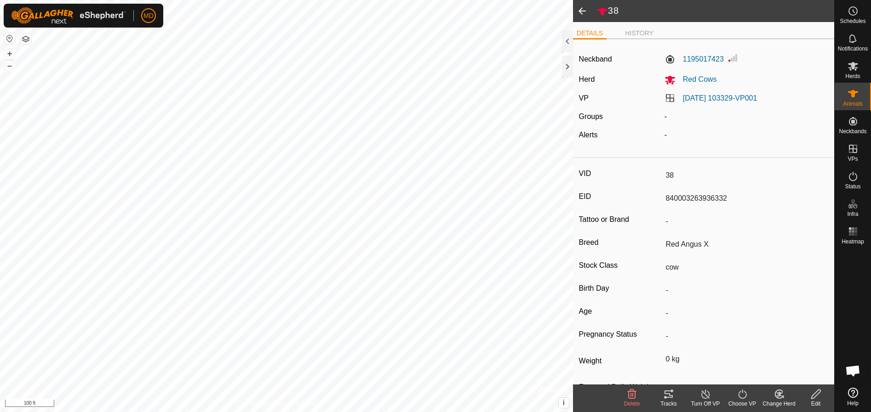
click at [581, 7] on span at bounding box center [582, 11] width 18 height 22
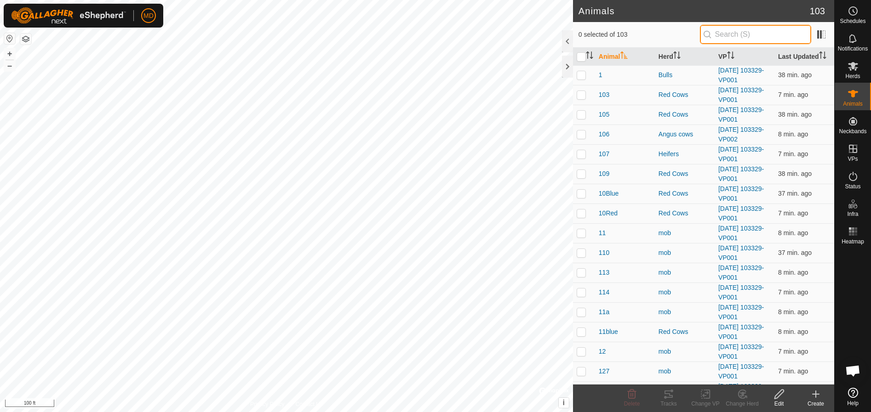
click at [725, 35] on input "text" at bounding box center [755, 34] width 111 height 19
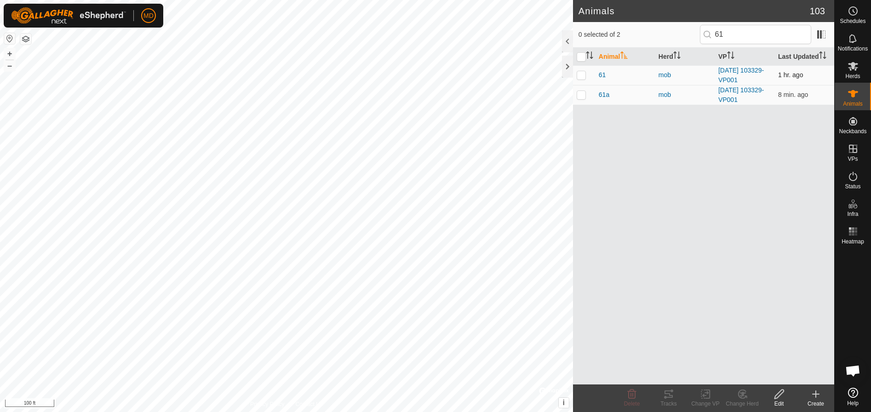
click at [581, 76] on p-checkbox at bounding box center [580, 74] width 9 height 7
click at [776, 394] on icon at bounding box center [778, 394] width 9 height 9
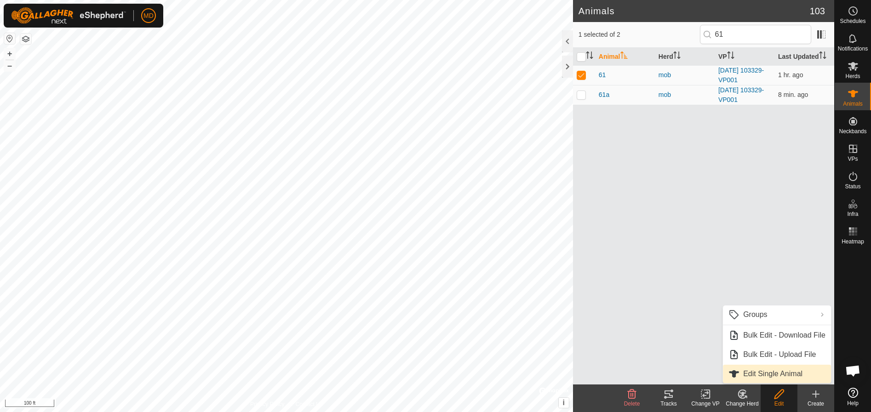
click at [756, 371] on link "Edit Single Animal" at bounding box center [777, 374] width 108 height 18
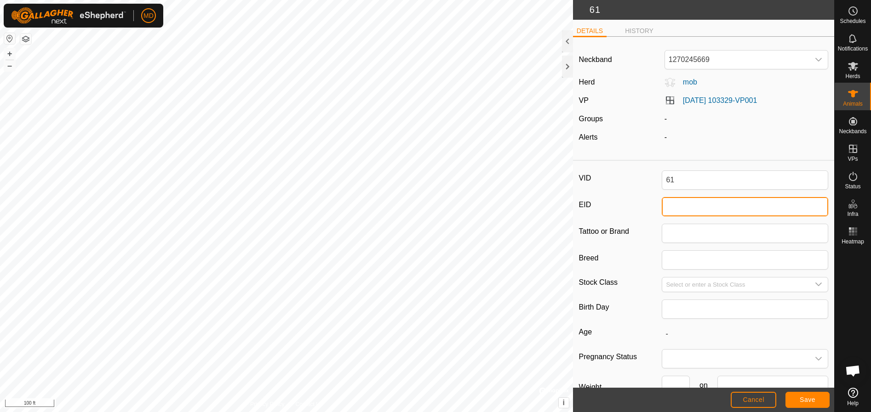
click at [671, 208] on input "EID" at bounding box center [745, 206] width 166 height 19
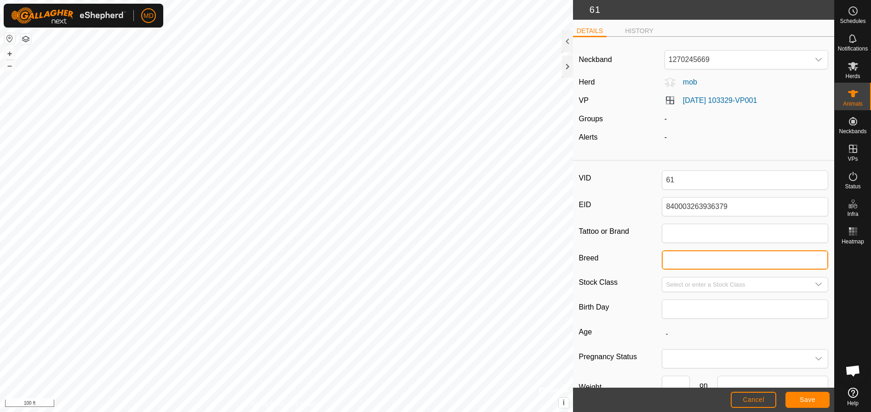
click at [663, 262] on input "Breed" at bounding box center [745, 260] width 166 height 19
click at [815, 285] on icon "dropdown trigger" at bounding box center [818, 285] width 6 height 4
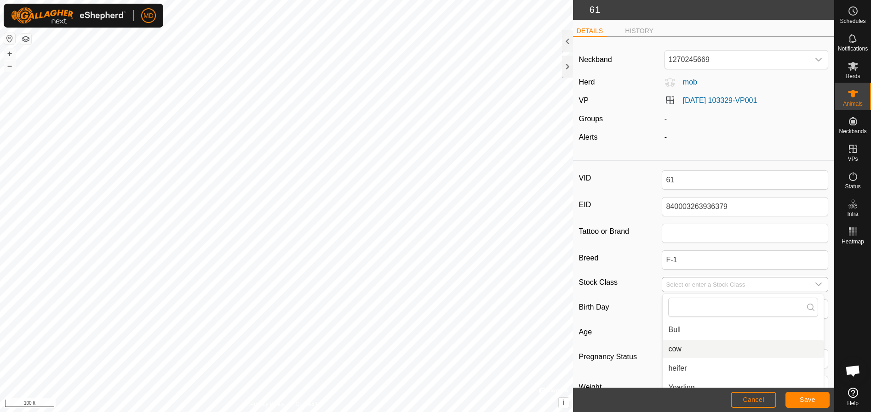
click at [676, 348] on li "cow" at bounding box center [742, 349] width 161 height 18
click at [808, 399] on span "Save" at bounding box center [807, 399] width 16 height 7
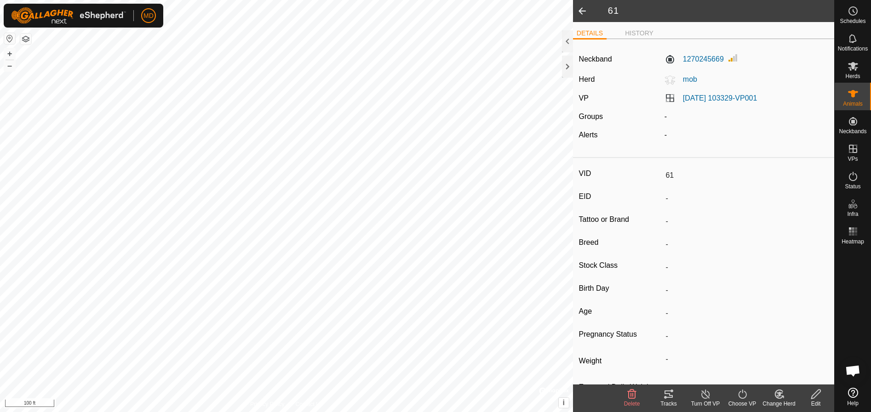
click at [777, 394] on icon at bounding box center [778, 394] width 11 height 11
click at [781, 351] on link "Choose Herd..." at bounding box center [806, 355] width 91 height 18
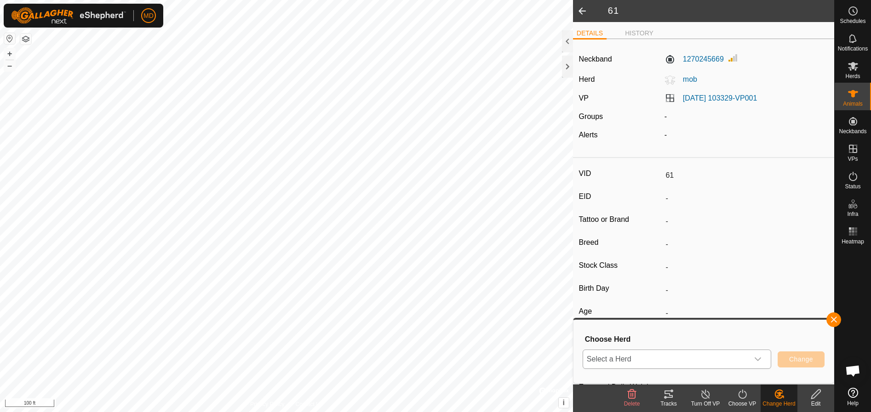
click at [760, 359] on icon "dropdown trigger" at bounding box center [757, 360] width 6 height 4
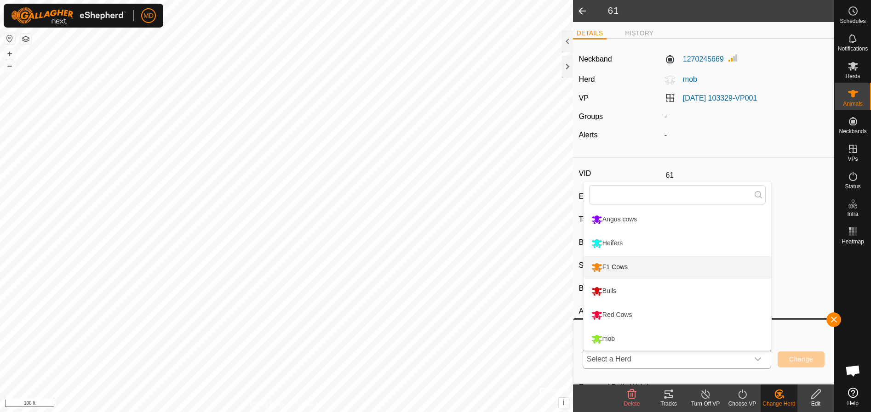
click at [613, 264] on li "F1 Cows" at bounding box center [677, 267] width 188 height 23
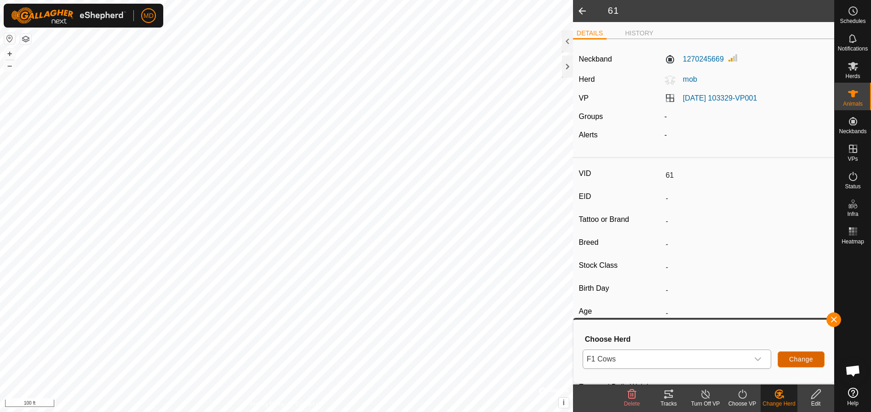
click at [797, 356] on span "Change" at bounding box center [801, 359] width 24 height 7
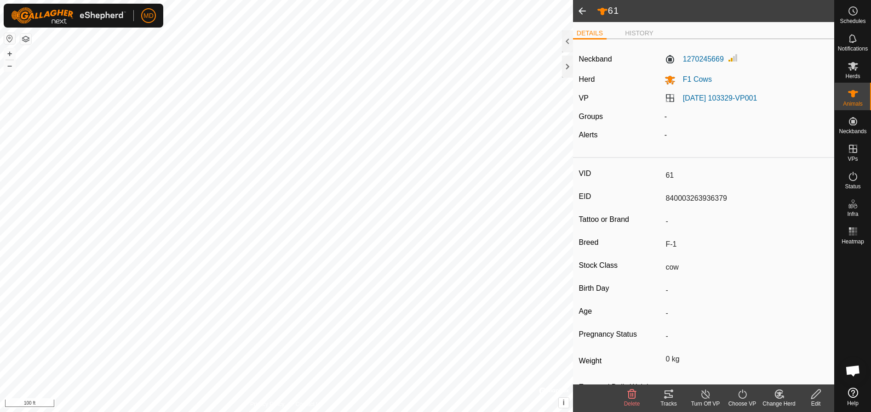
click at [581, 9] on span at bounding box center [582, 11] width 18 height 22
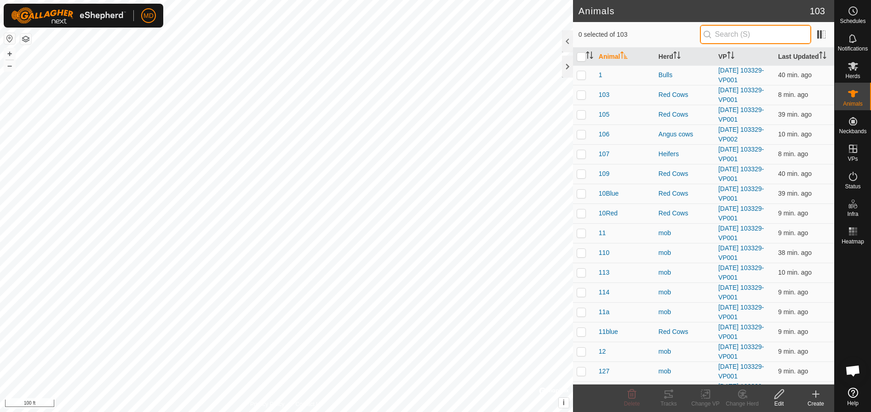
click at [723, 34] on input "text" at bounding box center [755, 34] width 111 height 19
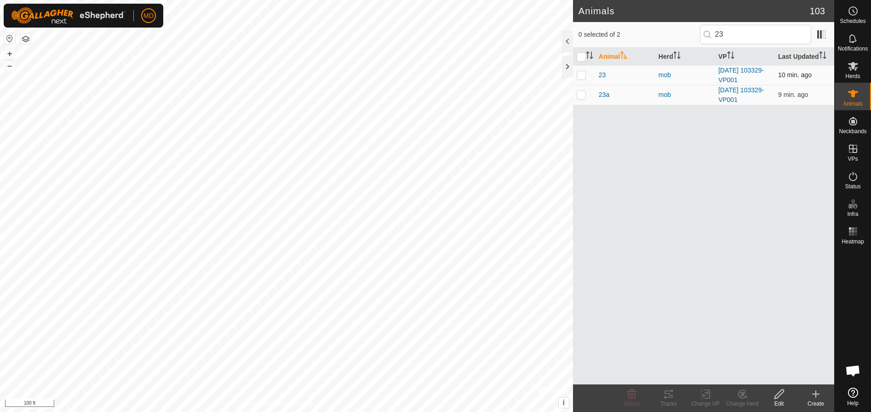
click at [580, 75] on p-checkbox at bounding box center [580, 74] width 9 height 7
click at [779, 394] on icon at bounding box center [778, 394] width 11 height 11
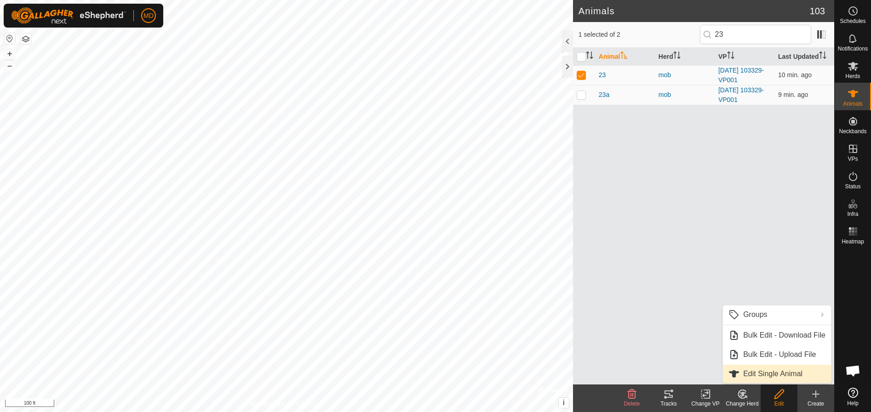
click at [751, 373] on link "Edit Single Animal" at bounding box center [777, 374] width 108 height 18
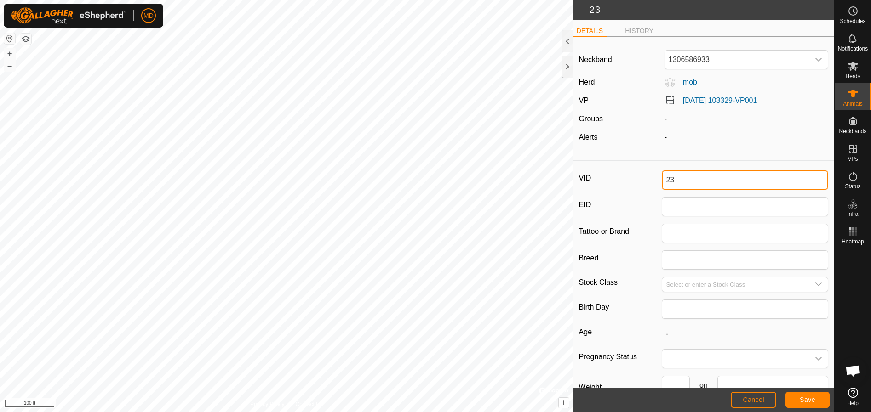
click at [674, 179] on input "23" at bounding box center [745, 180] width 166 height 19
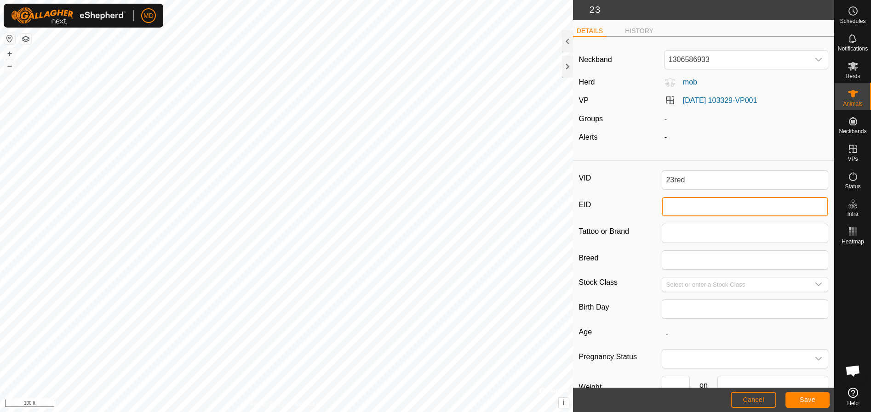
click at [665, 211] on input "EID" at bounding box center [745, 206] width 166 height 19
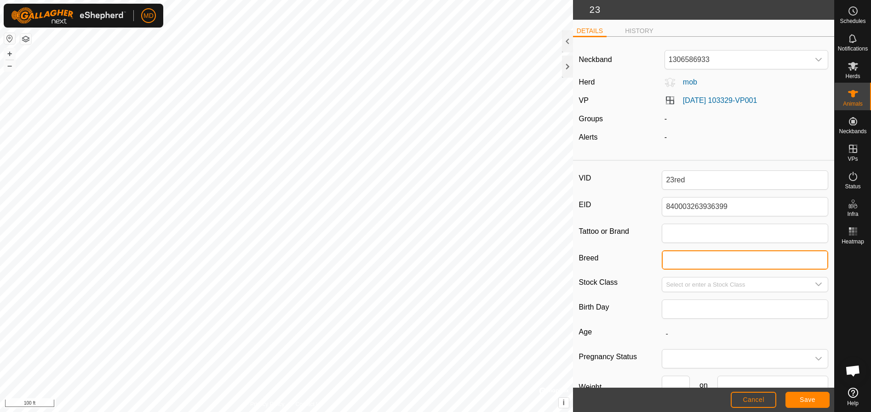
click at [664, 262] on input "Breed" at bounding box center [745, 260] width 166 height 19
click at [815, 283] on icon "dropdown trigger" at bounding box center [818, 284] width 7 height 7
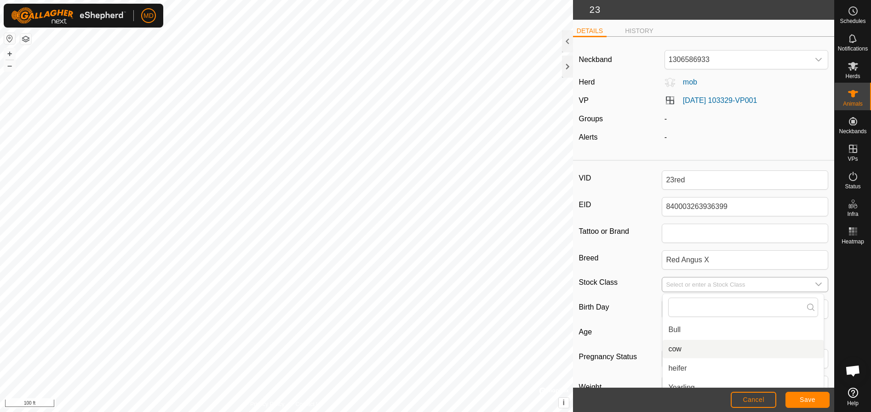
click at [674, 348] on li "cow" at bounding box center [742, 349] width 161 height 18
click at [815, 284] on icon "dropdown trigger" at bounding box center [818, 284] width 7 height 7
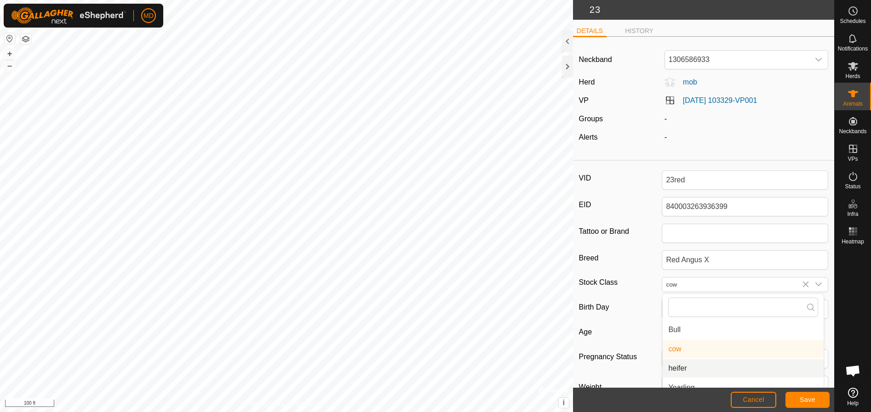
click at [689, 370] on li "heifer" at bounding box center [742, 368] width 161 height 18
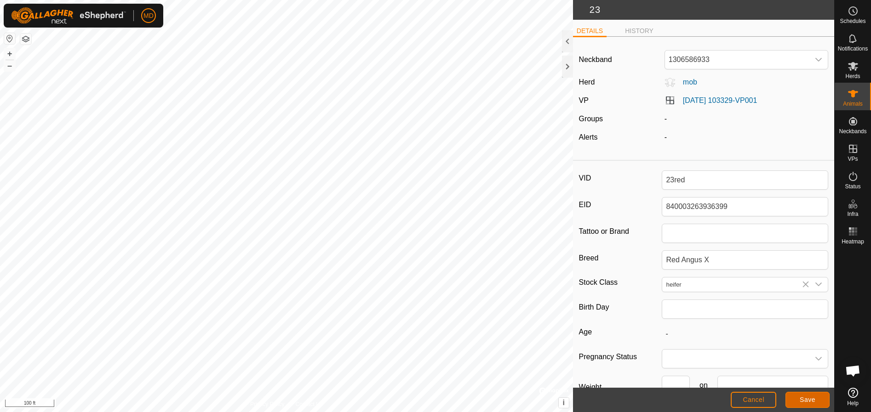
click at [799, 397] on button "Save" at bounding box center [807, 400] width 44 height 16
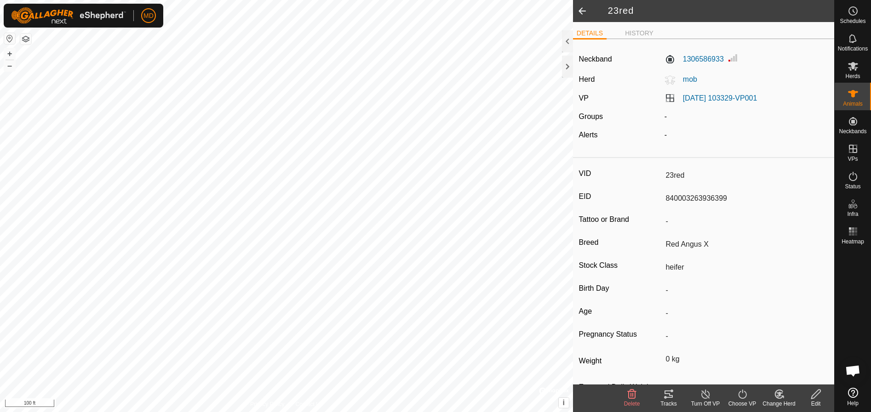
click at [783, 396] on icon at bounding box center [778, 394] width 11 height 11
click at [777, 351] on link "Choose Herd..." at bounding box center [806, 355] width 91 height 18
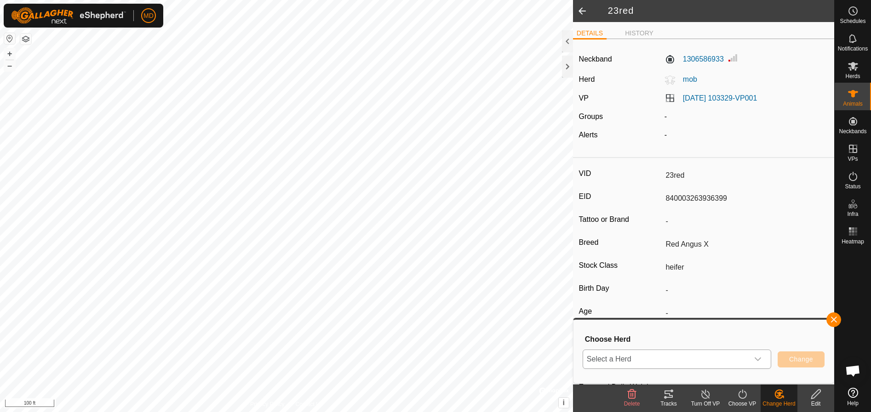
click at [756, 357] on icon "dropdown trigger" at bounding box center [757, 359] width 7 height 7
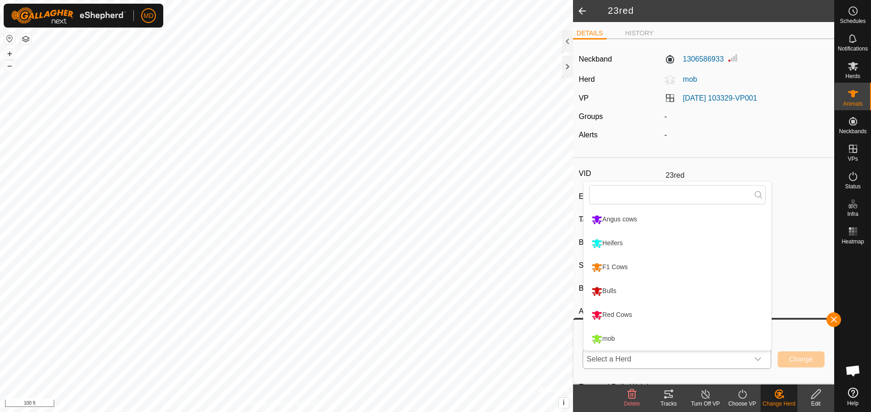
click at [661, 241] on li "Heifers" at bounding box center [677, 243] width 188 height 23
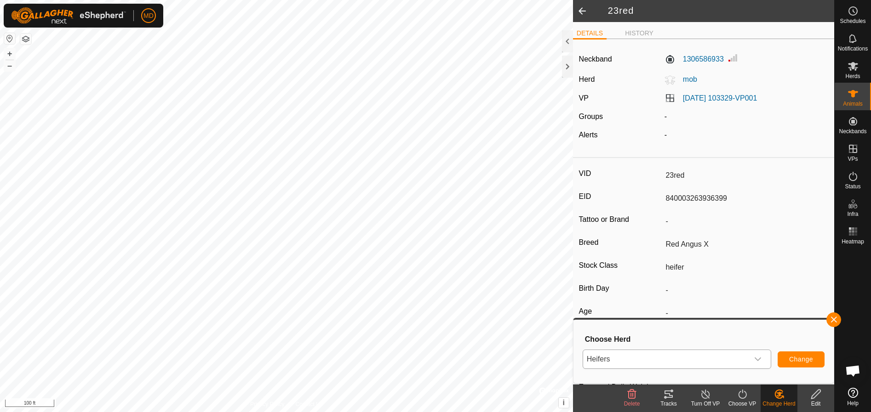
click at [583, 11] on span at bounding box center [582, 11] width 18 height 22
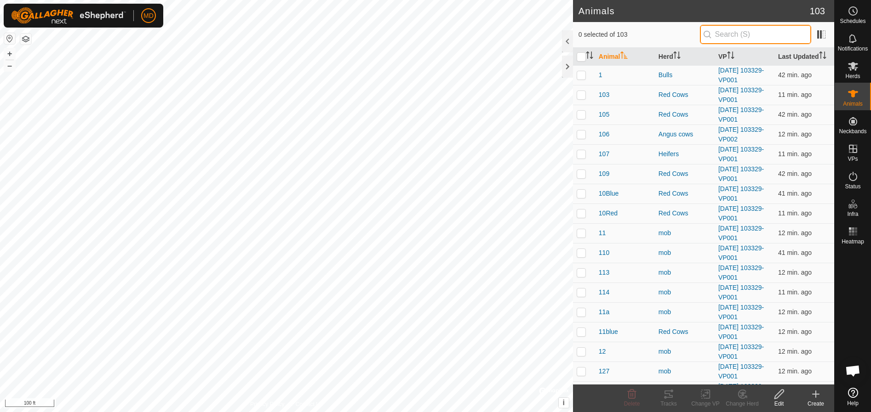
click at [725, 36] on input "text" at bounding box center [755, 34] width 111 height 19
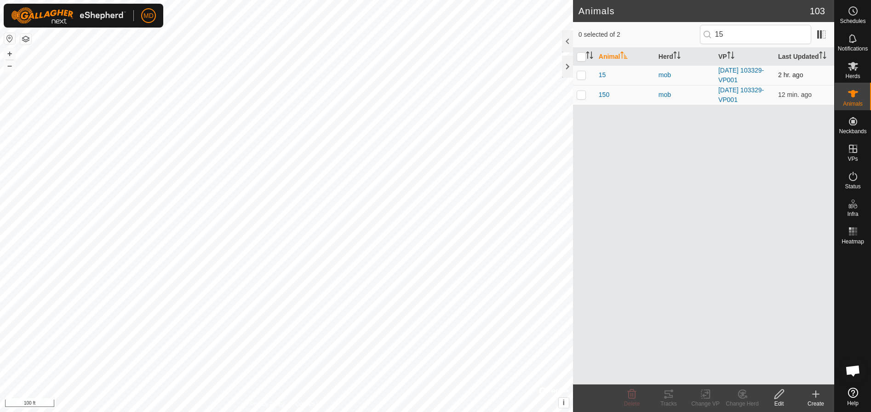
click at [579, 77] on p-checkbox at bounding box center [580, 74] width 9 height 7
click at [782, 399] on icon at bounding box center [778, 394] width 11 height 11
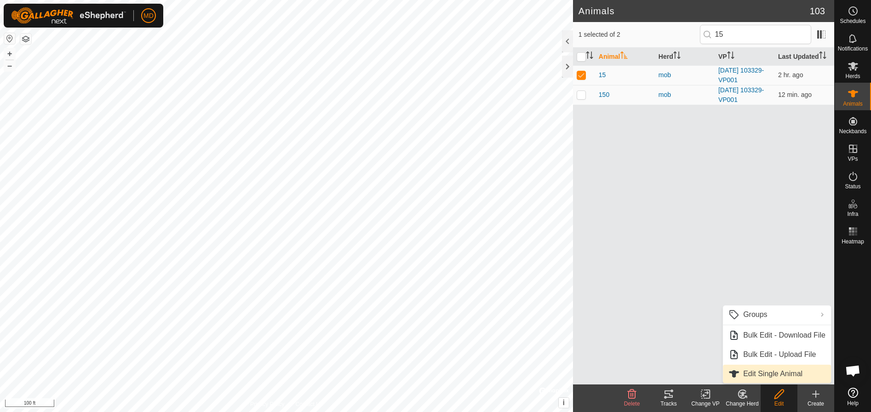
click at [754, 371] on link "Edit Single Animal" at bounding box center [777, 374] width 108 height 18
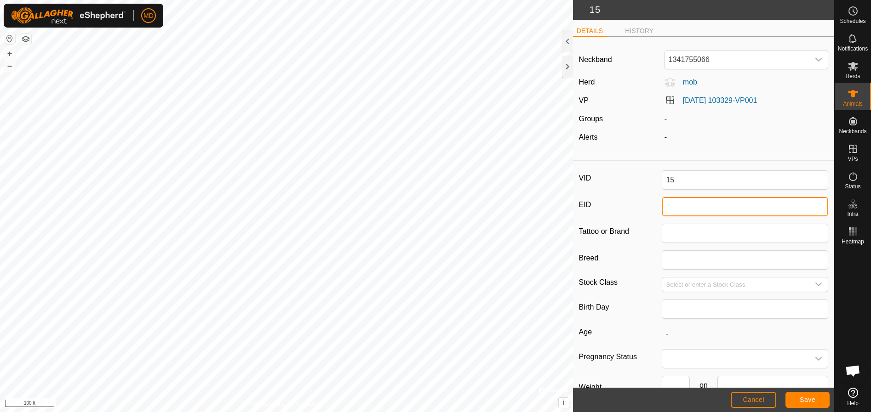
click at [673, 208] on input "EID" at bounding box center [745, 206] width 166 height 19
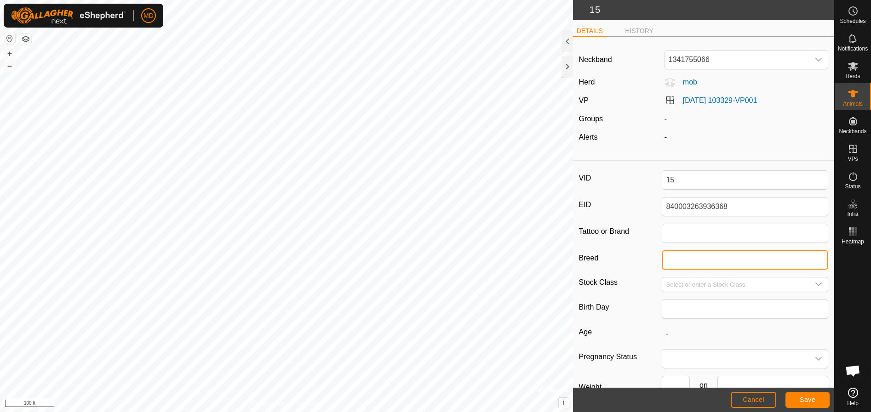
click at [674, 261] on input "Breed" at bounding box center [745, 260] width 166 height 19
click at [647, 336] on div "VID 15 EID 840003263936368 Tattoo or Brand Breed Red Angus X Stock Class Birth …" at bounding box center [703, 307] width 261 height 285
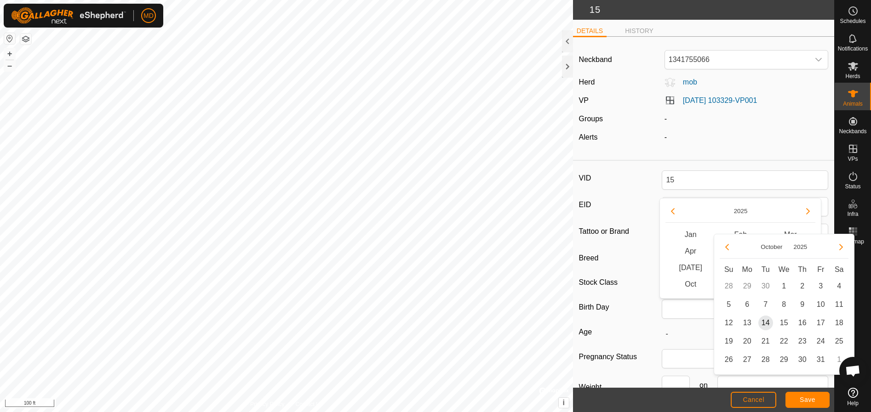
scroll to position [7, 0]
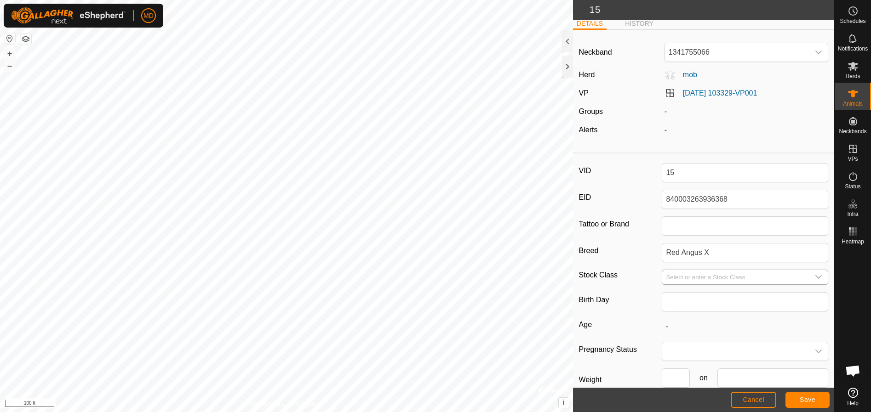
click at [815, 278] on icon "dropdown trigger" at bounding box center [818, 277] width 7 height 7
click at [674, 360] on li "heifer" at bounding box center [742, 361] width 161 height 18
click at [804, 397] on span "Save" at bounding box center [807, 399] width 16 height 7
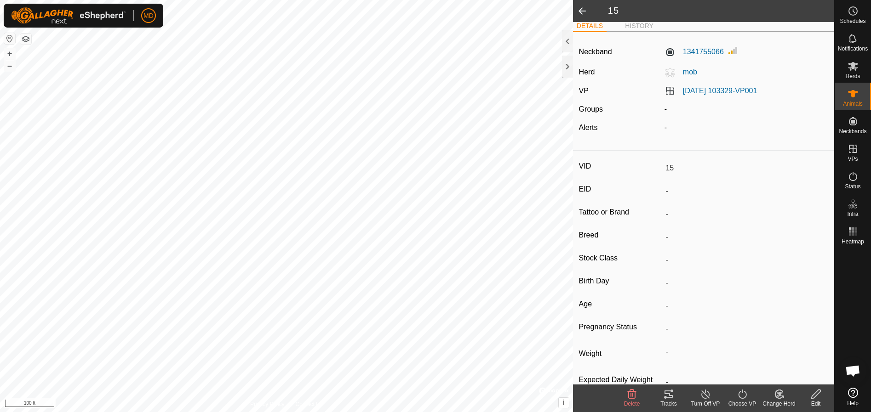
click at [781, 394] on icon at bounding box center [778, 394] width 11 height 11
click at [784, 349] on link "Choose Herd..." at bounding box center [806, 355] width 91 height 18
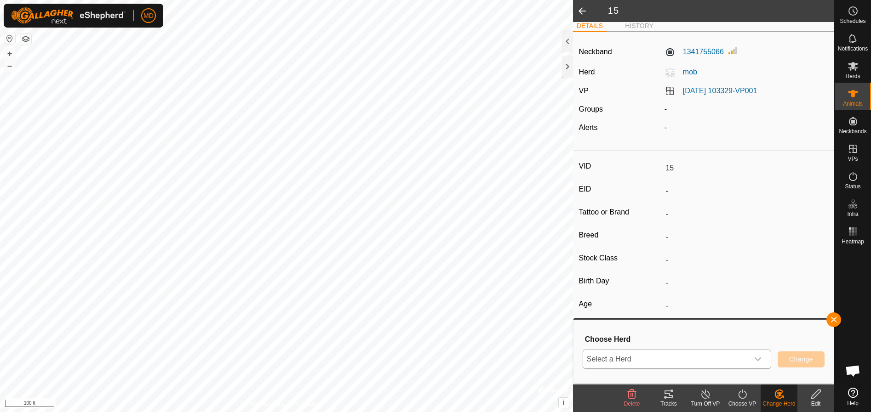
click at [757, 357] on icon "dropdown trigger" at bounding box center [757, 359] width 7 height 7
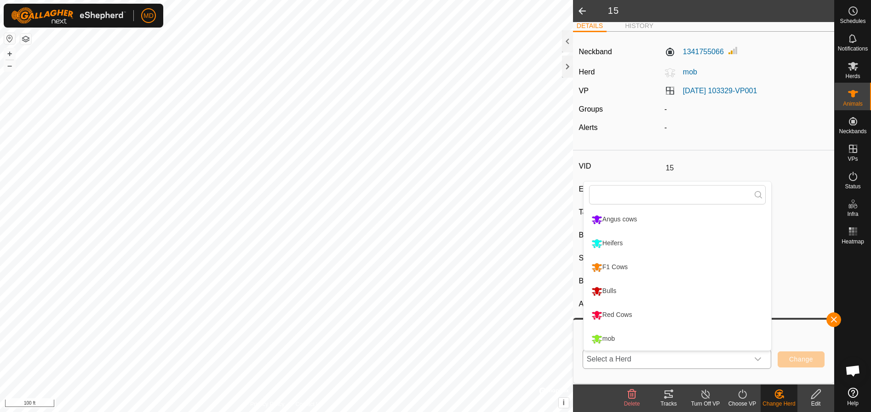
click at [632, 241] on li "Heifers" at bounding box center [677, 243] width 188 height 23
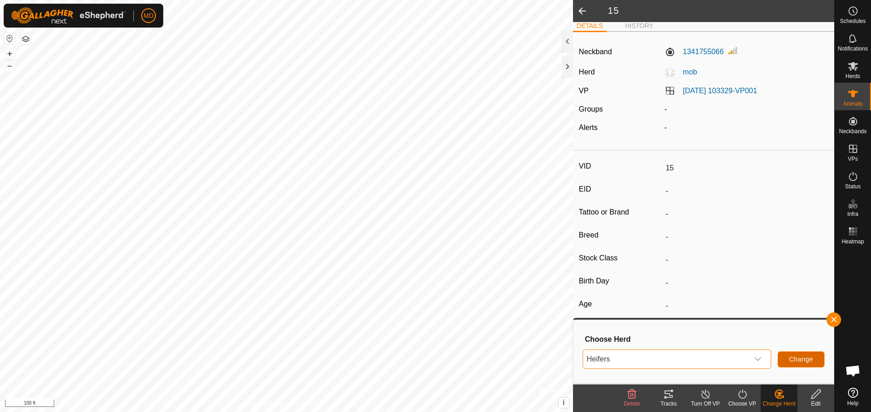
click at [799, 357] on span "Change" at bounding box center [801, 359] width 24 height 7
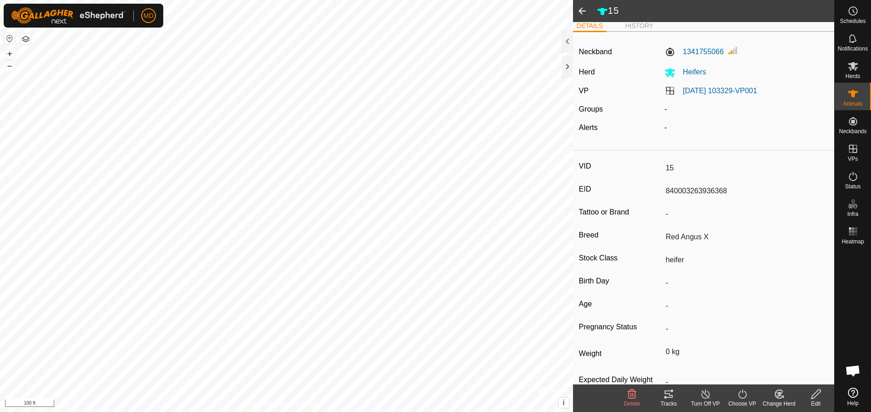
click at [580, 12] on span at bounding box center [582, 11] width 18 height 22
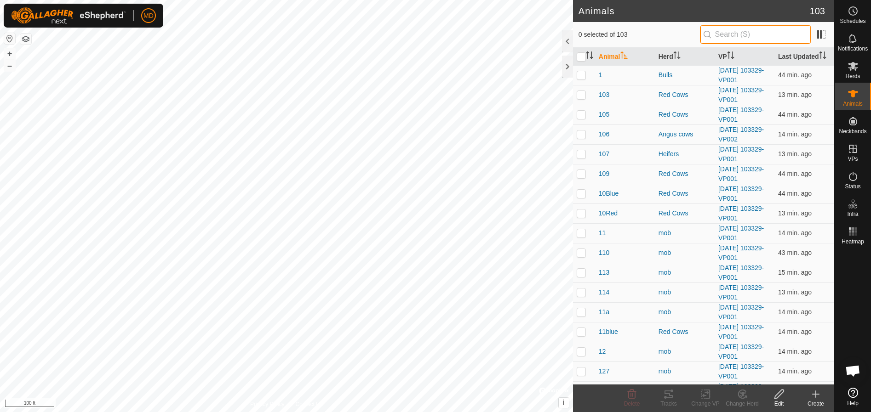
click at [719, 31] on input "text" at bounding box center [755, 34] width 111 height 19
click at [778, 399] on icon at bounding box center [778, 394] width 11 height 11
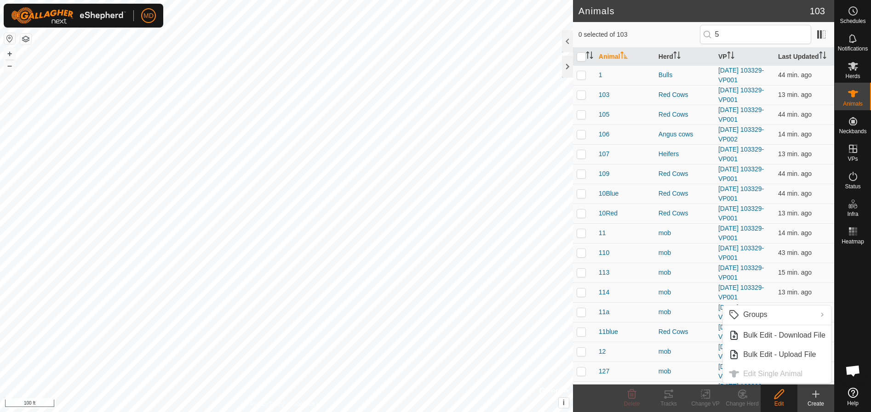
click at [753, 373] on ul "Groups Clear Groups Manage Groups Bulk Edit - Download File Bulk Edit - Upload …" at bounding box center [777, 345] width 108 height 78
click at [779, 398] on icon at bounding box center [778, 394] width 11 height 11
click at [731, 36] on input "5" at bounding box center [755, 34] width 111 height 19
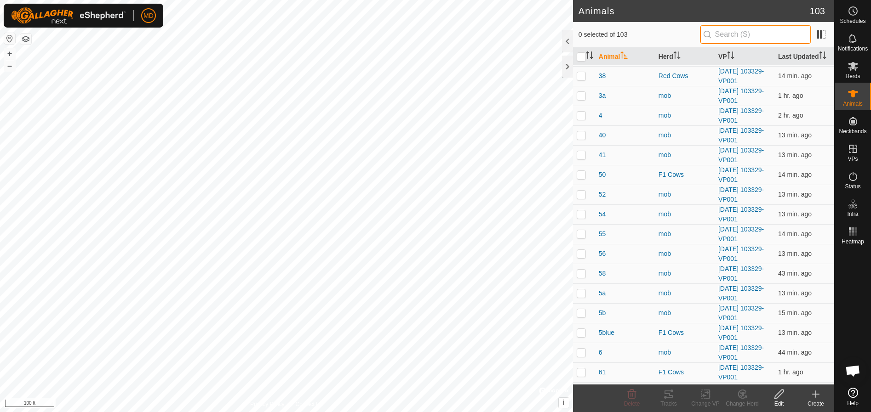
scroll to position [1057, 0]
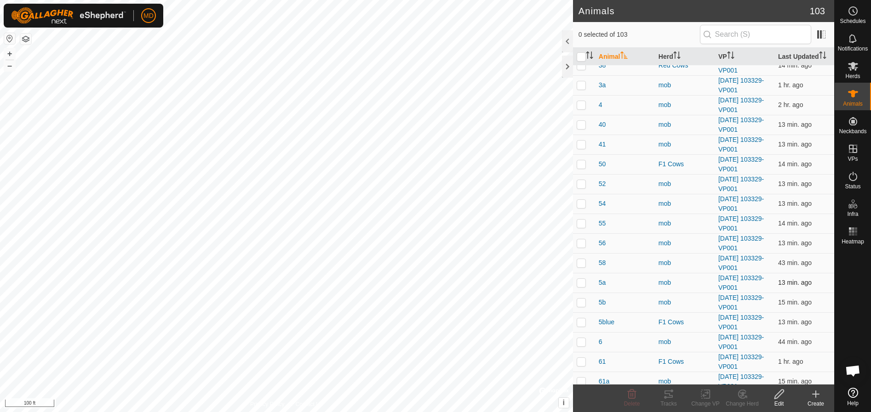
click at [579, 281] on p-checkbox at bounding box center [580, 282] width 9 height 7
click at [582, 324] on p-checkbox at bounding box center [580, 322] width 9 height 7
click at [577, 280] on p-checkbox at bounding box center [580, 282] width 9 height 7
click at [776, 397] on icon at bounding box center [778, 394] width 11 height 11
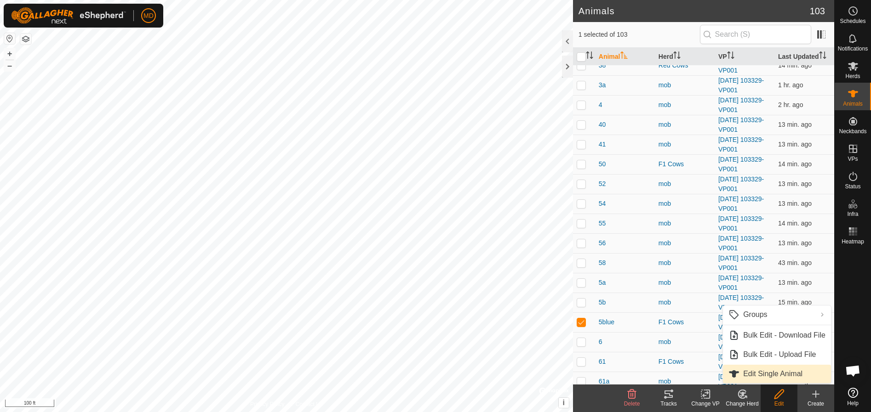
click at [755, 372] on link "Edit Single Animal" at bounding box center [777, 374] width 108 height 18
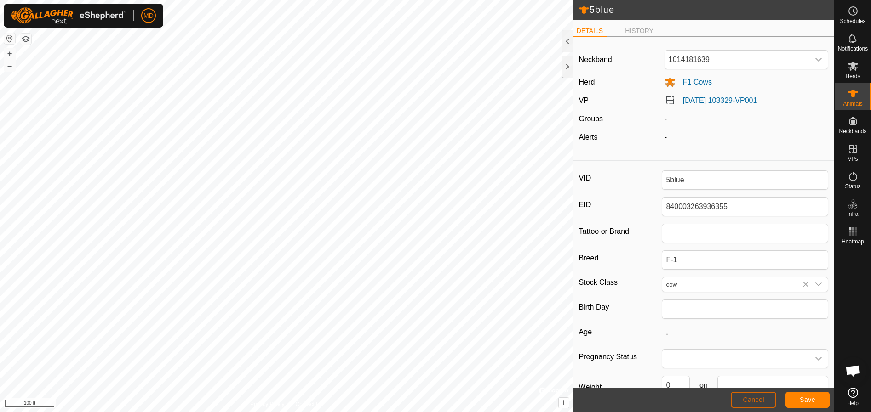
click at [756, 399] on span "Cancel" at bounding box center [753, 399] width 22 height 7
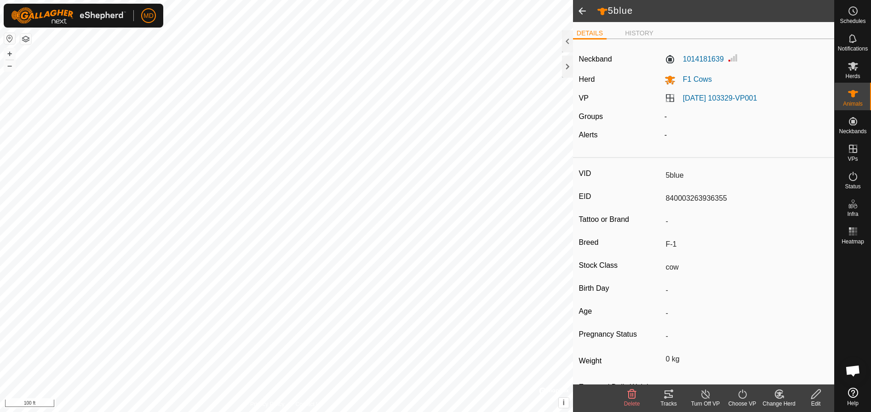
click at [581, 9] on span at bounding box center [582, 11] width 18 height 22
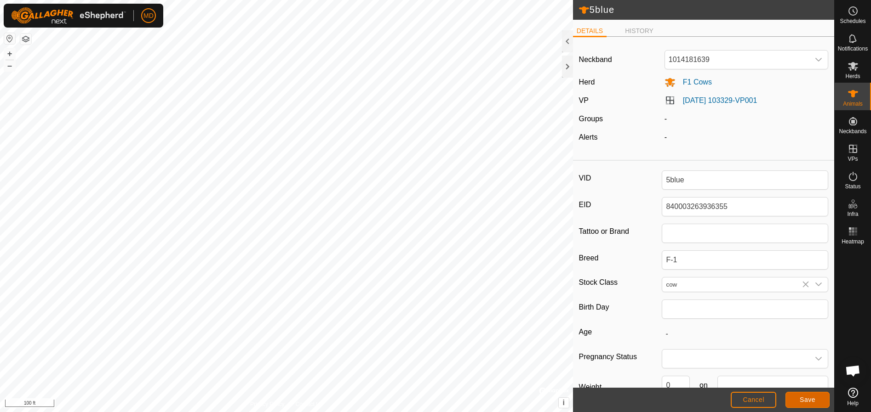
click at [801, 399] on span "Save" at bounding box center [807, 399] width 16 height 7
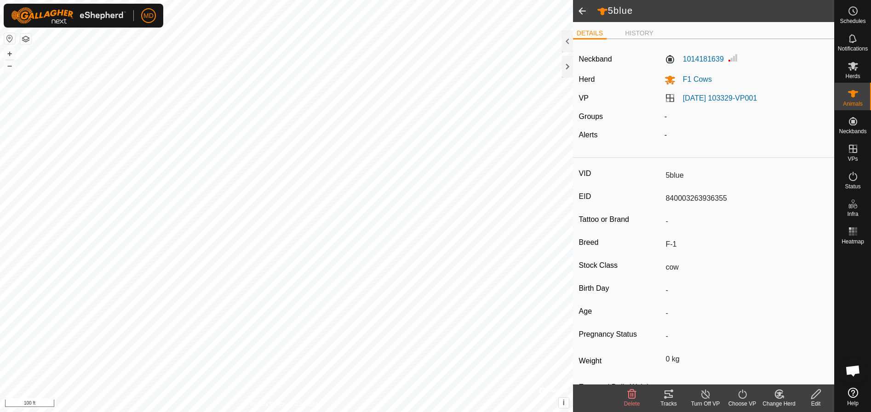
click at [579, 10] on span at bounding box center [582, 11] width 18 height 22
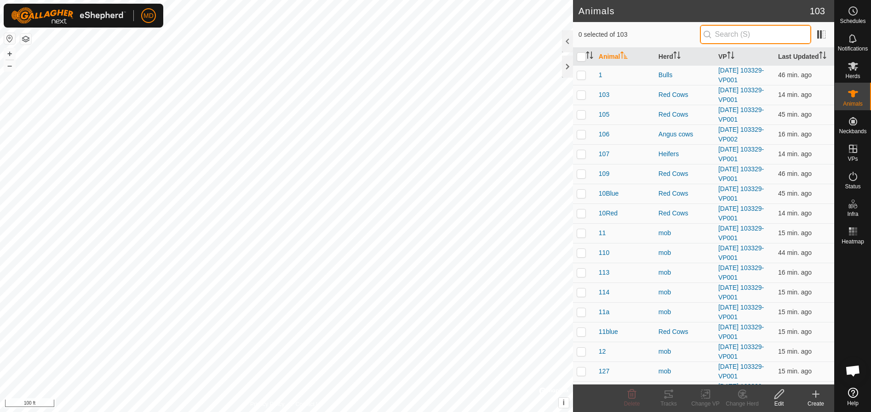
click at [731, 36] on input "text" at bounding box center [755, 34] width 111 height 19
click at [778, 397] on icon at bounding box center [778, 394] width 9 height 9
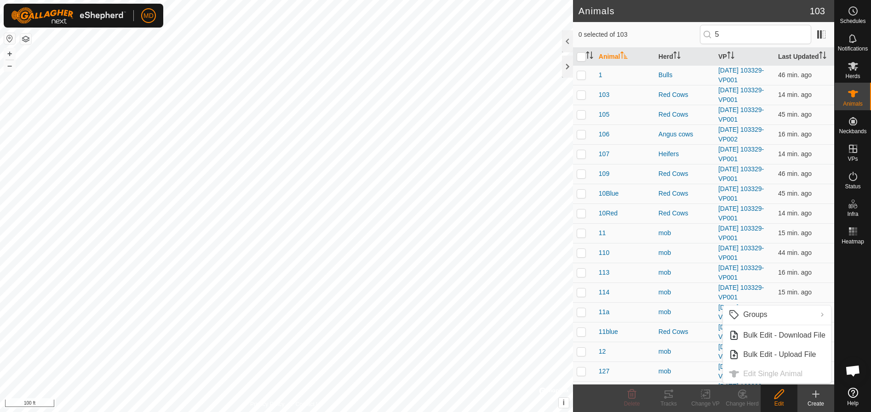
click at [765, 374] on ul "Groups Clear Groups Manage Groups Bulk Edit - Download File Bulk Edit - Upload …" at bounding box center [777, 345] width 108 height 78
click at [730, 34] on input "5" at bounding box center [755, 34] width 111 height 19
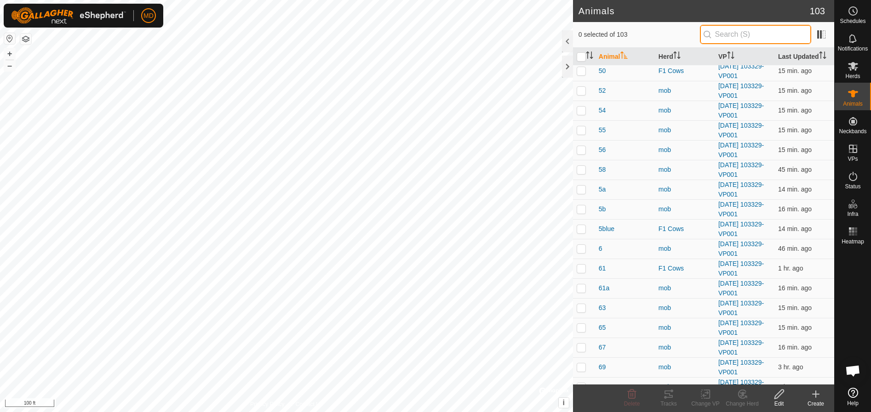
scroll to position [1195, 0]
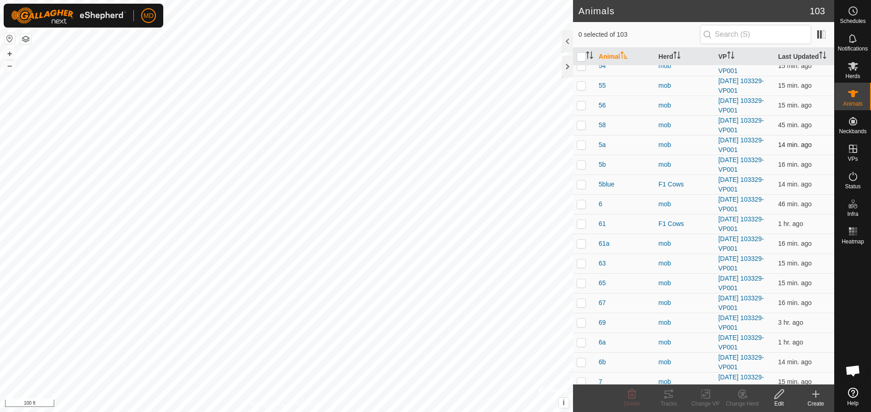
click at [581, 144] on p-checkbox at bounding box center [580, 144] width 9 height 7
click at [778, 396] on icon at bounding box center [778, 394] width 9 height 9
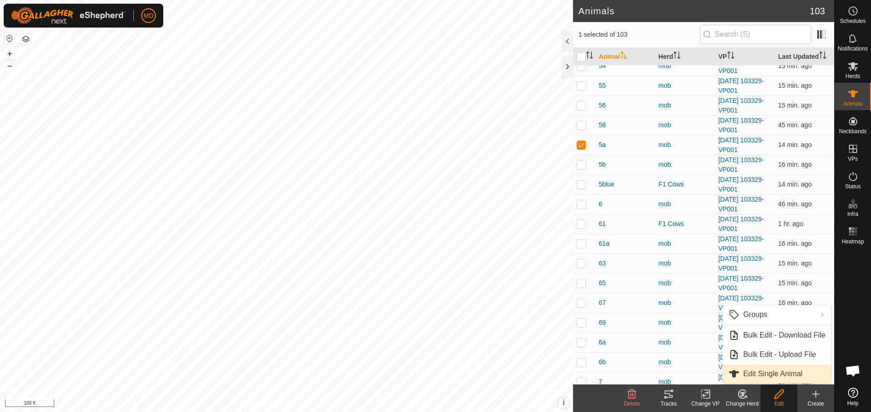
click at [764, 372] on link "Edit Single Animal" at bounding box center [777, 374] width 108 height 18
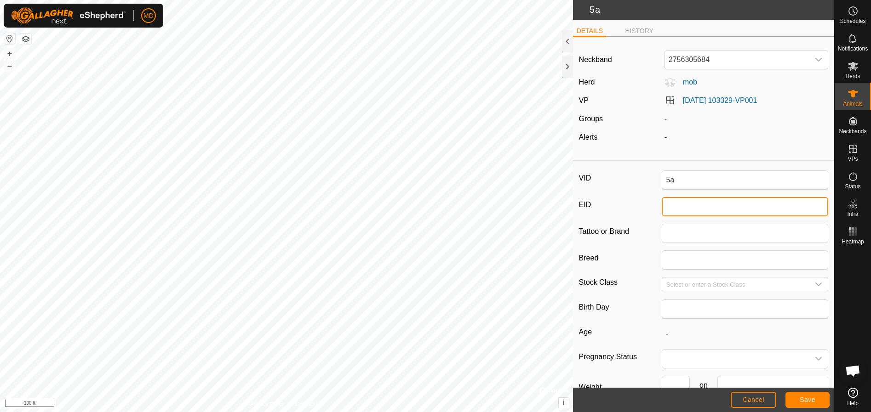
click at [664, 211] on input "EID" at bounding box center [745, 206] width 166 height 19
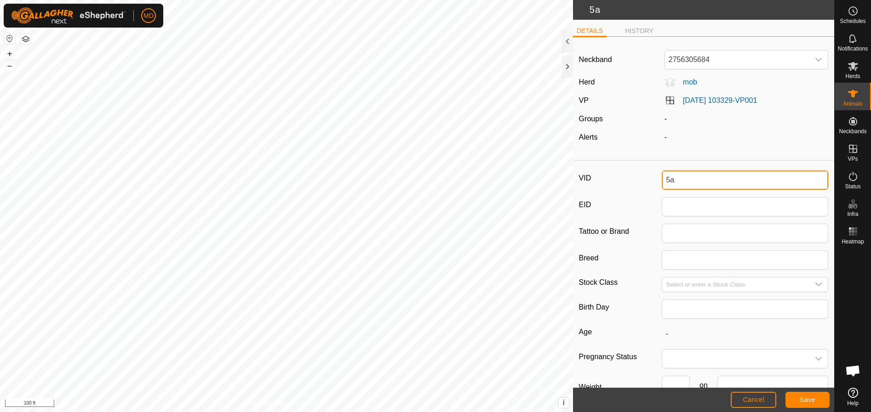
click at [673, 179] on input "5a" at bounding box center [745, 180] width 166 height 19
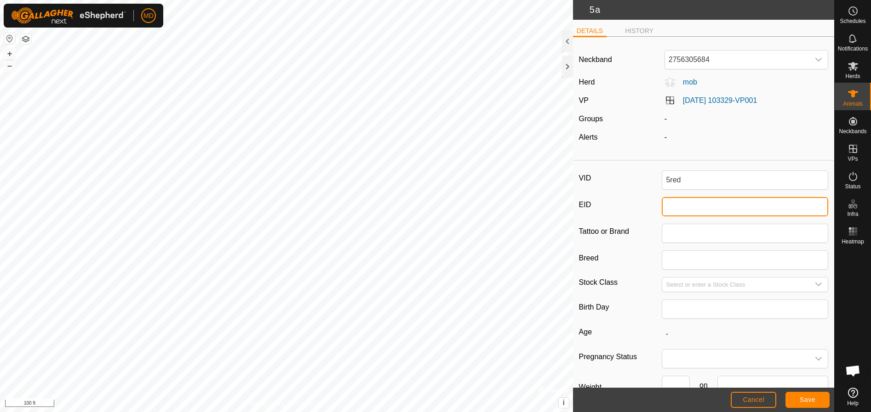
click at [662, 209] on input "EID" at bounding box center [745, 206] width 166 height 19
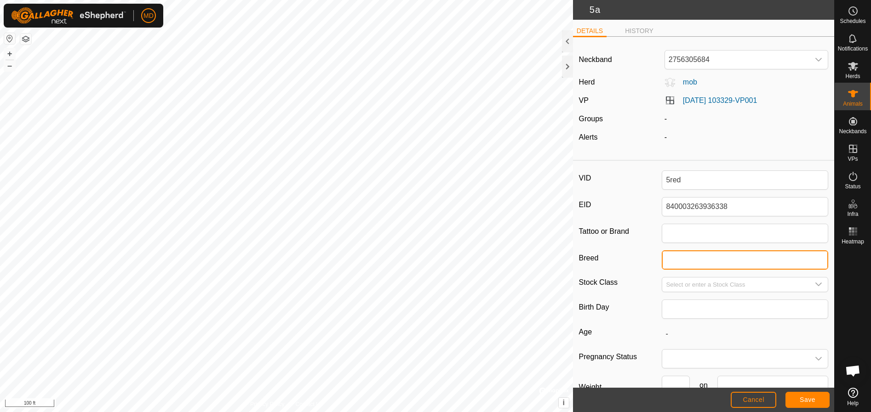
click at [665, 259] on input "Breed" at bounding box center [745, 260] width 166 height 19
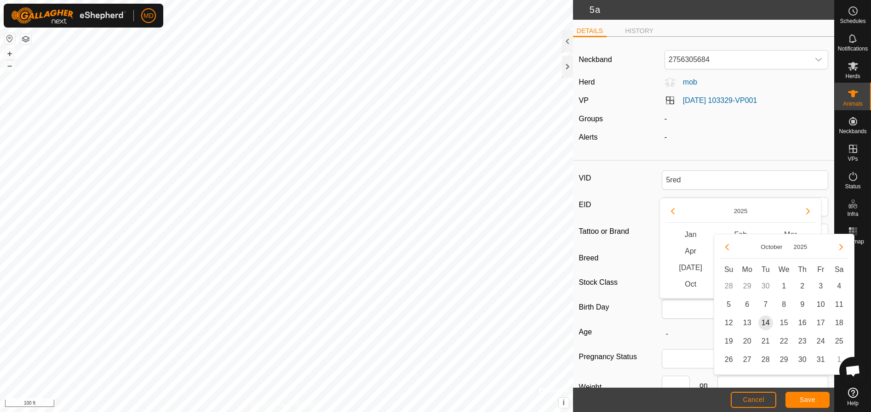
click at [637, 254] on label "Breed" at bounding box center [620, 259] width 83 height 16
click at [662, 254] on input "Red Angus X" at bounding box center [745, 260] width 166 height 19
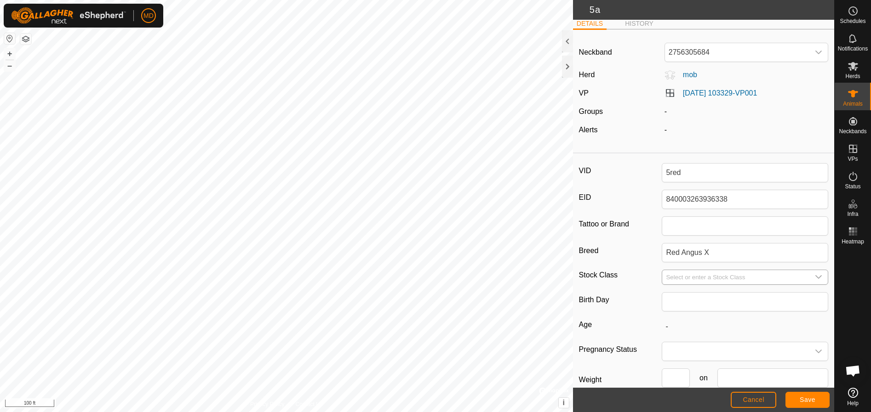
click at [816, 278] on div "dropdown trigger" at bounding box center [818, 277] width 18 height 14
click at [815, 276] on icon "dropdown trigger" at bounding box center [818, 277] width 7 height 7
click at [815, 277] on icon "dropdown trigger" at bounding box center [818, 278] width 6 height 4
click at [680, 360] on li "heifer" at bounding box center [742, 361] width 161 height 18
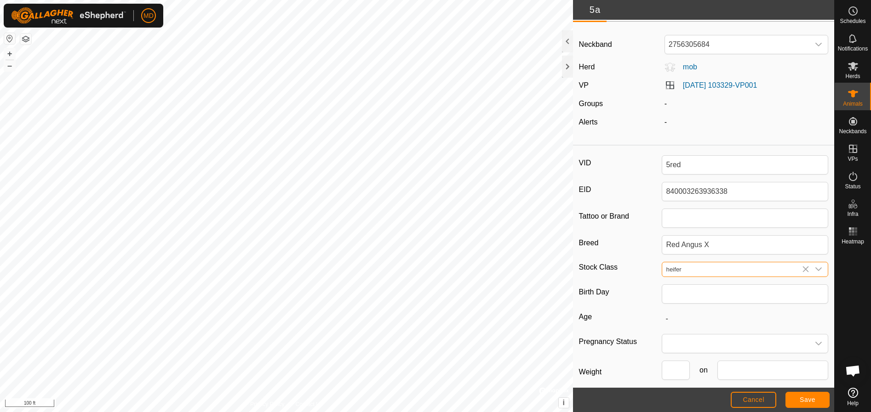
scroll to position [0, 0]
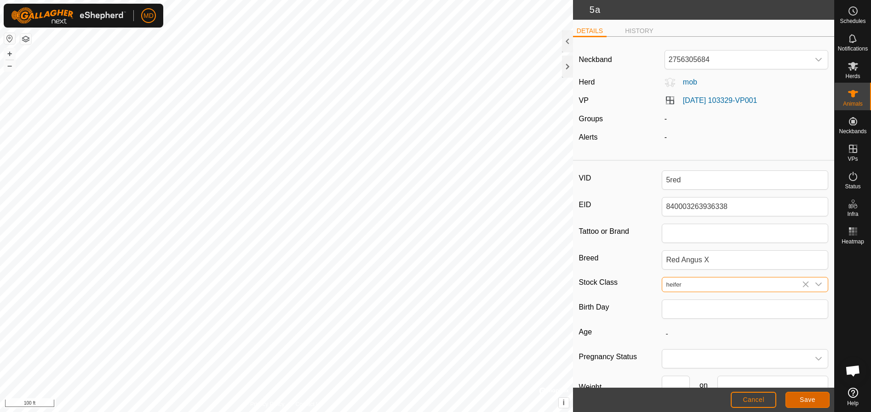
click at [799, 399] on button "Save" at bounding box center [807, 400] width 44 height 16
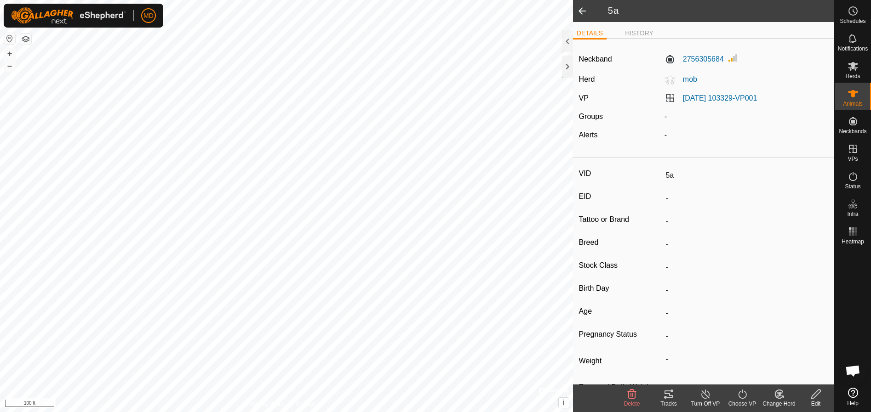
click at [782, 398] on icon at bounding box center [778, 394] width 11 height 11
click at [786, 352] on link "Choose Herd..." at bounding box center [806, 355] width 91 height 18
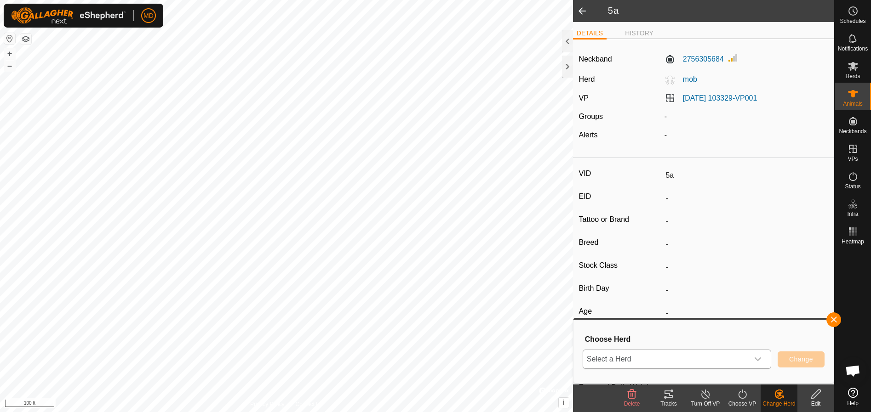
click at [758, 359] on icon "dropdown trigger" at bounding box center [757, 359] width 7 height 7
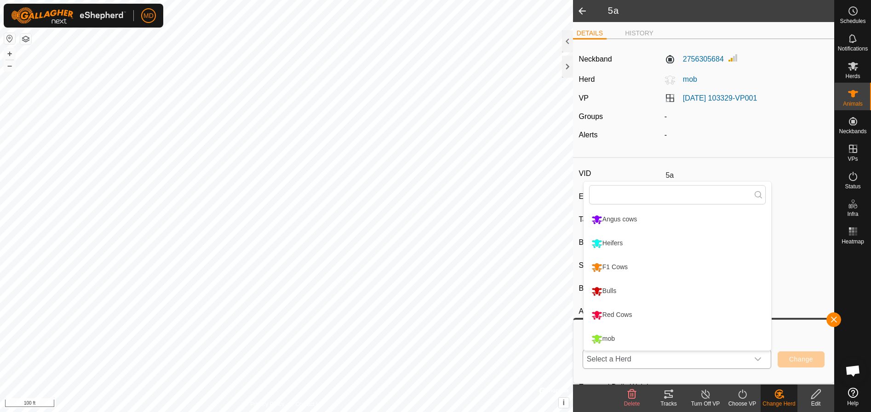
click at [605, 242] on li "Heifers" at bounding box center [677, 243] width 188 height 23
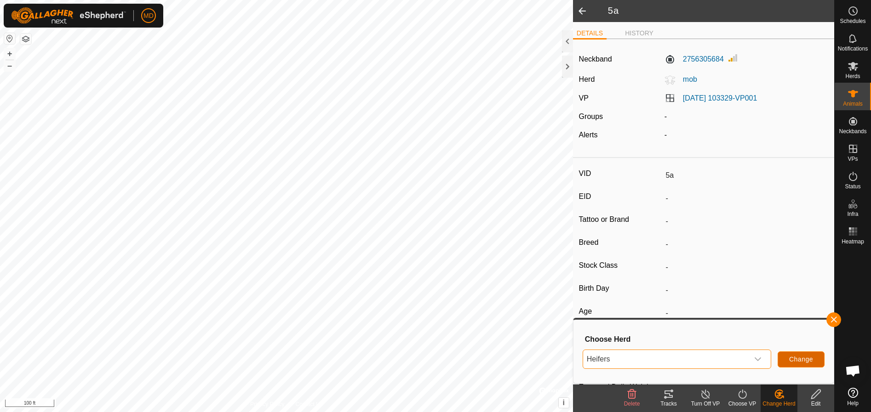
click at [799, 357] on span "Change" at bounding box center [801, 359] width 24 height 7
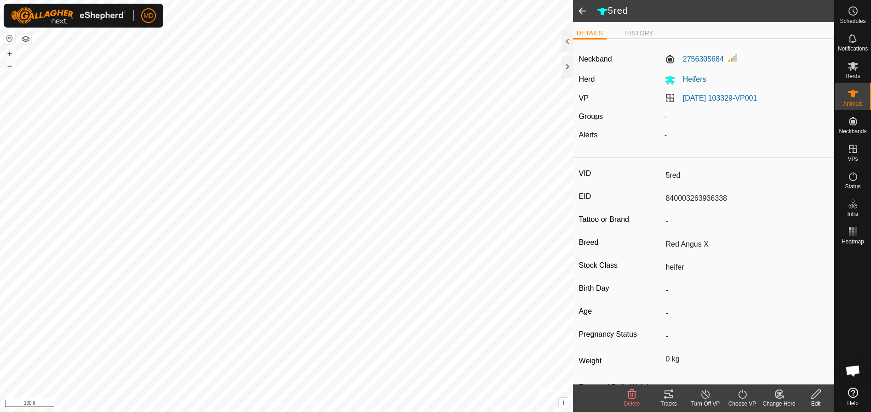
click at [582, 11] on span at bounding box center [582, 11] width 18 height 22
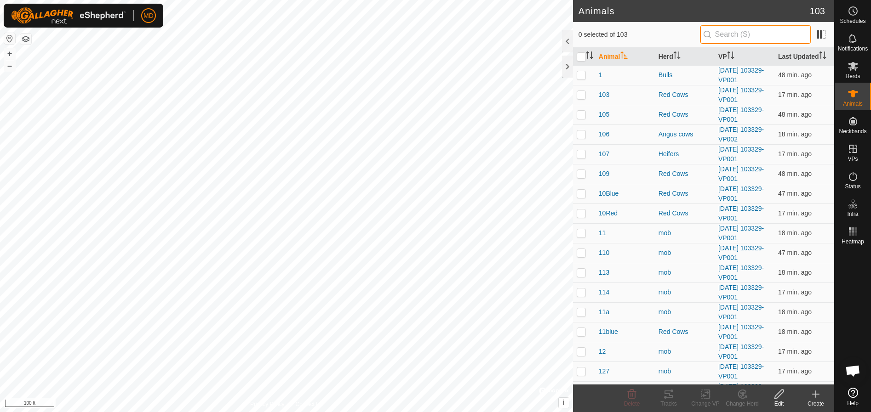
click at [730, 35] on input "text" at bounding box center [755, 34] width 111 height 19
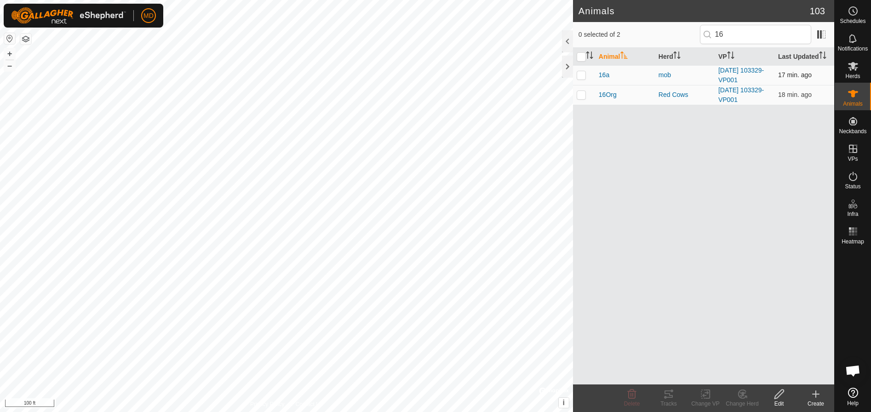
click at [580, 74] on p-checkbox at bounding box center [580, 74] width 9 height 7
click at [778, 399] on icon at bounding box center [778, 394] width 11 height 11
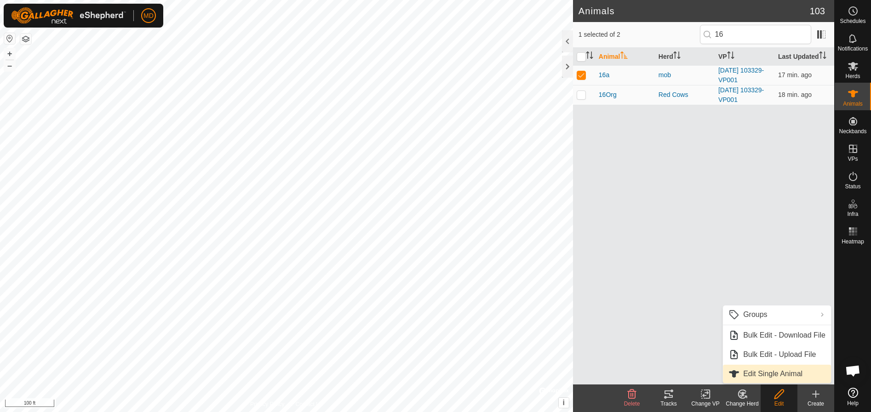
click at [752, 372] on link "Edit Single Animal" at bounding box center [777, 374] width 108 height 18
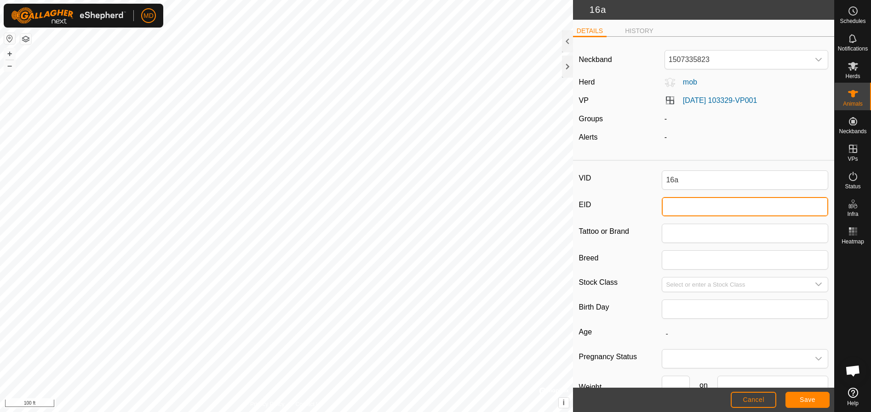
click at [662, 205] on input "EID" at bounding box center [745, 206] width 166 height 19
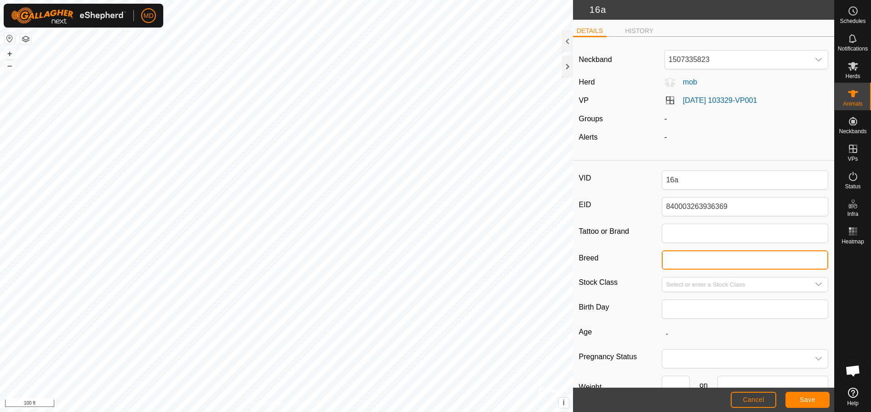
click at [662, 259] on input "Breed" at bounding box center [745, 260] width 166 height 19
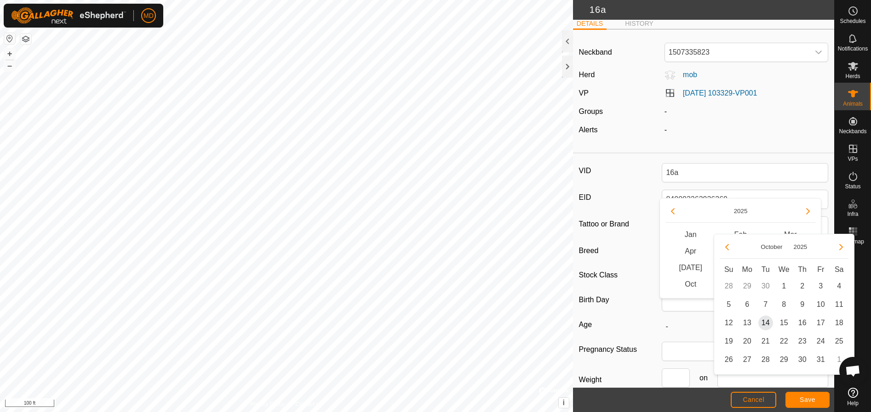
click at [630, 300] on label "Birth Day" at bounding box center [620, 300] width 83 height 16
click at [662, 262] on input "Red Angus X" at bounding box center [745, 252] width 166 height 19
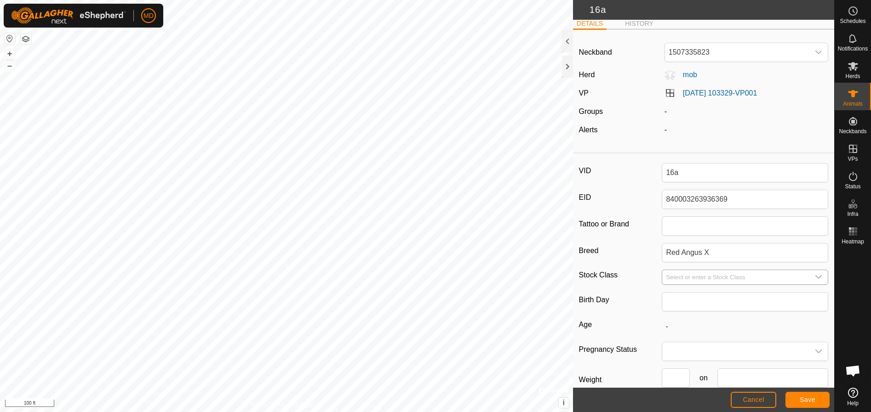
click at [815, 277] on icon "dropdown trigger" at bounding box center [818, 277] width 7 height 7
click at [676, 362] on li "heifer" at bounding box center [742, 361] width 161 height 18
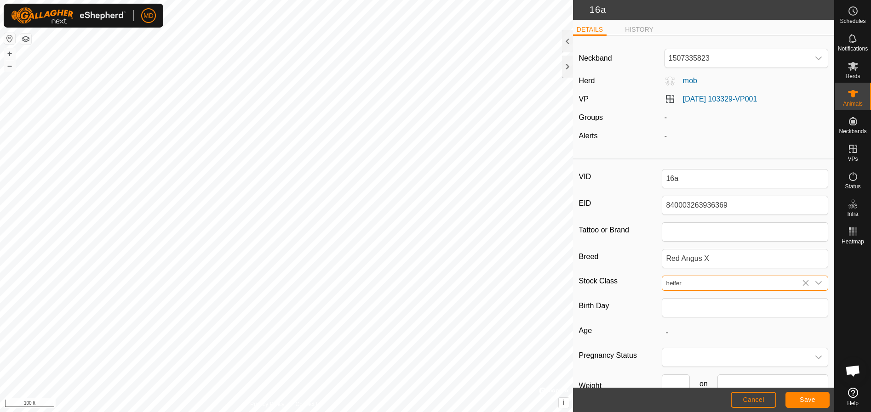
scroll to position [0, 0]
click at [808, 397] on span "Save" at bounding box center [807, 399] width 16 height 7
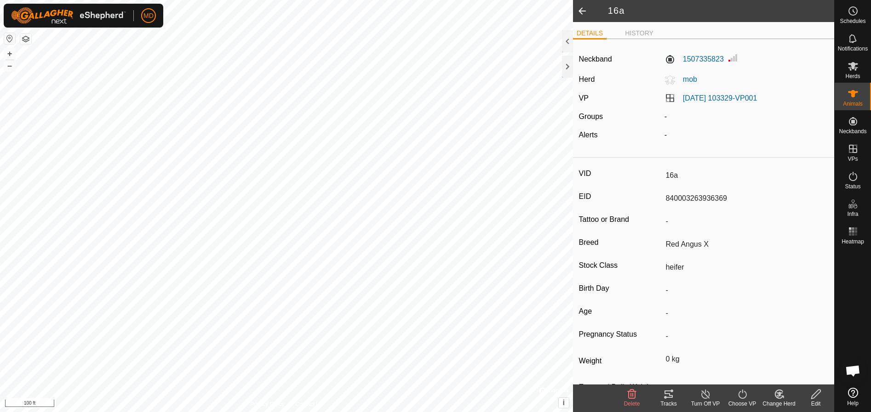
click at [778, 393] on icon at bounding box center [779, 394] width 6 height 5
click at [773, 352] on link "Choose Herd..." at bounding box center [806, 355] width 91 height 18
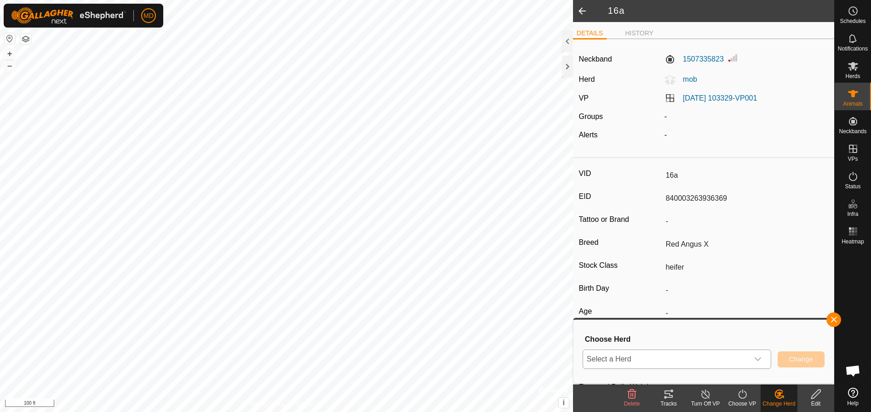
click at [761, 359] on icon "dropdown trigger" at bounding box center [757, 359] width 7 height 7
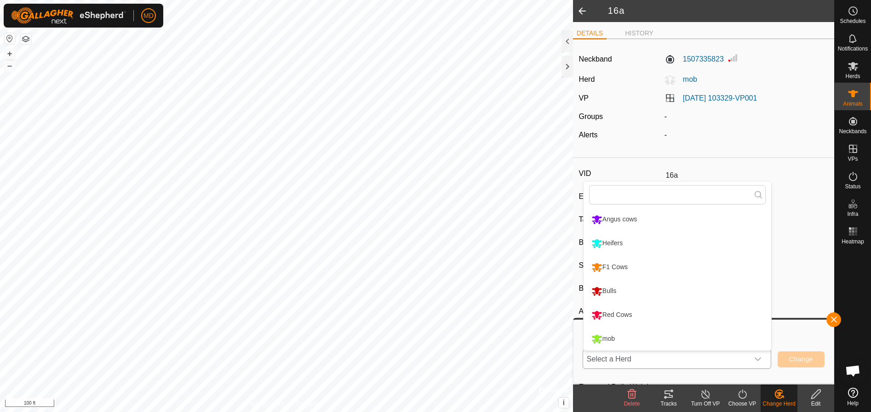
click at [612, 241] on li "Heifers" at bounding box center [677, 243] width 188 height 23
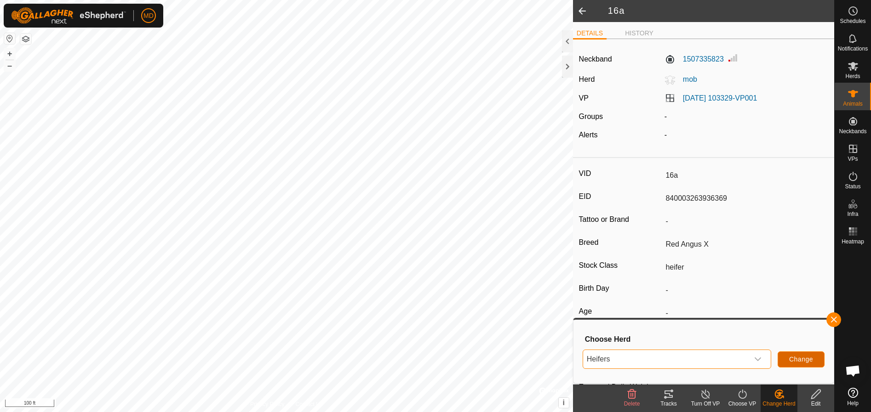
click at [793, 358] on span "Change" at bounding box center [801, 359] width 24 height 7
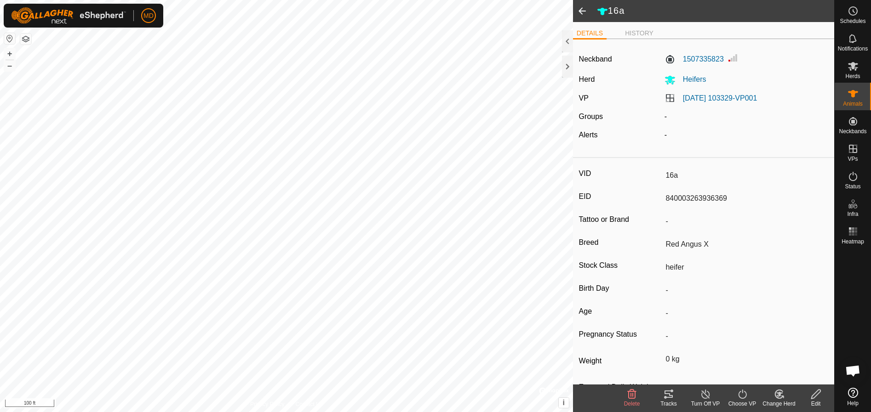
click at [582, 9] on span at bounding box center [582, 11] width 18 height 22
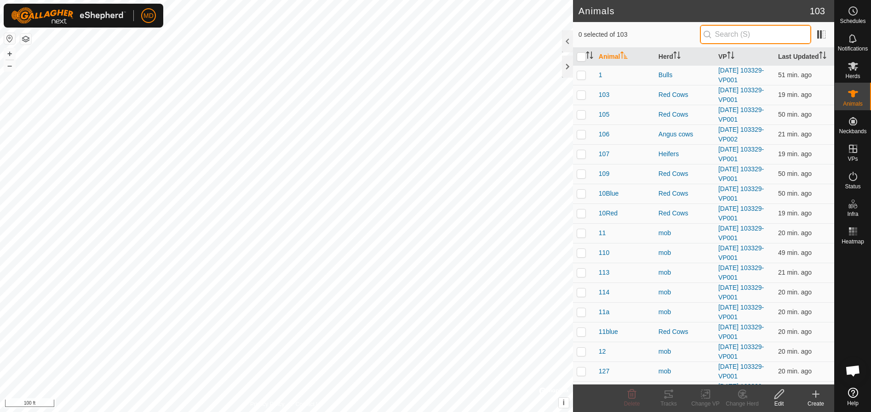
click at [725, 38] on input "text" at bounding box center [755, 34] width 111 height 19
click at [778, 398] on icon at bounding box center [778, 394] width 11 height 11
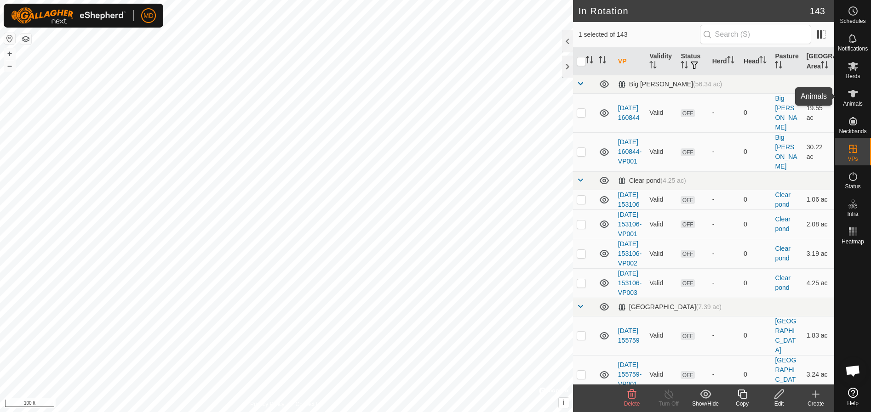
click at [848, 97] on icon at bounding box center [852, 93] width 11 height 11
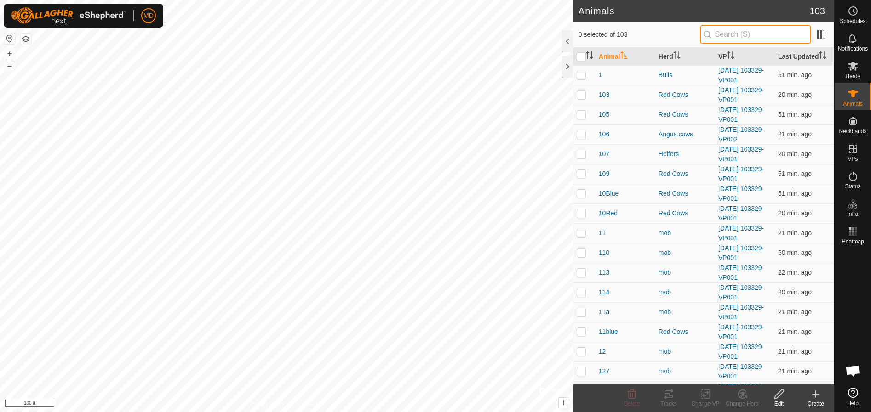
click at [722, 38] on input "text" at bounding box center [755, 34] width 111 height 19
click at [782, 396] on icon at bounding box center [778, 394] width 11 height 11
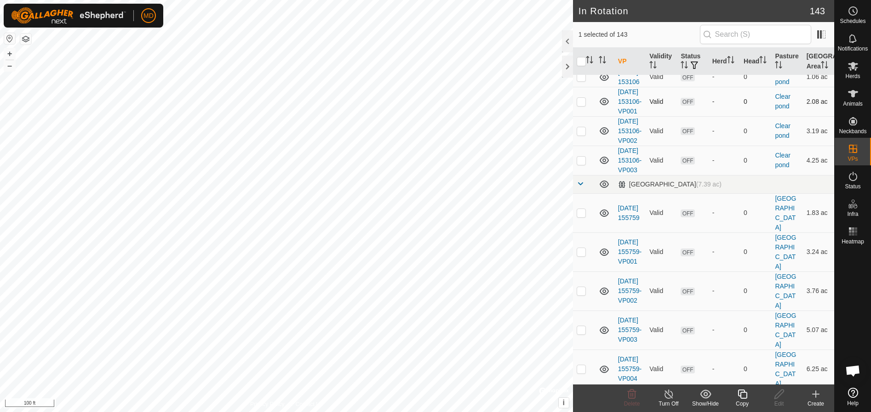
scroll to position [138, 0]
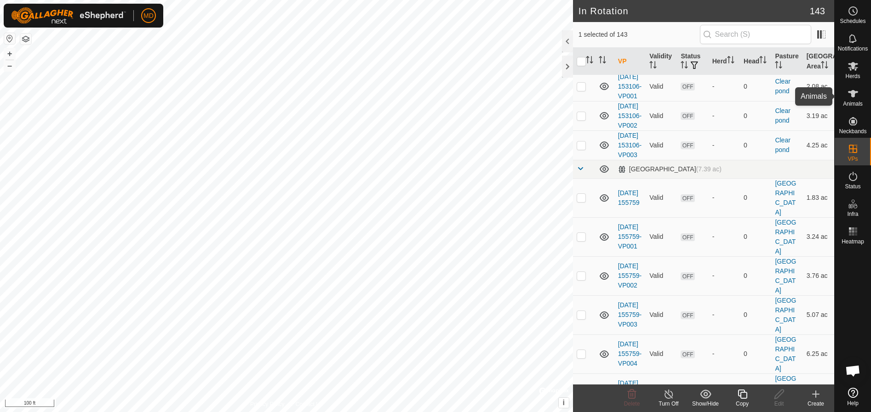
click at [849, 97] on icon at bounding box center [852, 93] width 11 height 11
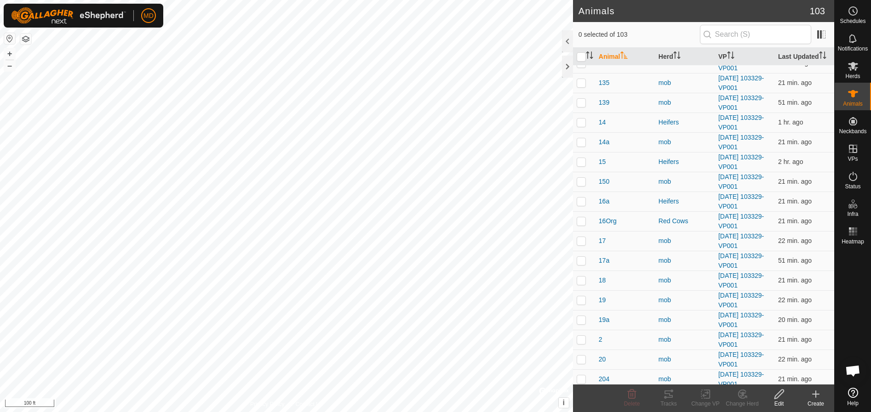
scroll to position [414, 0]
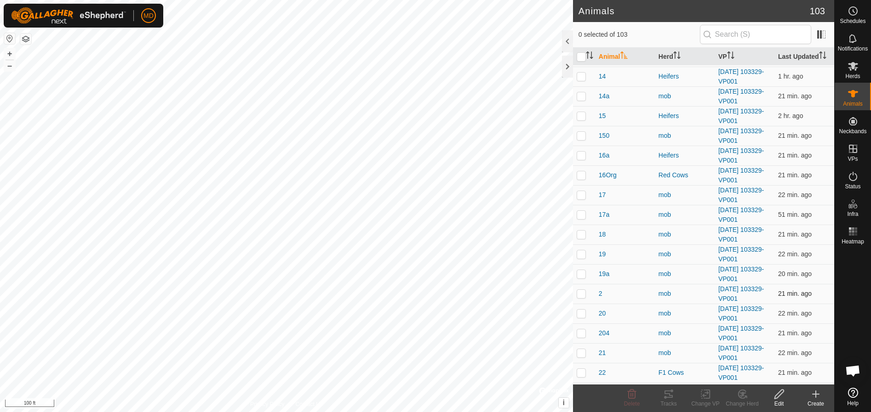
click at [581, 294] on p-checkbox at bounding box center [580, 293] width 9 height 7
click at [782, 394] on icon at bounding box center [778, 394] width 9 height 9
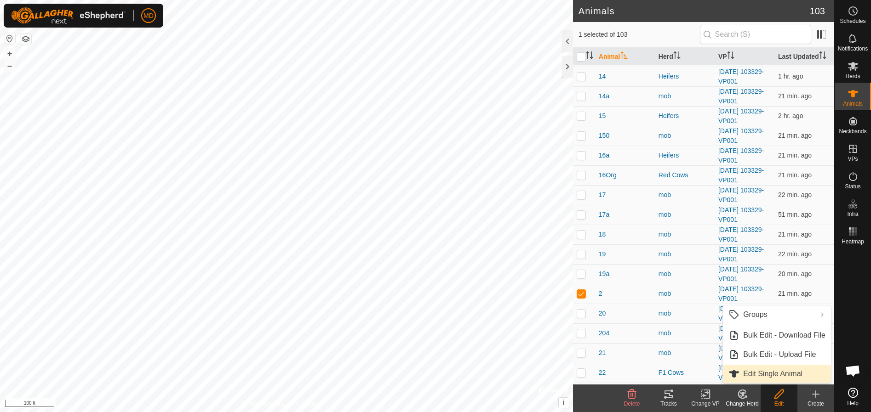
click at [768, 369] on link "Edit Single Animal" at bounding box center [777, 374] width 108 height 18
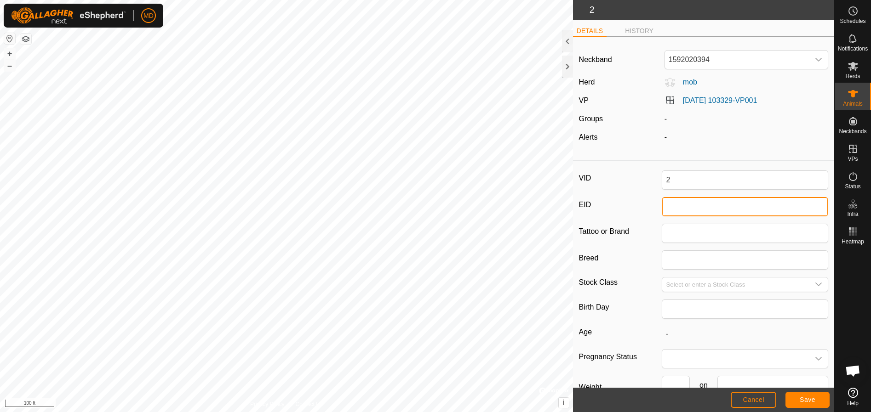
click at [664, 206] on input "EID" at bounding box center [745, 206] width 166 height 19
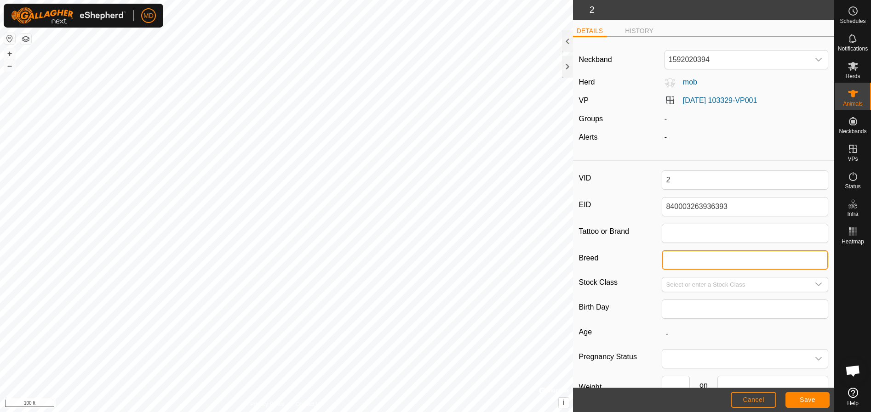
click at [663, 260] on input "Breed" at bounding box center [745, 260] width 166 height 19
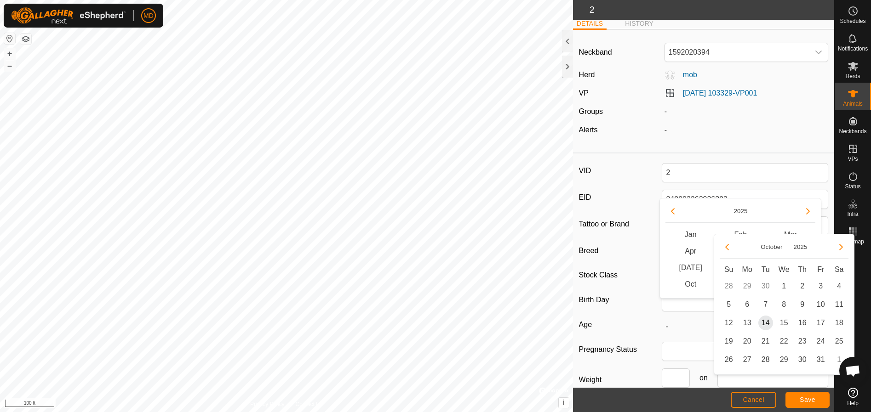
click at [638, 233] on div "Tattoo or Brand" at bounding box center [704, 226] width 250 height 19
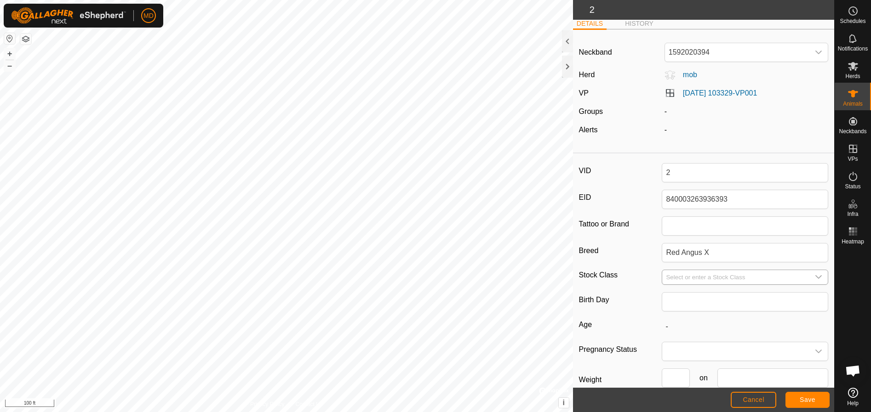
click at [815, 278] on icon "dropdown trigger" at bounding box center [818, 278] width 6 height 4
click at [674, 340] on li "cow" at bounding box center [742, 342] width 161 height 18
click at [799, 399] on button "Save" at bounding box center [807, 400] width 44 height 16
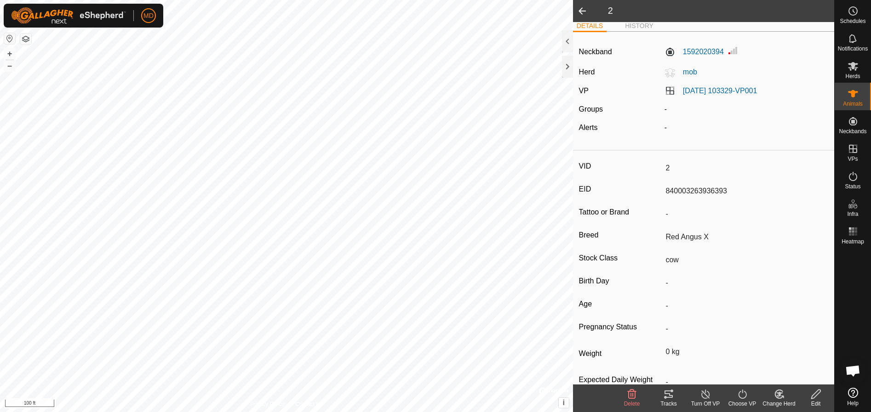
click at [776, 395] on icon at bounding box center [778, 394] width 11 height 11
click at [777, 353] on link "Choose Herd..." at bounding box center [806, 355] width 91 height 18
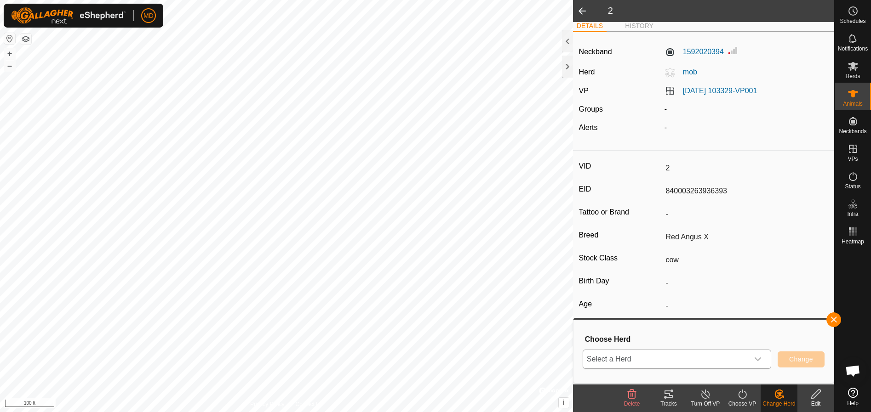
click at [759, 361] on icon "dropdown trigger" at bounding box center [757, 359] width 7 height 7
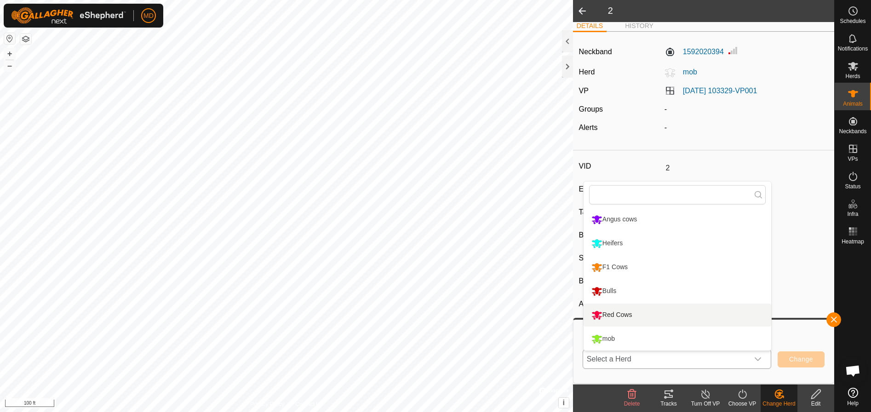
click at [599, 314] on li "Red Cows" at bounding box center [677, 315] width 188 height 23
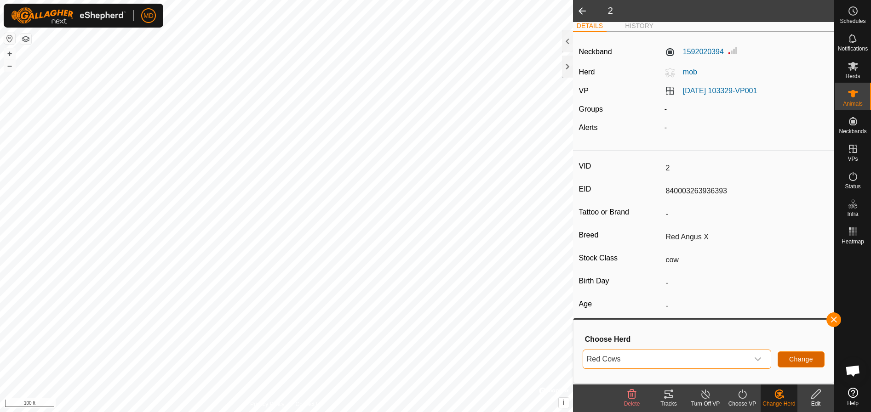
click at [787, 357] on button "Change" at bounding box center [800, 360] width 47 height 16
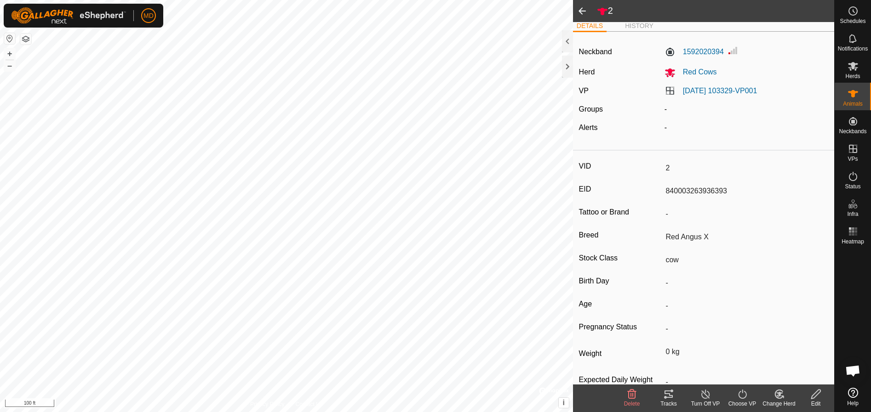
click at [584, 10] on span at bounding box center [582, 11] width 18 height 22
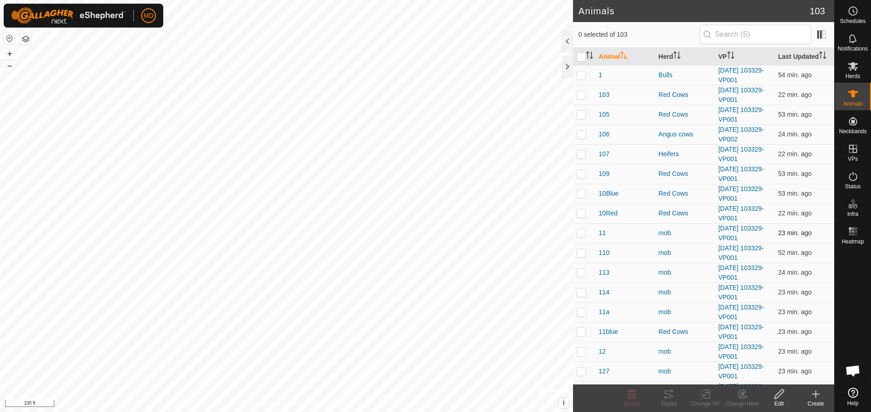
click at [582, 237] on p-checkbox at bounding box center [580, 232] width 9 height 7
click at [780, 398] on icon at bounding box center [778, 394] width 11 height 11
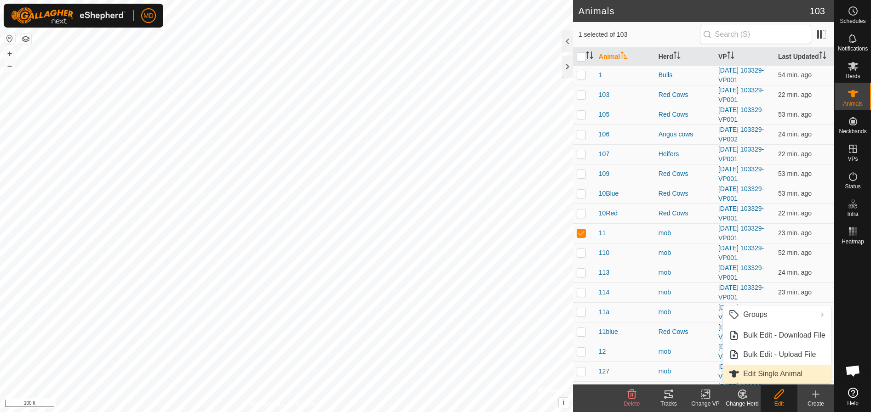
click at [768, 371] on link "Edit Single Animal" at bounding box center [777, 374] width 108 height 18
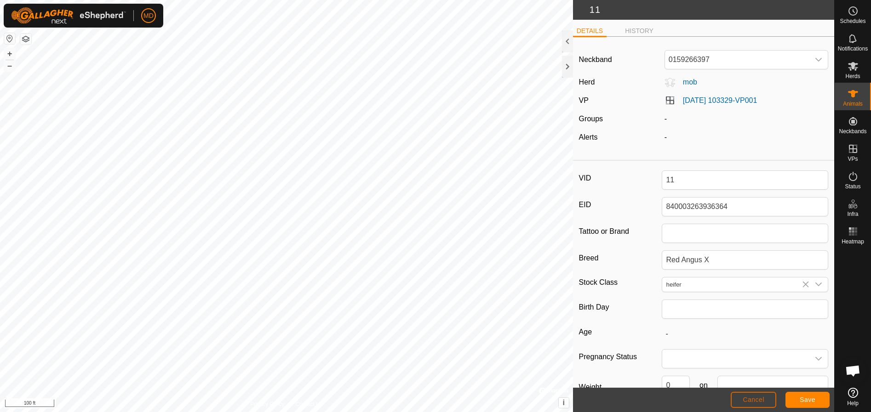
click at [761, 398] on span "Cancel" at bounding box center [753, 399] width 22 height 7
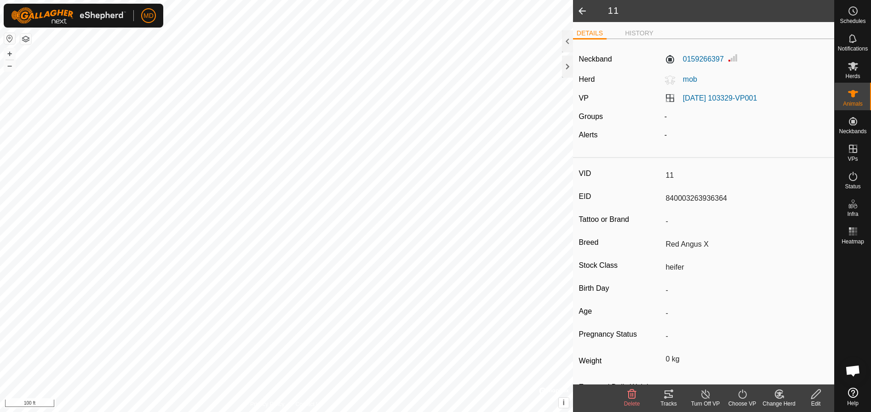
click at [584, 10] on span at bounding box center [582, 11] width 18 height 22
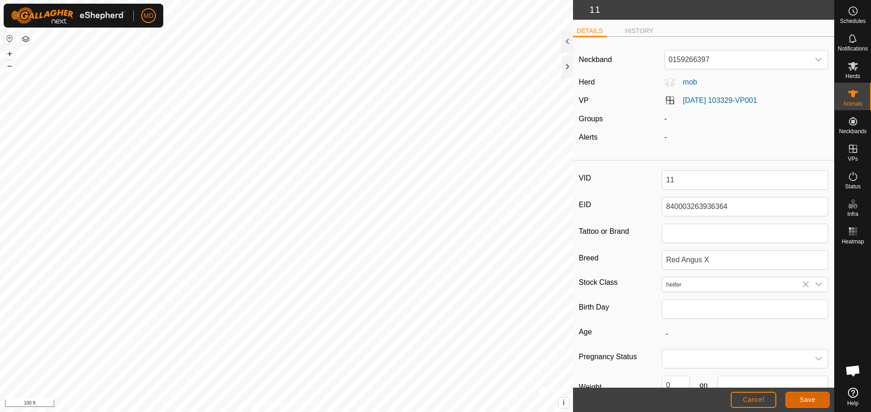
click at [815, 398] on button "Save" at bounding box center [807, 400] width 44 height 16
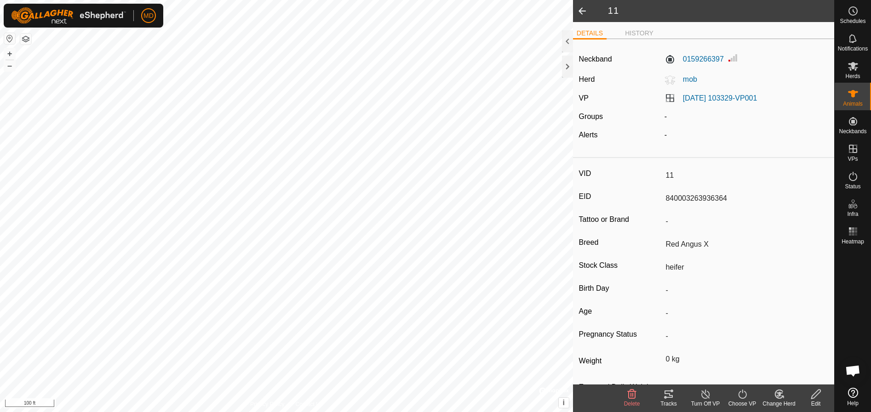
click at [580, 7] on span at bounding box center [582, 11] width 18 height 22
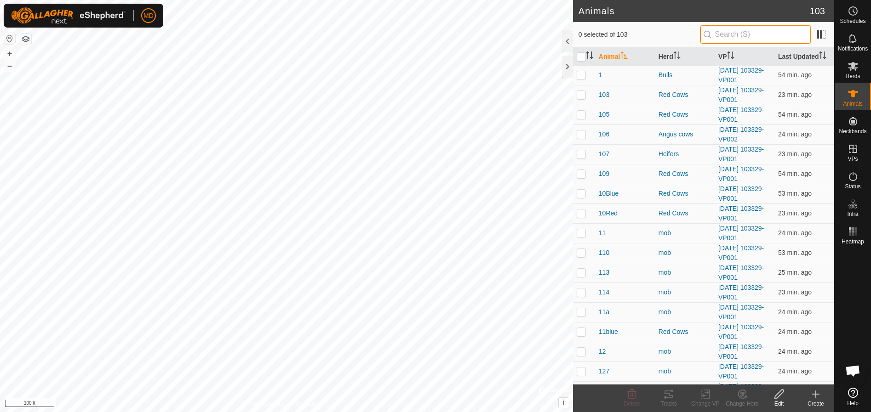
click at [724, 32] on input "text" at bounding box center [755, 34] width 111 height 19
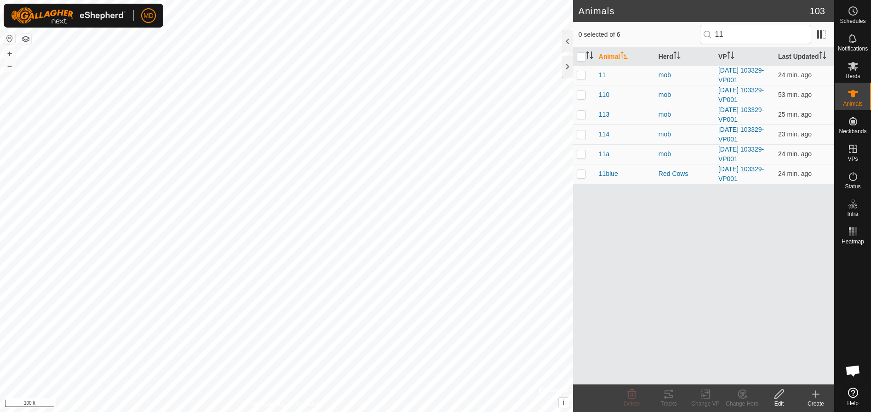
click at [582, 154] on p-checkbox at bounding box center [580, 153] width 9 height 7
click at [781, 396] on icon at bounding box center [778, 394] width 11 height 11
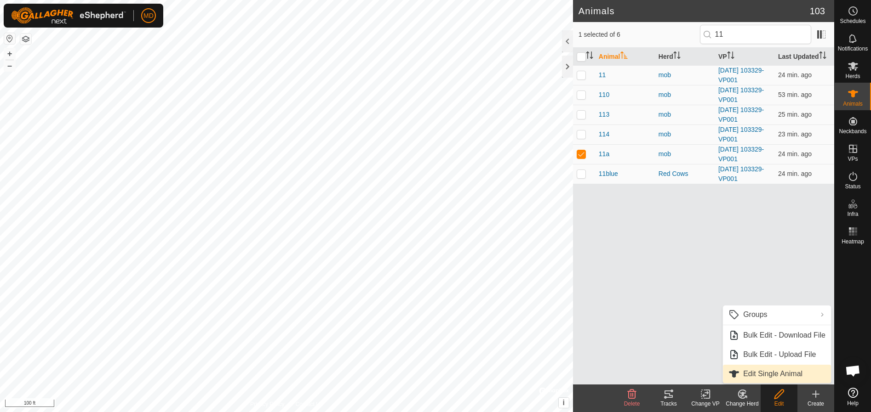
click at [752, 372] on link "Edit Single Animal" at bounding box center [777, 374] width 108 height 18
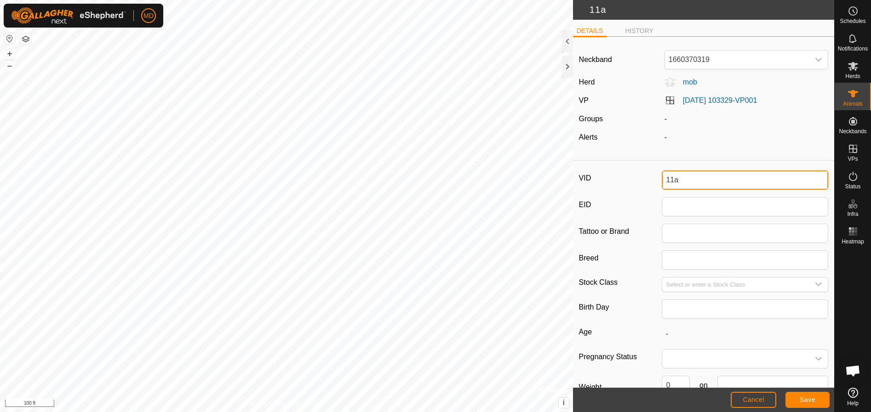
click at [679, 178] on input "11a" at bounding box center [745, 180] width 166 height 19
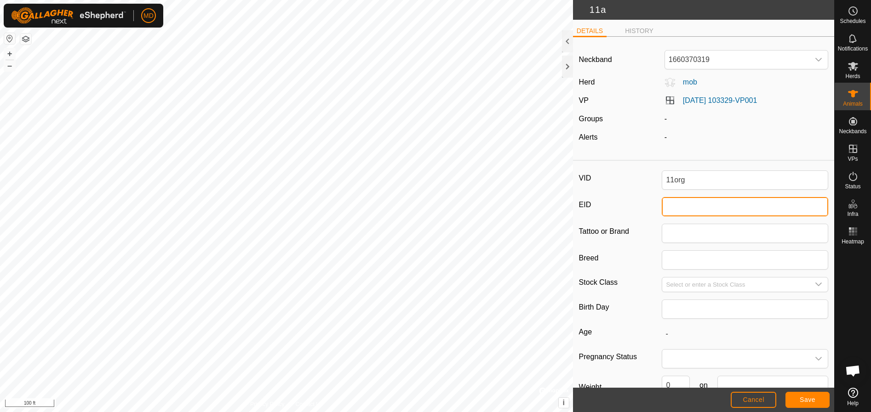
click at [662, 208] on input "EID" at bounding box center [745, 206] width 166 height 19
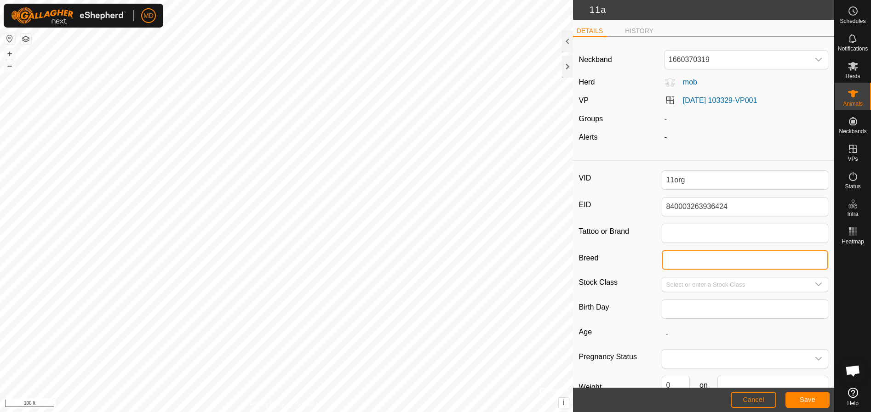
click at [671, 260] on input "Breed" at bounding box center [745, 260] width 166 height 19
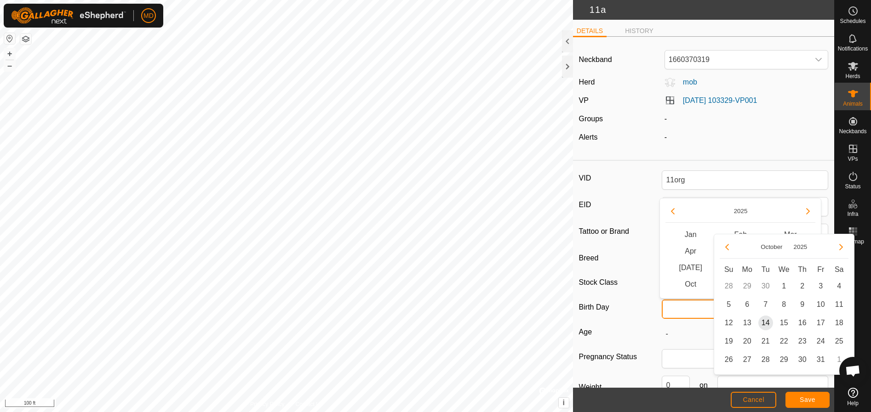
scroll to position [7, 0]
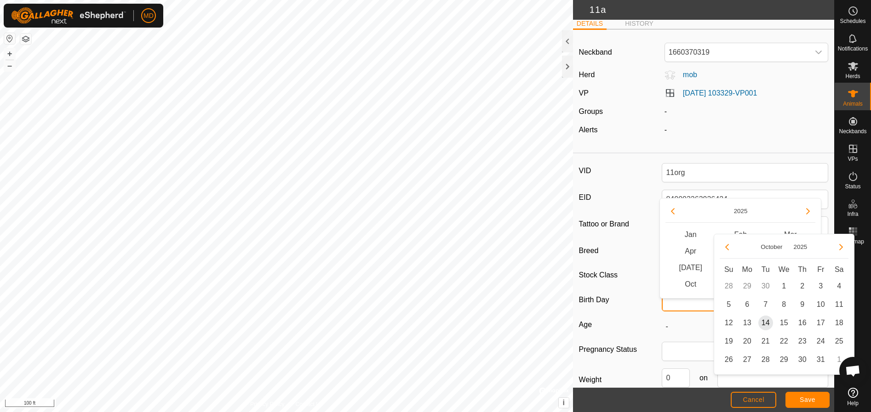
click at [669, 318] on div "VID 11org EID 840003263936424 Tattoo or Brand Breed Red Angus X Stock Class Bir…" at bounding box center [703, 299] width 261 height 285
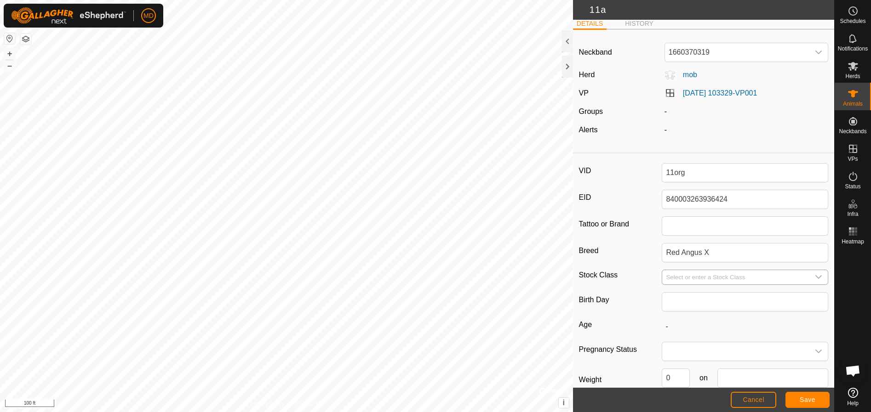
click at [815, 275] on icon "dropdown trigger" at bounding box center [818, 277] width 7 height 7
click at [669, 340] on li "cow" at bounding box center [742, 342] width 161 height 18
click at [806, 398] on span "Save" at bounding box center [807, 399] width 16 height 7
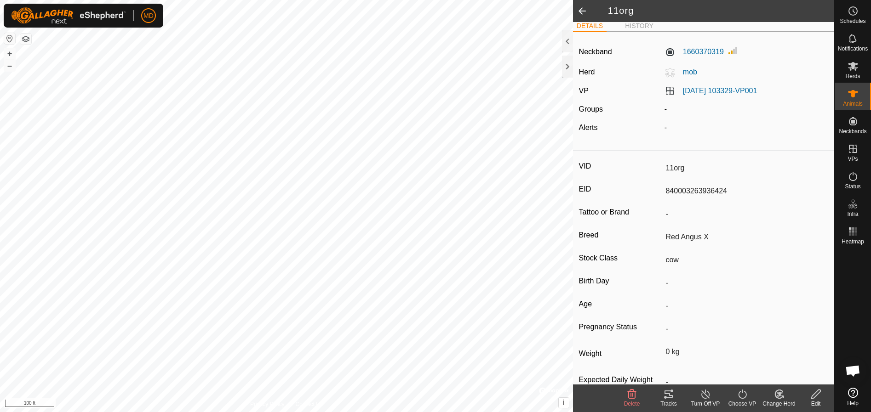
click at [782, 399] on icon at bounding box center [778, 394] width 11 height 11
click at [783, 352] on link "Choose Herd..." at bounding box center [806, 355] width 91 height 18
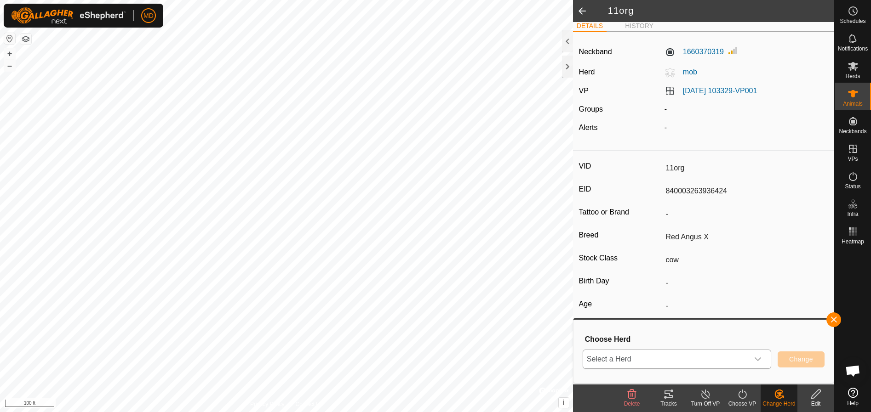
click at [759, 360] on icon "dropdown trigger" at bounding box center [757, 359] width 7 height 7
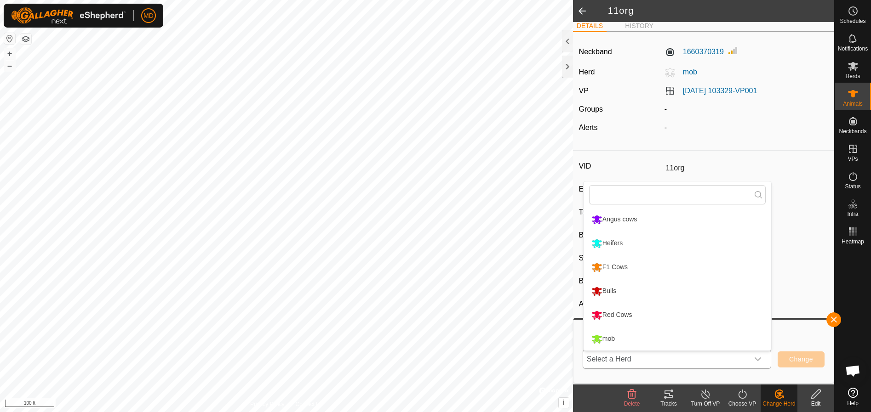
click at [628, 313] on li "Red Cows" at bounding box center [677, 315] width 188 height 23
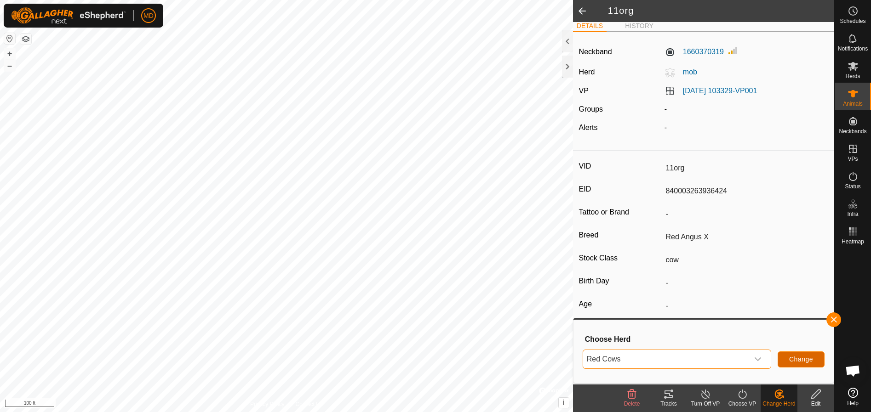
click at [795, 356] on span "Change" at bounding box center [801, 359] width 24 height 7
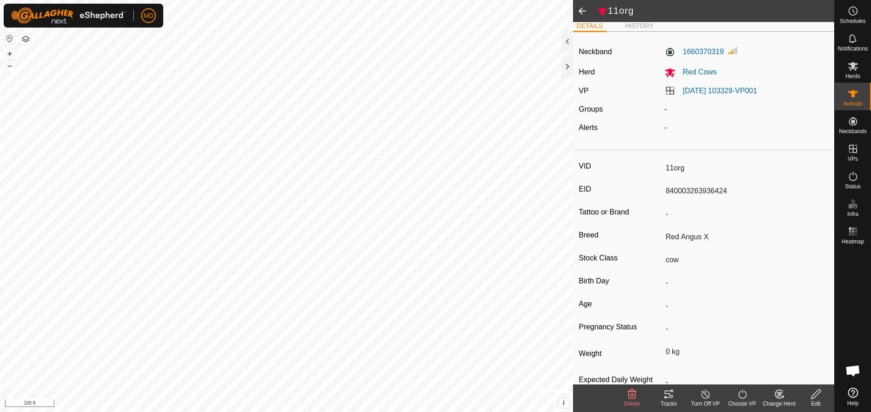
click at [582, 11] on span at bounding box center [582, 11] width 18 height 22
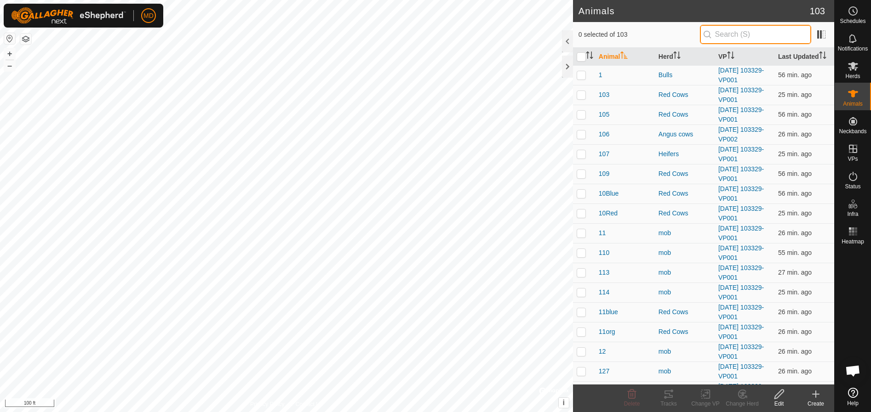
click at [735, 38] on input "text" at bounding box center [755, 34] width 111 height 19
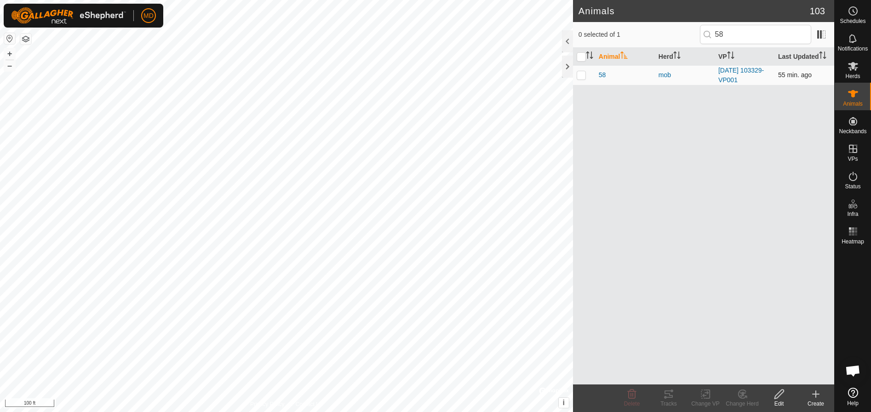
click at [579, 73] on p-checkbox at bounding box center [580, 74] width 9 height 7
click at [776, 397] on icon at bounding box center [778, 394] width 11 height 11
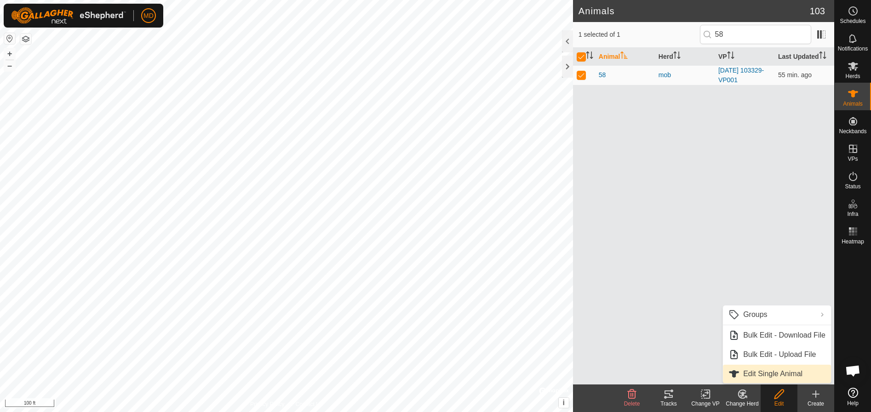
click at [748, 372] on link "Edit Single Animal" at bounding box center [777, 374] width 108 height 18
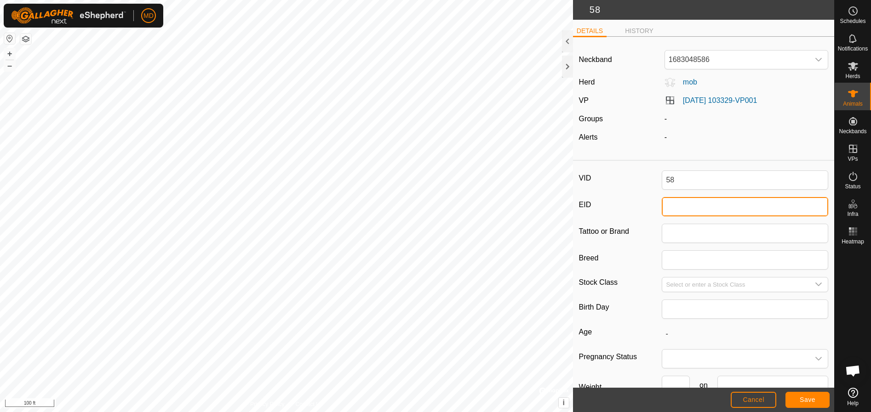
click at [668, 209] on input "EID" at bounding box center [745, 206] width 166 height 19
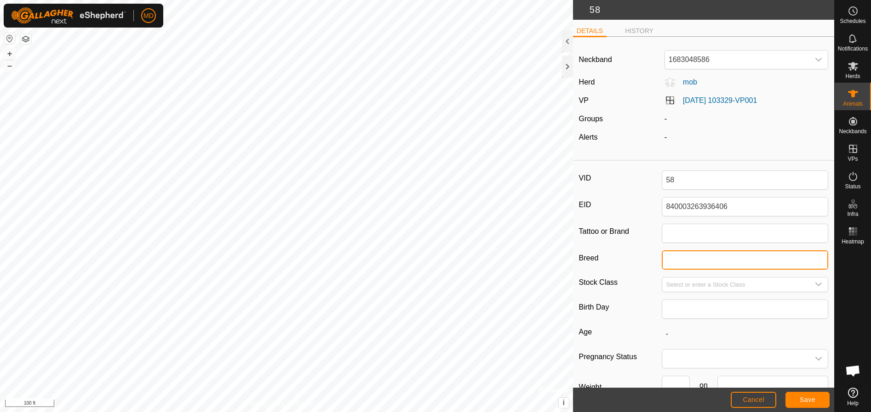
click at [667, 258] on input "Breed" at bounding box center [745, 260] width 166 height 19
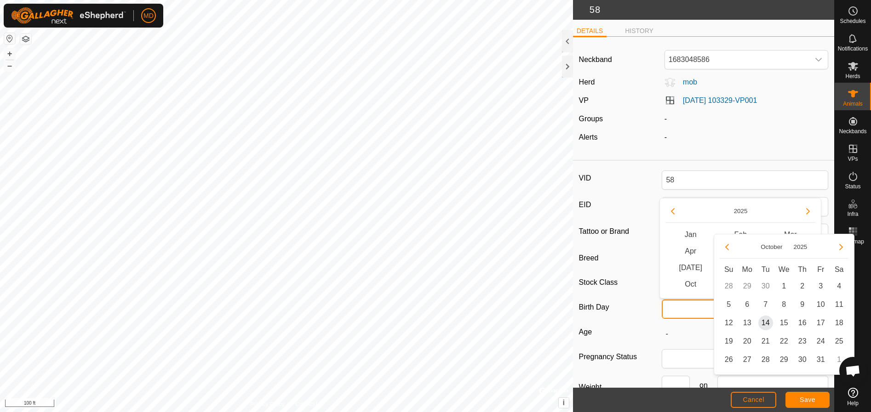
scroll to position [7, 0]
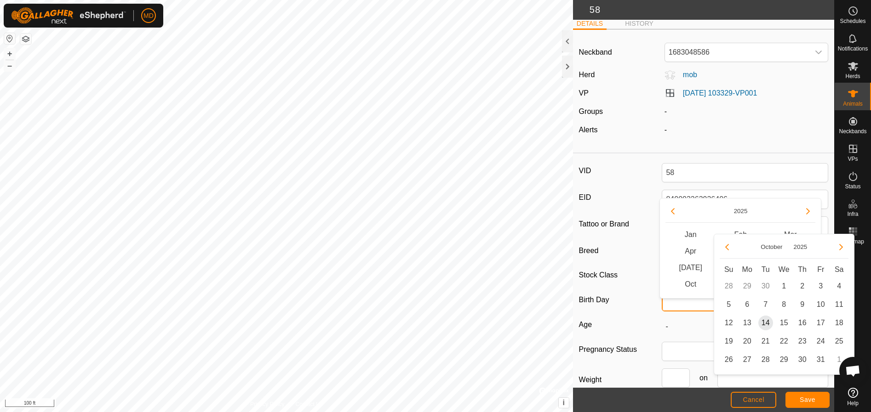
click at [688, 313] on div "VID 58 EID 840003263936406 Tattoo or Brand Breed Red Angus X Stock Class Birth …" at bounding box center [703, 299] width 261 height 285
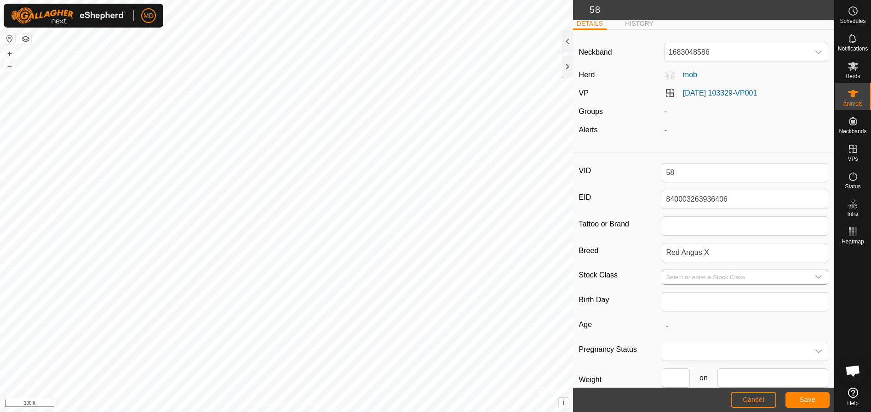
click at [816, 276] on div "dropdown trigger" at bounding box center [818, 277] width 18 height 14
click at [815, 277] on icon "dropdown trigger" at bounding box center [818, 277] width 7 height 7
click at [677, 339] on li "cow" at bounding box center [742, 342] width 161 height 18
click at [803, 399] on span "Save" at bounding box center [807, 399] width 16 height 7
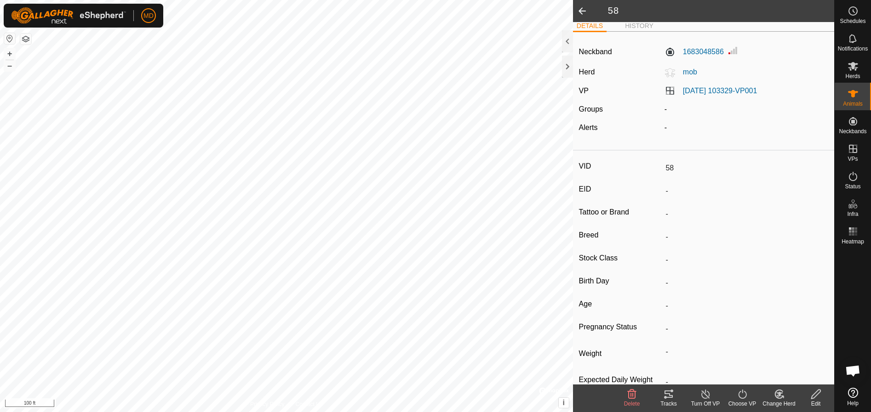
click at [781, 399] on icon at bounding box center [778, 394] width 11 height 11
click at [793, 352] on link "Choose Herd..." at bounding box center [806, 355] width 91 height 18
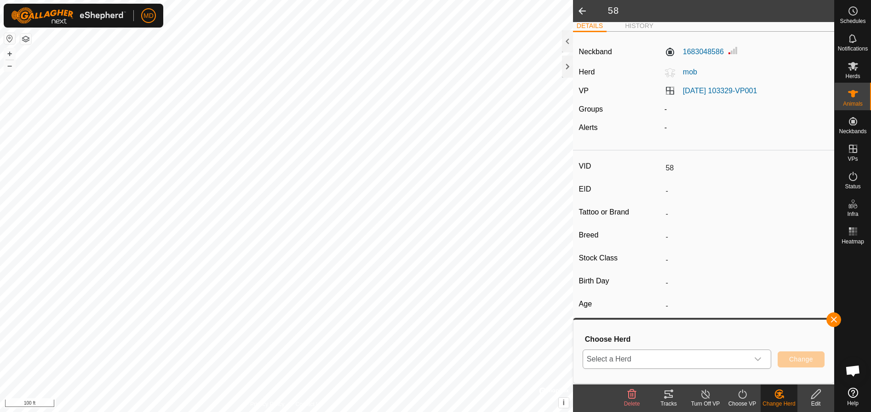
click at [760, 360] on icon "dropdown trigger" at bounding box center [757, 359] width 7 height 7
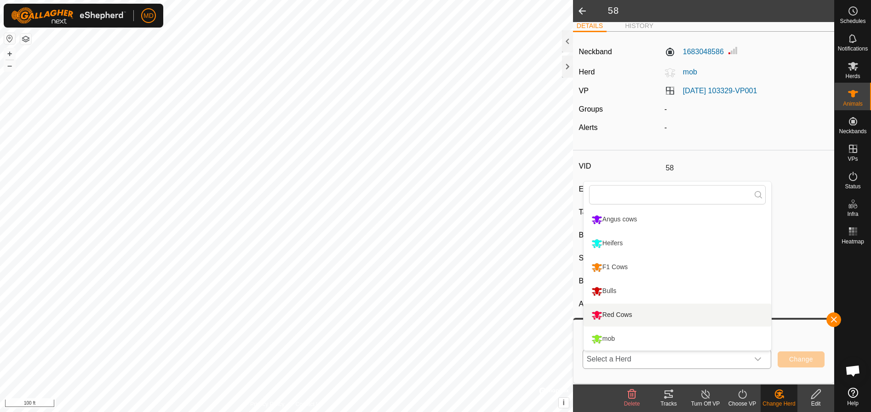
click at [608, 313] on li "Red Cows" at bounding box center [677, 315] width 188 height 23
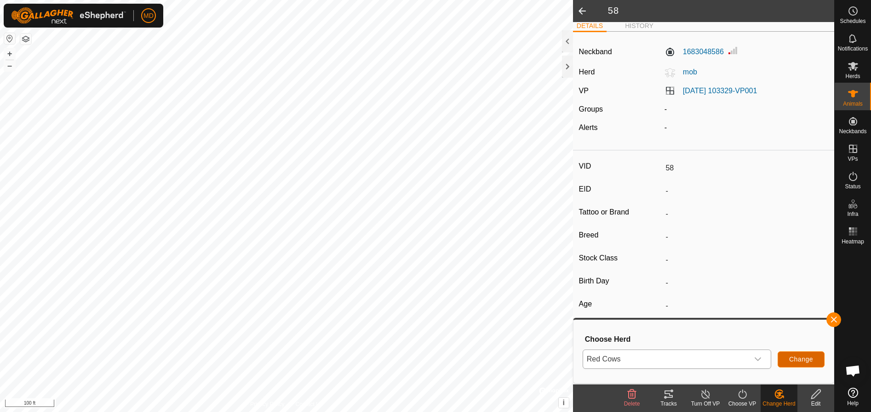
click at [796, 357] on span "Change" at bounding box center [801, 359] width 24 height 7
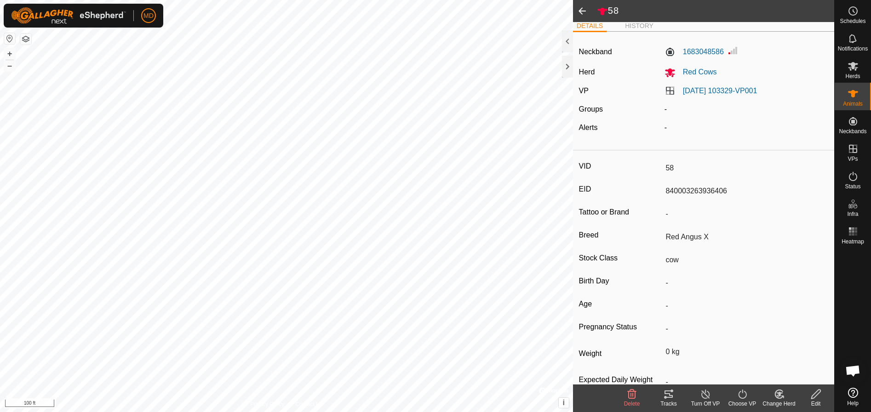
click at [586, 8] on span at bounding box center [582, 11] width 18 height 22
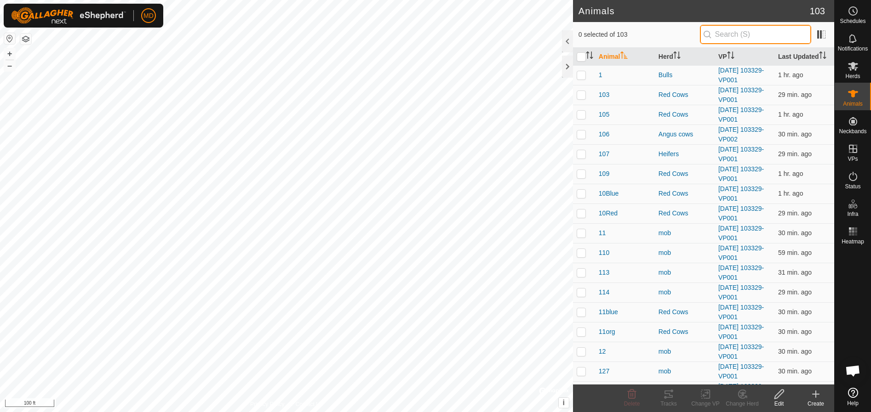
click at [721, 33] on input "text" at bounding box center [755, 34] width 111 height 19
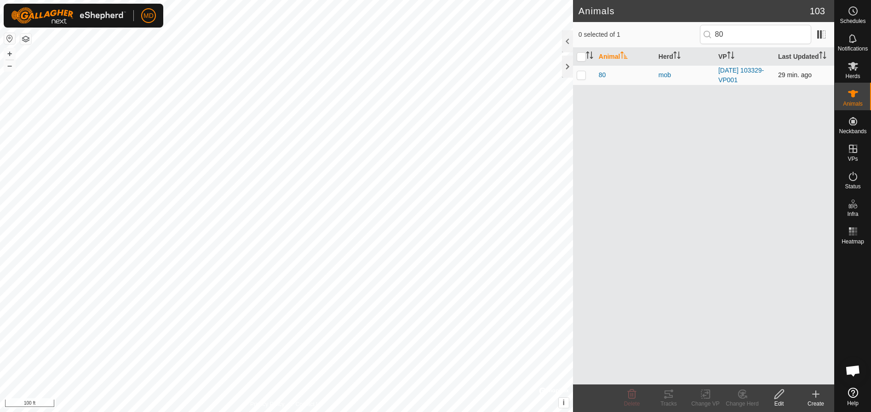
click at [582, 75] on p-checkbox at bounding box center [580, 74] width 9 height 7
click at [780, 396] on icon at bounding box center [778, 394] width 11 height 11
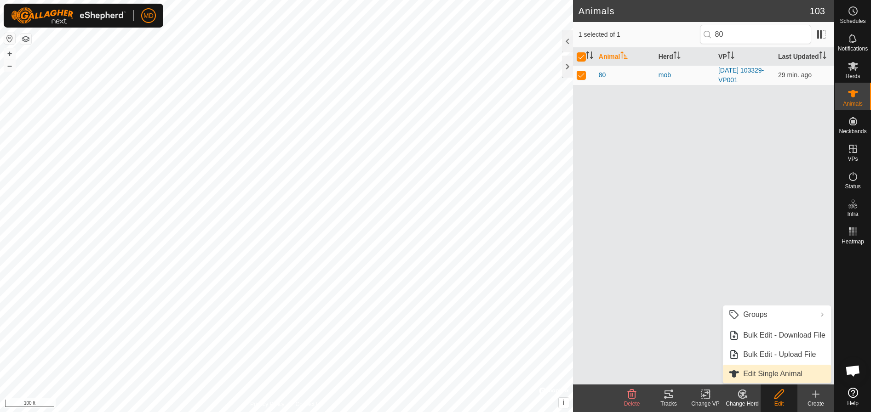
click at [758, 372] on link "Edit Single Animal" at bounding box center [777, 374] width 108 height 18
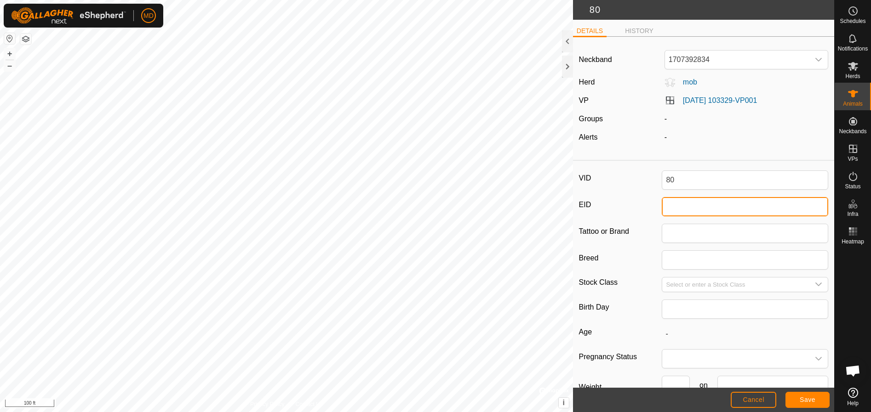
click at [665, 212] on input "EID" at bounding box center [745, 206] width 166 height 19
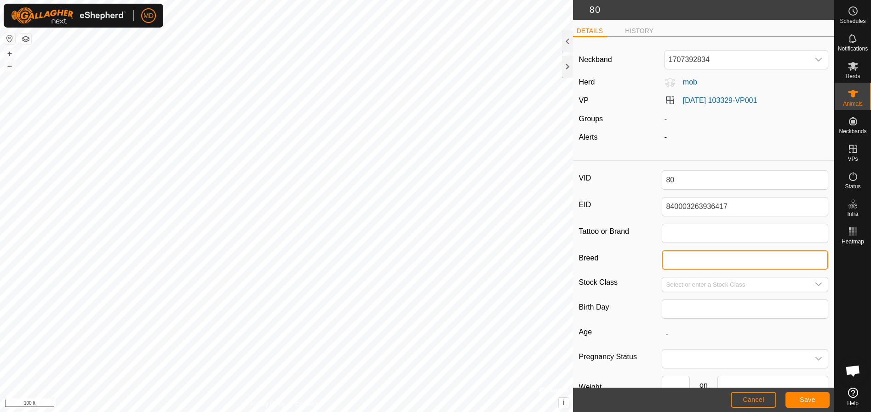
click at [664, 262] on input "Breed" at bounding box center [745, 260] width 166 height 19
click at [815, 284] on icon "dropdown trigger" at bounding box center [818, 284] width 7 height 7
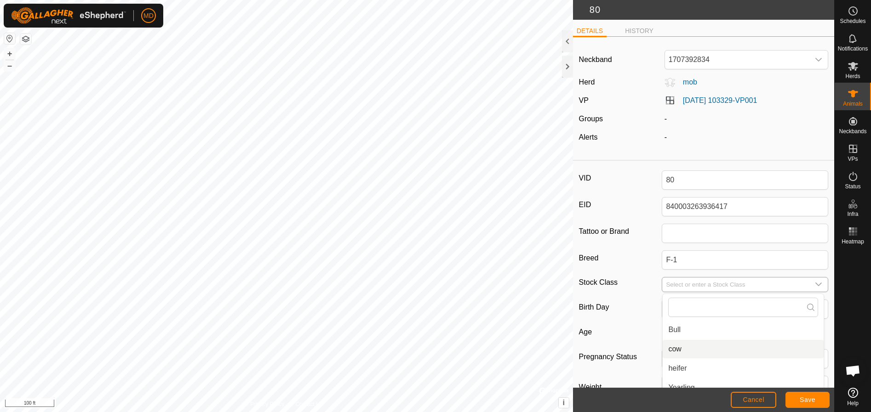
click at [673, 348] on li "cow" at bounding box center [742, 349] width 161 height 18
click at [805, 399] on span "Save" at bounding box center [807, 399] width 16 height 7
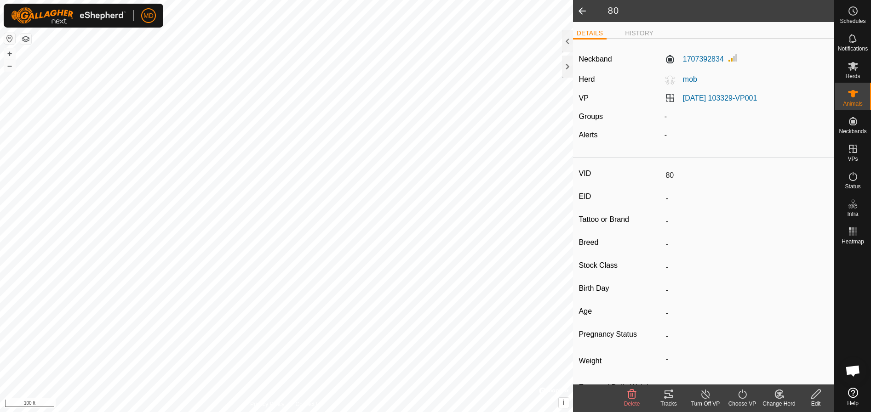
click at [778, 398] on icon at bounding box center [778, 394] width 11 height 11
click at [789, 349] on link "Choose Herd..." at bounding box center [806, 355] width 91 height 18
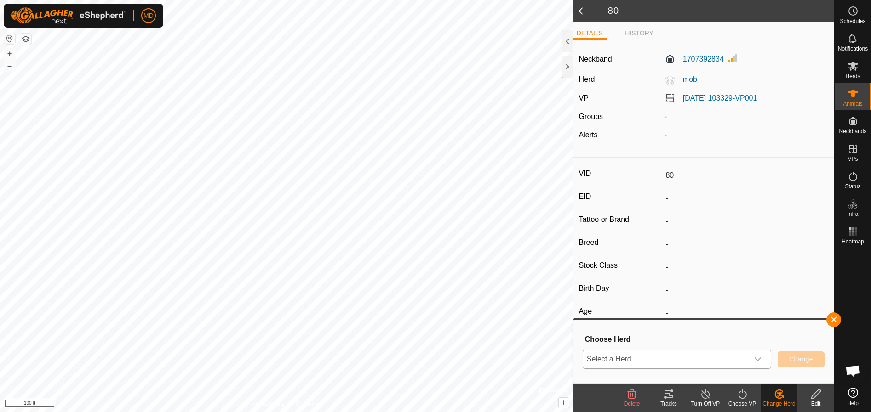
click at [759, 357] on icon "dropdown trigger" at bounding box center [757, 359] width 7 height 7
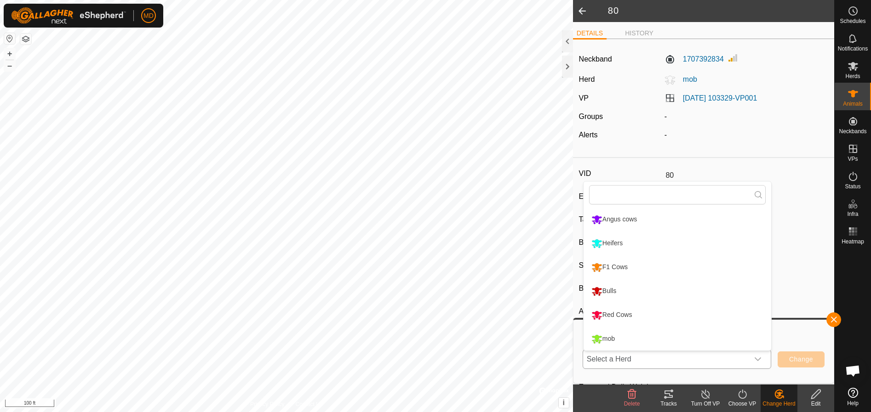
click at [608, 264] on li "F1 Cows" at bounding box center [677, 267] width 188 height 23
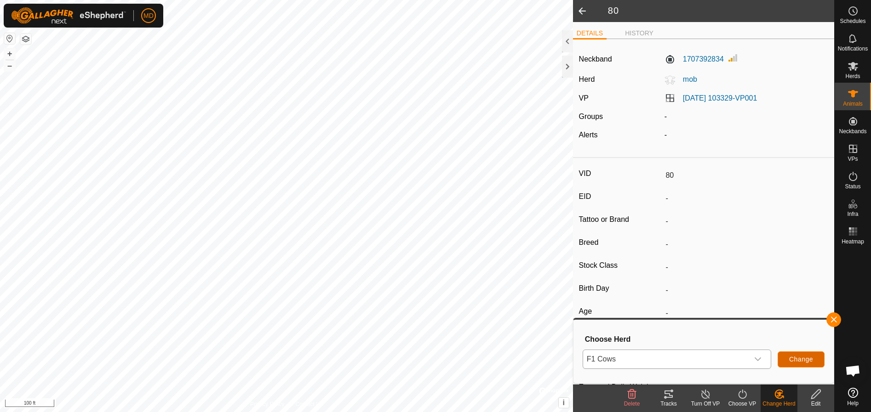
click at [803, 358] on span "Change" at bounding box center [801, 359] width 24 height 7
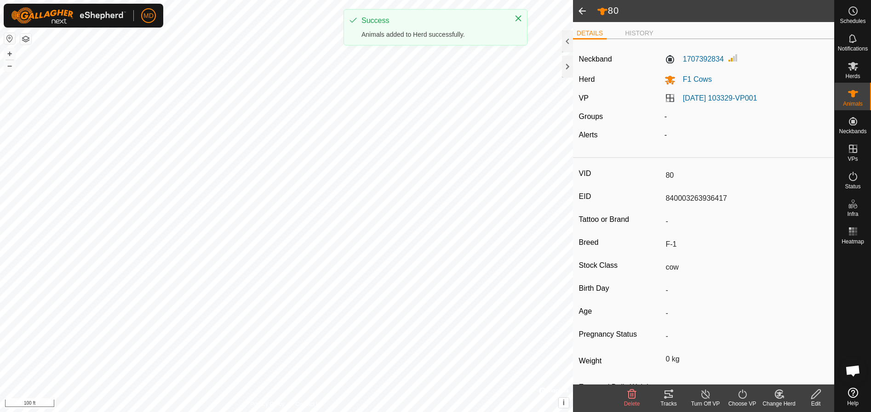
click at [579, 7] on span at bounding box center [582, 11] width 18 height 22
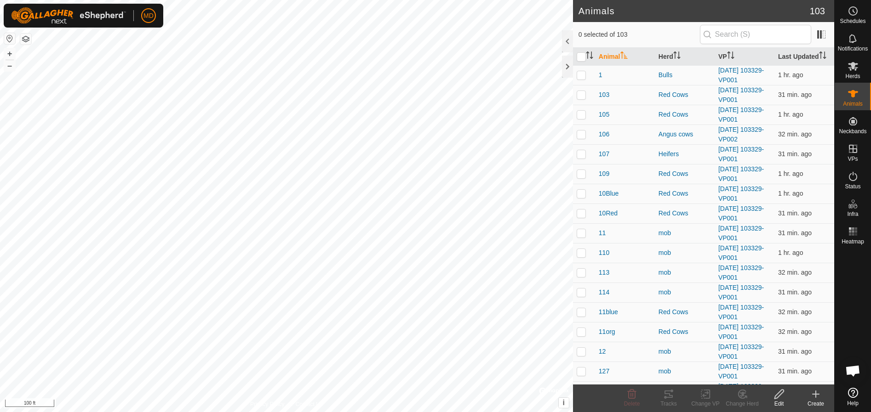
click at [711, 33] on p-inputicon at bounding box center [706, 34] width 7 height 7
click at [727, 38] on input "text" at bounding box center [755, 34] width 111 height 19
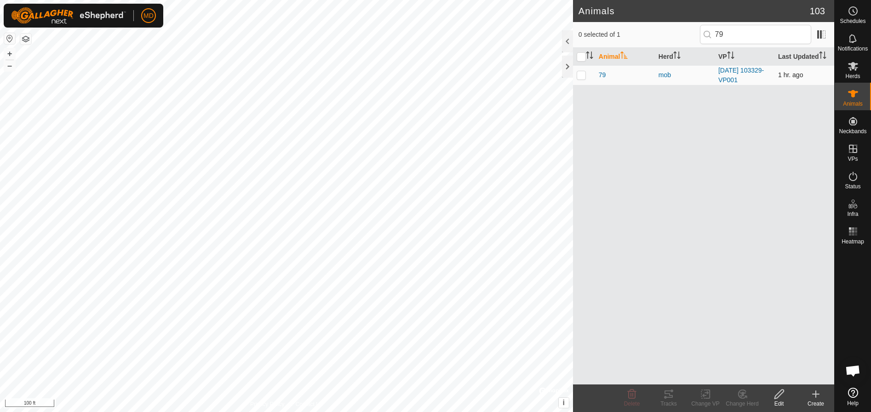
click at [580, 74] on p-checkbox at bounding box center [580, 74] width 9 height 7
click at [781, 395] on icon at bounding box center [778, 394] width 11 height 11
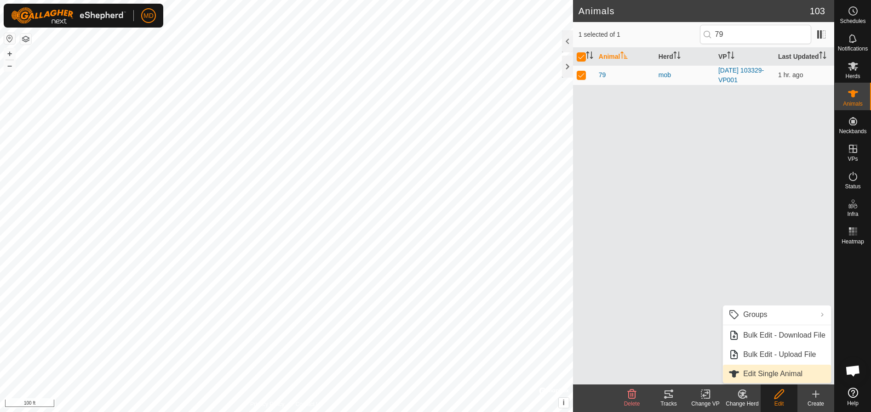
click at [763, 374] on link "Edit Single Animal" at bounding box center [777, 374] width 108 height 18
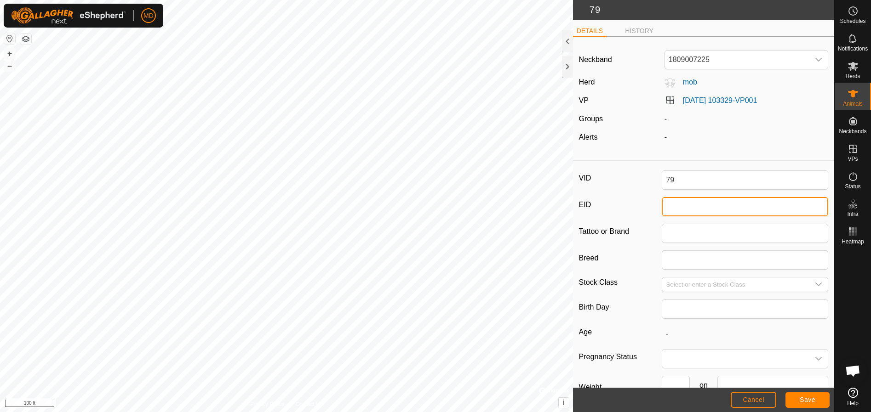
click at [671, 208] on input "EID" at bounding box center [745, 206] width 166 height 19
click at [800, 400] on span "Save" at bounding box center [807, 399] width 16 height 7
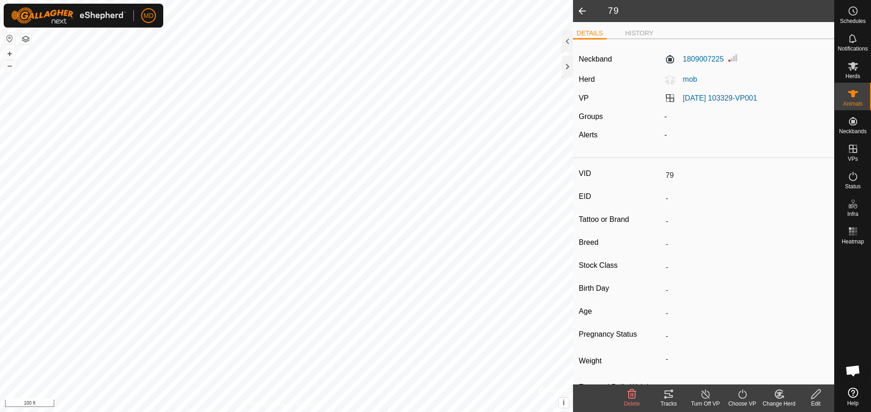
click at [668, 246] on input "-" at bounding box center [745, 245] width 166 height 16
click at [815, 394] on icon at bounding box center [815, 394] width 9 height 9
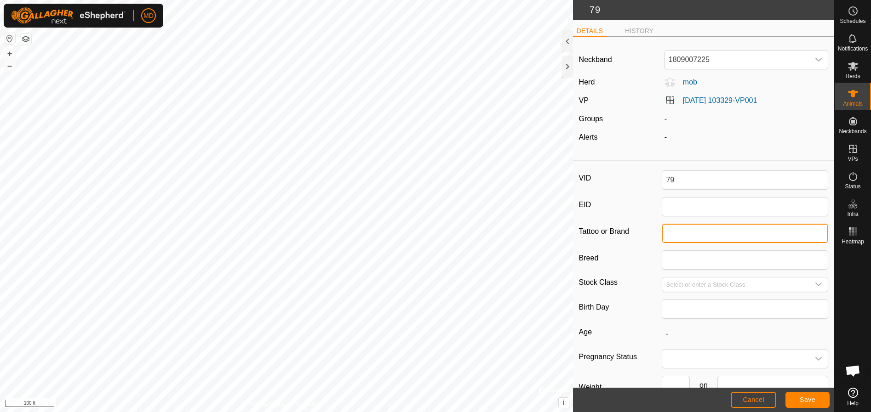
click at [667, 236] on input "Tattoo or Brand" at bounding box center [745, 233] width 166 height 19
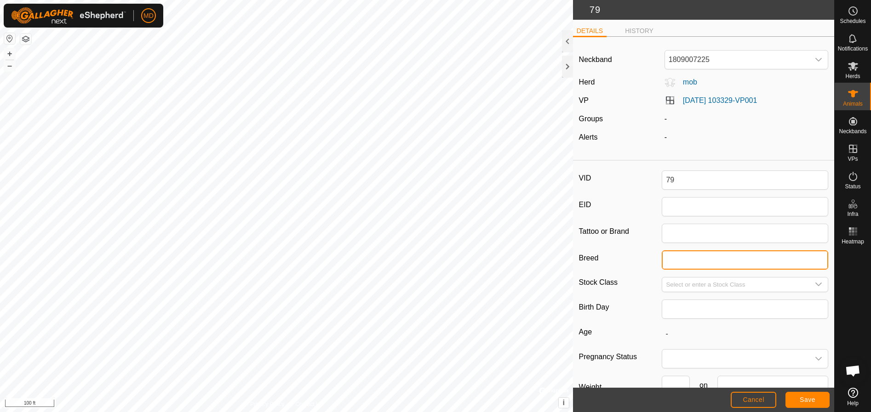
click at [666, 260] on input "Breed" at bounding box center [745, 260] width 166 height 19
click at [815, 285] on icon "dropdown trigger" at bounding box center [818, 284] width 7 height 7
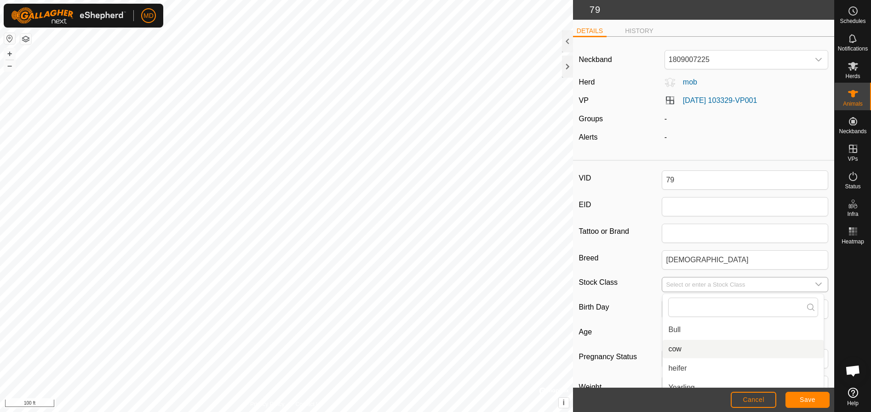
click at [677, 351] on li "cow" at bounding box center [742, 349] width 161 height 18
click at [813, 397] on span "Save" at bounding box center [807, 399] width 16 height 7
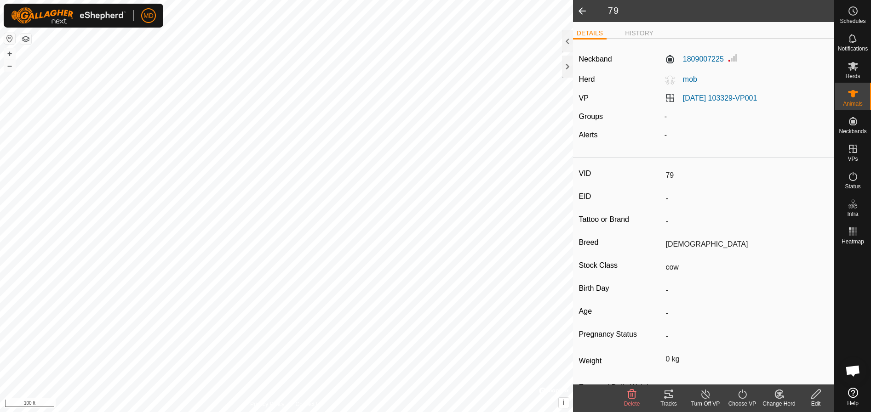
click at [815, 399] on icon at bounding box center [815, 394] width 11 height 11
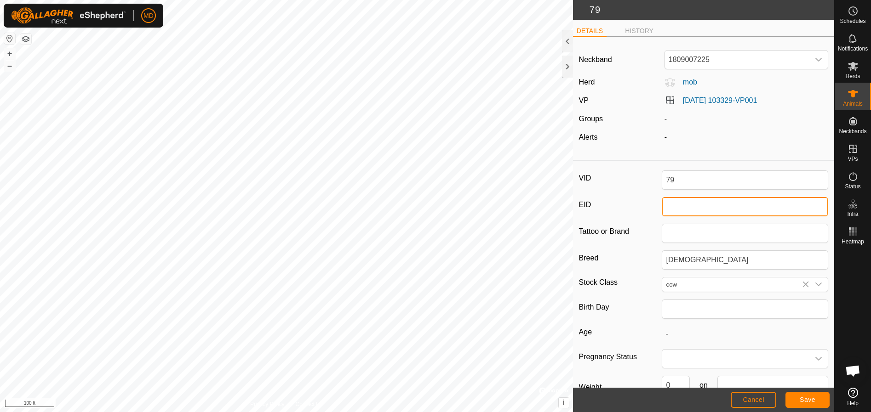
click at [664, 209] on input "EID" at bounding box center [745, 206] width 166 height 19
click at [797, 395] on button "Save" at bounding box center [807, 400] width 44 height 16
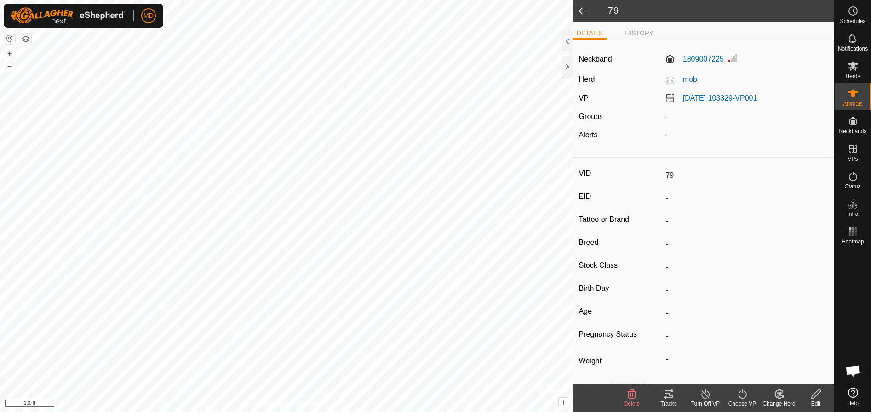
click at [781, 396] on icon at bounding box center [778, 394] width 11 height 11
click at [782, 351] on link "Choose Herd..." at bounding box center [806, 355] width 91 height 18
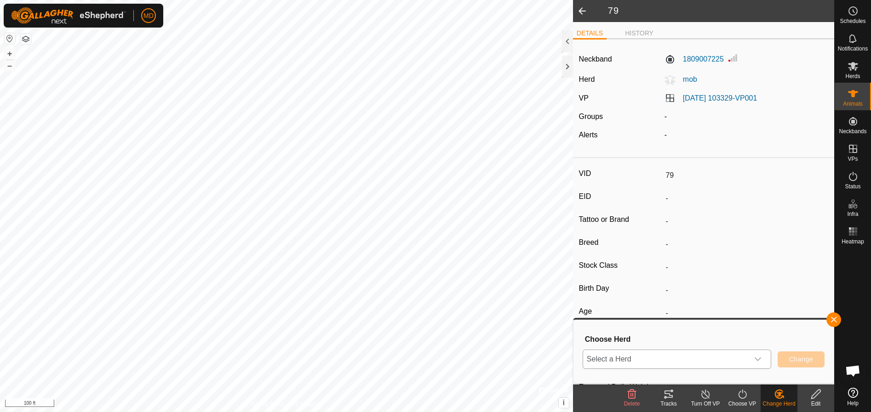
click at [760, 358] on icon "dropdown trigger" at bounding box center [757, 359] width 7 height 7
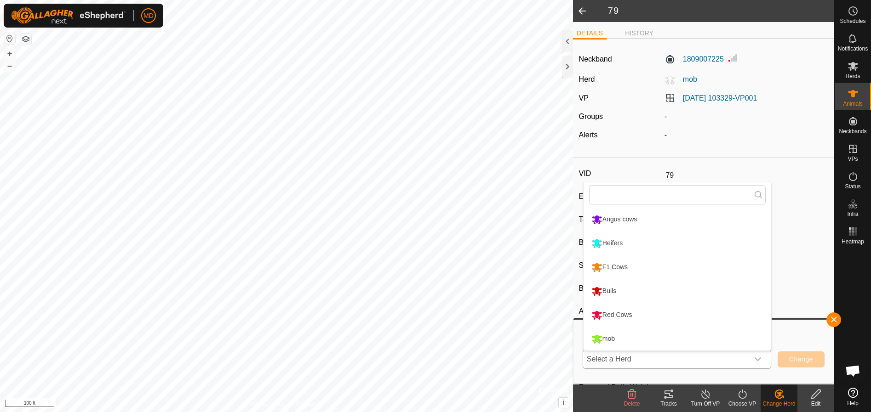
click at [610, 264] on li "F1 Cows" at bounding box center [677, 267] width 188 height 23
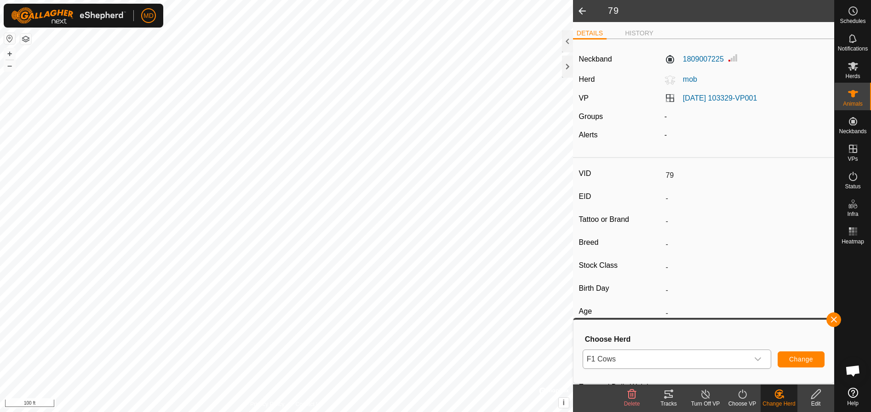
click at [777, 394] on icon at bounding box center [778, 394] width 11 height 11
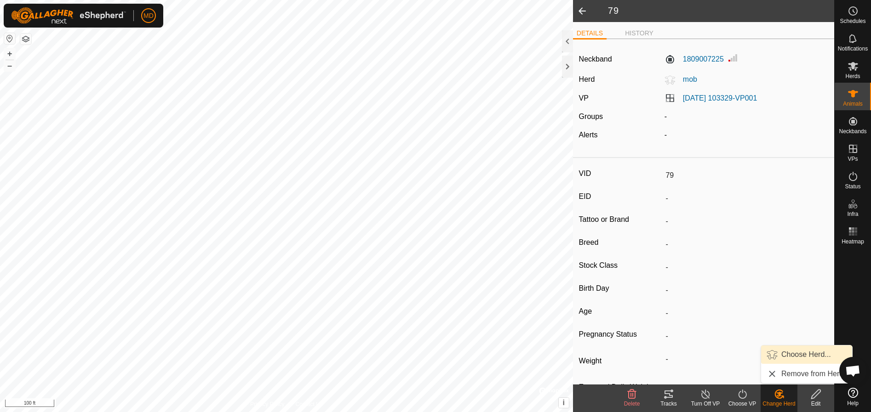
click at [780, 350] on link "Choose Herd..." at bounding box center [806, 355] width 91 height 18
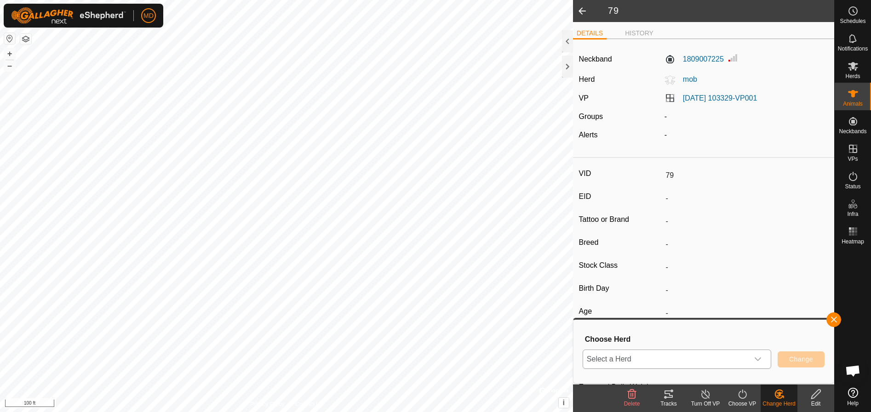
click at [757, 360] on icon "dropdown trigger" at bounding box center [757, 360] width 6 height 4
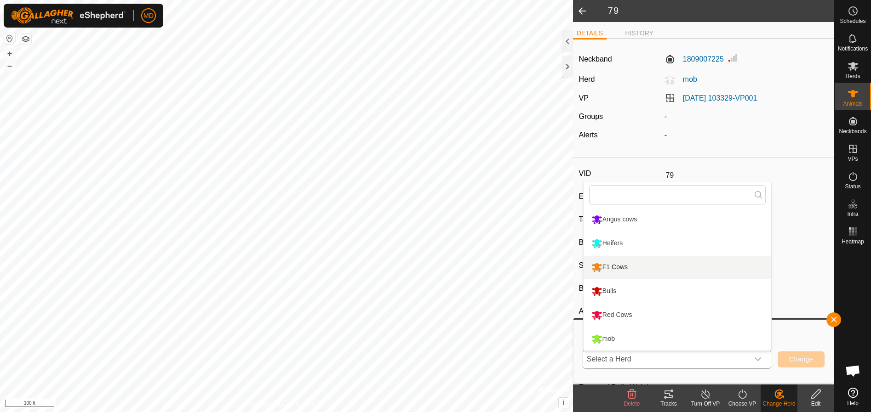
click at [613, 265] on li "F1 Cows" at bounding box center [677, 267] width 188 height 23
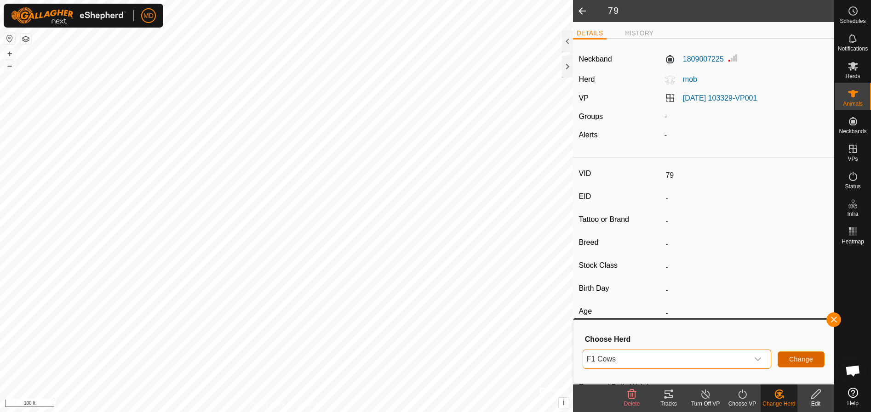
click at [796, 355] on button "Change" at bounding box center [800, 360] width 47 height 16
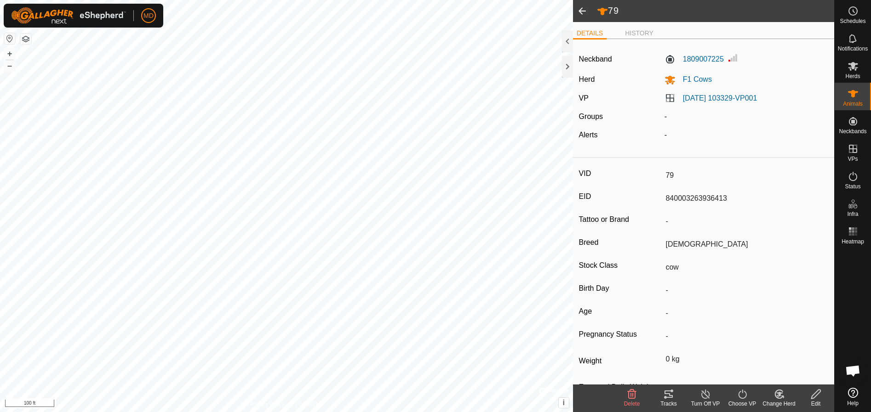
click at [577, 11] on span at bounding box center [582, 11] width 18 height 22
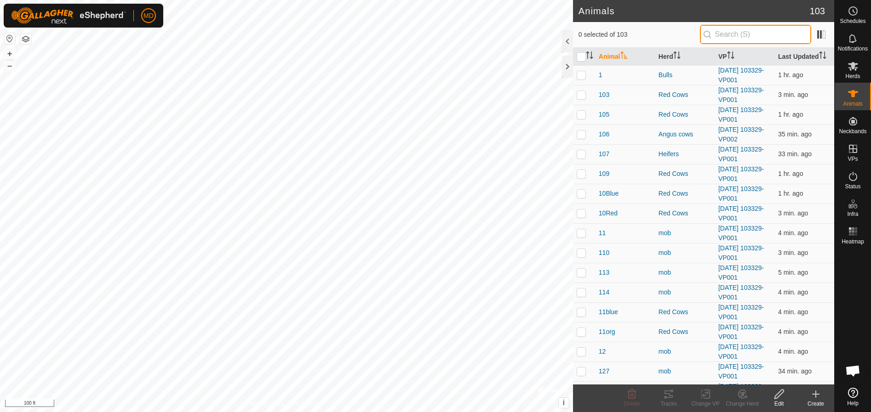
click at [730, 36] on input "text" at bounding box center [755, 34] width 111 height 19
click at [780, 400] on div "Edit" at bounding box center [778, 404] width 37 height 8
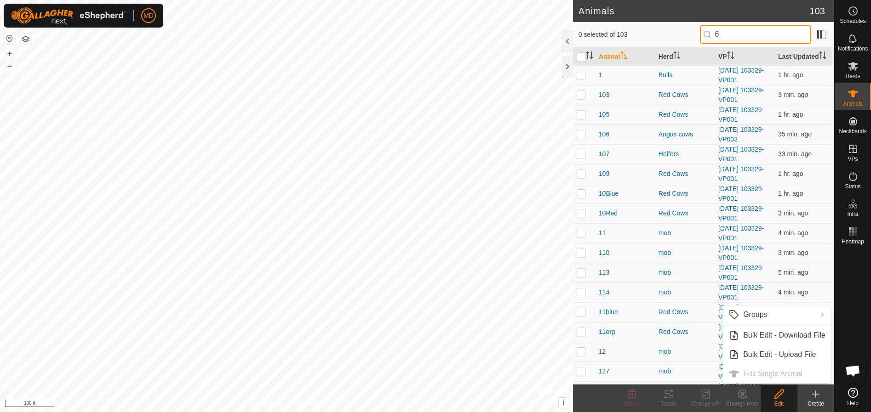
click at [733, 32] on input "6" at bounding box center [755, 34] width 111 height 19
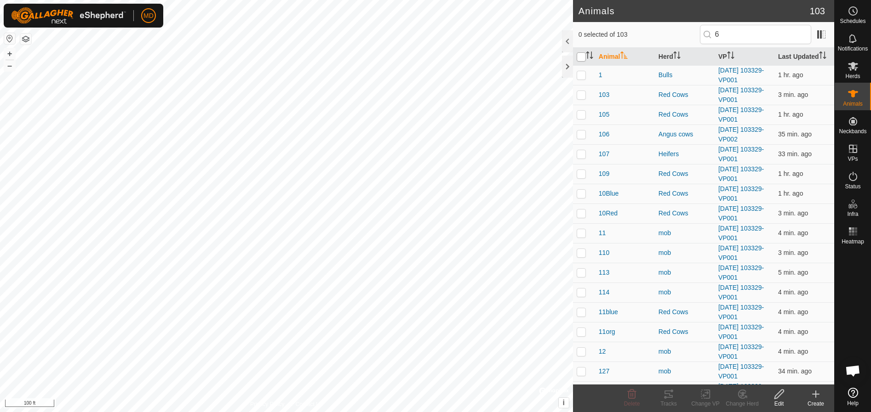
click at [583, 57] on input "checkbox" at bounding box center [580, 56] width 9 height 9
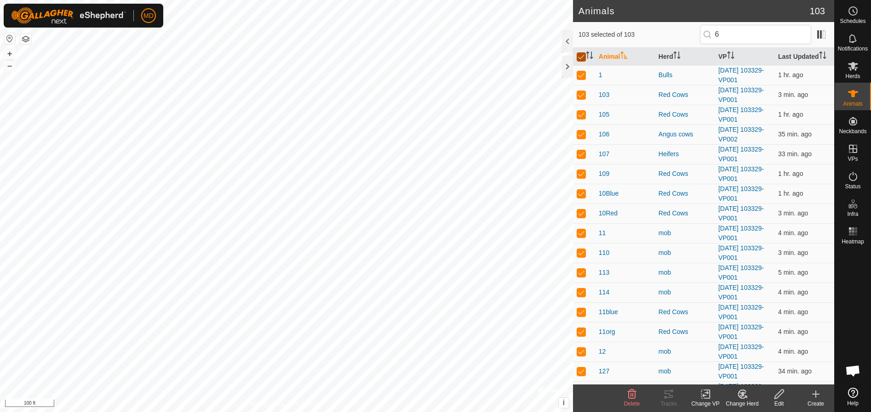
click at [582, 57] on input "checkbox" at bounding box center [580, 56] width 9 height 9
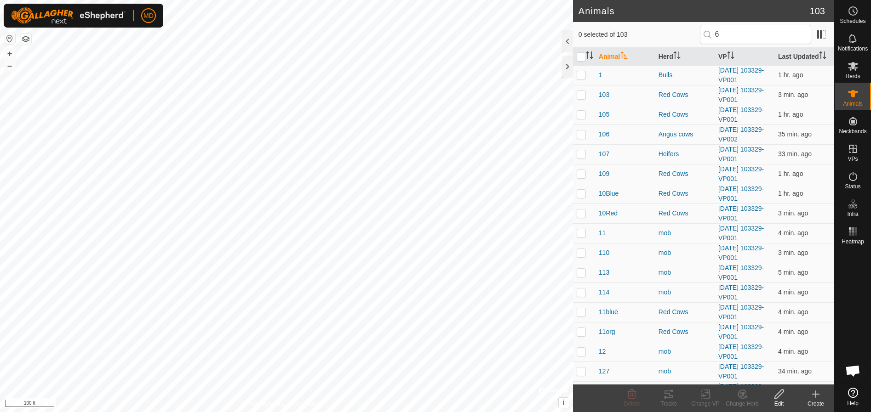
click at [781, 403] on div "Edit" at bounding box center [778, 404] width 37 height 8
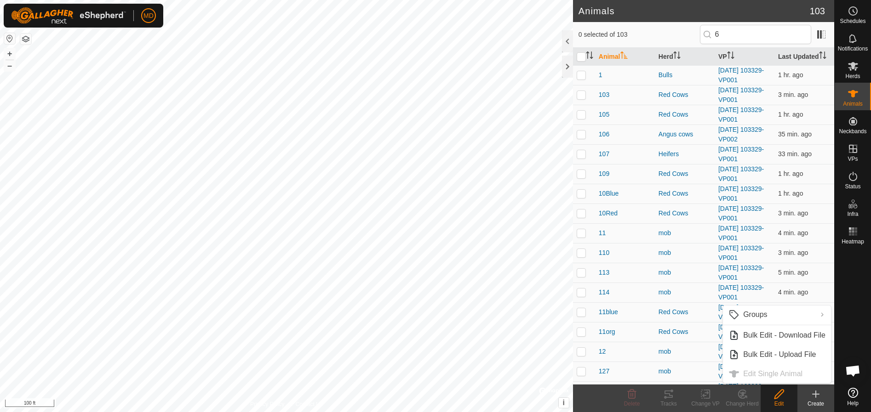
click at [756, 374] on ul "Groups Clear Groups Manage Groups Bulk Edit - Download File Bulk Edit - Upload …" at bounding box center [777, 345] width 108 height 78
click at [582, 212] on p-checkbox at bounding box center [580, 211] width 9 height 7
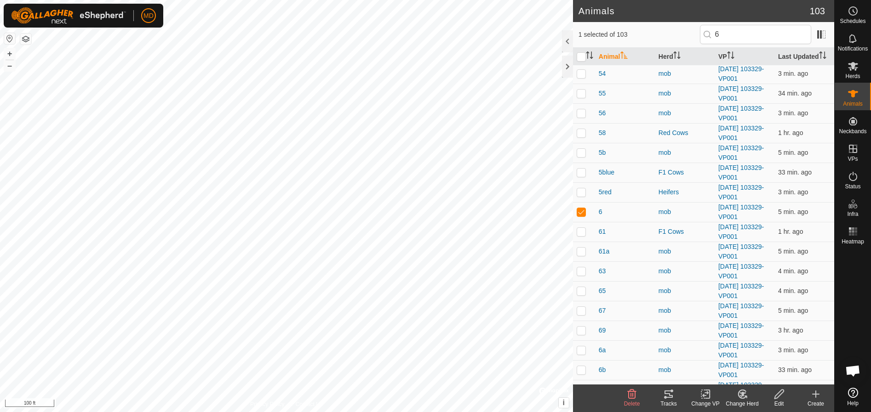
click at [775, 398] on icon at bounding box center [778, 394] width 11 height 11
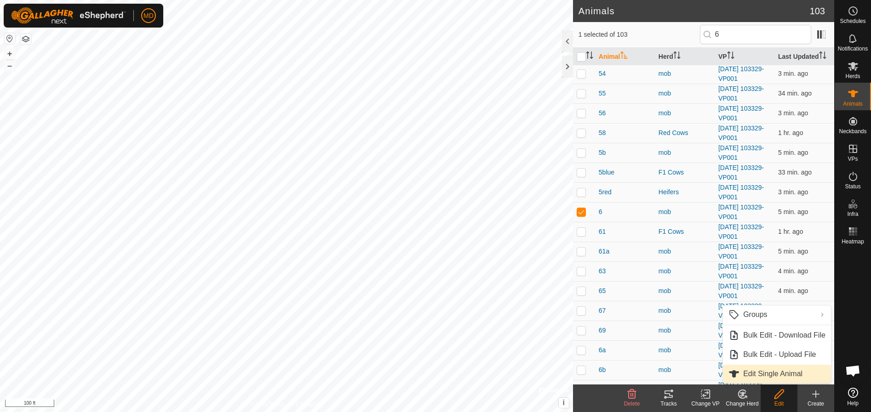
click at [759, 373] on link "Edit Single Animal" at bounding box center [777, 374] width 108 height 18
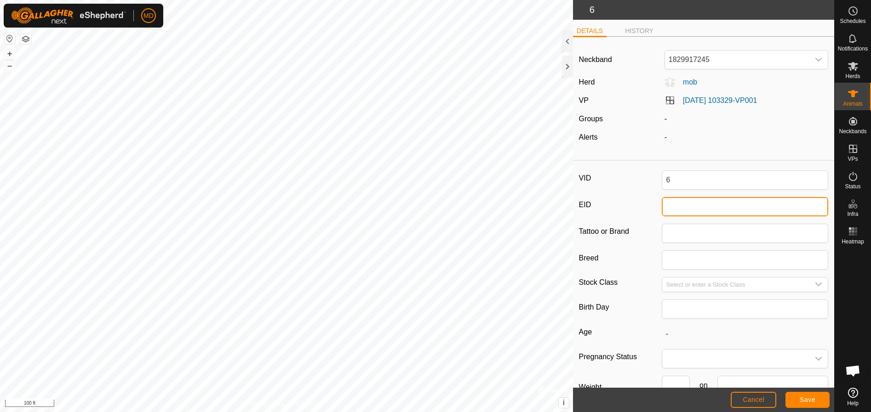
click at [666, 207] on input "EID" at bounding box center [745, 206] width 166 height 19
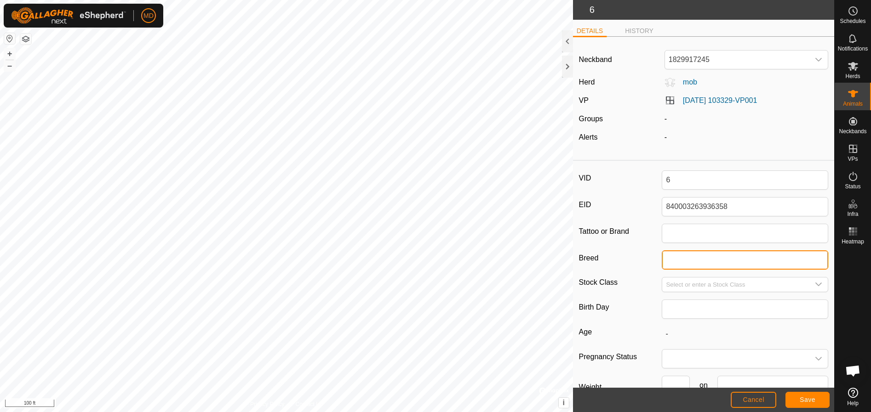
click at [663, 260] on input "Breed" at bounding box center [745, 260] width 166 height 19
click at [815, 284] on icon "dropdown trigger" at bounding box center [818, 284] width 7 height 7
click at [815, 285] on icon "dropdown trigger" at bounding box center [818, 285] width 6 height 4
click at [815, 284] on icon "dropdown trigger" at bounding box center [818, 284] width 7 height 7
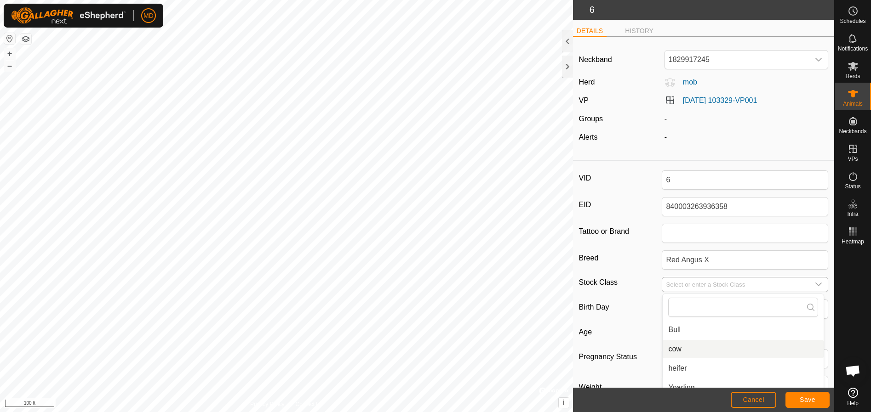
click at [672, 349] on li "cow" at bounding box center [742, 349] width 161 height 18
click at [801, 396] on span "Save" at bounding box center [807, 399] width 16 height 7
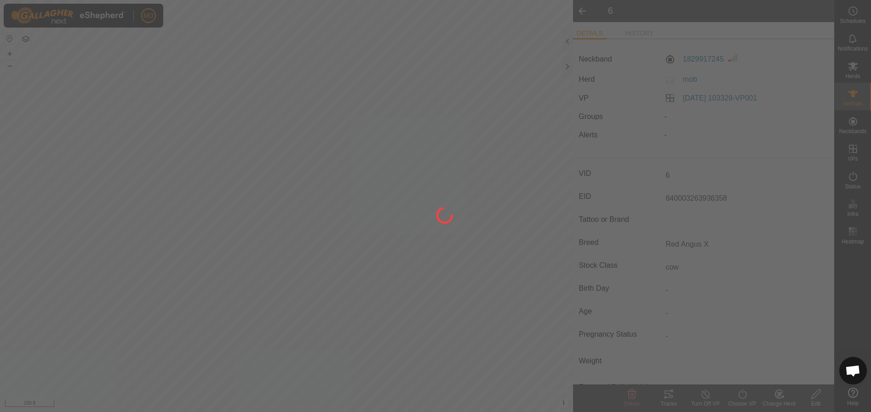
type input "840003263936358"
type input "-"
type input "Red Angus X"
type input "0 kg"
type input "-"
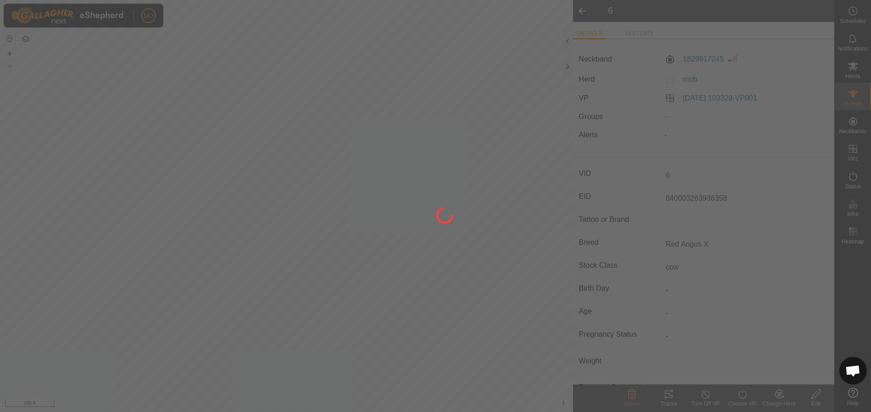
type input "cow"
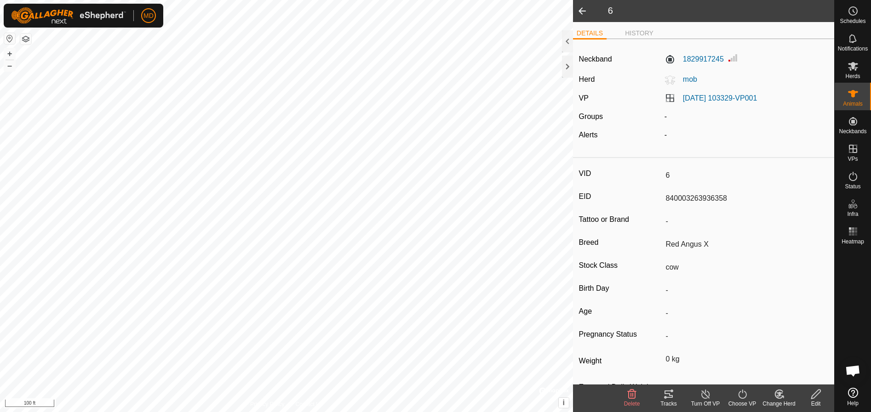
click at [781, 396] on icon at bounding box center [778, 394] width 11 height 11
click at [785, 354] on link "Choose Herd..." at bounding box center [806, 355] width 91 height 18
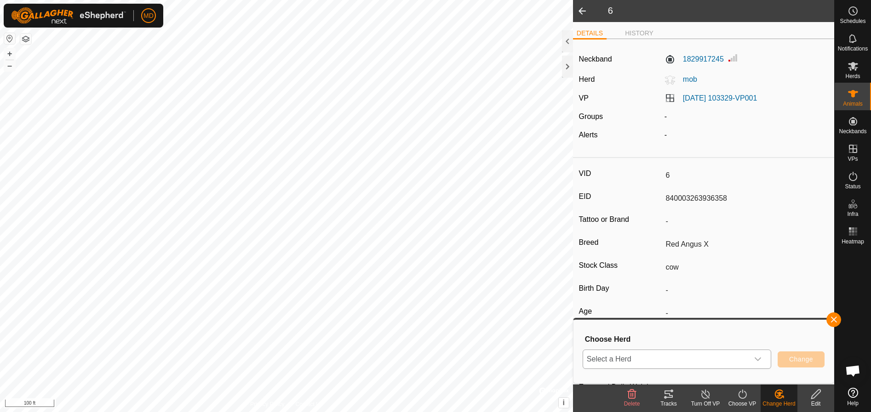
click at [760, 358] on icon "dropdown trigger" at bounding box center [757, 360] width 6 height 4
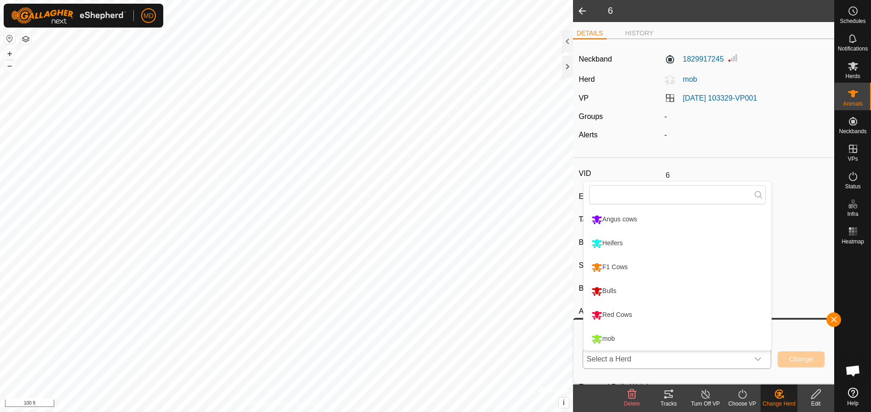
click at [622, 314] on li "Red Cows" at bounding box center [677, 315] width 188 height 23
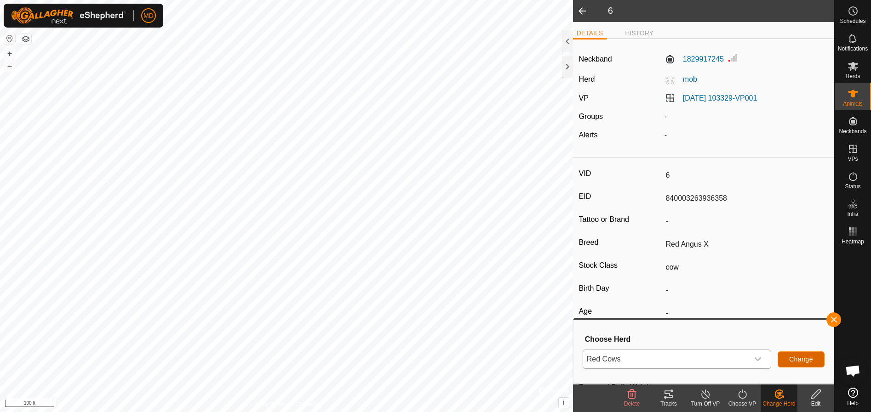
click at [800, 355] on button "Change" at bounding box center [800, 360] width 47 height 16
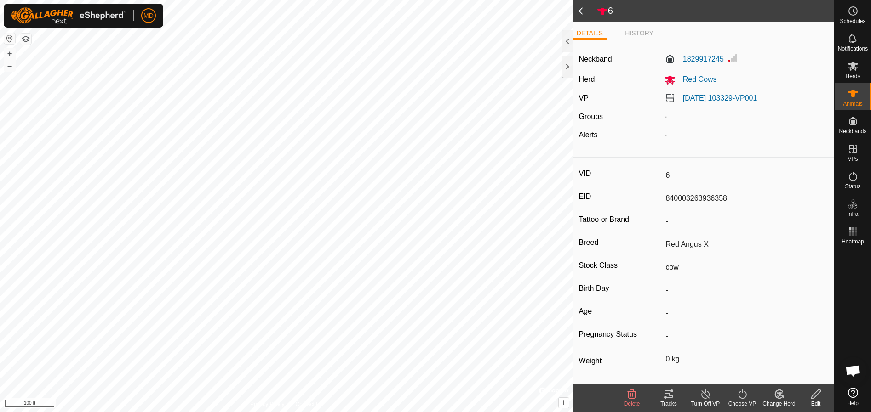
click at [587, 8] on span at bounding box center [582, 11] width 18 height 22
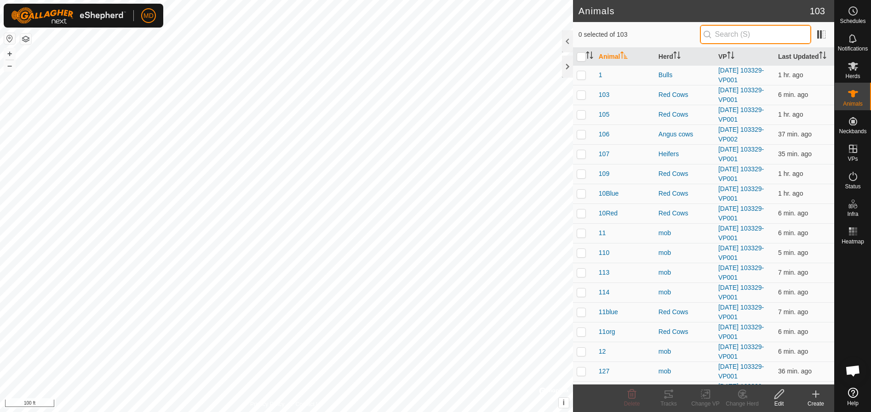
click at [721, 34] on input "text" at bounding box center [755, 34] width 111 height 19
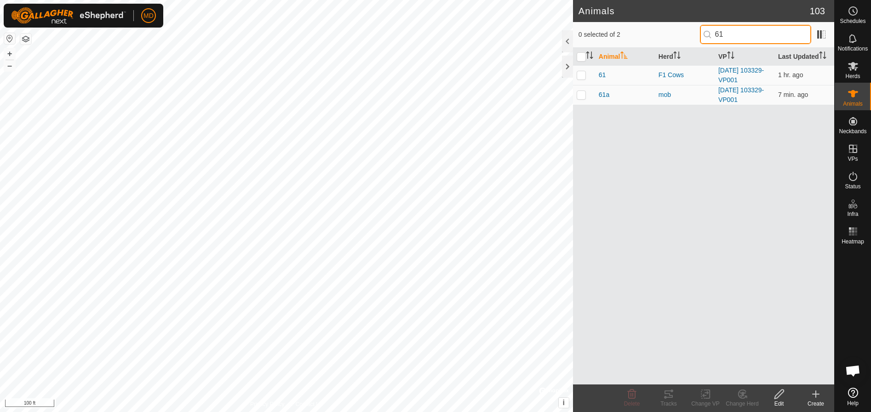
type input "6"
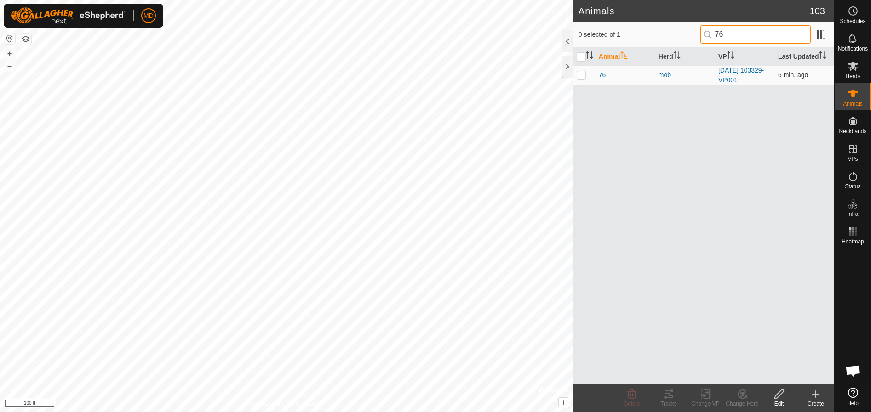
type input "76"
click at [579, 75] on p-checkbox at bounding box center [580, 74] width 9 height 7
checkbox input "true"
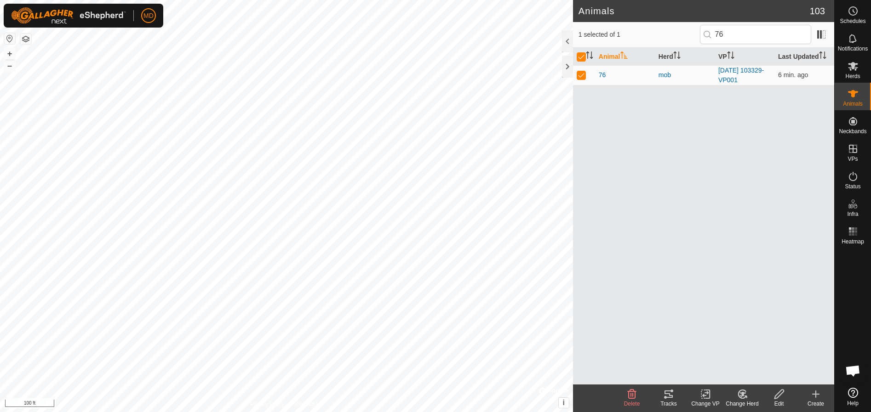
click at [777, 398] on icon at bounding box center [778, 394] width 9 height 9
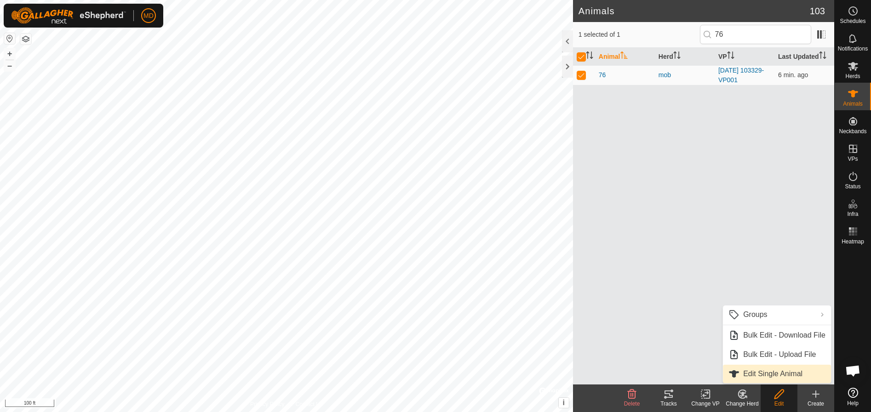
click at [755, 372] on link "Edit Single Animal" at bounding box center [777, 374] width 108 height 18
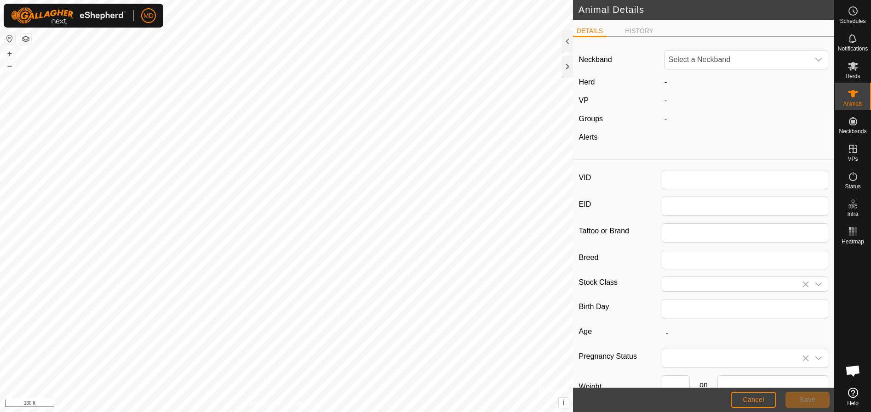
type input "76"
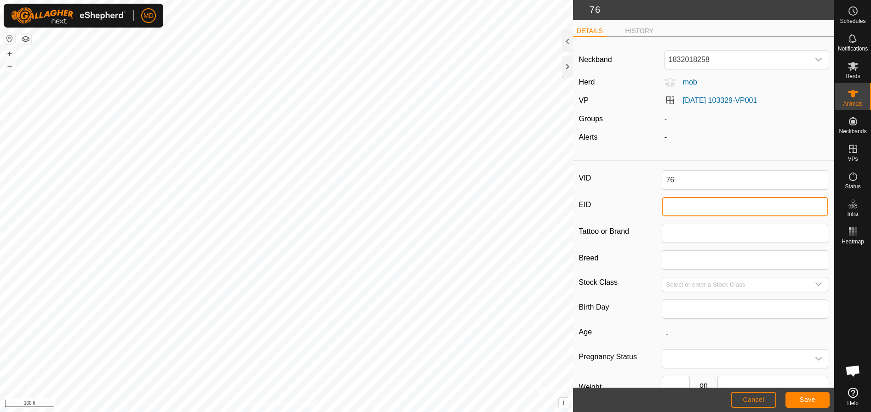
click at [670, 207] on input "EID" at bounding box center [745, 206] width 166 height 19
type input "840003263936419"
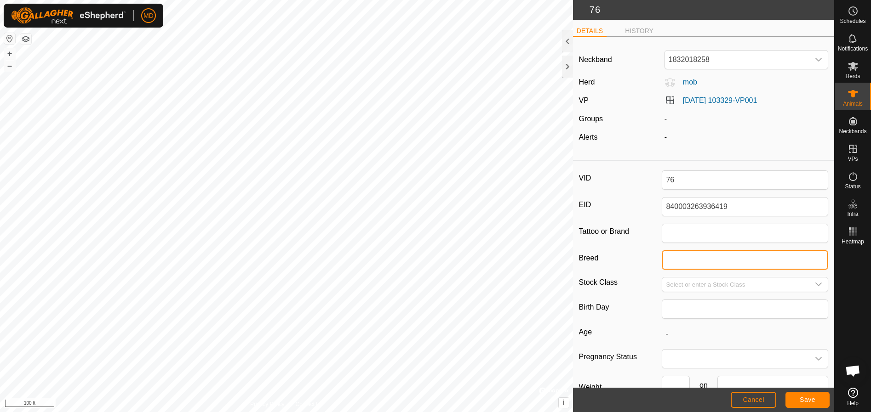
click at [665, 260] on input "Breed" at bounding box center [745, 260] width 166 height 19
type input "F-1"
click at [815, 284] on icon "dropdown trigger" at bounding box center [818, 284] width 7 height 7
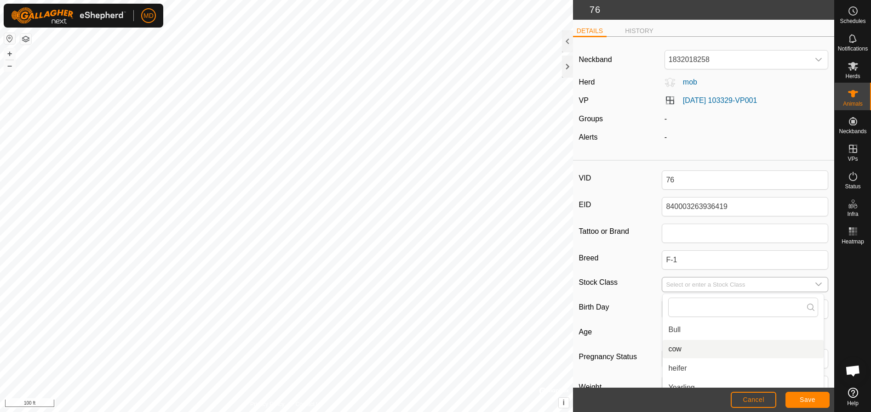
click at [673, 348] on li "cow" at bounding box center [742, 349] width 161 height 18
type input "cow"
click at [807, 398] on span "Save" at bounding box center [807, 399] width 16 height 7
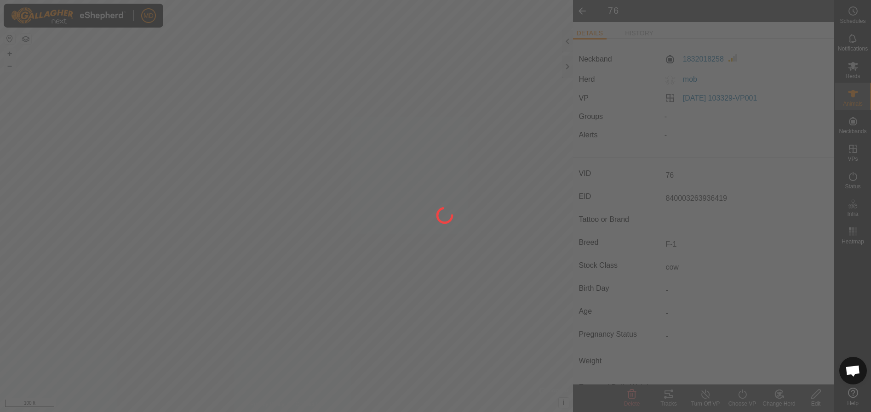
type input "-"
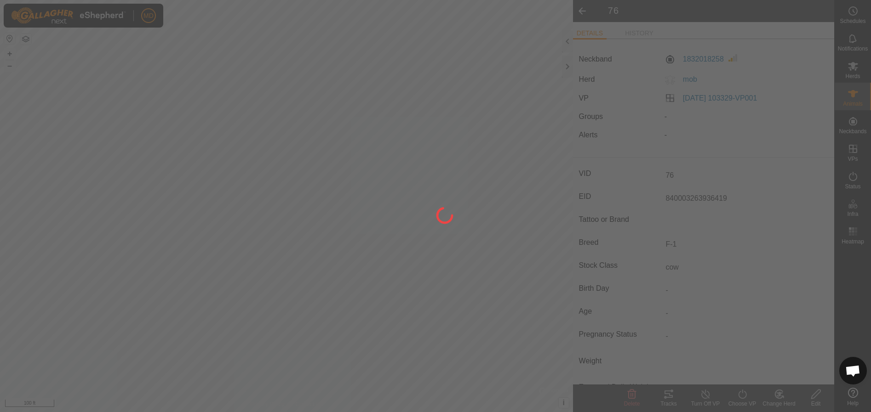
type input "-"
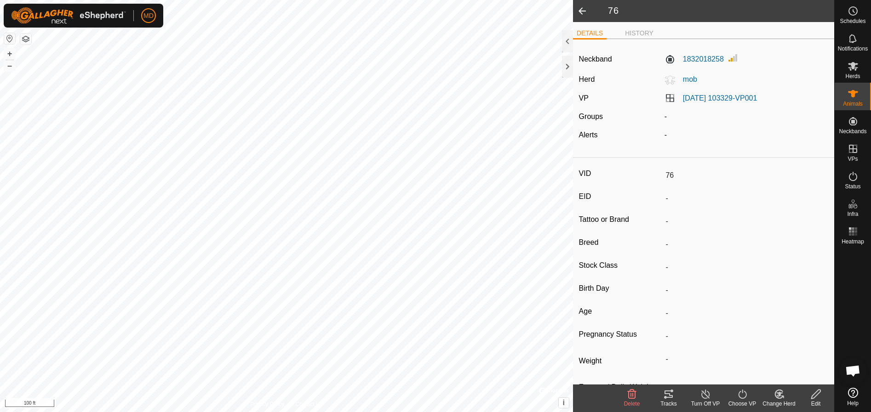
type input "840003263936419"
type input "F-1"
type input "0 kg"
type input "cow"
click at [782, 394] on icon at bounding box center [778, 394] width 11 height 11
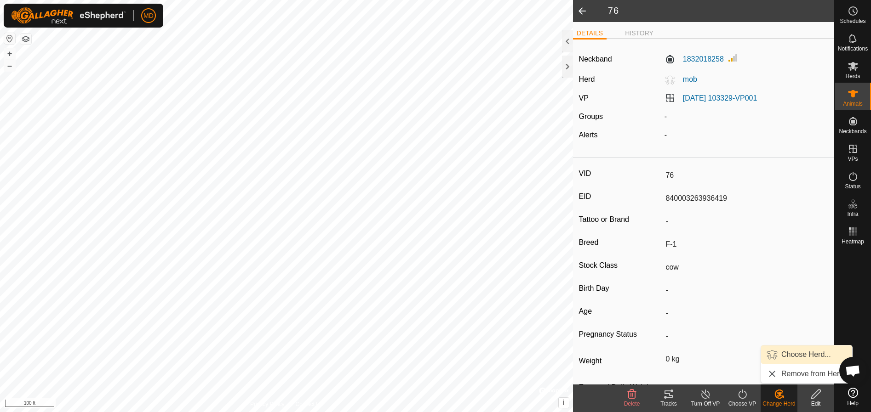
click at [782, 352] on link "Choose Herd..." at bounding box center [806, 355] width 91 height 18
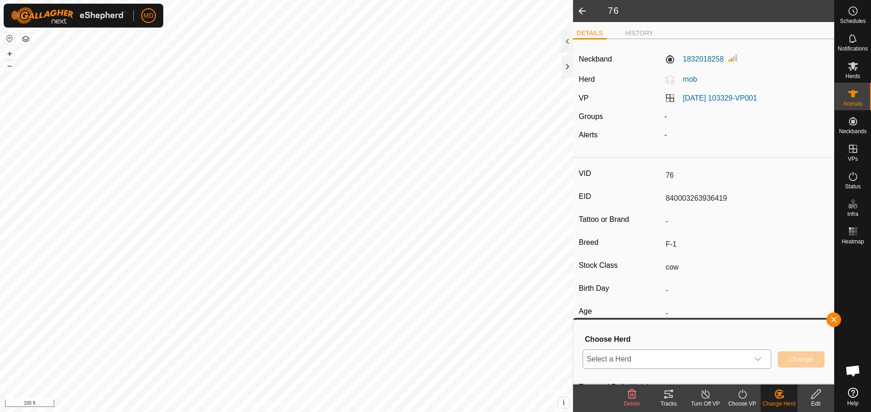
click at [759, 358] on icon "dropdown trigger" at bounding box center [757, 359] width 7 height 7
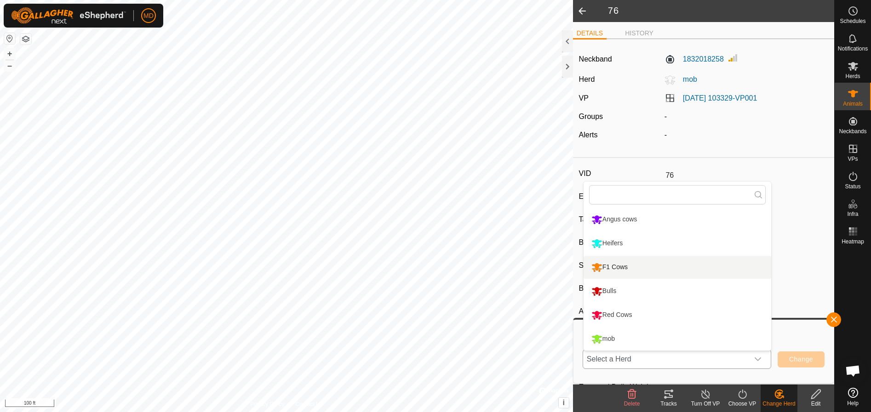
click at [611, 263] on li "F1 Cows" at bounding box center [677, 267] width 188 height 23
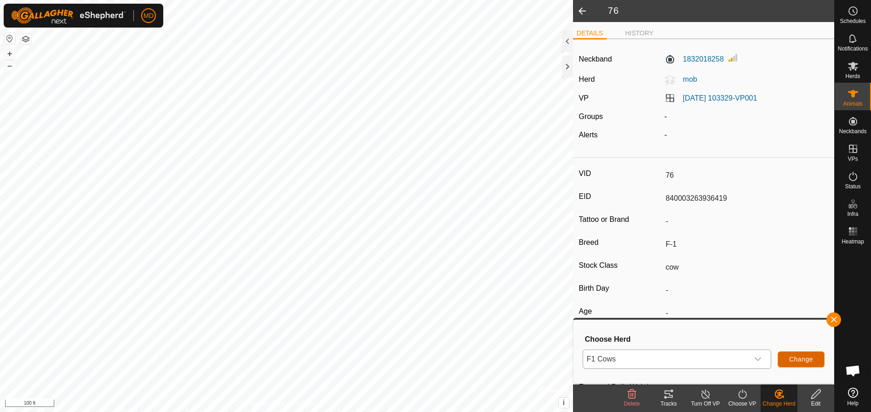
click at [804, 356] on span "Change" at bounding box center [801, 359] width 24 height 7
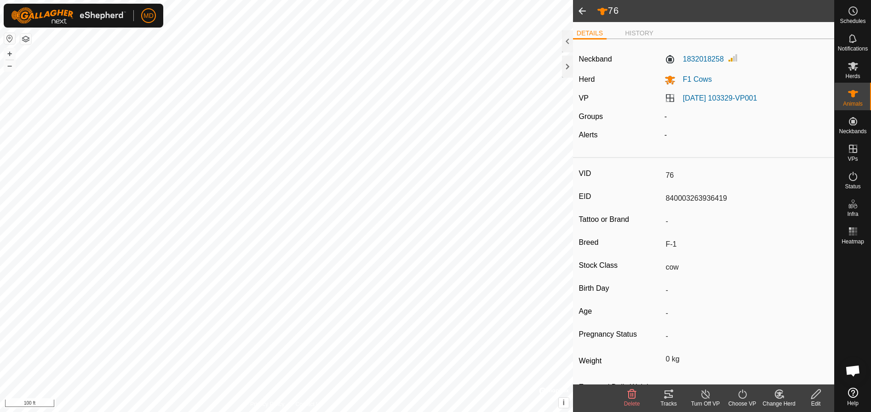
click at [581, 9] on span at bounding box center [582, 11] width 18 height 22
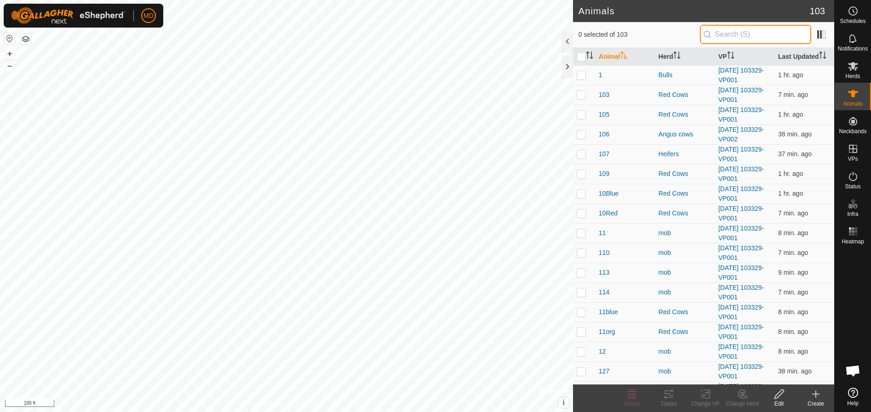
click at [729, 36] on input "text" at bounding box center [755, 34] width 111 height 19
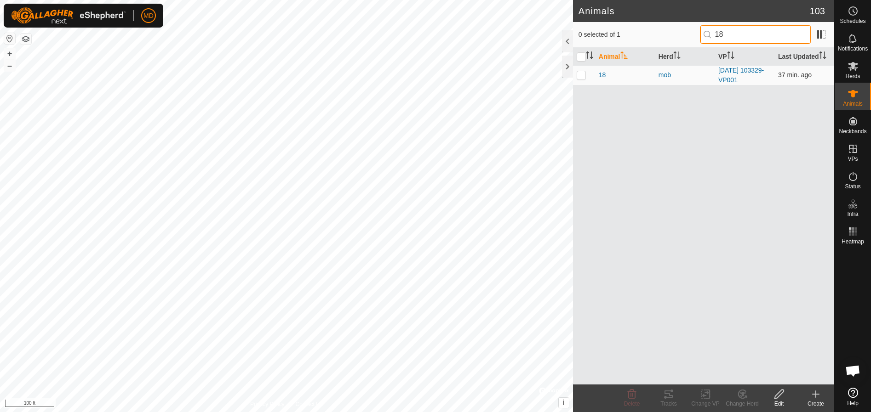
type input "18"
click at [582, 72] on p-checkbox at bounding box center [580, 74] width 9 height 7
checkbox input "true"
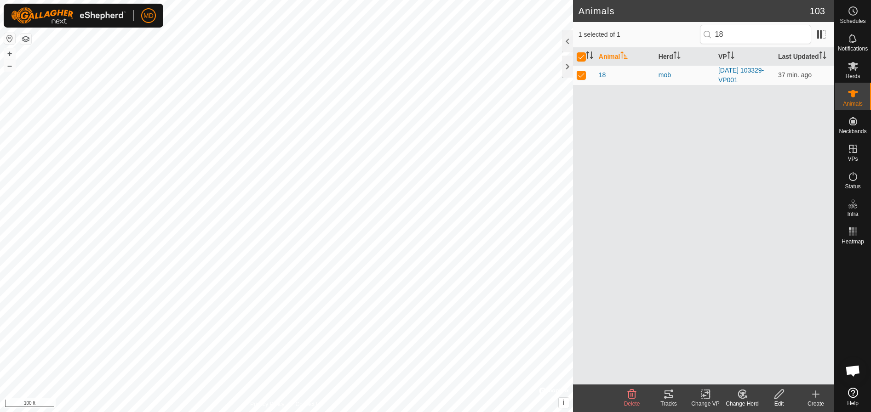
click at [775, 396] on icon at bounding box center [778, 394] width 9 height 9
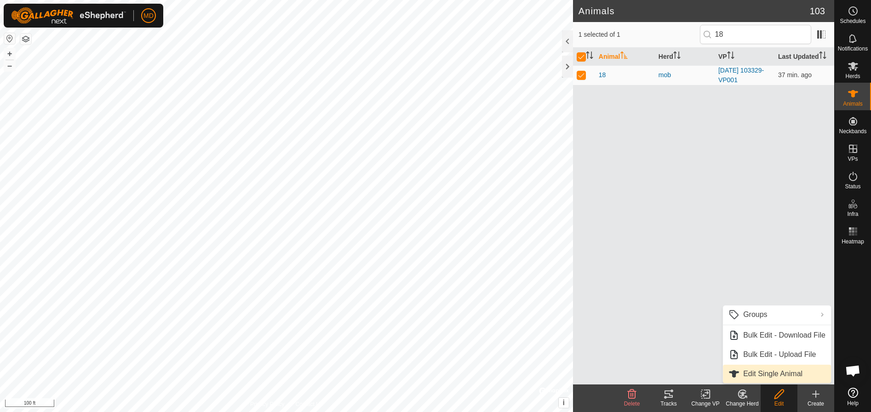
click at [747, 370] on link "Edit Single Animal" at bounding box center [777, 374] width 108 height 18
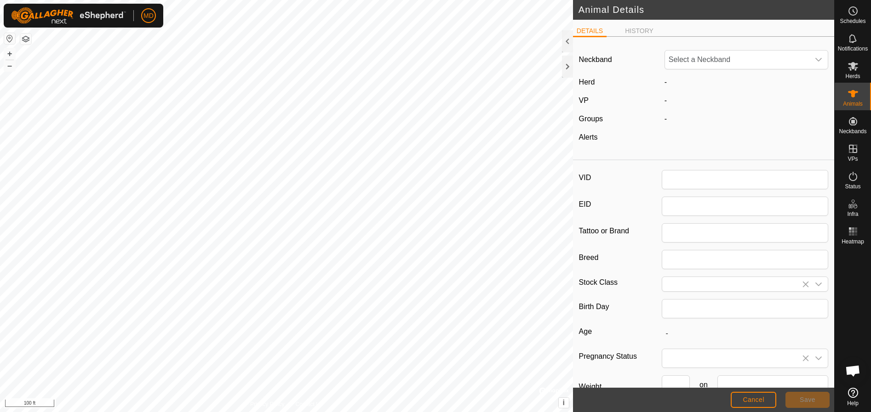
type input "18"
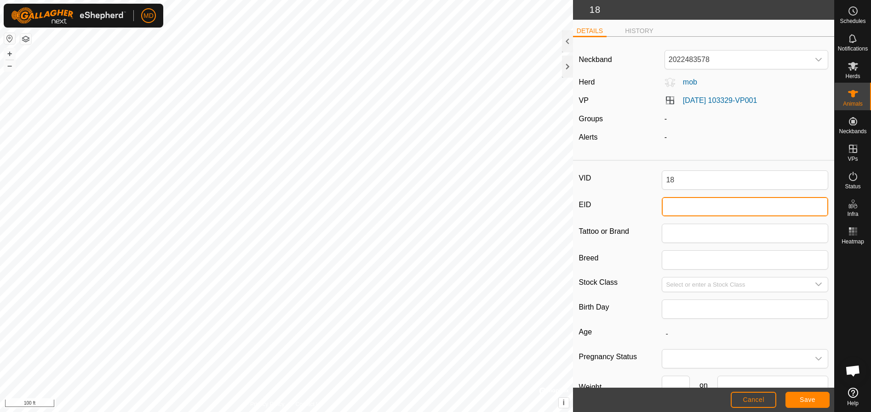
click at [666, 207] on input "EID" at bounding box center [745, 206] width 166 height 19
type input "840003263936371"
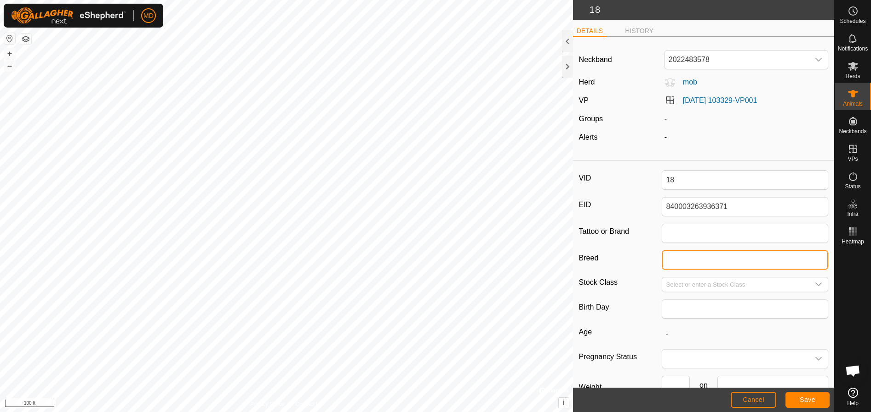
click at [676, 259] on input "Breed" at bounding box center [745, 260] width 166 height 19
type input "Red Angus X"
click at [815, 285] on icon "dropdown trigger" at bounding box center [818, 284] width 7 height 7
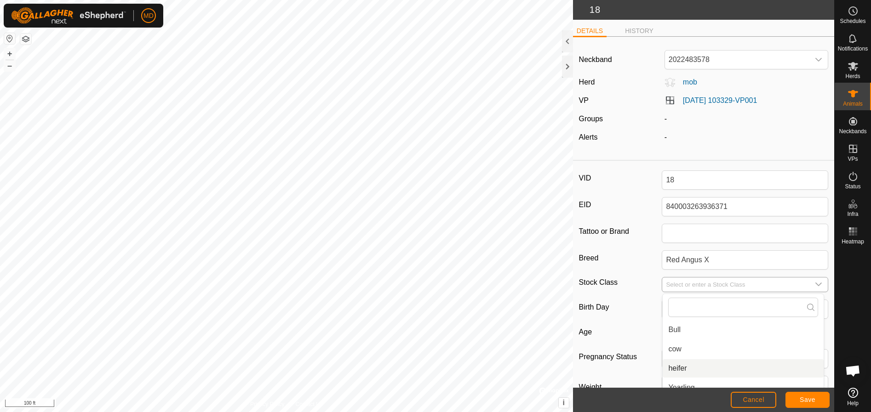
click at [675, 369] on li "heifer" at bounding box center [742, 368] width 161 height 18
type input "heifer"
click at [807, 399] on span "Save" at bounding box center [807, 399] width 16 height 7
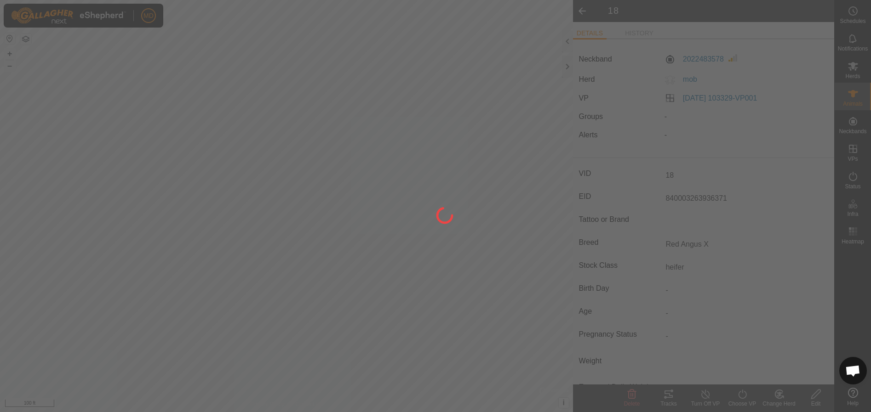
type input "-"
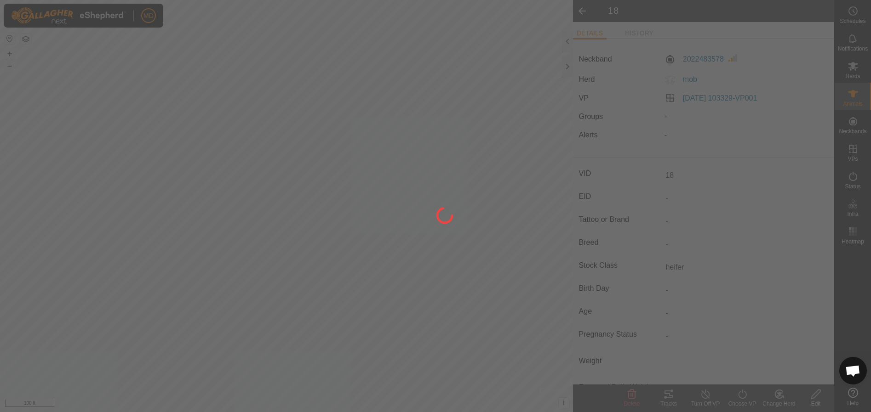
type input "-"
type input "840003263936371"
type input "Red Angus X"
type input "0 kg"
type input "heifer"
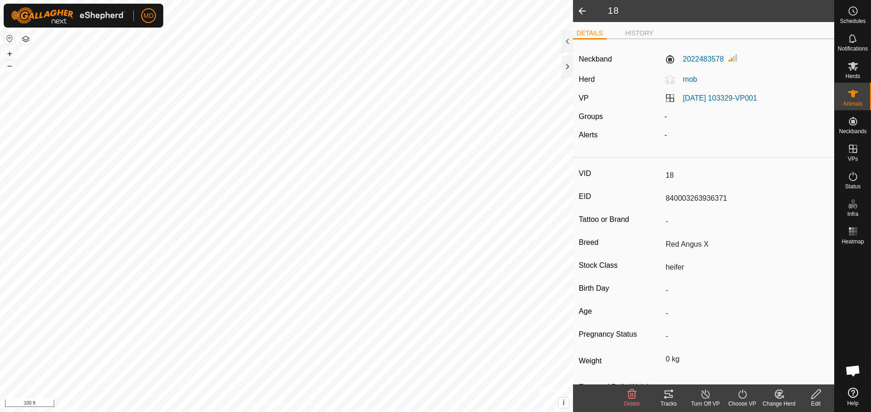
click at [781, 397] on icon at bounding box center [778, 394] width 11 height 11
click at [782, 350] on link "Choose Herd..." at bounding box center [806, 355] width 91 height 18
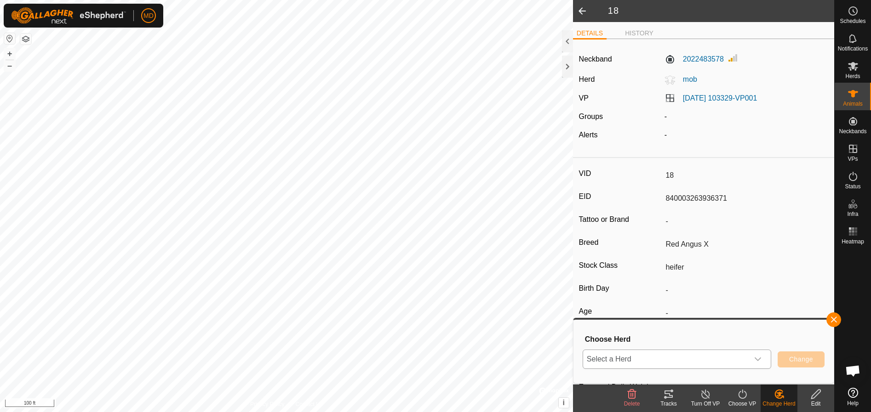
click at [759, 356] on icon "dropdown trigger" at bounding box center [757, 359] width 7 height 7
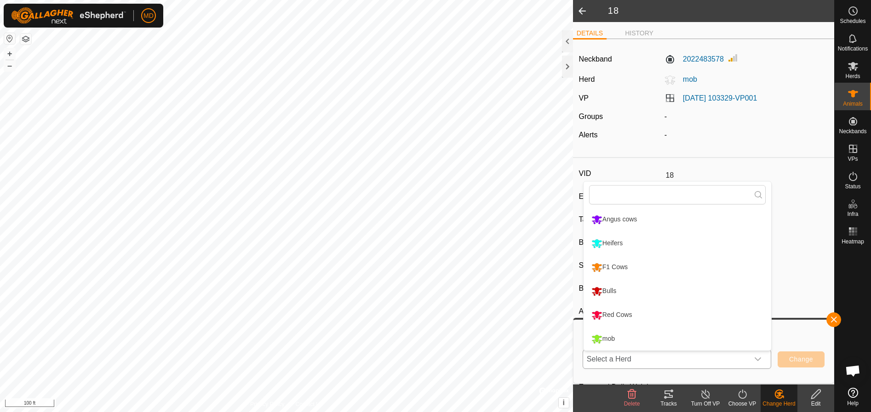
click at [647, 241] on li "Heifers" at bounding box center [677, 243] width 188 height 23
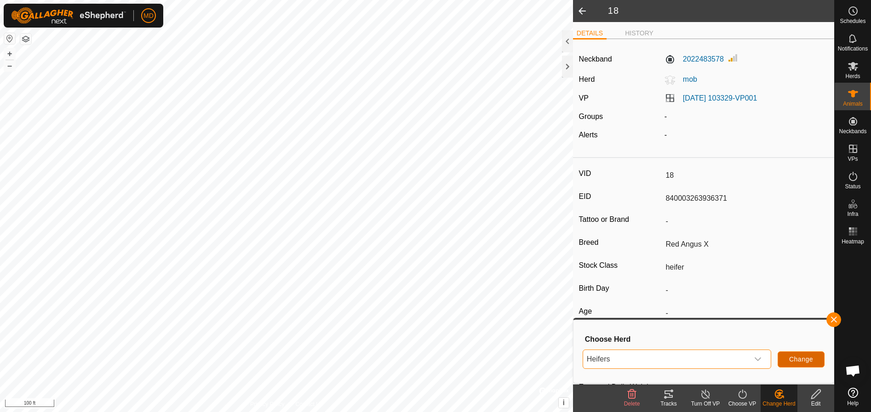
click at [796, 354] on button "Change" at bounding box center [800, 360] width 47 height 16
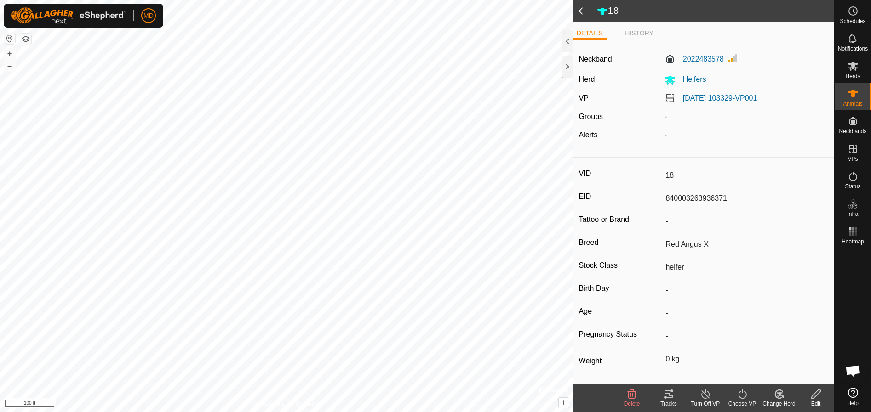
click at [582, 11] on span at bounding box center [582, 11] width 18 height 22
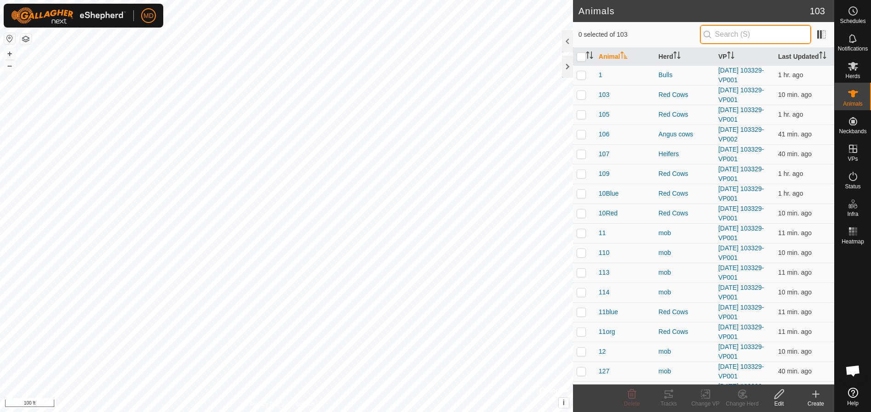
click at [734, 39] on input "text" at bounding box center [755, 34] width 111 height 19
type input "25"
click at [777, 399] on icon at bounding box center [778, 394] width 11 height 11
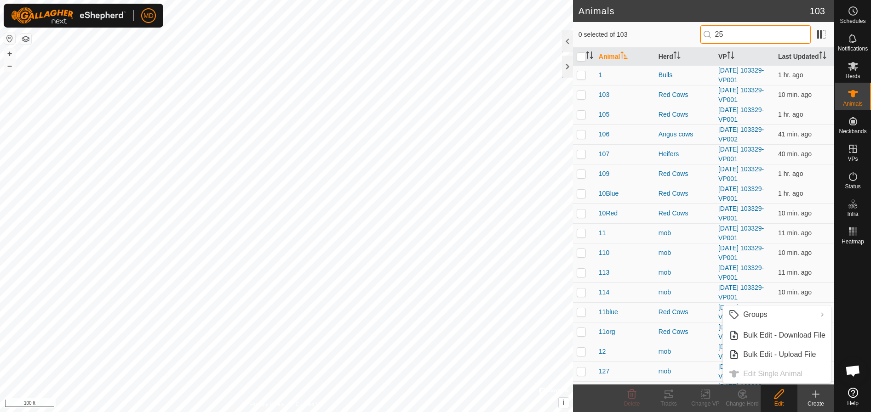
click at [733, 30] on input "25" at bounding box center [755, 34] width 111 height 19
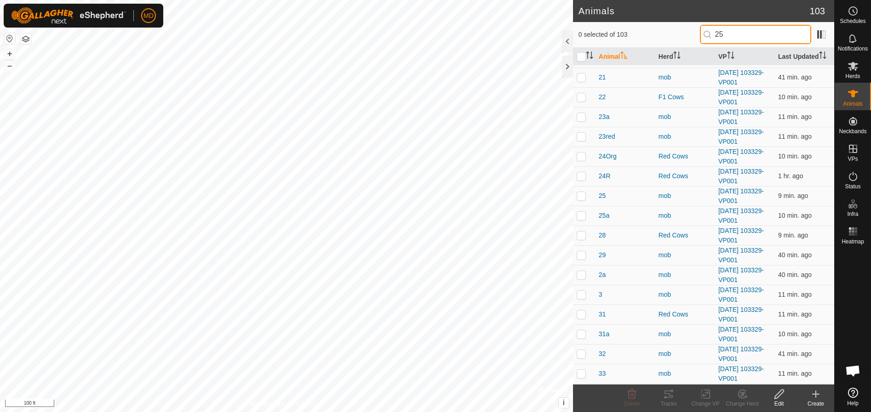
scroll to position [736, 0]
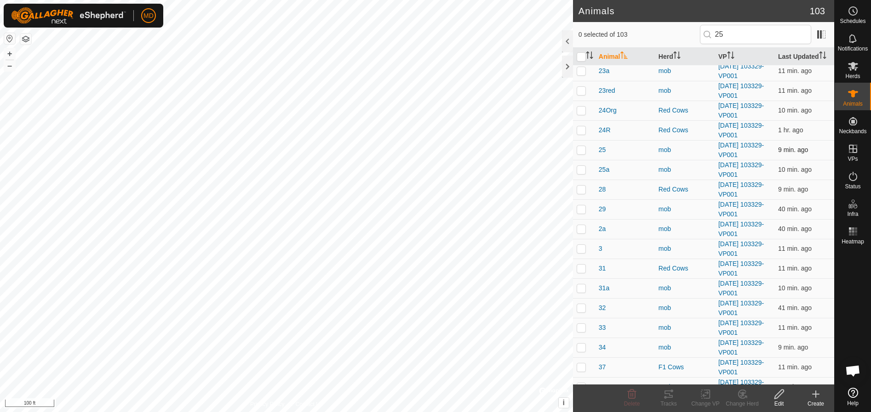
click at [576, 149] on td at bounding box center [584, 150] width 22 height 20
checkbox input "true"
click at [784, 398] on icon at bounding box center [778, 394] width 11 height 11
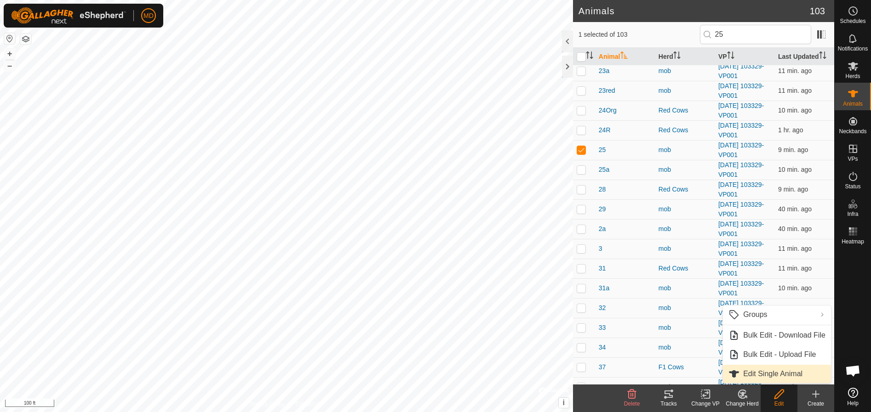
click at [754, 372] on link "Edit Single Animal" at bounding box center [777, 374] width 108 height 18
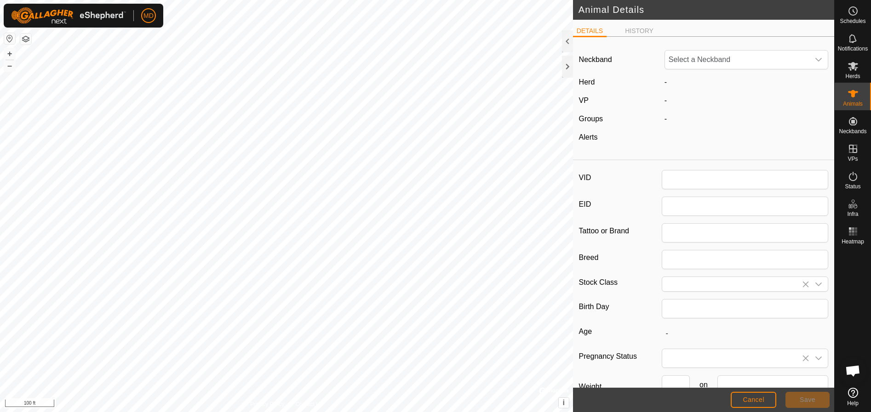
type input "25"
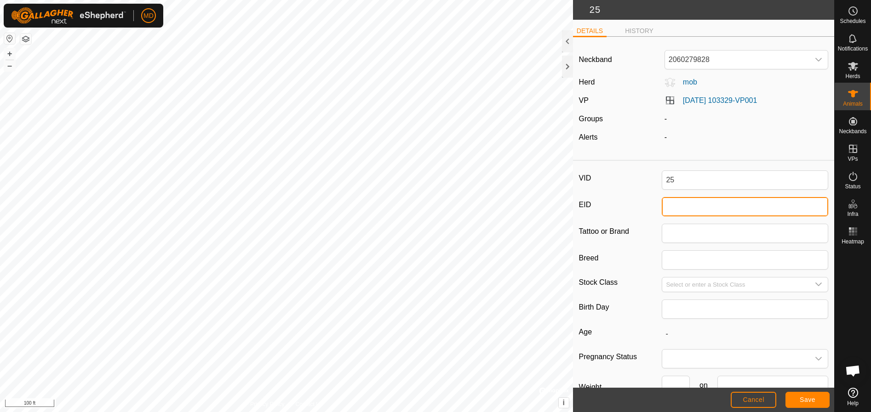
click at [670, 216] on input "EID" at bounding box center [745, 206] width 166 height 19
type input "840003263936403"
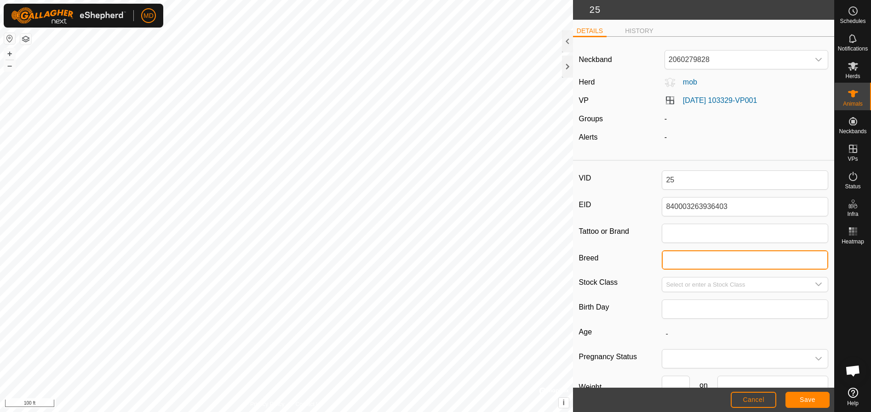
click at [664, 261] on input "Breed" at bounding box center [745, 260] width 166 height 19
type input "Red Angus X"
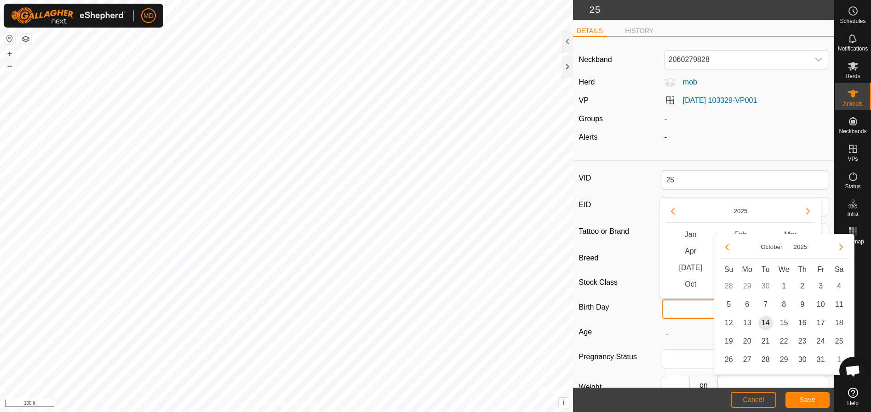
scroll to position [7, 0]
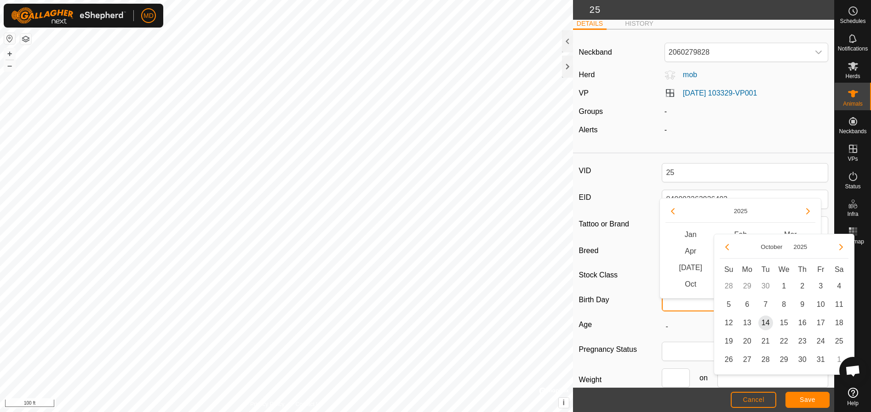
click at [665, 310] on input "text" at bounding box center [745, 301] width 166 height 19
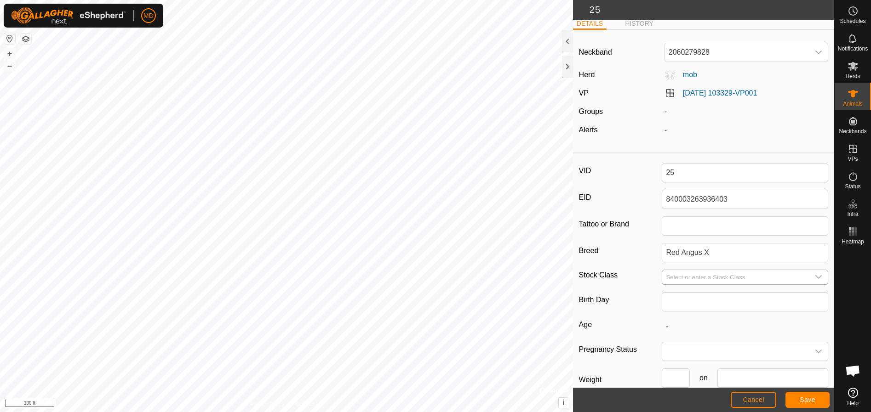
click at [815, 277] on icon "dropdown trigger" at bounding box center [818, 277] width 7 height 7
click at [673, 338] on li "cow" at bounding box center [742, 342] width 161 height 18
type input "cow"
click at [804, 396] on span "Save" at bounding box center [807, 399] width 16 height 7
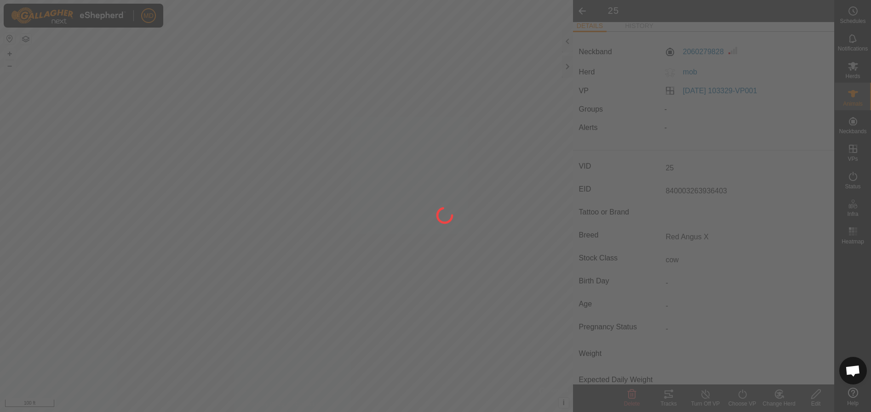
type input "-"
type input "0 kg"
type input "-"
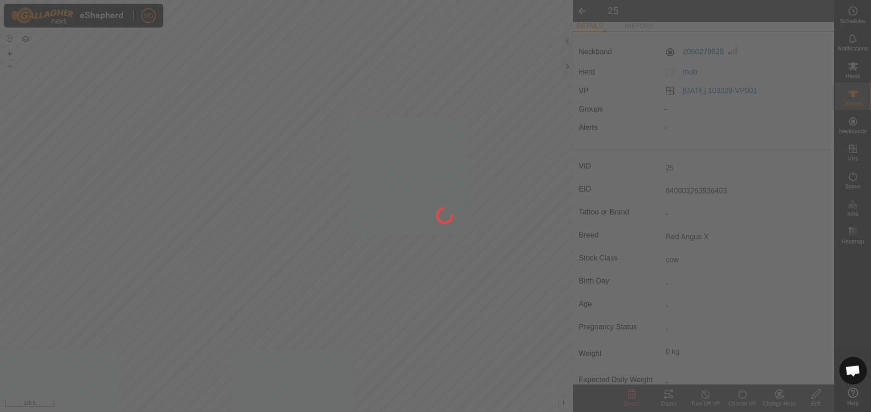
type input "-"
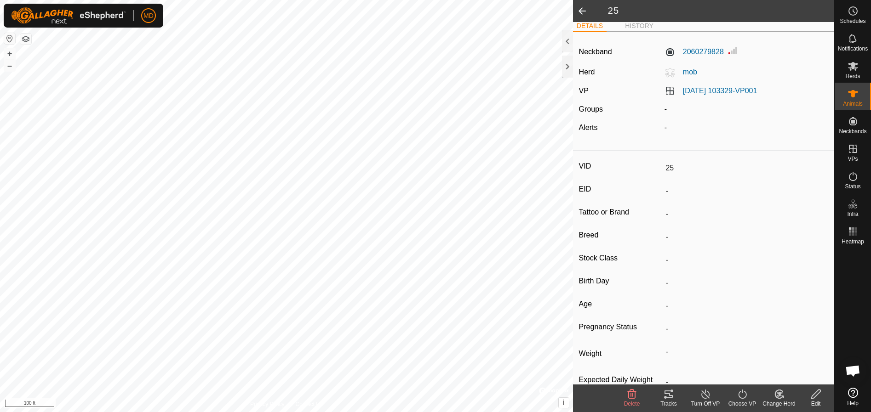
click at [774, 394] on icon at bounding box center [778, 394] width 11 height 11
click at [778, 353] on link "Choose Herd..." at bounding box center [806, 355] width 91 height 18
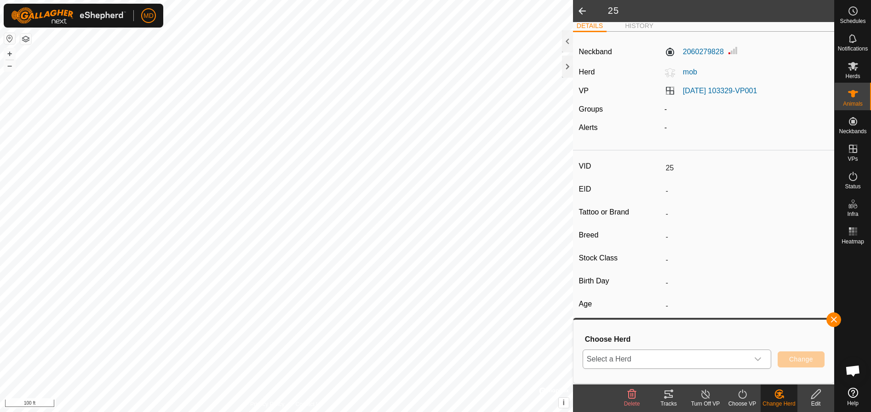
click at [760, 359] on icon "dropdown trigger" at bounding box center [757, 360] width 6 height 4
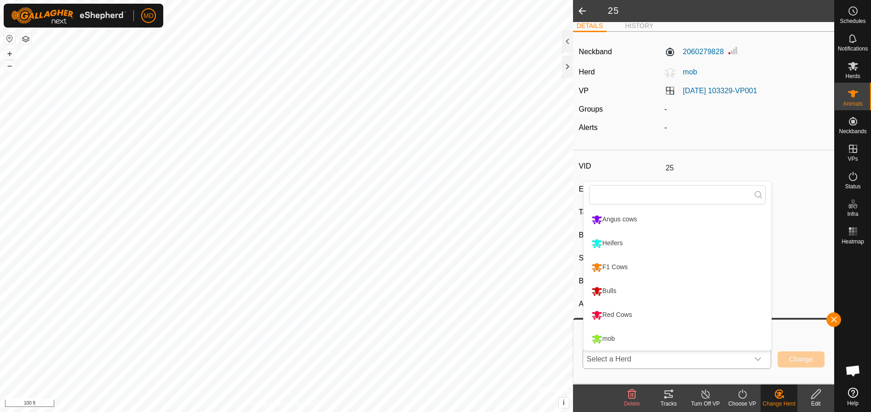
click at [625, 314] on li "Red Cows" at bounding box center [677, 315] width 188 height 23
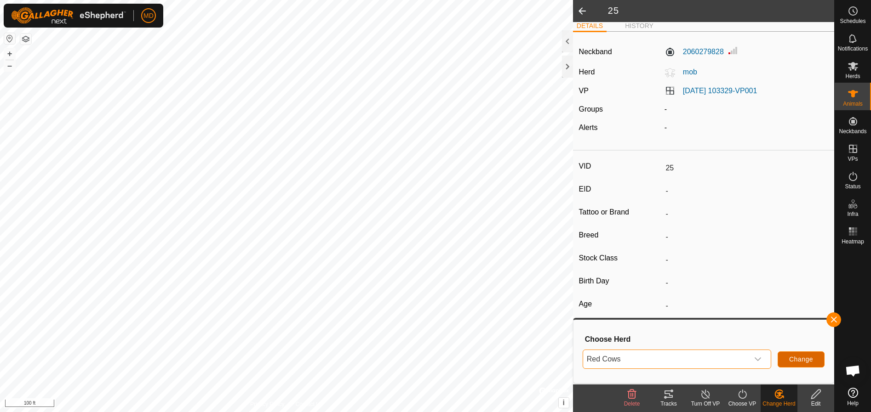
click at [793, 357] on span "Change" at bounding box center [801, 359] width 24 height 7
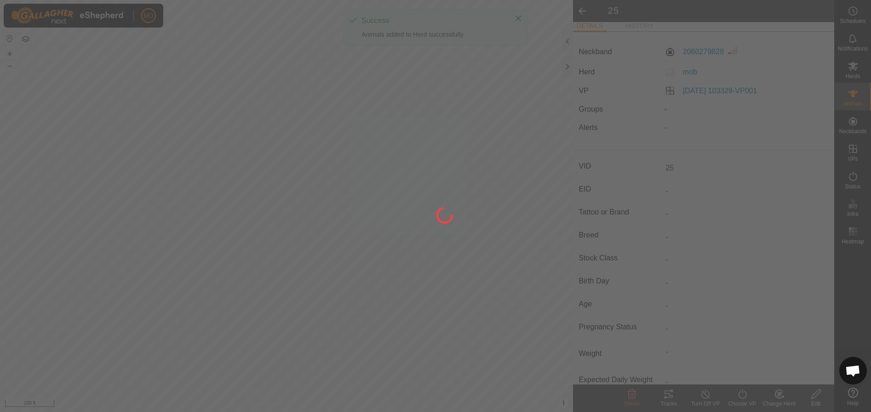
type input "840003263936403"
type input "Red Angus X"
type input "0 kg"
type input "cow"
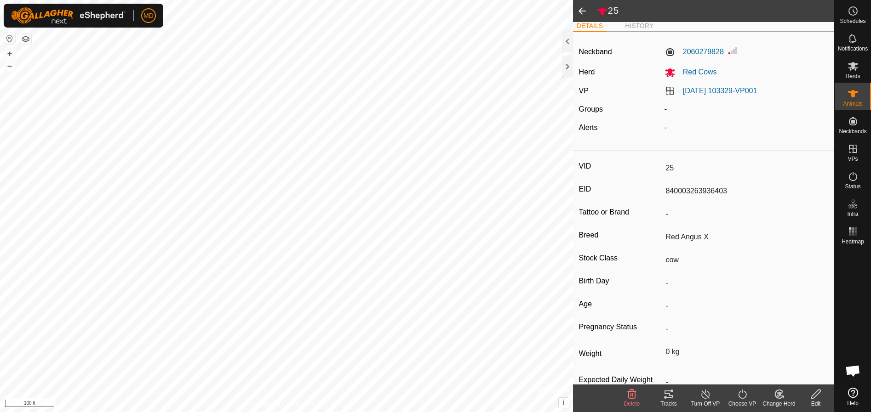
type input "-"
